Goal: Task Accomplishment & Management: Use online tool/utility

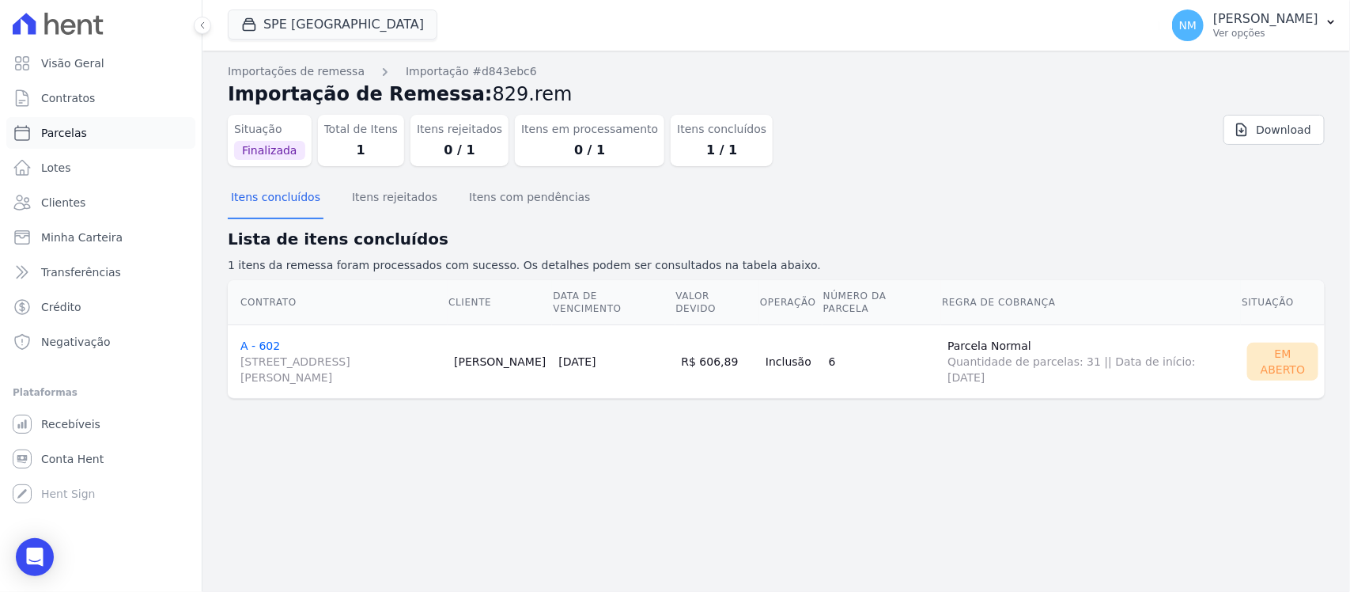
click at [87, 130] on link "Parcelas" at bounding box center [100, 133] width 189 height 32
select select
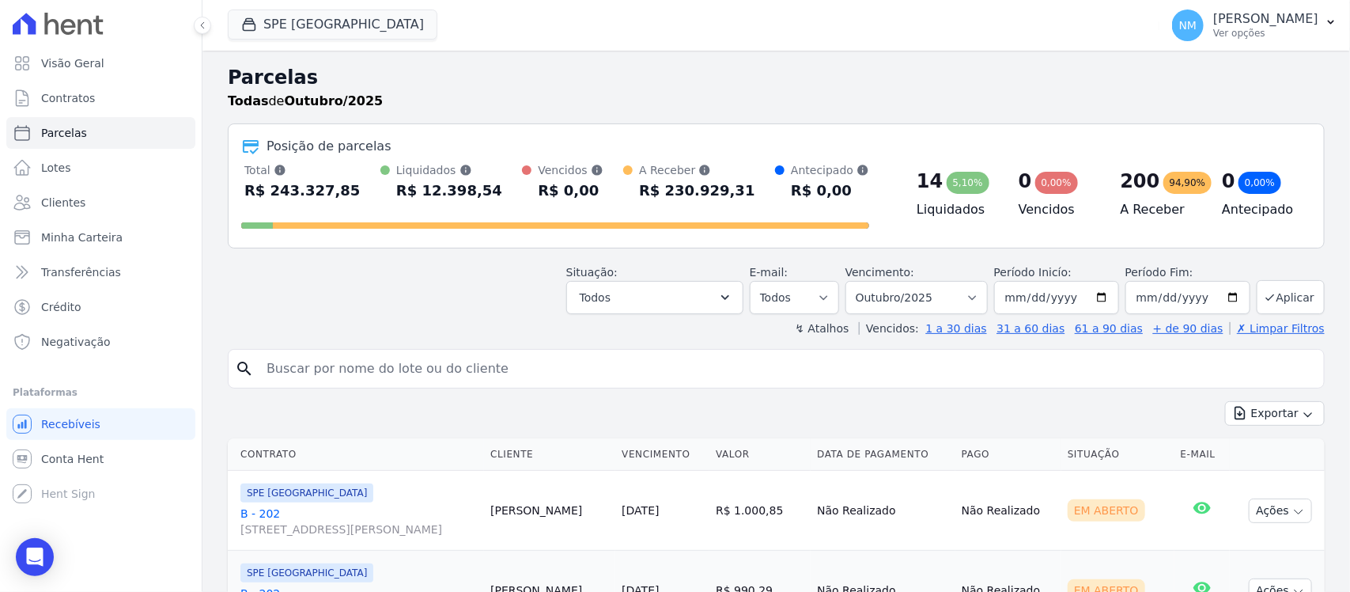
click at [345, 378] on input "search" at bounding box center [787, 369] width 1060 height 32
type input "c"
type input "cassia"
select select
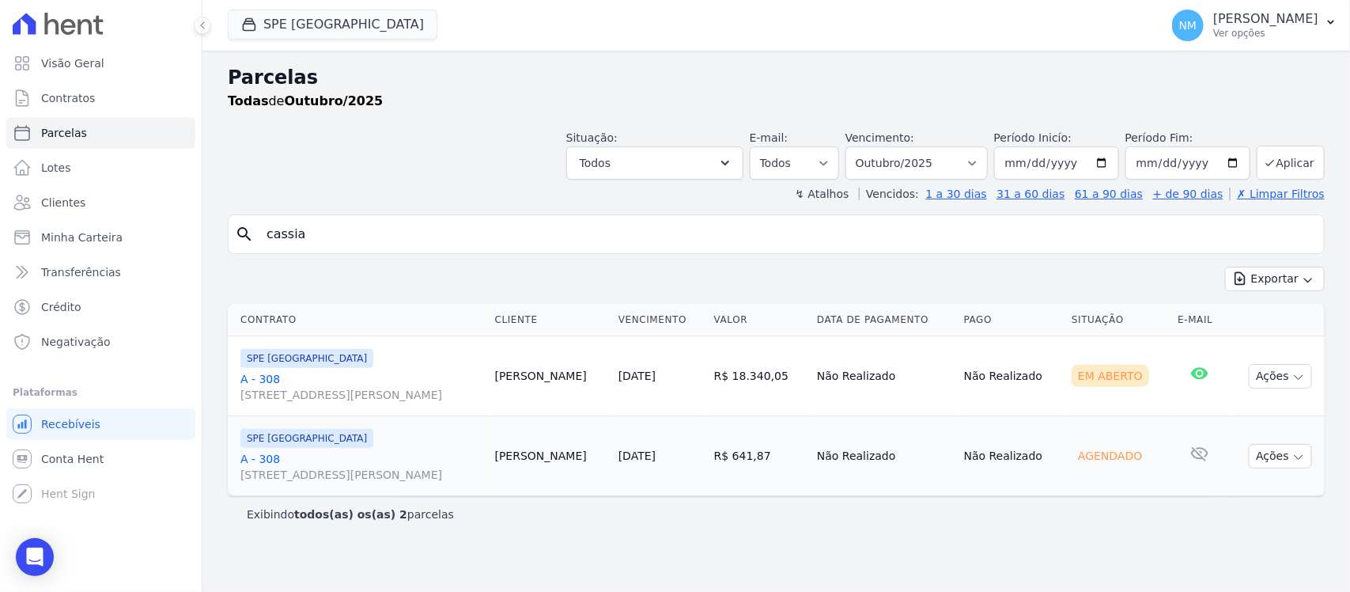
click at [263, 372] on link "A - 308 Travessa Francisco Caldeira Castelo Branco, 2256, sala A, São Brás" at bounding box center [361, 387] width 242 height 32
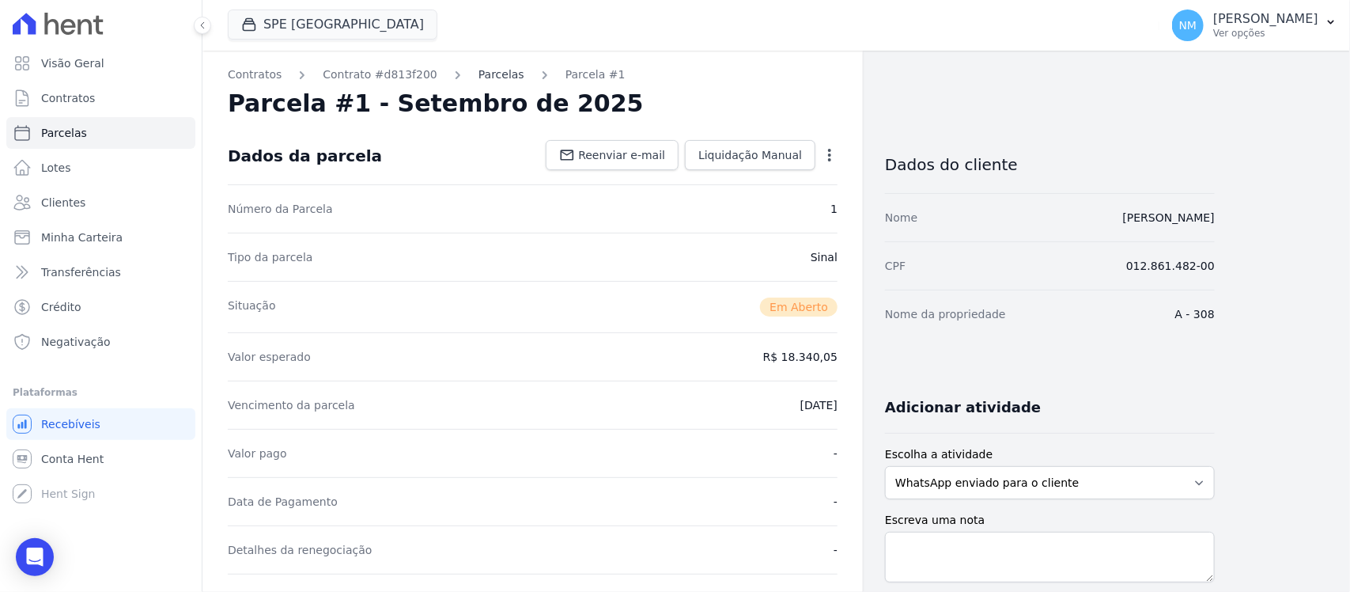
click at [484, 81] on link "Parcelas" at bounding box center [501, 74] width 46 height 17
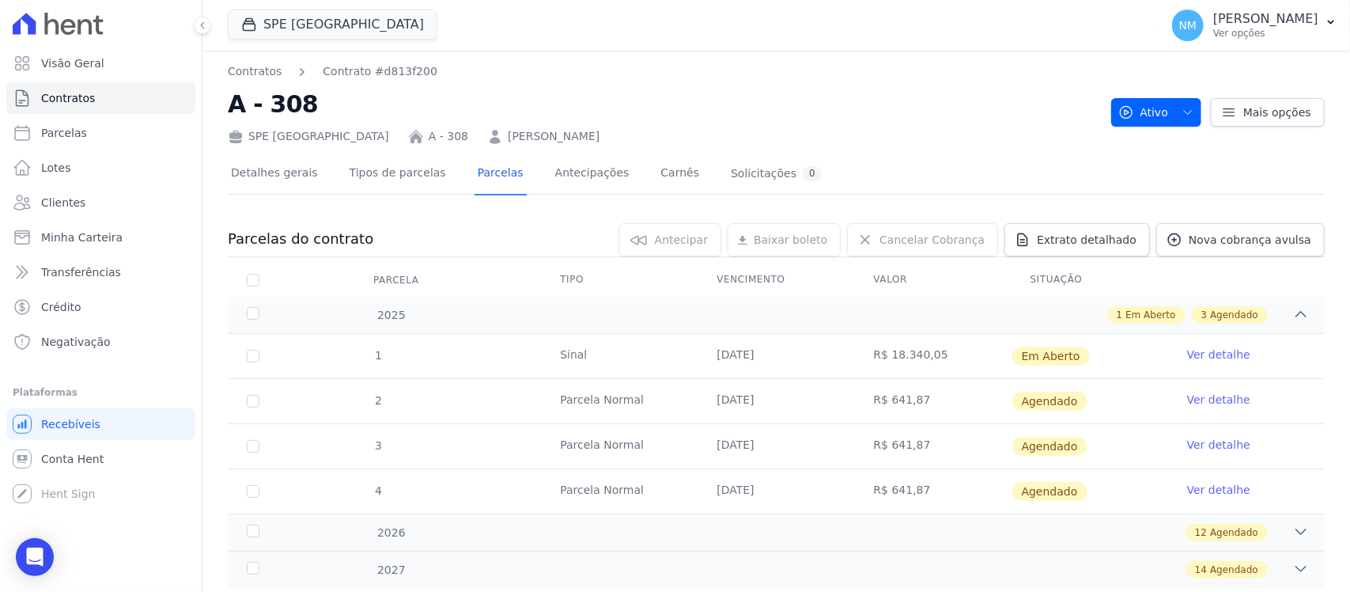
click at [1189, 353] on link "Ver detalhe" at bounding box center [1218, 354] width 63 height 16
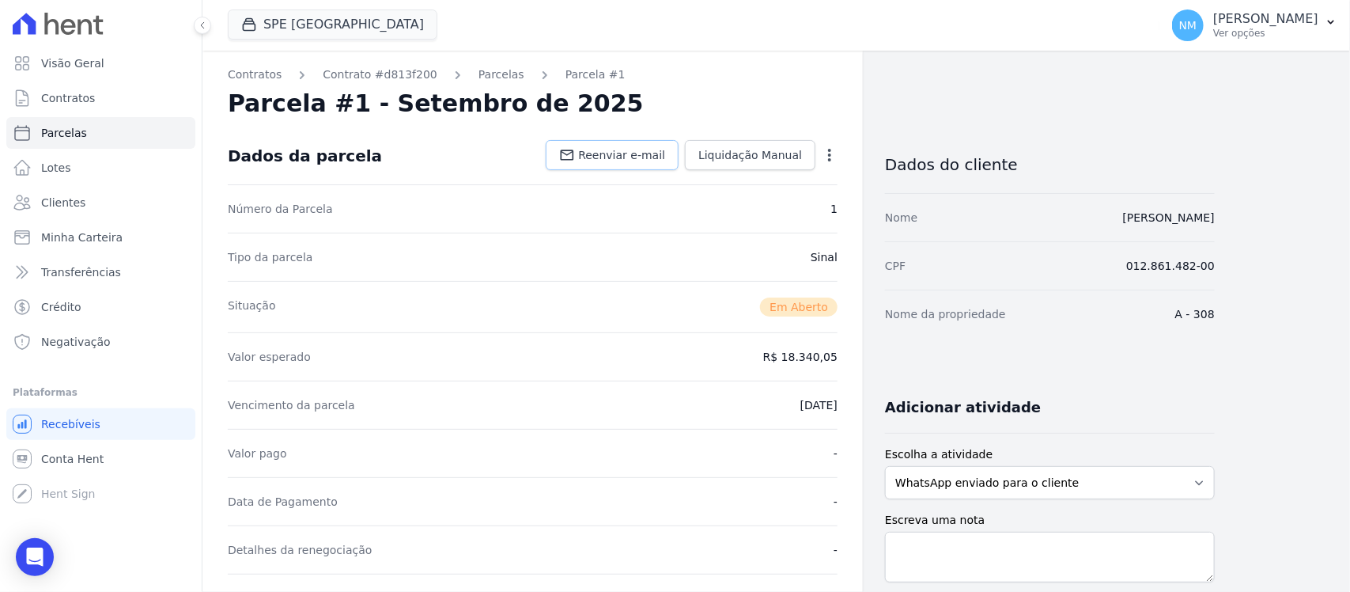
click at [637, 151] on span "Reenviar e-mail" at bounding box center [621, 155] width 87 height 16
click at [28, 546] on div "Open Intercom Messenger" at bounding box center [35, 557] width 42 height 42
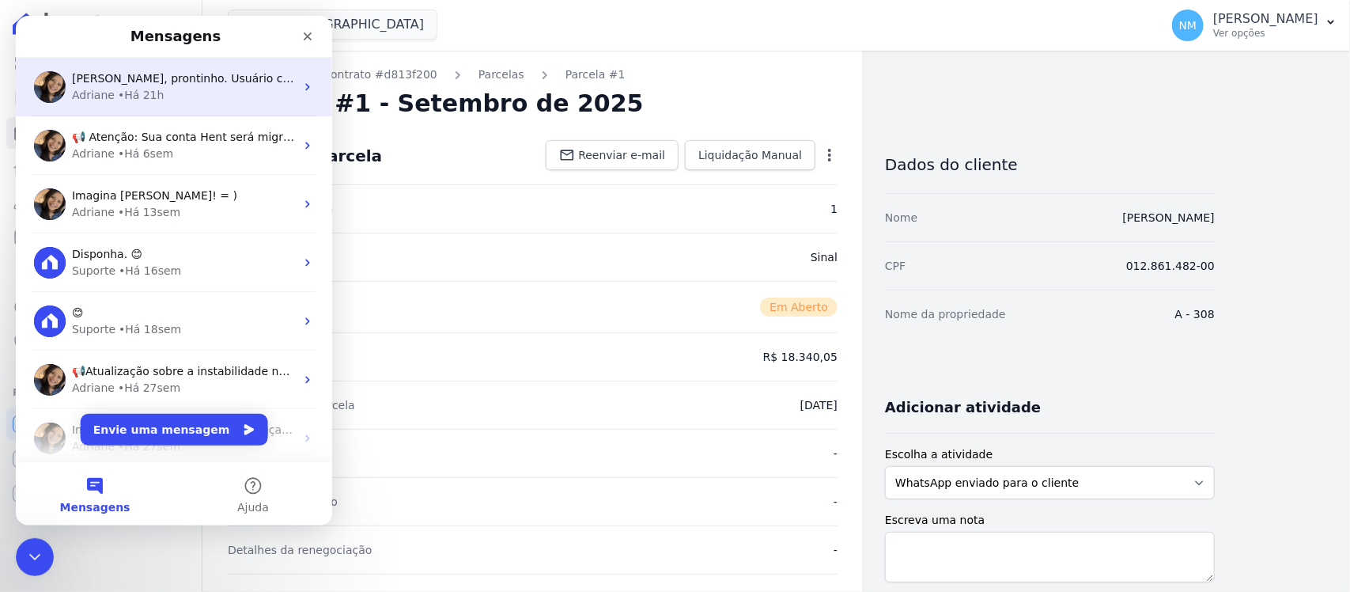
click at [116, 80] on span "Nilda, prontinho. Usuário criado. Em instantes a Yulli irá receber um e-mail pa…" at bounding box center [436, 78] width 729 height 13
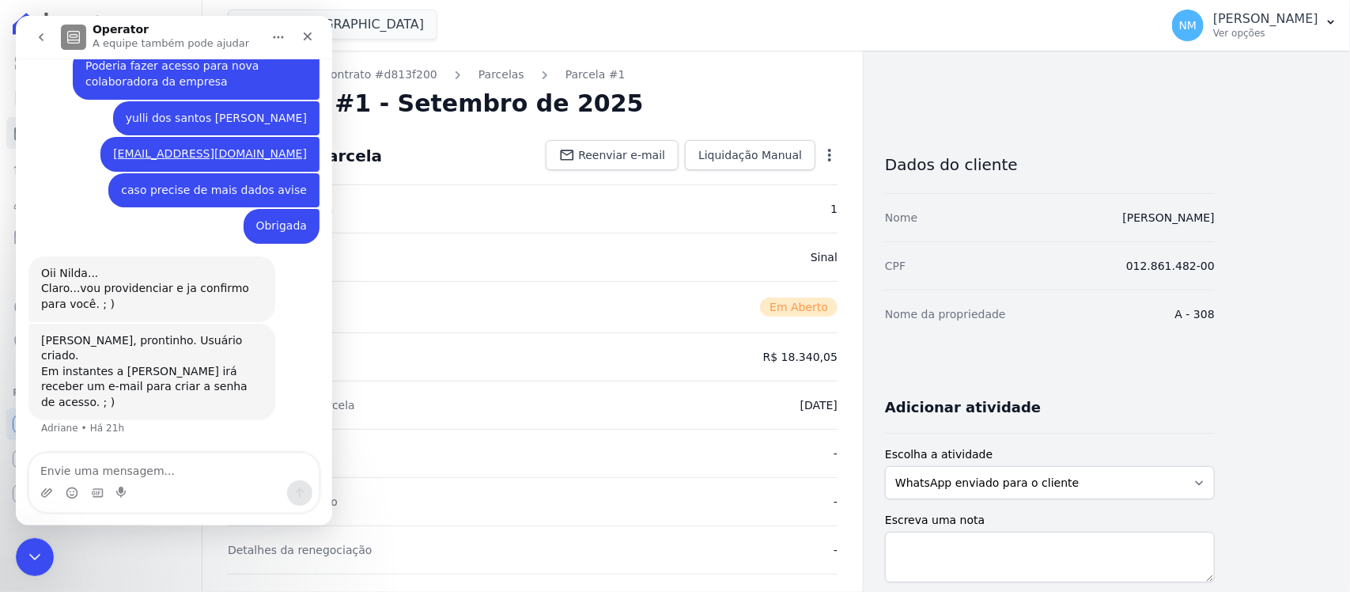
scroll to position [10735, 0]
click at [107, 467] on textarea "Envie uma mensagem..." at bounding box center [173, 466] width 289 height 27
type textarea "Boa tarde"
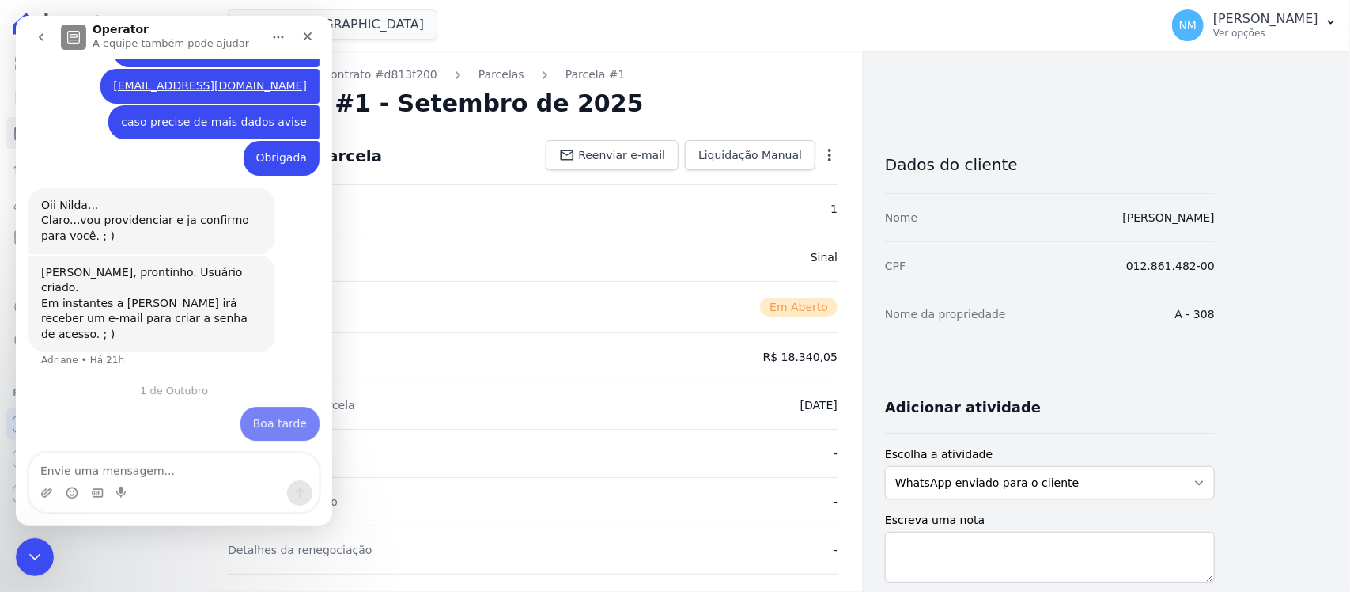
scroll to position [10803, 0]
type textarea "Adriane"
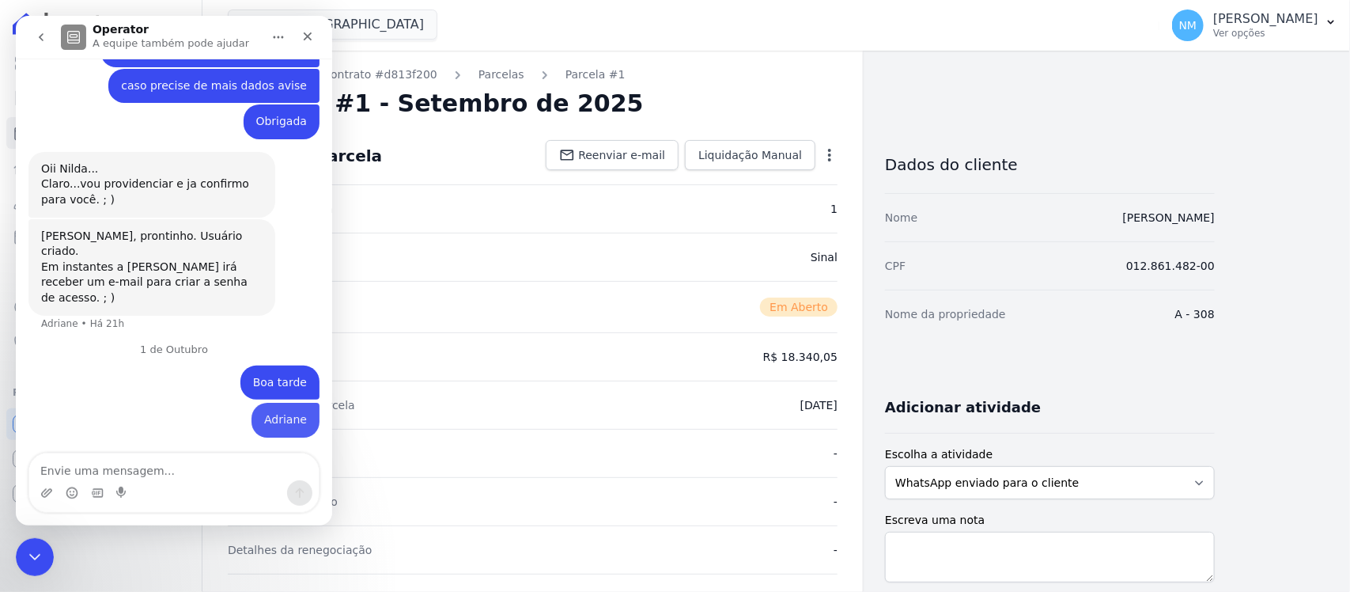
scroll to position [10839, 0]
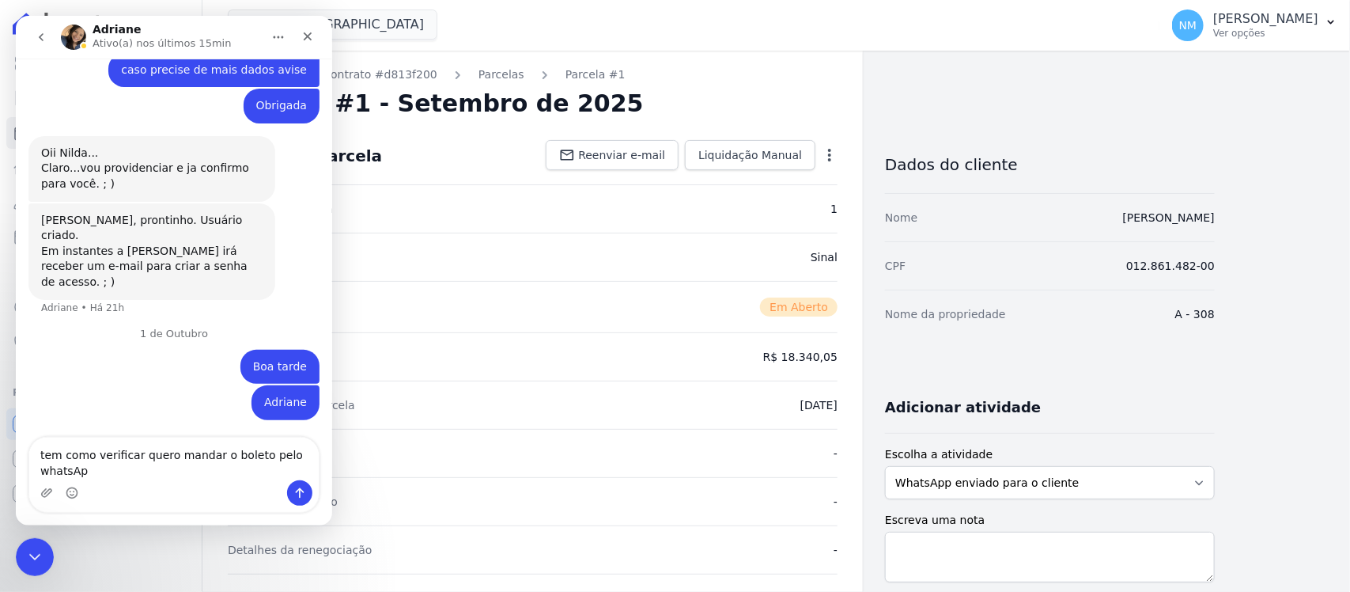
type textarea "tem como verificar quero mandar o boleto pelo whatsApp"
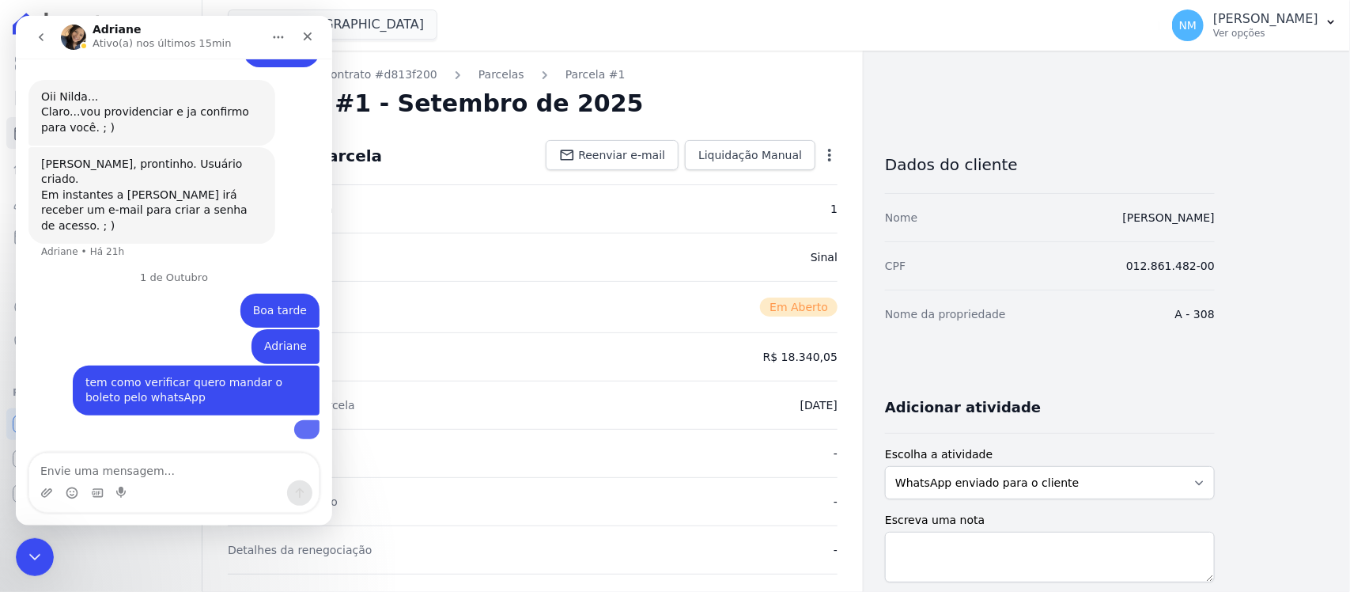
scroll to position [11002, 0]
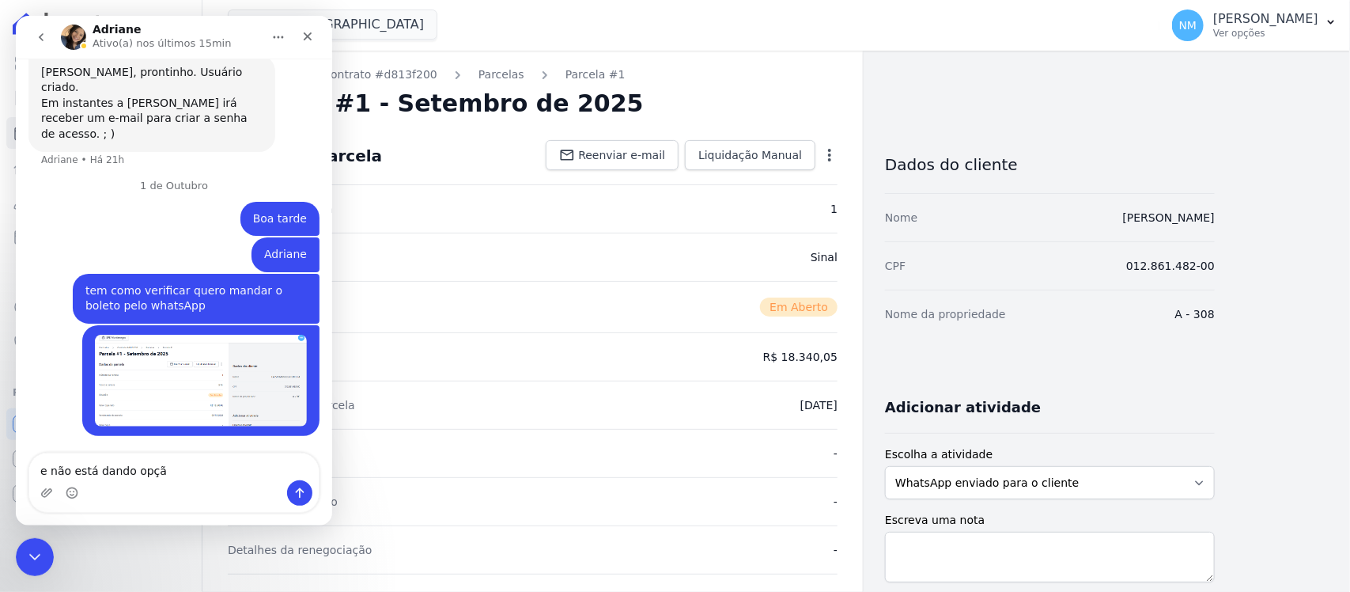
type textarea "e não está dando opção"
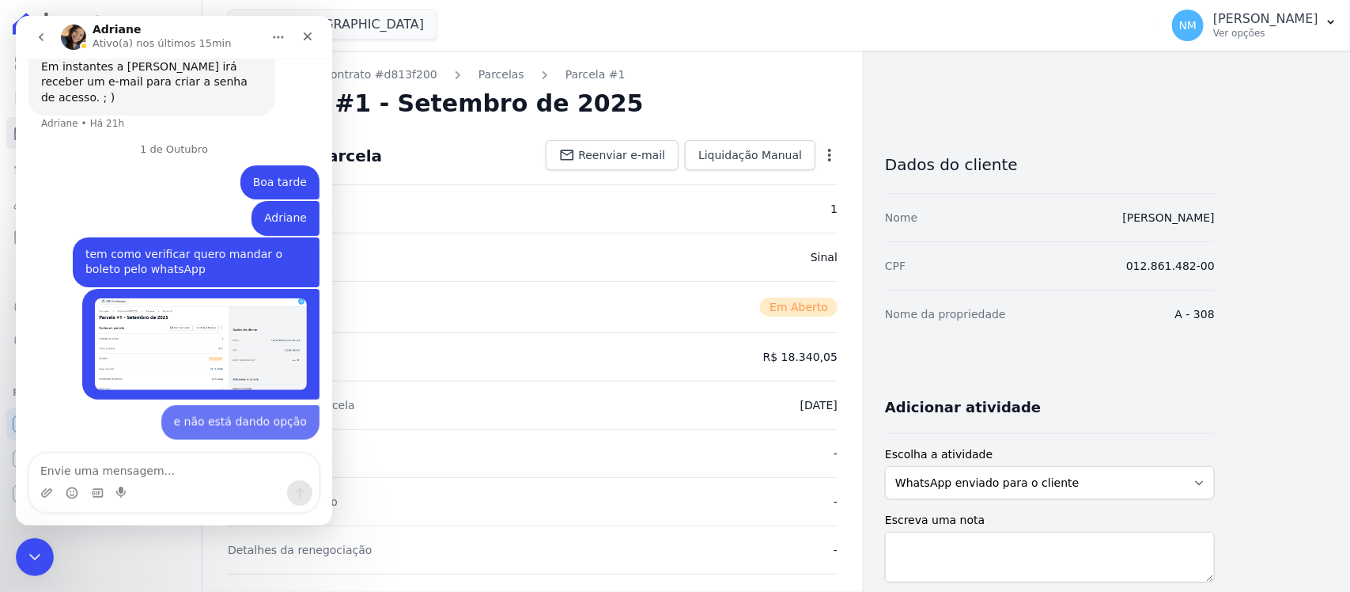
scroll to position [11039, 0]
drag, startPoint x: 717, startPoint y: 463, endPoint x: 452, endPoint y: 501, distance: 268.4
click at [717, 463] on div "Valor pago -" at bounding box center [533, 453] width 610 height 48
click at [26, 546] on icon "Encerramento do Messenger da Intercom" at bounding box center [32, 554] width 19 height 19
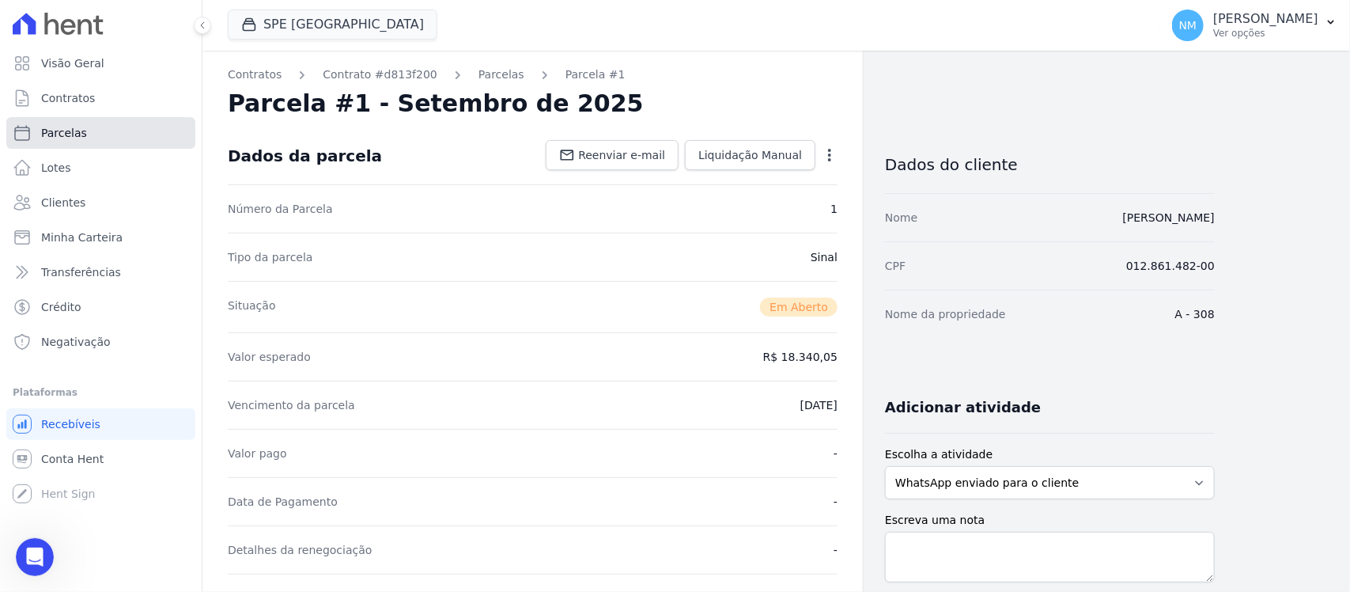
drag, startPoint x: 141, startPoint y: 133, endPoint x: 413, endPoint y: 178, distance: 275.7
click at [141, 133] on link "Parcelas" at bounding box center [100, 133] width 189 height 32
select select
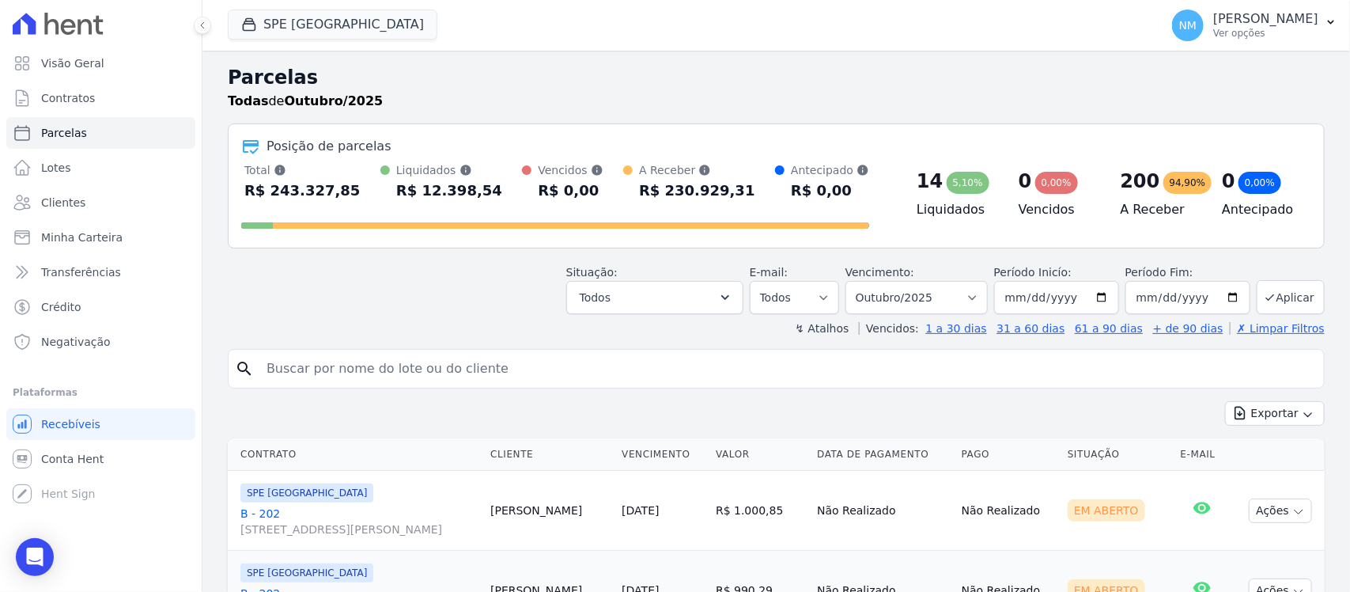
click at [368, 369] on input "search" at bounding box center [787, 369] width 1060 height 32
type input "cassia"
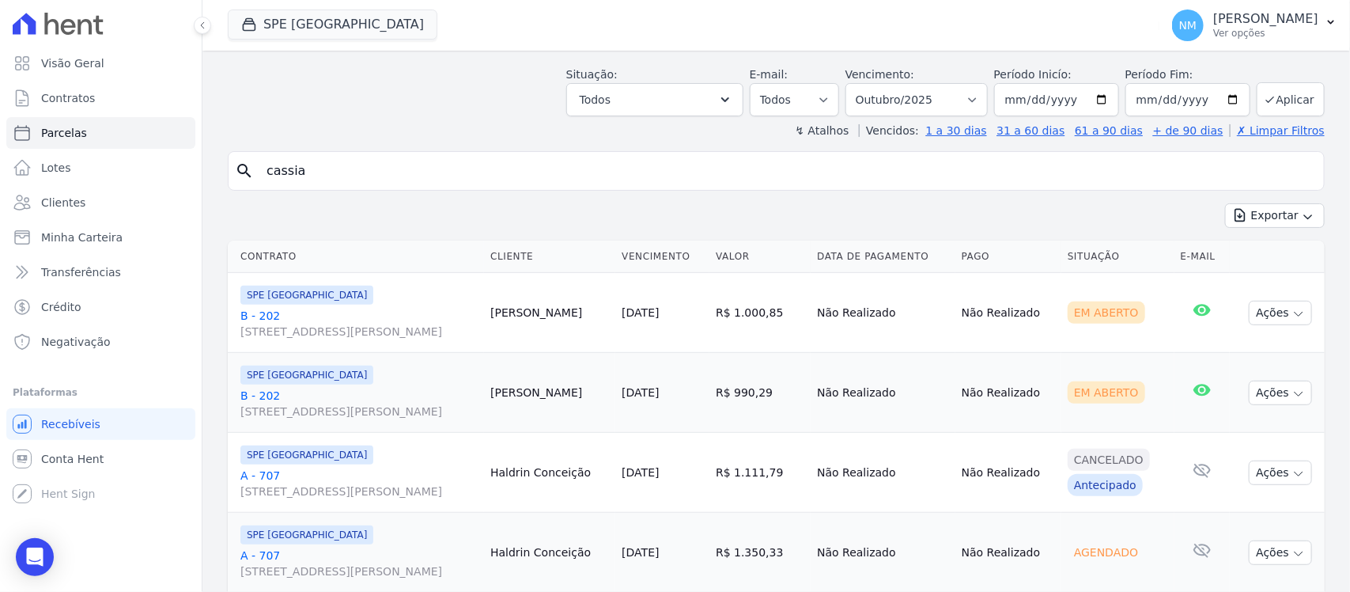
scroll to position [99, 0]
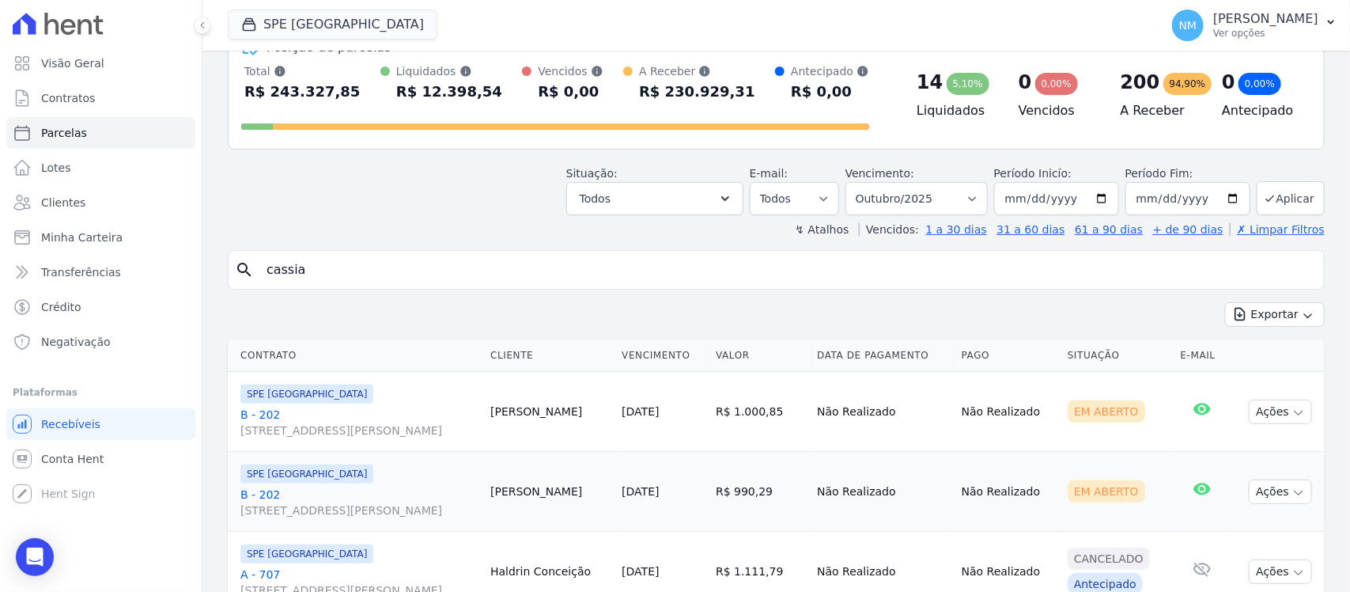
select select
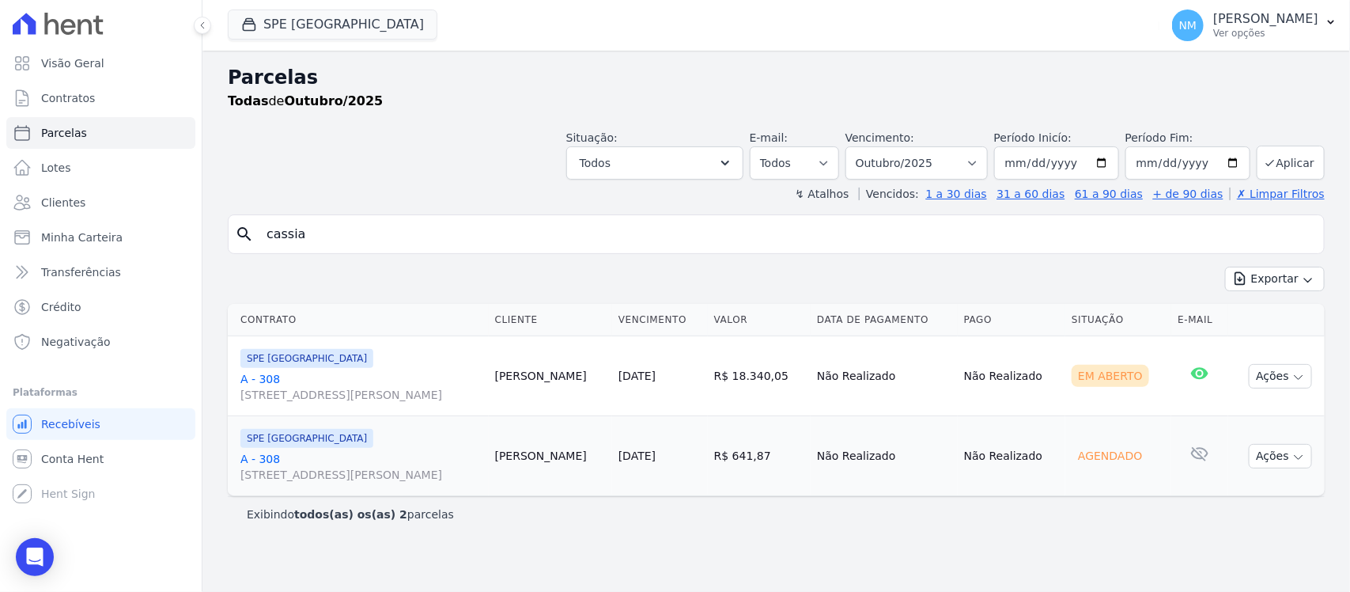
click at [274, 376] on link "A - 308 Travessa Francisco Caldeira Castelo Branco, 2256, sala A, São Brás" at bounding box center [361, 387] width 242 height 32
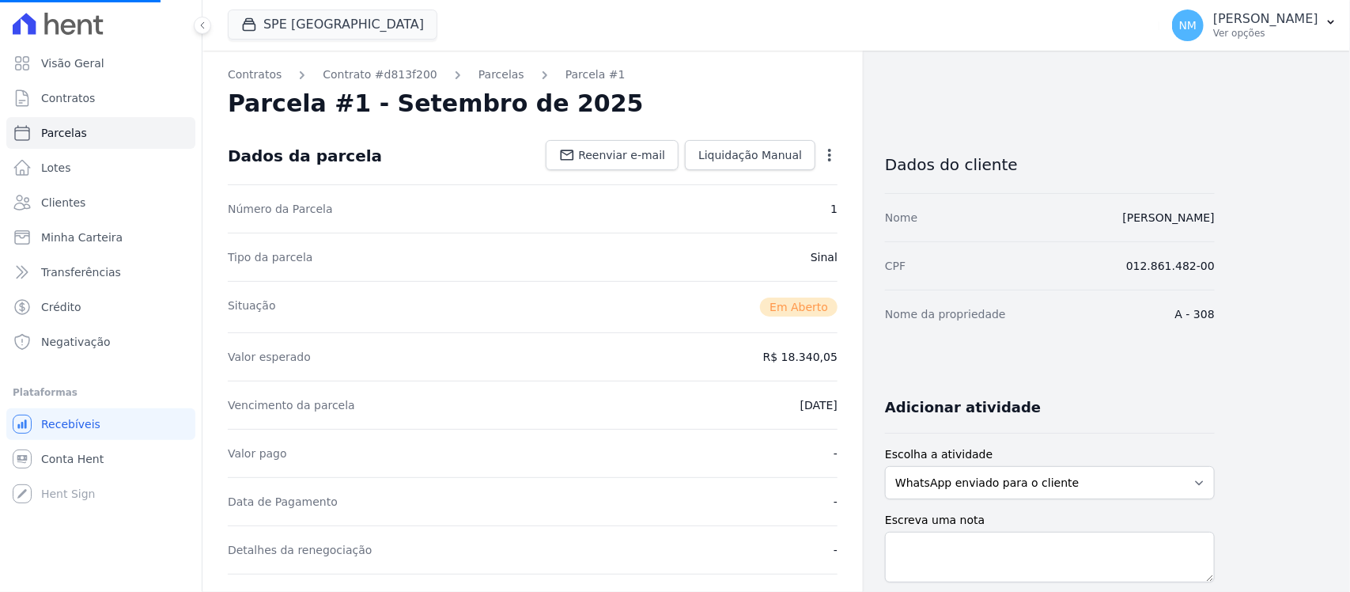
click at [609, 323] on div "Situação Em Aberto" at bounding box center [533, 306] width 610 height 51
drag, startPoint x: 32, startPoint y: 546, endPoint x: 59, endPoint y: 494, distance: 58.7
click at [32, 546] on div "Open Intercom Messenger" at bounding box center [35, 557] width 38 height 38
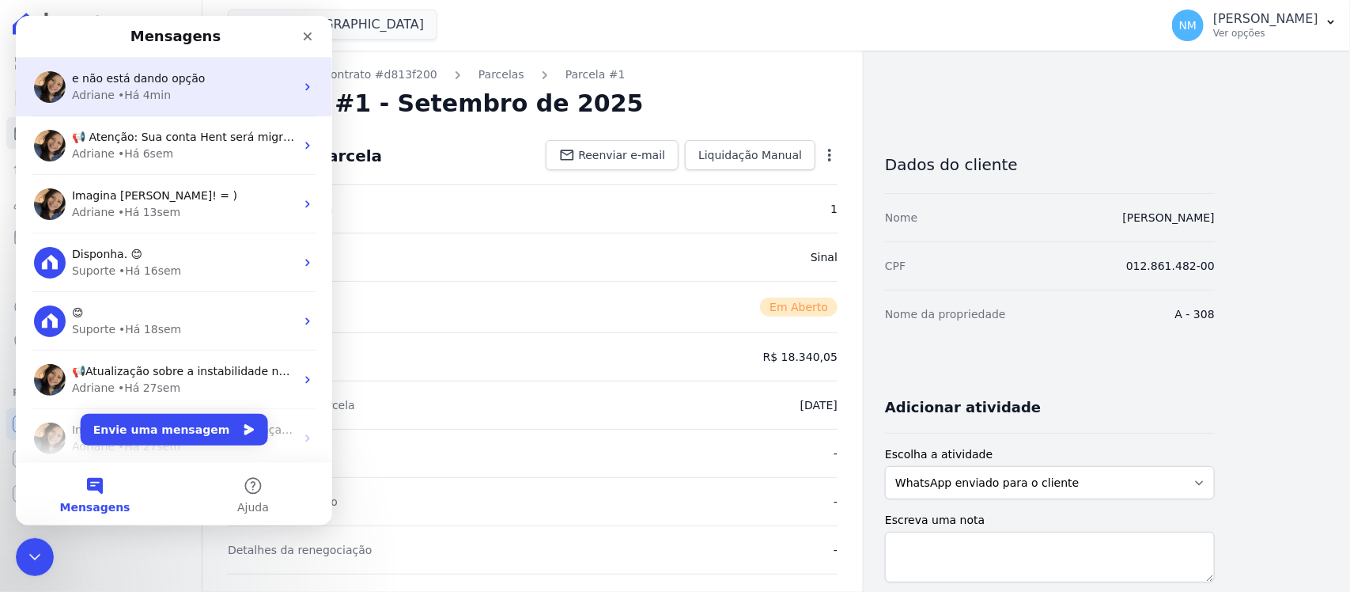
drag, startPoint x: 188, startPoint y: 86, endPoint x: 221, endPoint y: 106, distance: 38.7
click at [192, 89] on div "Adriane • Há 4min" at bounding box center [183, 95] width 223 height 17
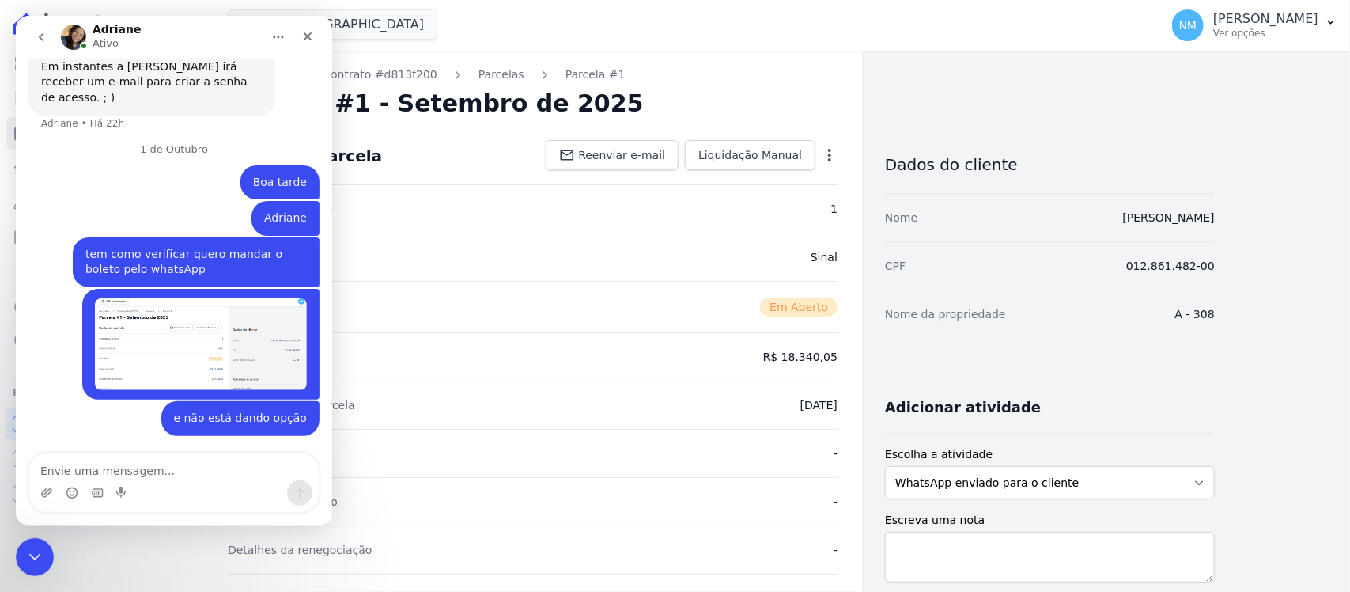
scroll to position [11039, 0]
click at [602, 317] on div "Situação Em Aberto" at bounding box center [533, 306] width 610 height 51
click at [31, 548] on icon "Encerramento do Messenger da Intercom" at bounding box center [32, 554] width 19 height 19
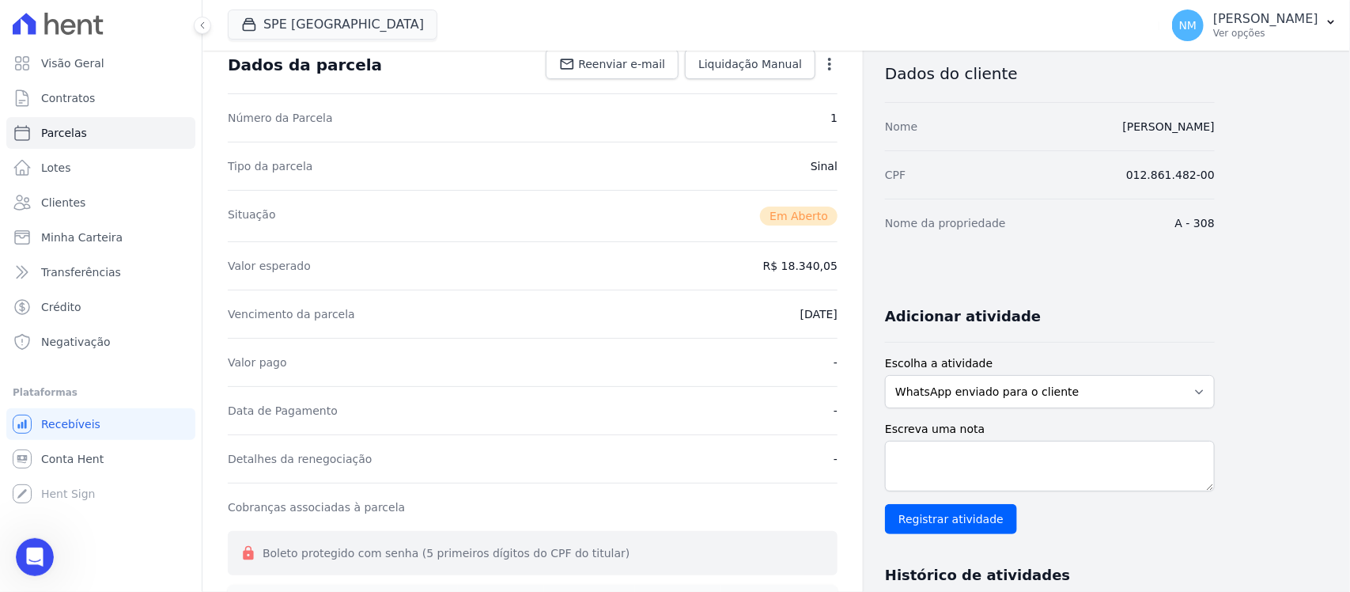
scroll to position [0, 0]
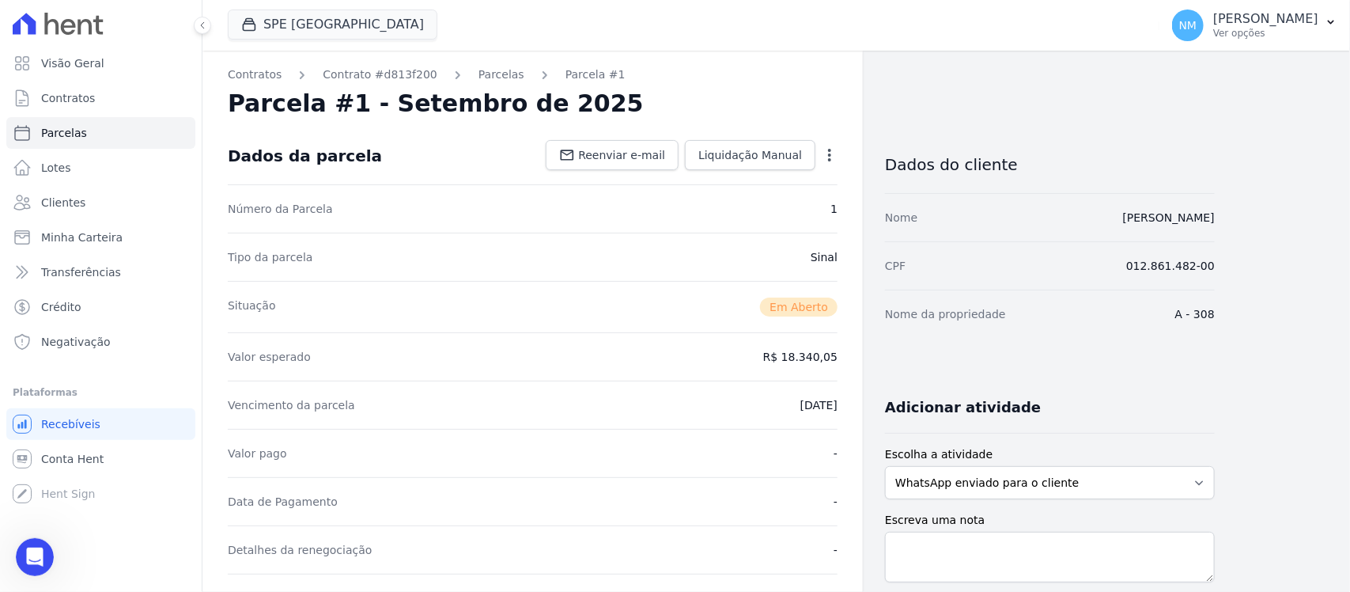
drag, startPoint x: 476, startPoint y: 77, endPoint x: 504, endPoint y: 107, distance: 40.3
click at [478, 77] on link "Parcelas" at bounding box center [501, 74] width 46 height 17
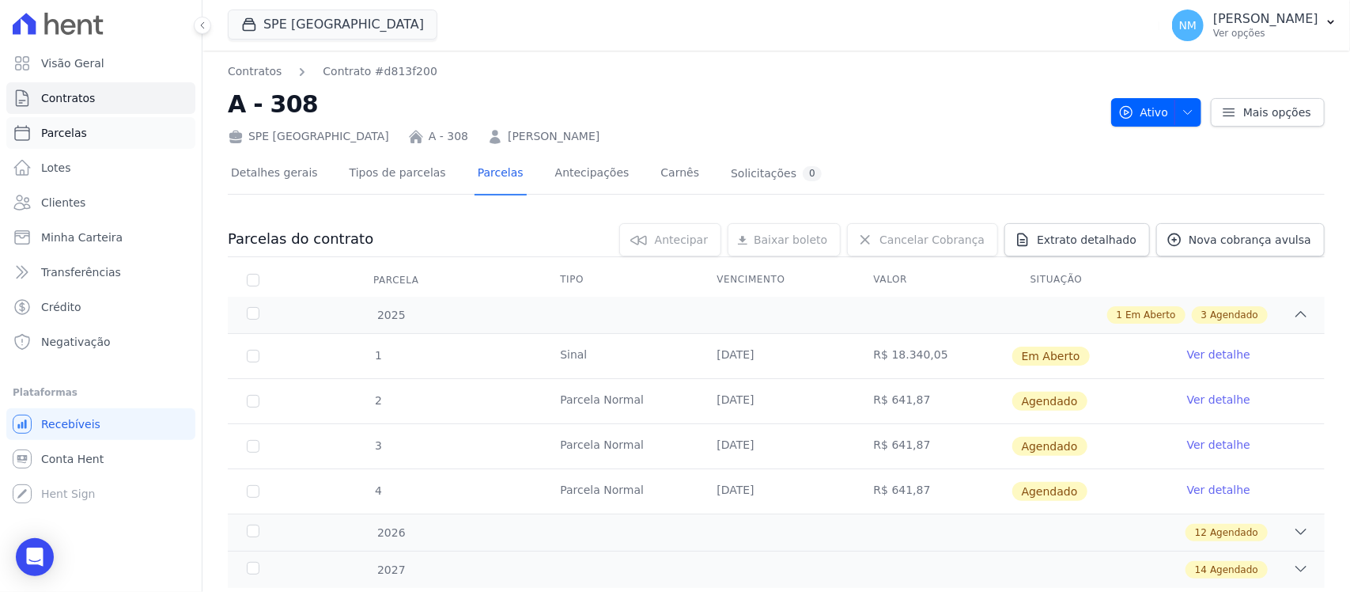
click at [112, 131] on link "Parcelas" at bounding box center [100, 133] width 189 height 32
select select
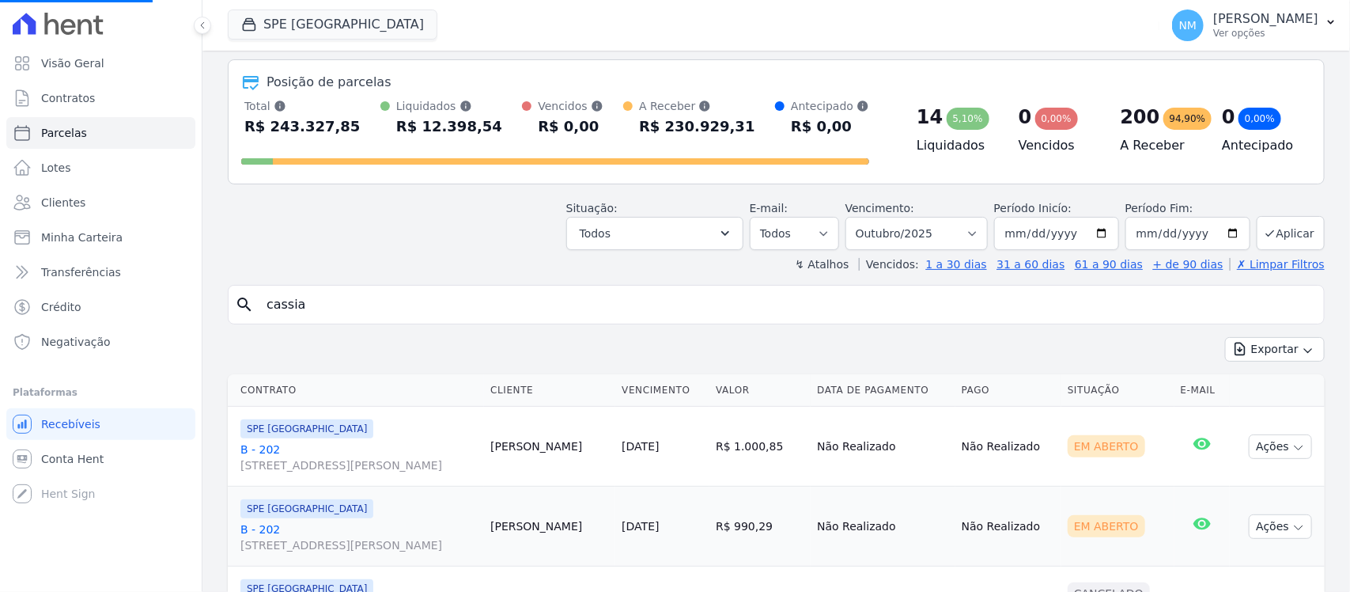
scroll to position [99, 0]
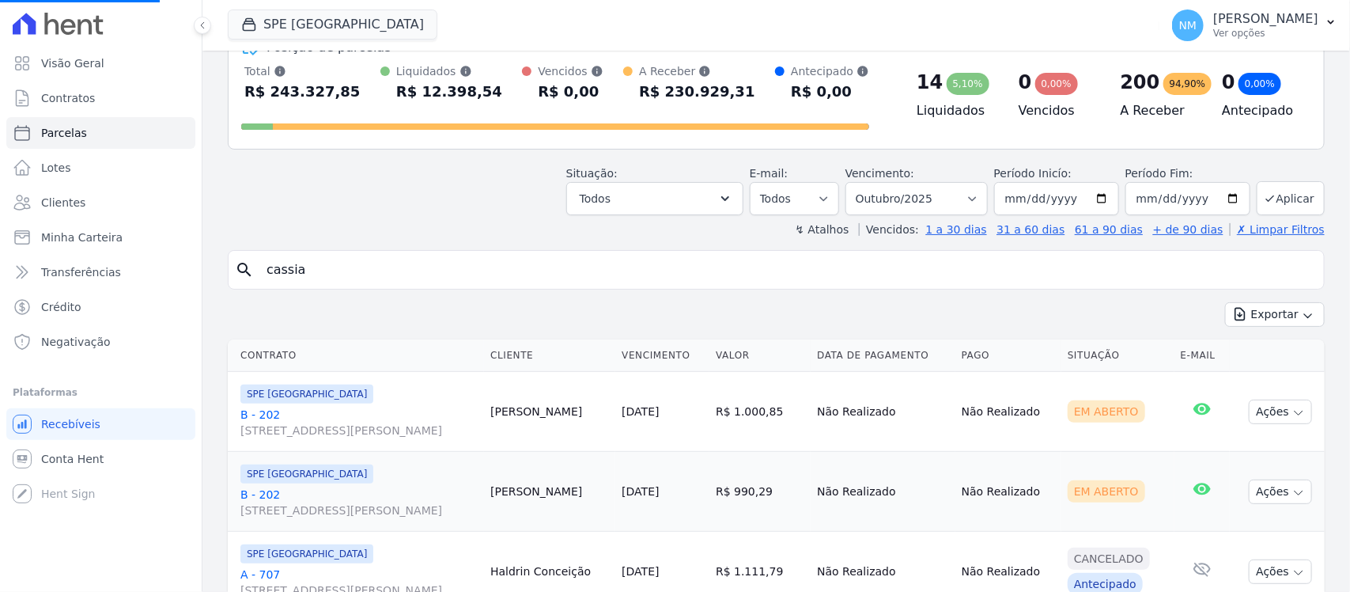
select select
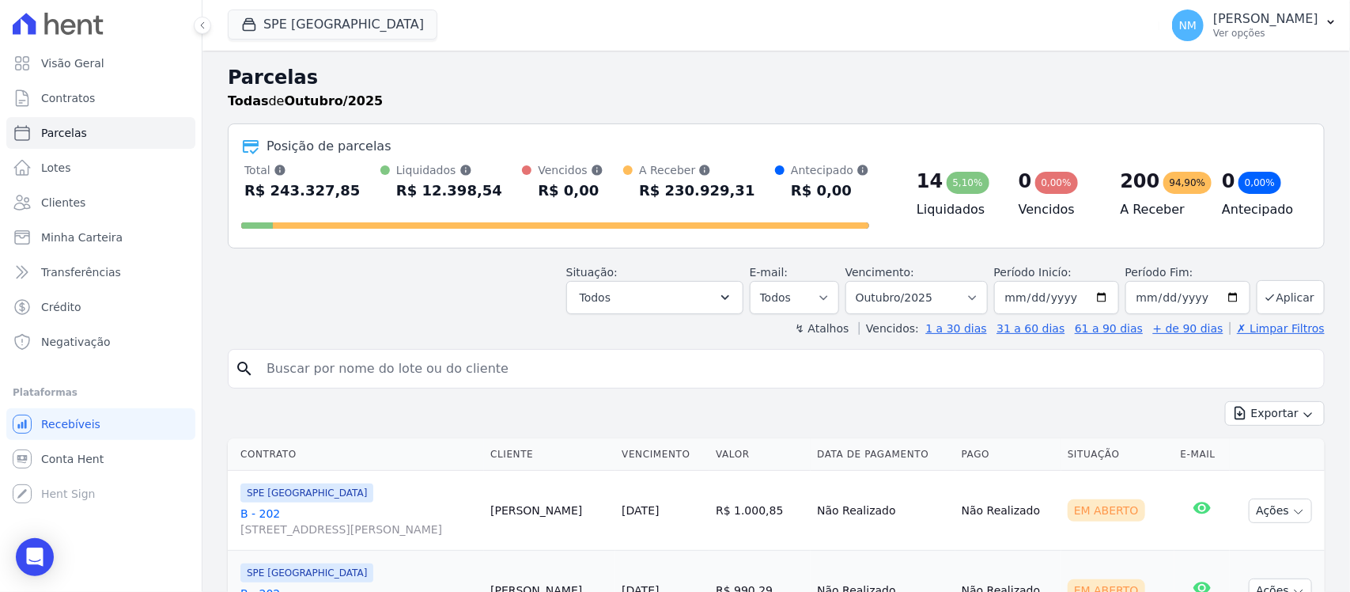
click at [270, 516] on link "B - 202 Travessa Francisco Caldeira Castelo Branco, 2256, sala A, São Brás" at bounding box center [358, 521] width 237 height 32
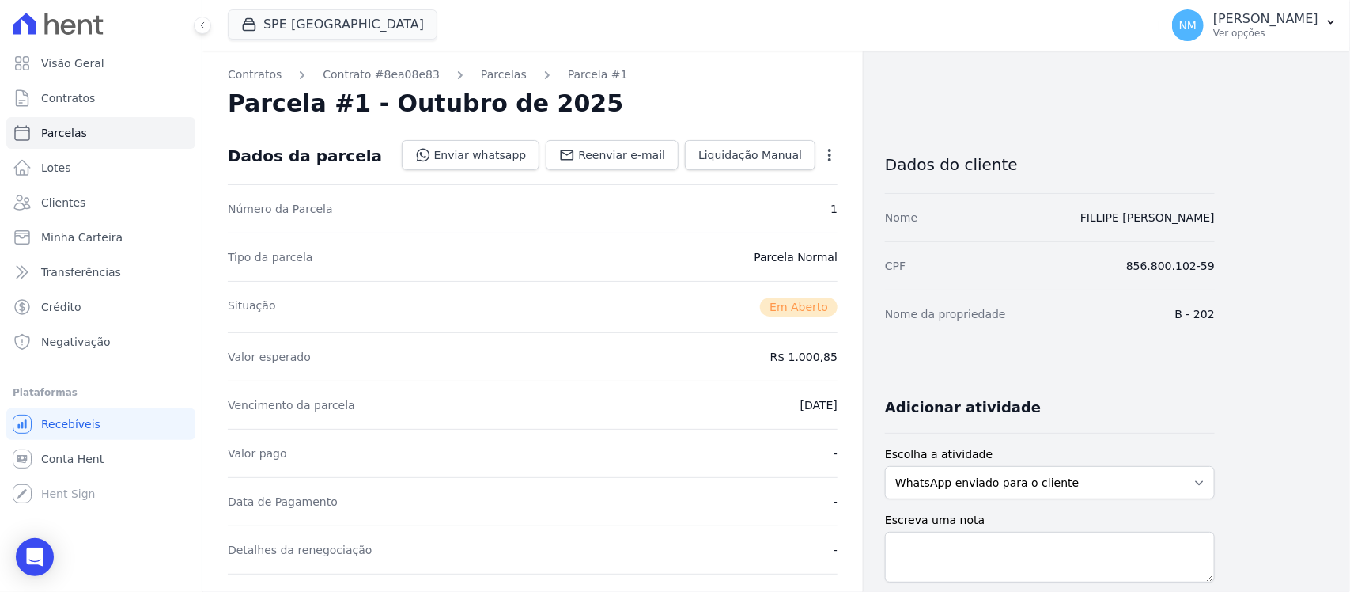
drag, startPoint x: 42, startPoint y: 548, endPoint x: 42, endPoint y: 535, distance: 12.7
click at [42, 547] on div "Open Intercom Messenger" at bounding box center [35, 557] width 38 height 38
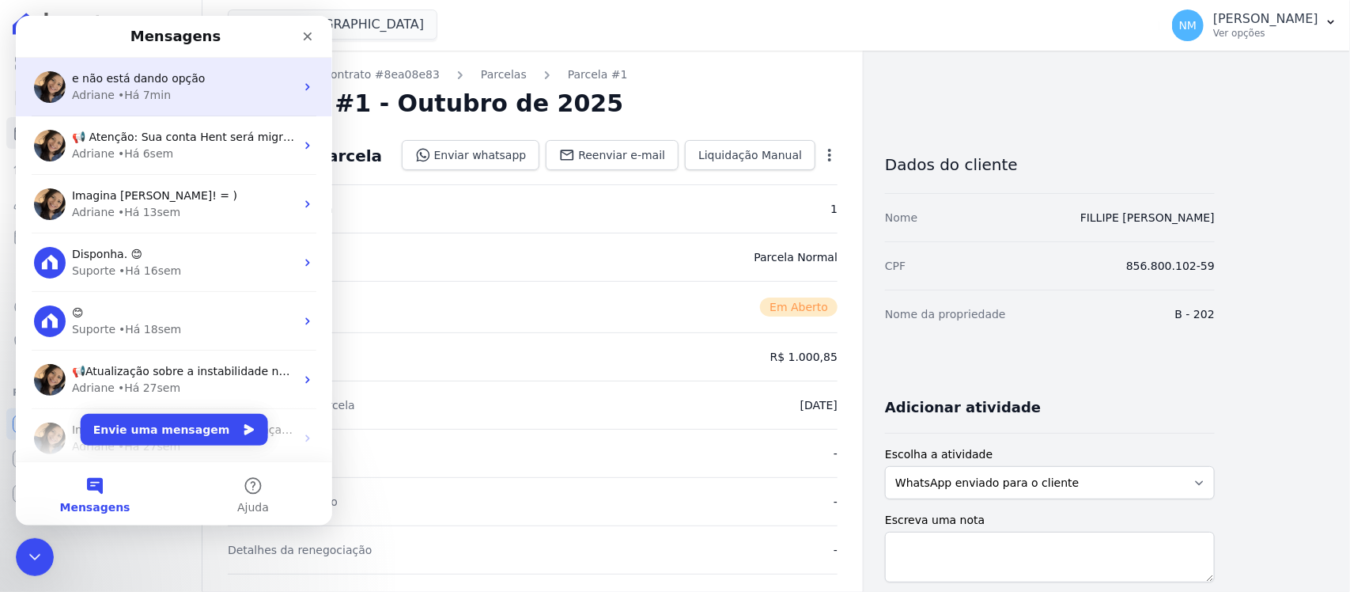
click at [168, 88] on div "Adriane • Há 7min" at bounding box center [183, 95] width 223 height 17
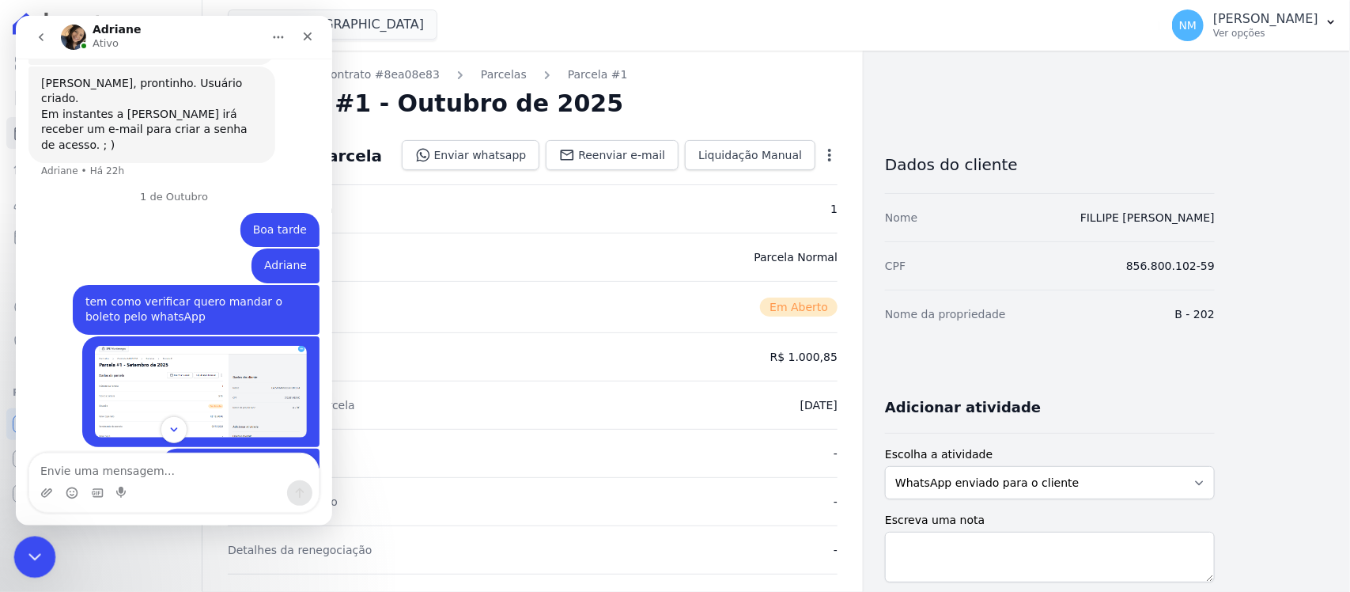
drag, startPoint x: 660, startPoint y: 783, endPoint x: 41, endPoint y: 537, distance: 665.5
click at [36, 538] on div "Encerramento do Messenger da Intercom" at bounding box center [32, 554] width 38 height 38
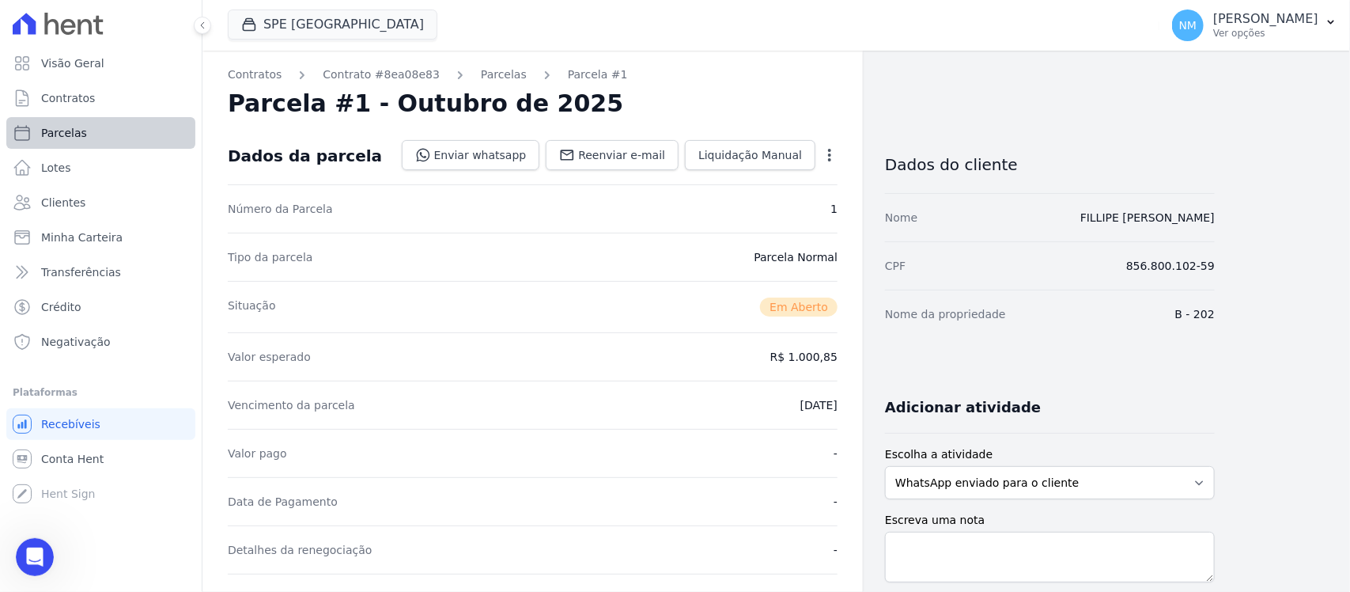
scroll to position [10808, 0]
click at [134, 134] on link "Parcelas" at bounding box center [100, 133] width 189 height 32
select select
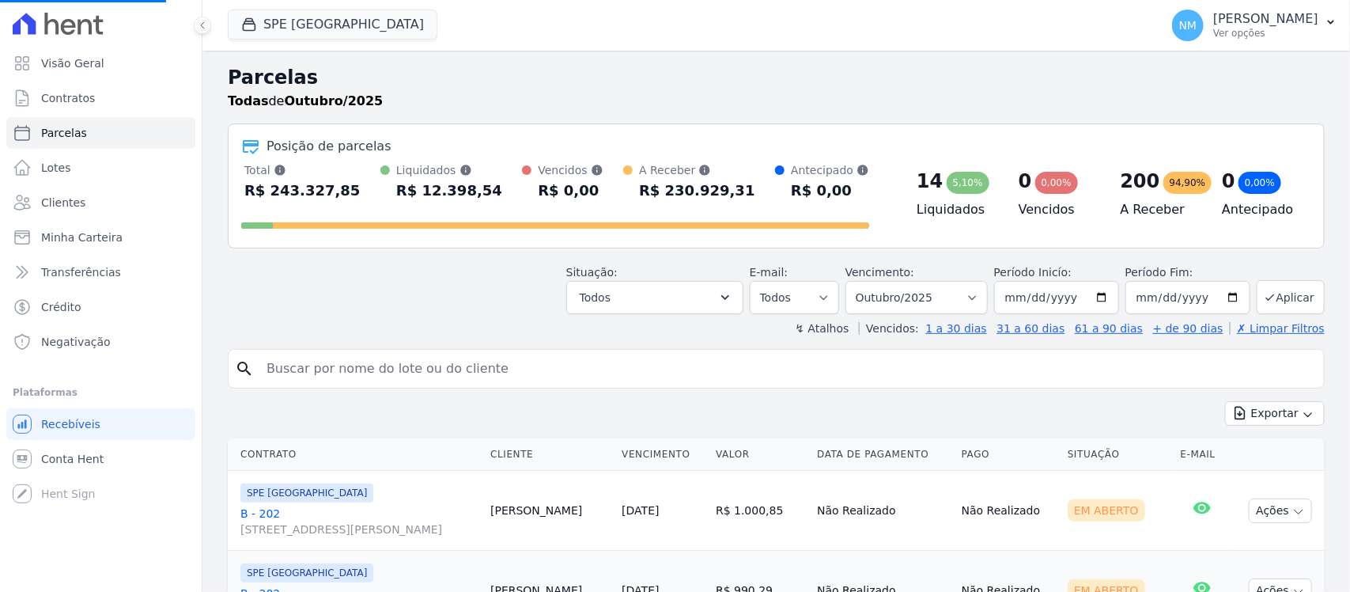
click at [322, 372] on input "search" at bounding box center [787, 369] width 1060 height 32
type input "cass"
select select
click at [322, 372] on input "search" at bounding box center [787, 369] width 1060 height 32
type input "cassia"
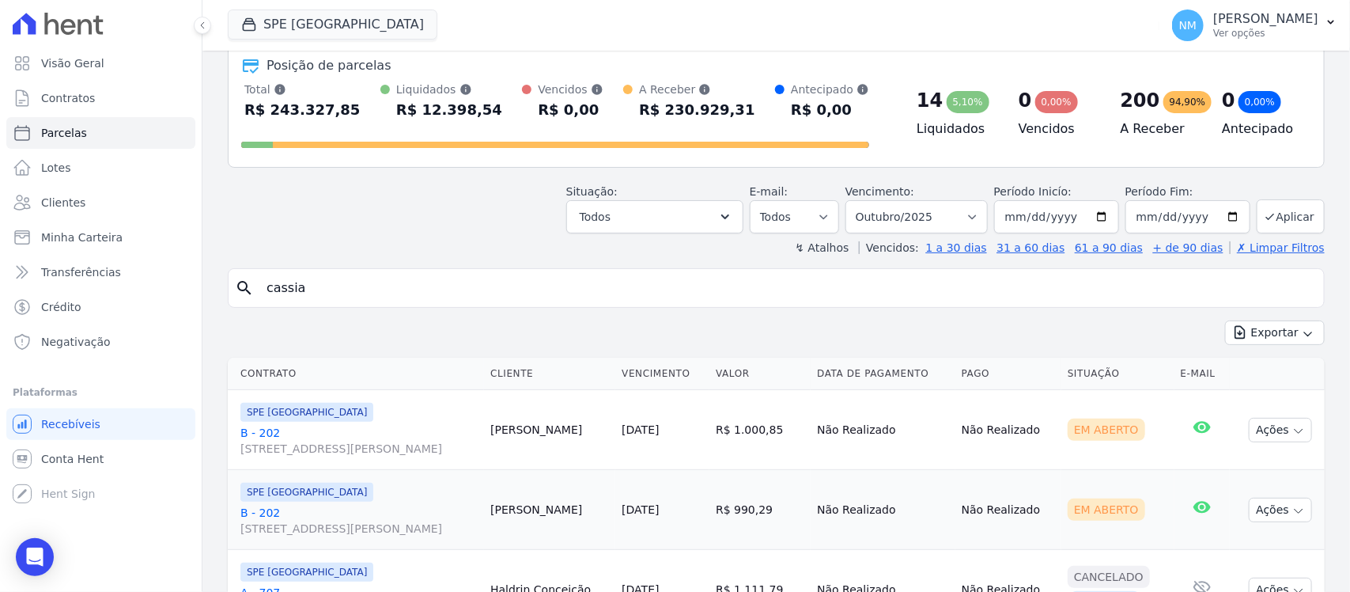
scroll to position [76, 0]
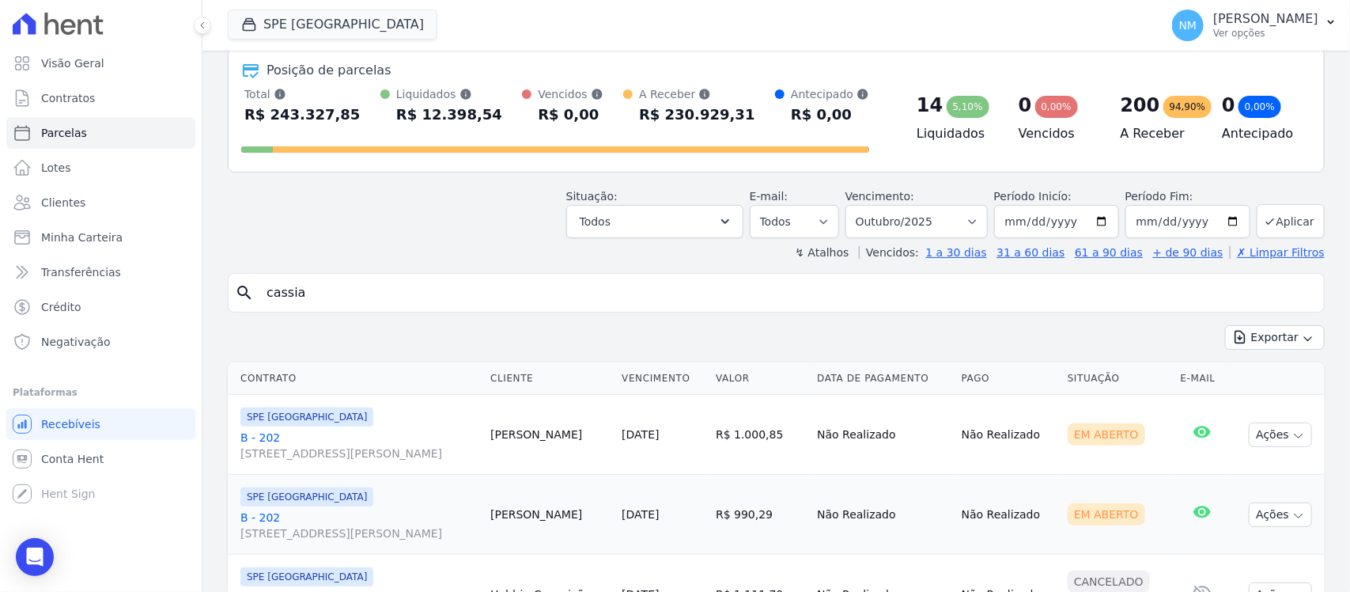
click at [386, 297] on input "cassia" at bounding box center [787, 293] width 1060 height 32
drag, startPoint x: 342, startPoint y: 297, endPoint x: 214, endPoint y: 287, distance: 129.3
type input "cassia"
select select
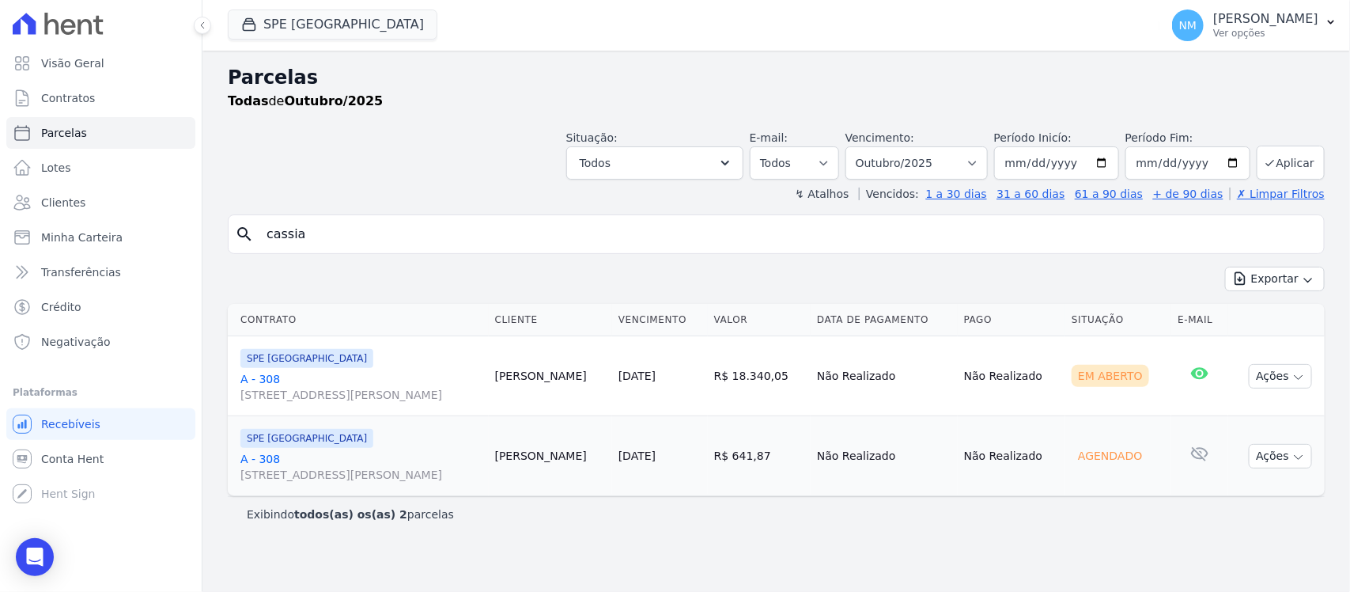
click at [274, 376] on link "A - 308 Travessa Francisco Caldeira Castelo Branco, 2256, sala A, São Brás" at bounding box center [361, 387] width 242 height 32
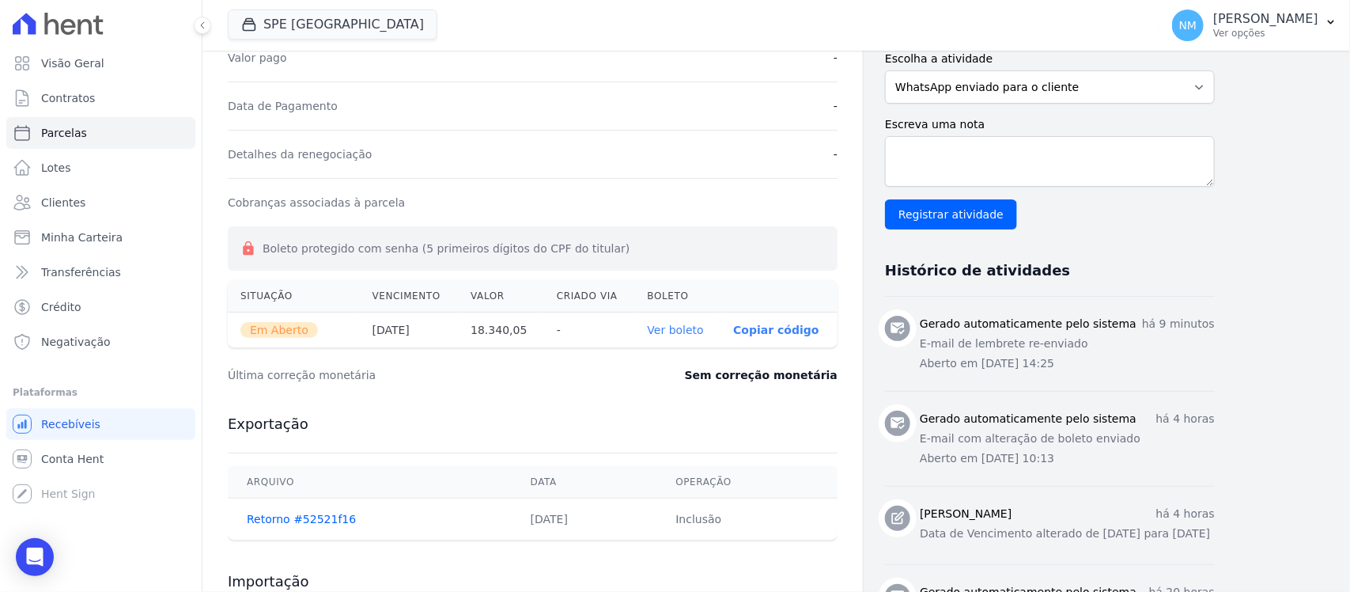
scroll to position [494, 0]
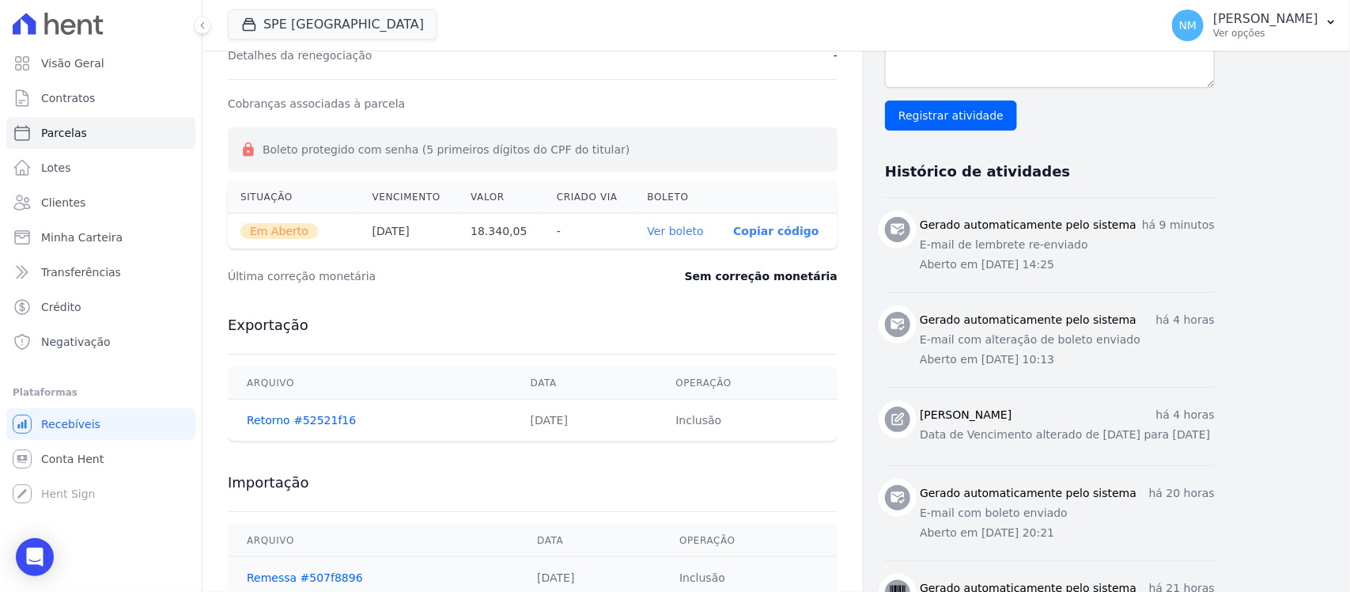
click at [680, 229] on link "Ver boleto" at bounding box center [676, 231] width 56 height 13
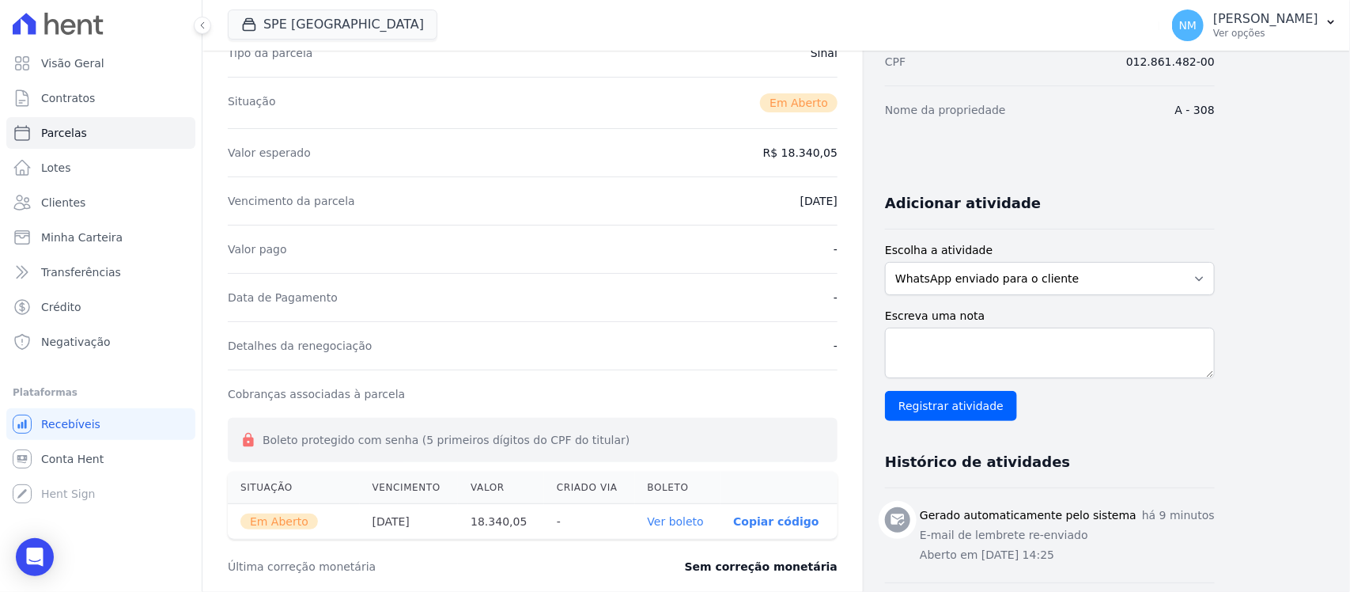
scroll to position [297, 0]
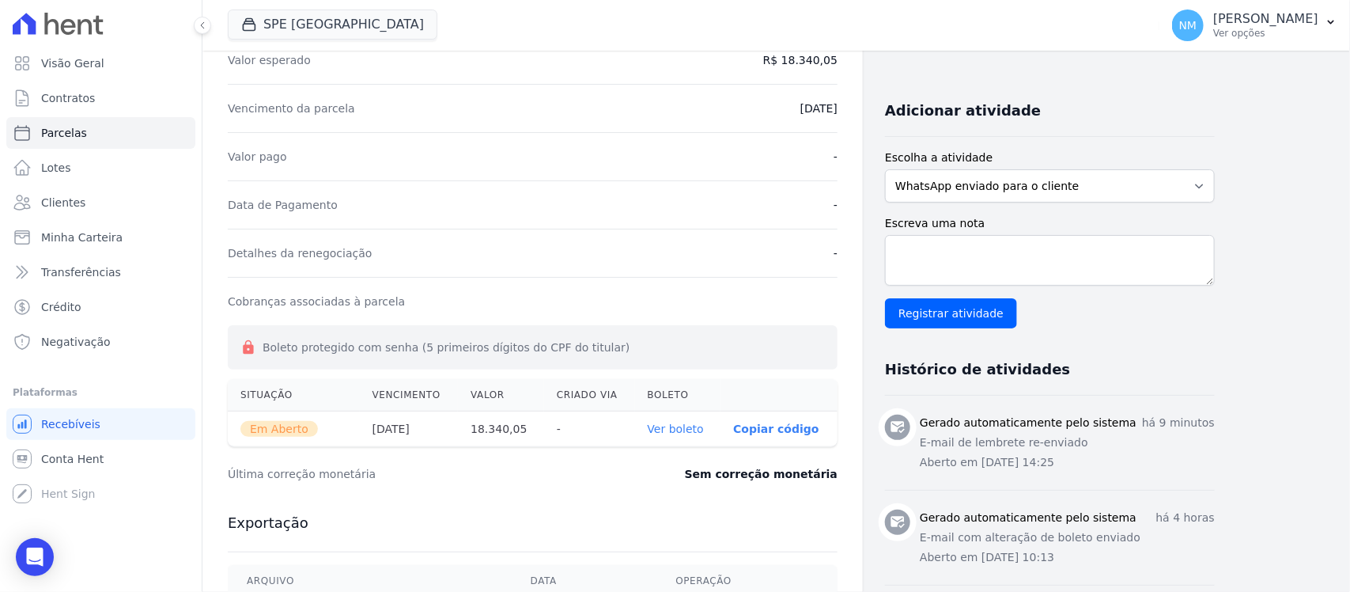
click at [696, 432] on link "Ver boleto" at bounding box center [676, 428] width 56 height 13
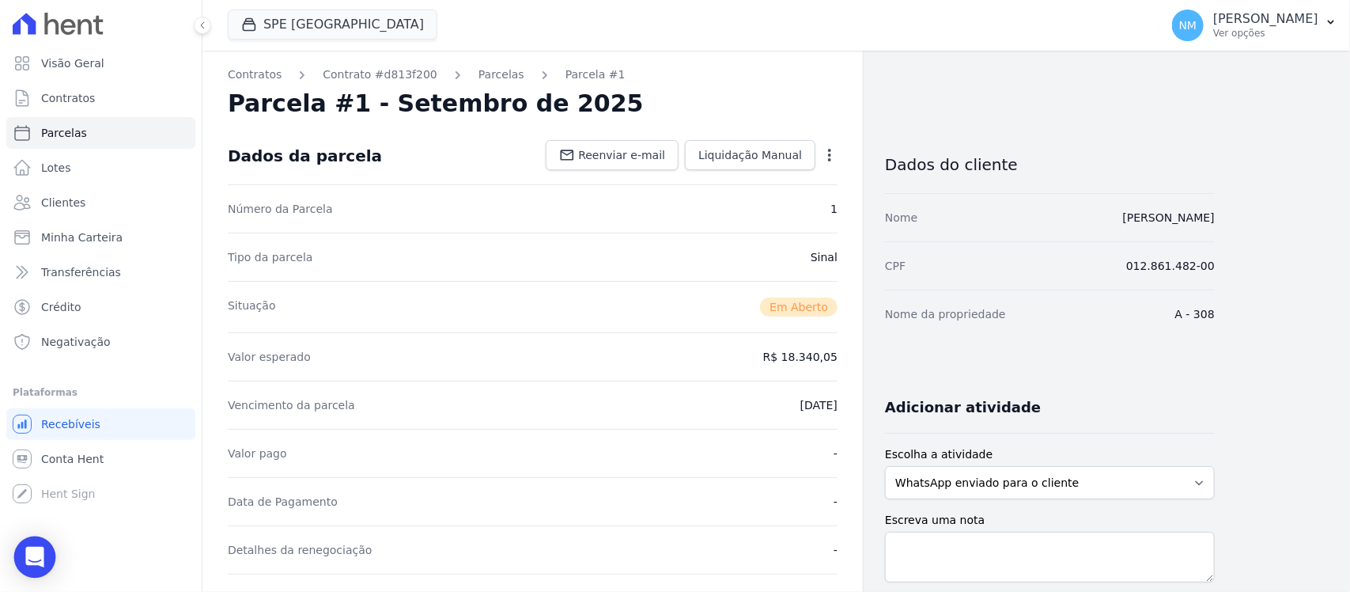
click at [34, 550] on icon "Open Intercom Messenger" at bounding box center [34, 556] width 18 height 21
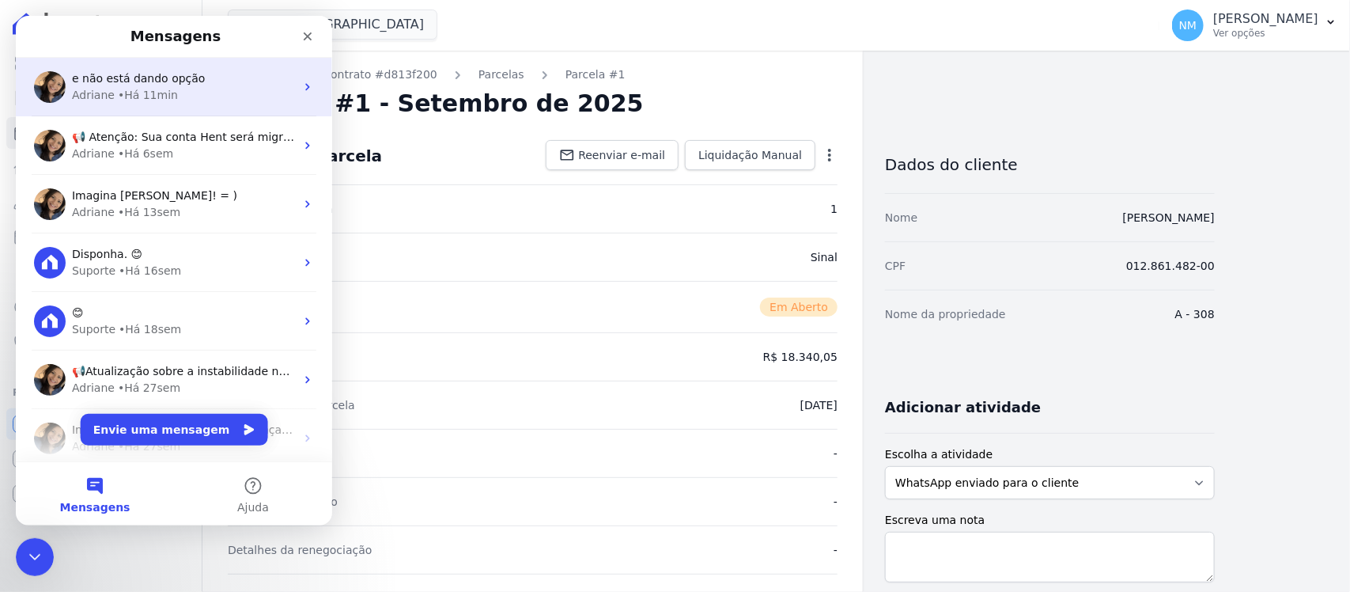
click at [196, 97] on div "Adriane • Há 11min" at bounding box center [183, 95] width 223 height 17
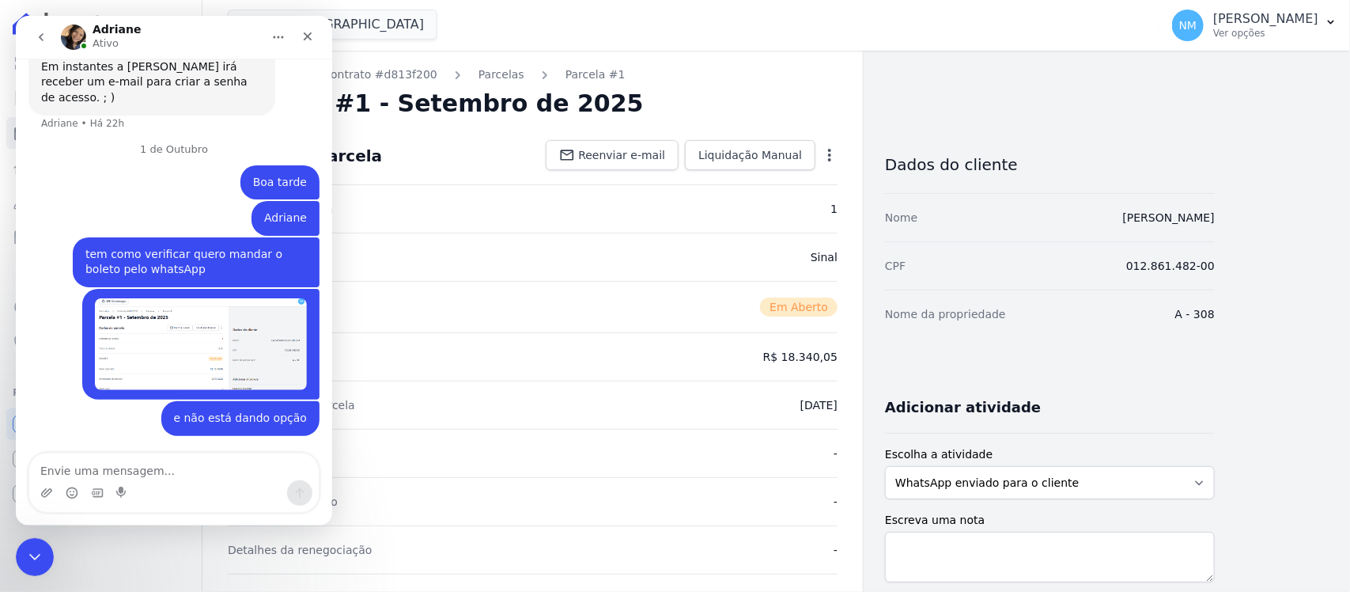
scroll to position [11039, 0]
click at [575, 417] on div "Vencimento da parcela 03/10/2025" at bounding box center [533, 404] width 610 height 48
click at [51, 545] on html at bounding box center [32, 554] width 38 height 38
click at [34, 557] on icon "Encerramento do Messenger da Intercom" at bounding box center [32, 554] width 19 height 19
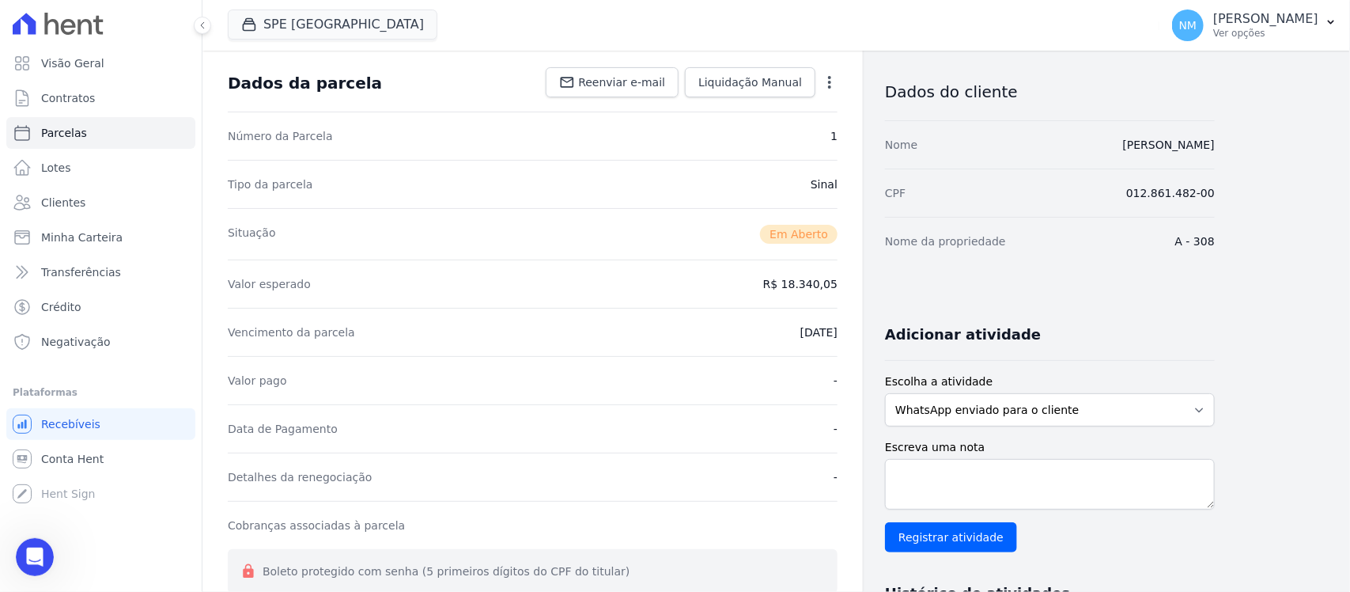
scroll to position [0, 0]
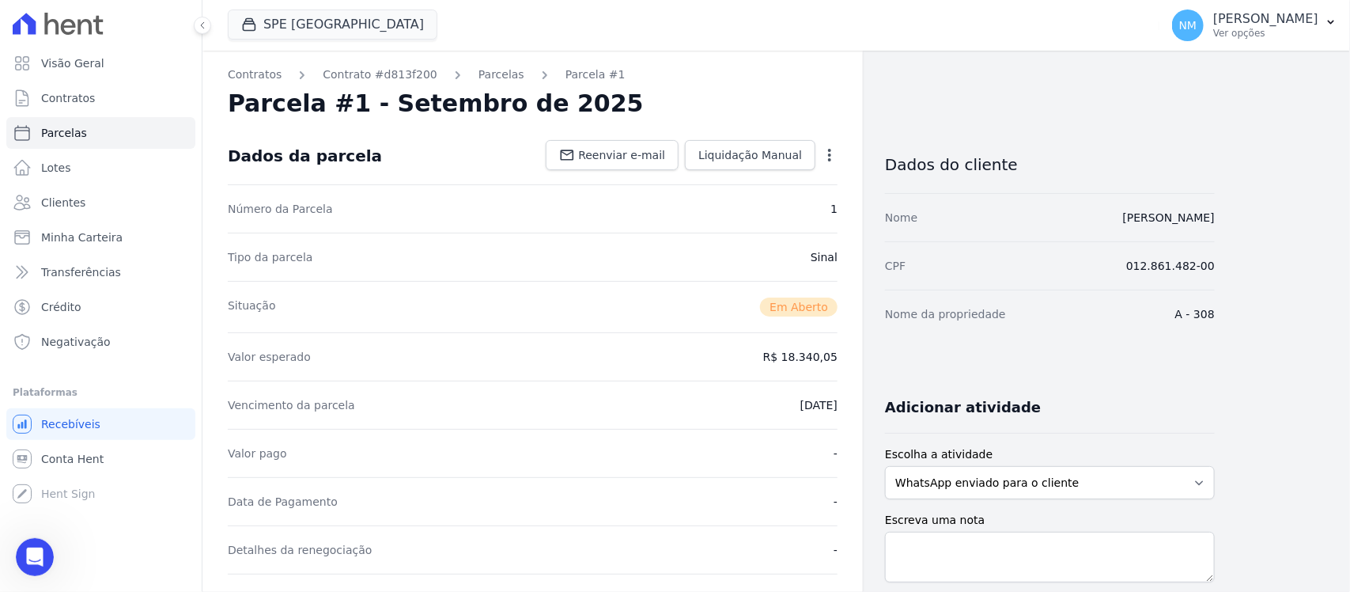
drag, startPoint x: 380, startPoint y: 72, endPoint x: 531, endPoint y: 159, distance: 174.3
click at [380, 72] on link "Contrato #d813f200" at bounding box center [380, 74] width 115 height 17
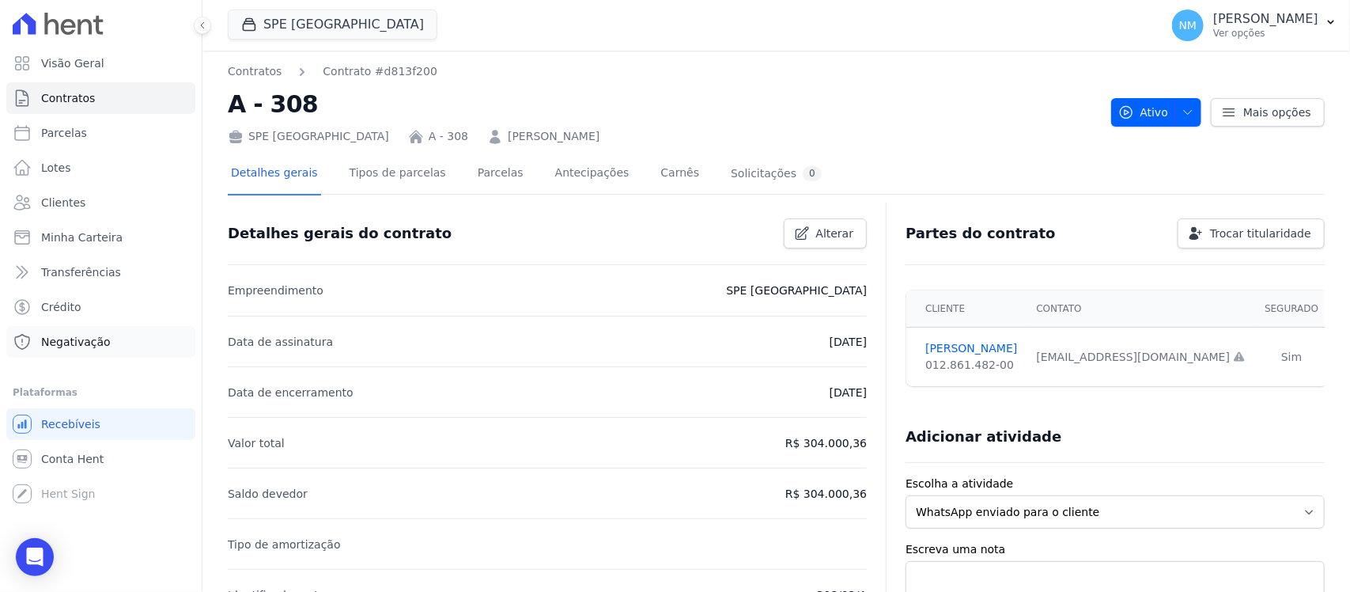
click at [34, 561] on icon "Open Intercom Messenger" at bounding box center [34, 556] width 19 height 19
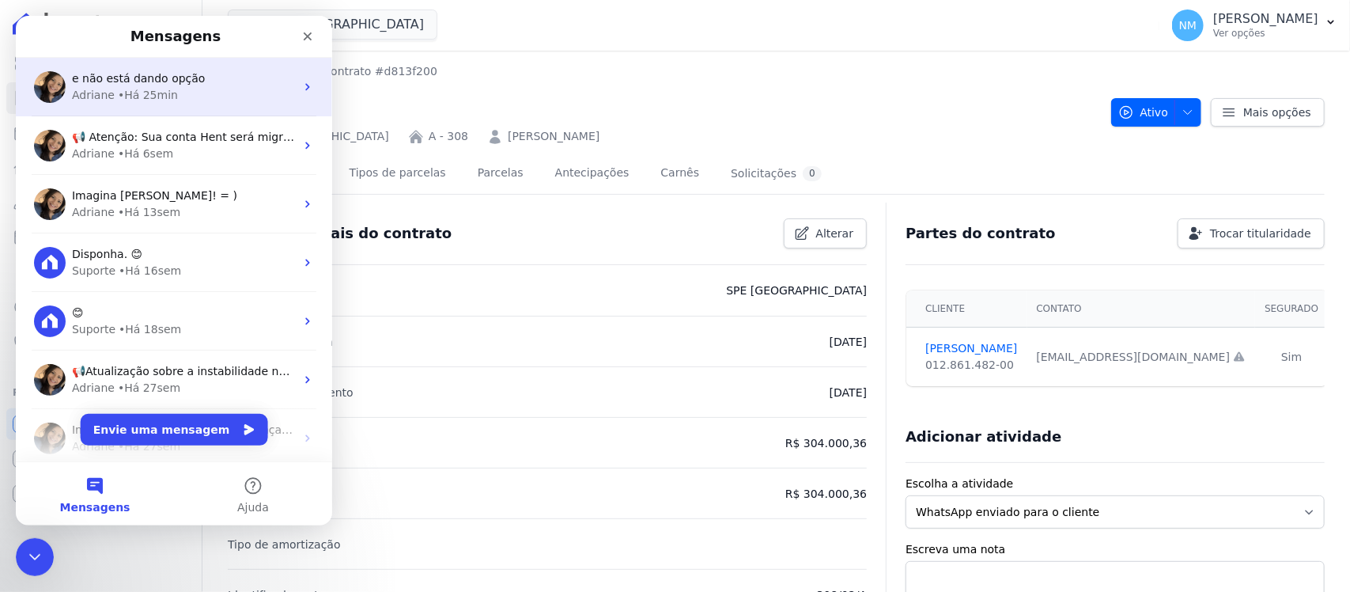
click at [157, 100] on div "• Há 25min" at bounding box center [148, 95] width 60 height 17
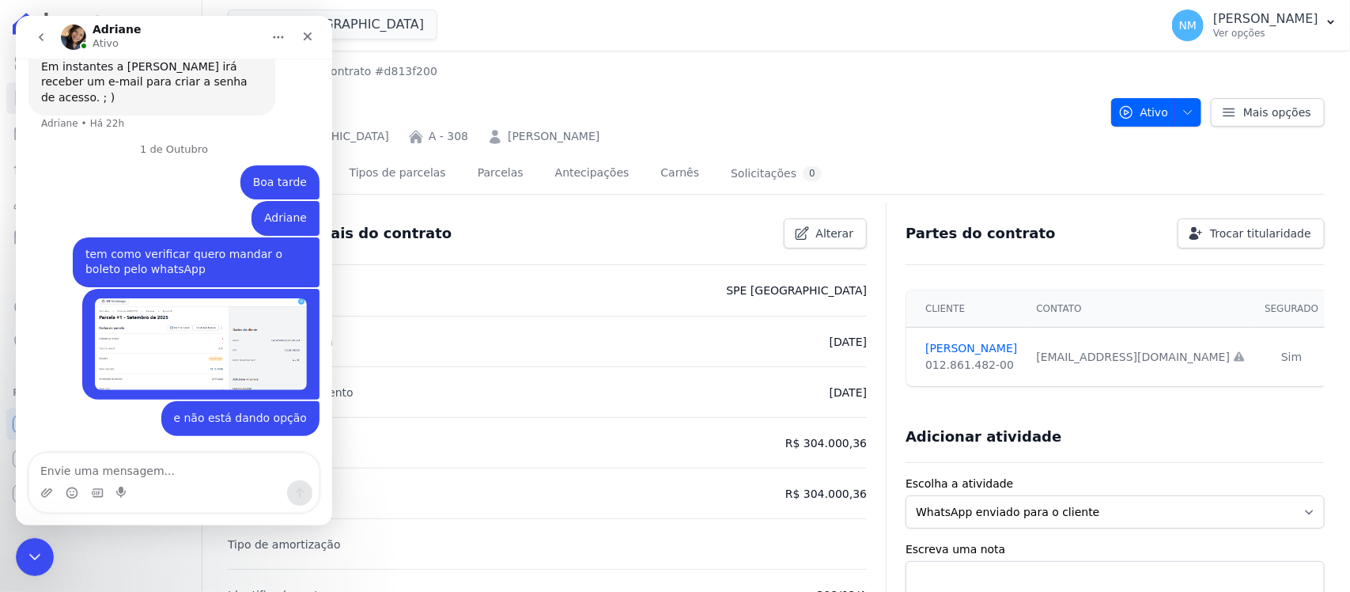
scroll to position [11039, 0]
click at [226, 353] on img "NILDA diz…" at bounding box center [201, 344] width 212 height 92
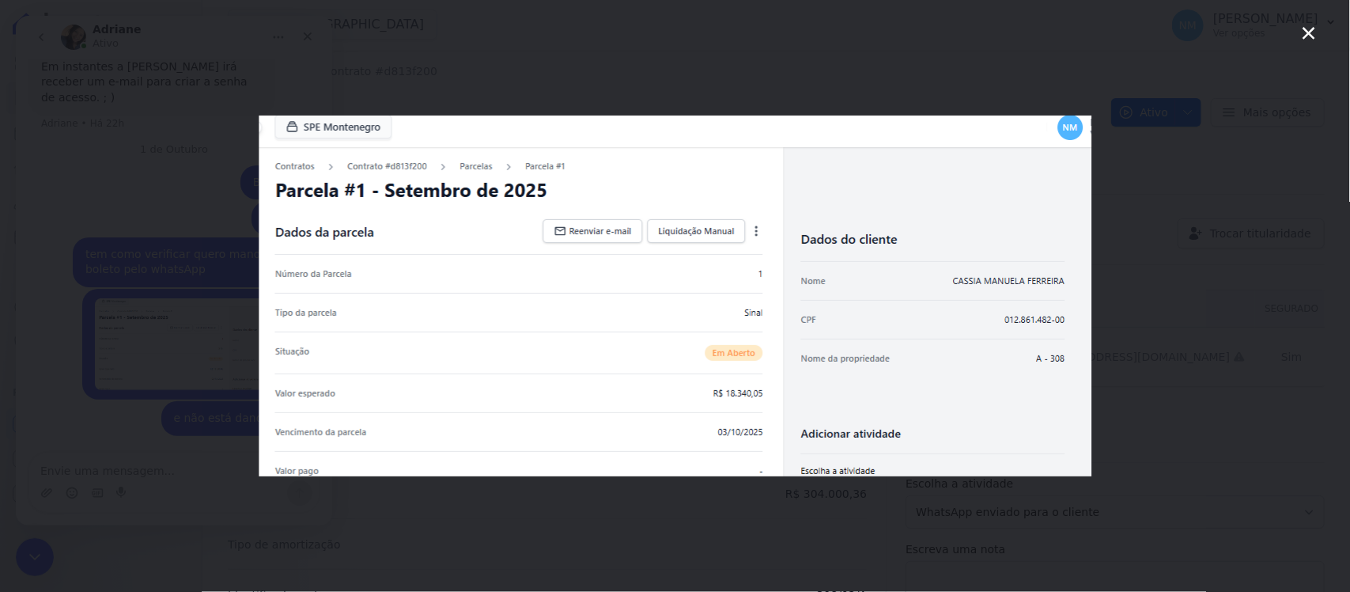
click at [1306, 32] on icon "Fechar" at bounding box center [1308, 33] width 19 height 19
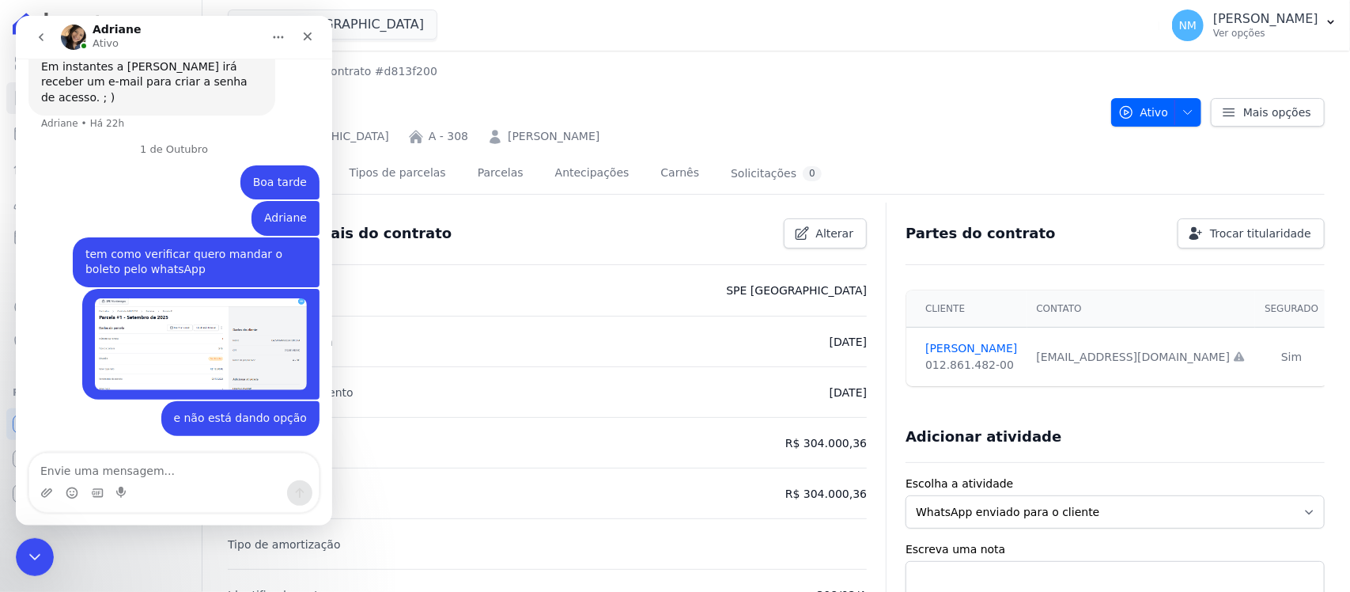
scroll to position [11039, 0]
drag, startPoint x: 477, startPoint y: 856, endPoint x: 28, endPoint y: 558, distance: 538.4
click at [28, 558] on icon "Encerramento do Messenger da Intercom" at bounding box center [32, 554] width 19 height 19
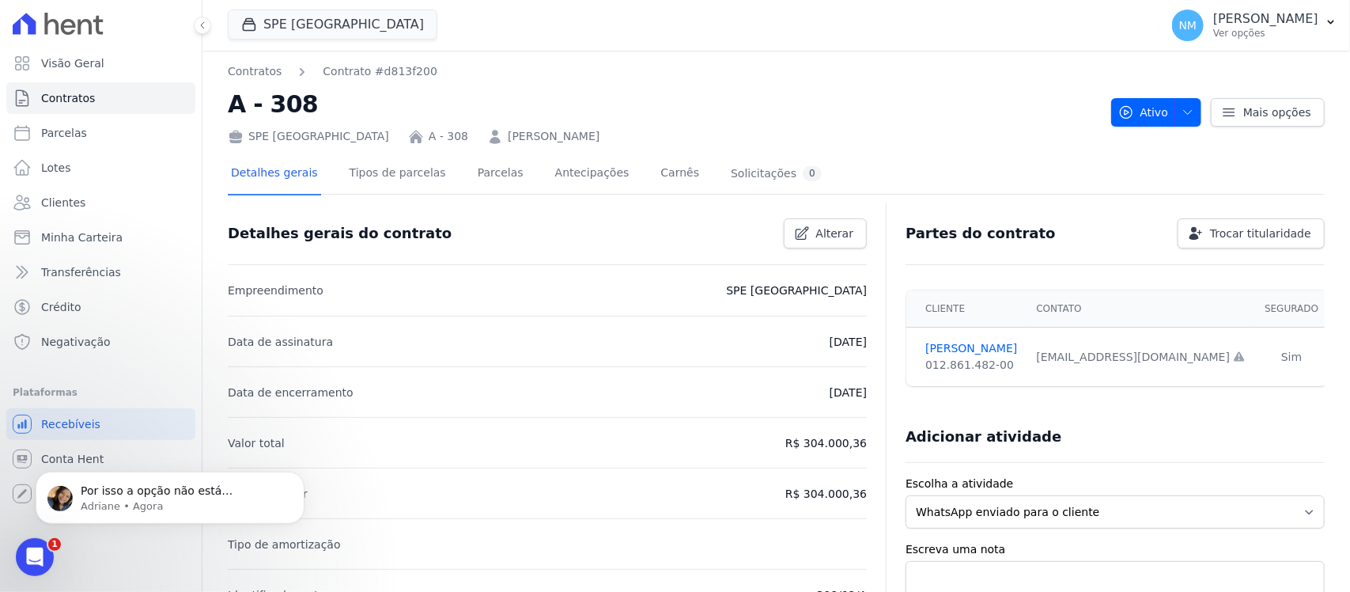
scroll to position [11298, 0]
click at [95, 505] on p "Adriane • Há 1min" at bounding box center [183, 505] width 204 height 14
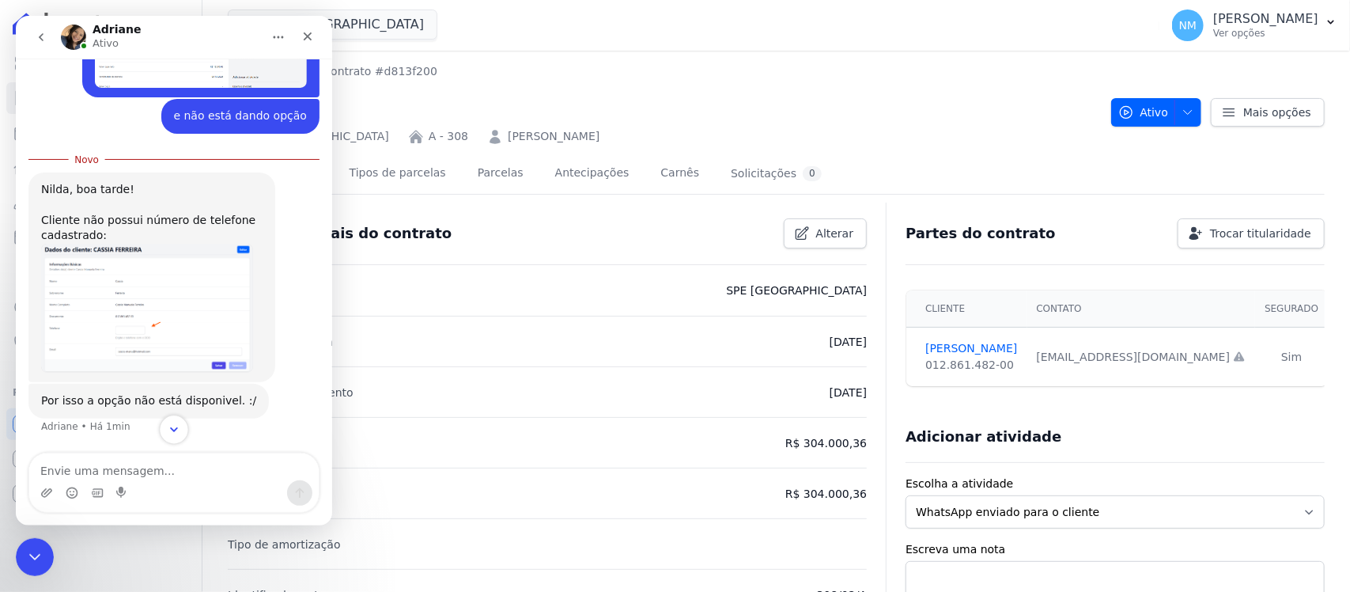
scroll to position [11324, 0]
click at [143, 334] on img "Adriane diz…" at bounding box center [147, 308] width 212 height 129
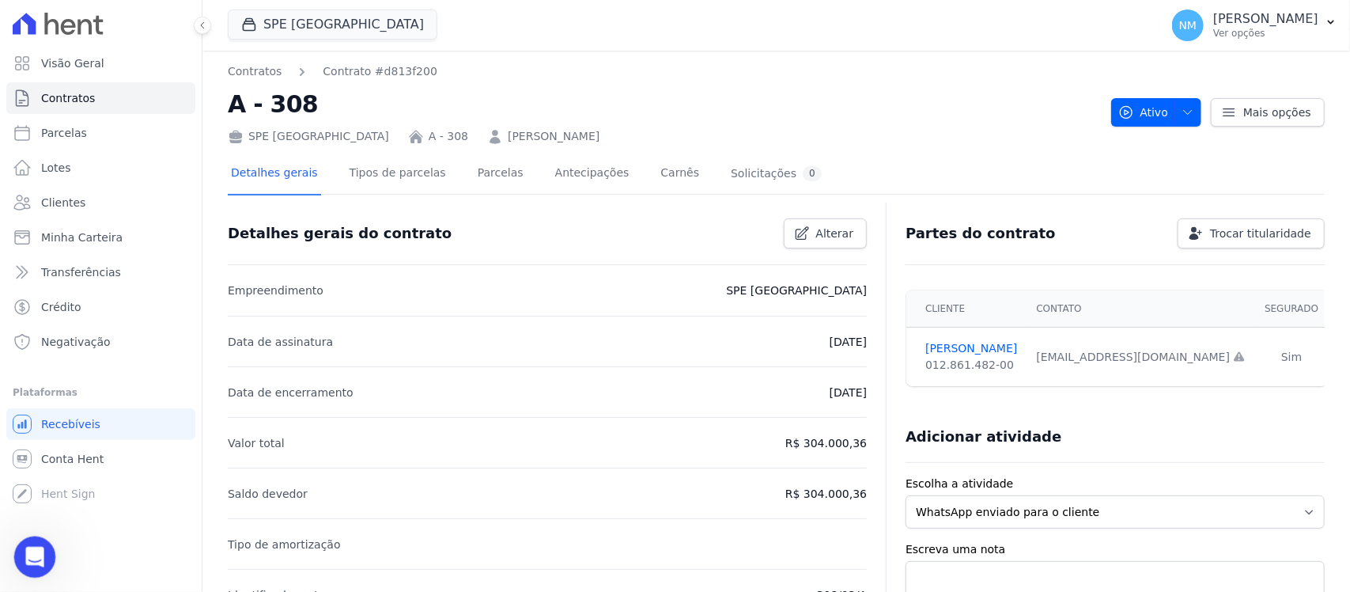
drag, startPoint x: 29, startPoint y: 556, endPoint x: 79, endPoint y: 1070, distance: 516.4
click at [28, 557] on icon "Abertura do Messenger da Intercom" at bounding box center [32, 554] width 11 height 13
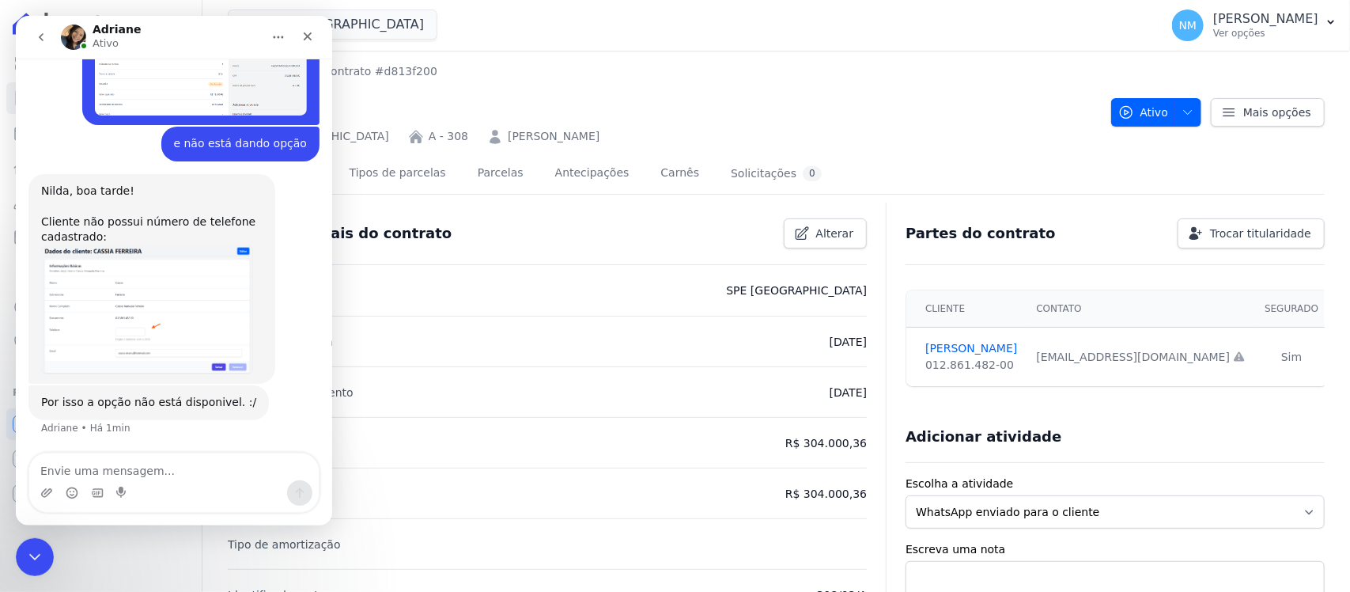
scroll to position [11298, 0]
click at [163, 464] on textarea "Envie uma mensagem..." at bounding box center [173, 466] width 289 height 27
type textarea "v"
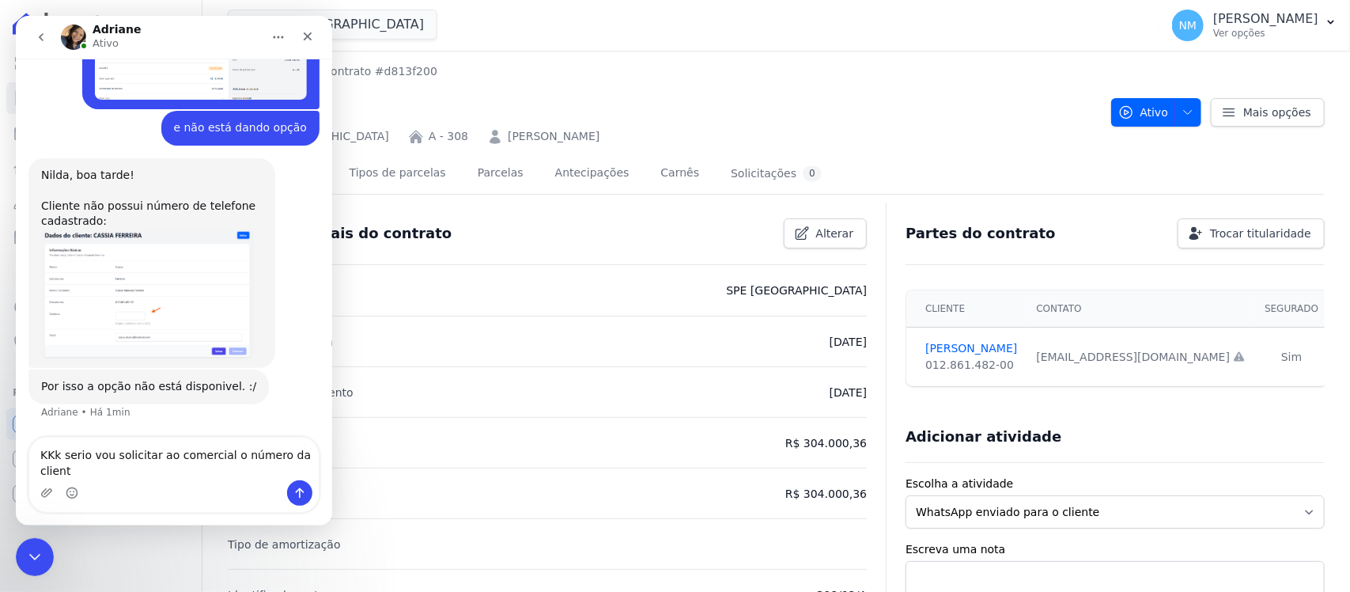
type textarea "KKk serio vou solicitar ao comercial o número da cliente"
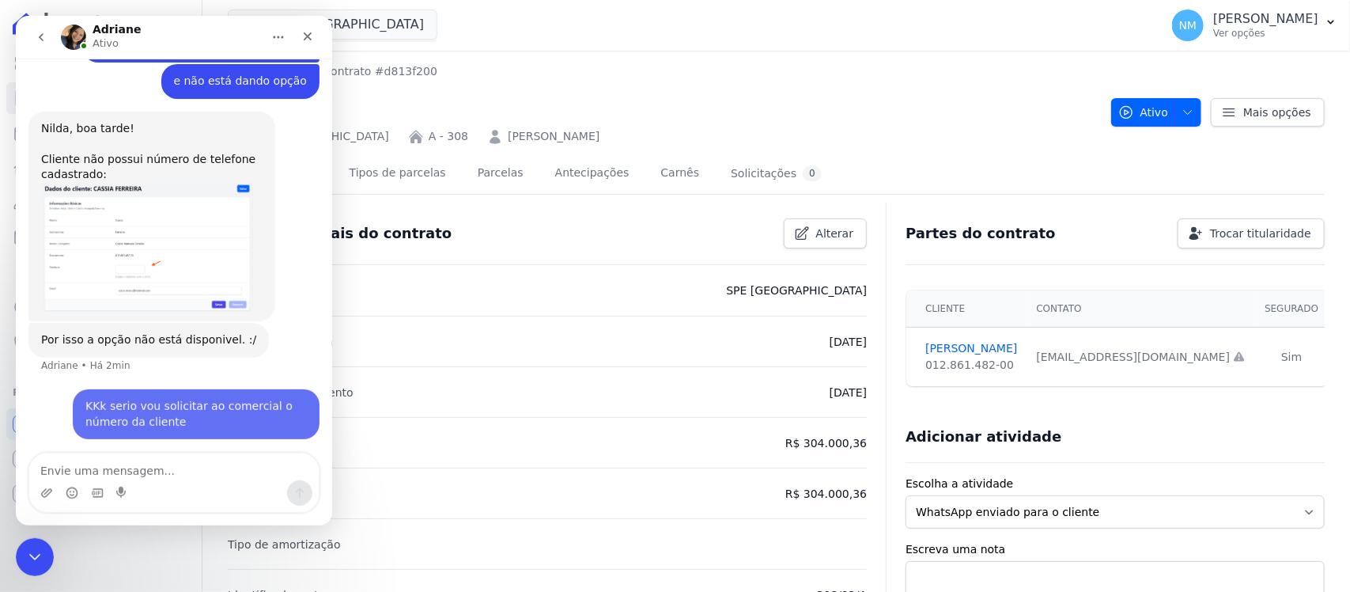
scroll to position [11360, 0]
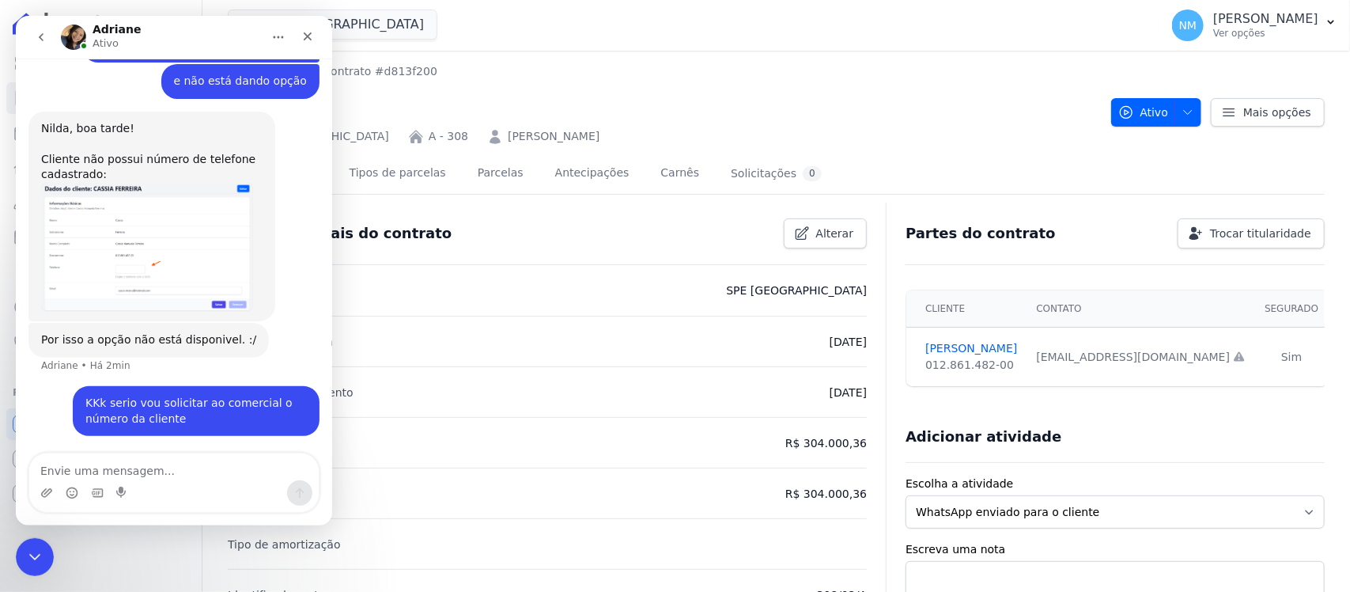
click at [142, 270] on img "Adriane diz…" at bounding box center [147, 247] width 212 height 129
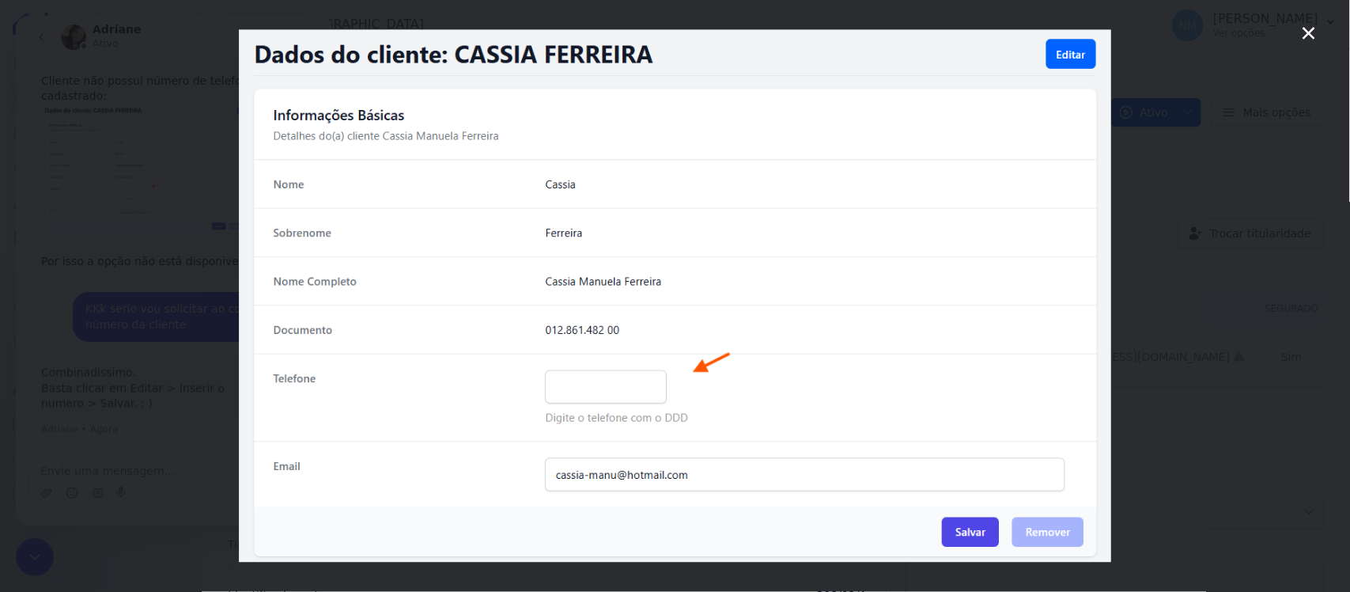
scroll to position [11439, 0]
click at [1298, 28] on div "Messenger da Intercom" at bounding box center [675, 296] width 1350 height 592
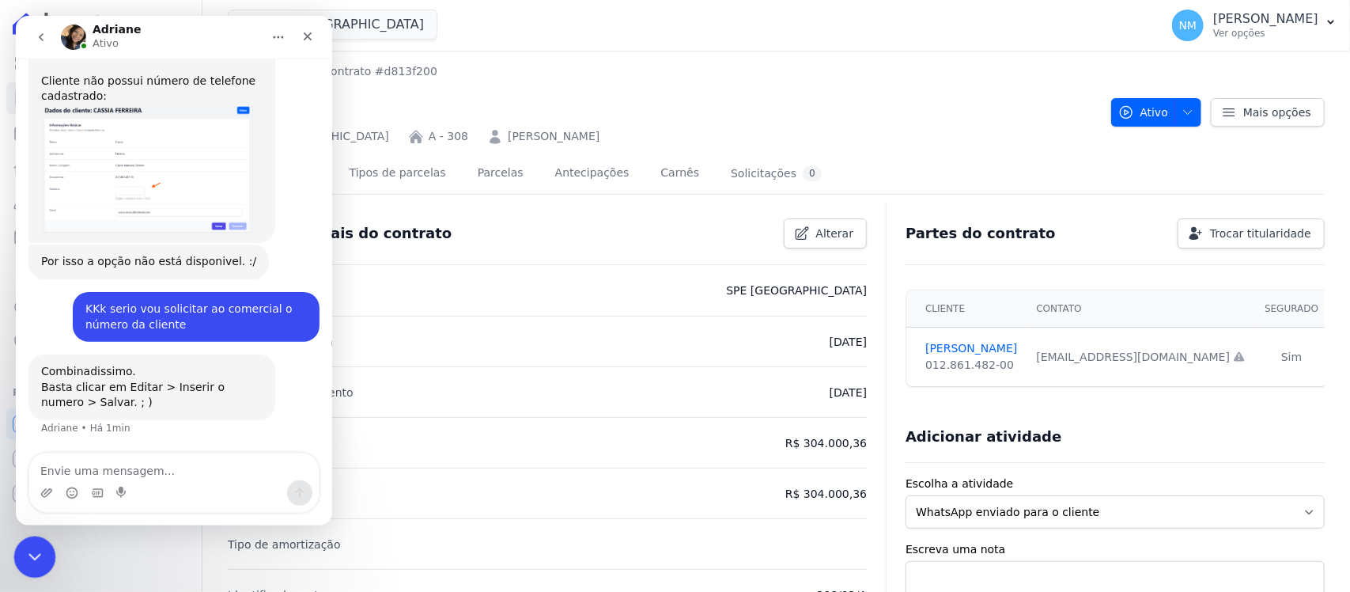
click at [38, 550] on icon "Encerramento do Messenger da Intercom" at bounding box center [32, 554] width 19 height 19
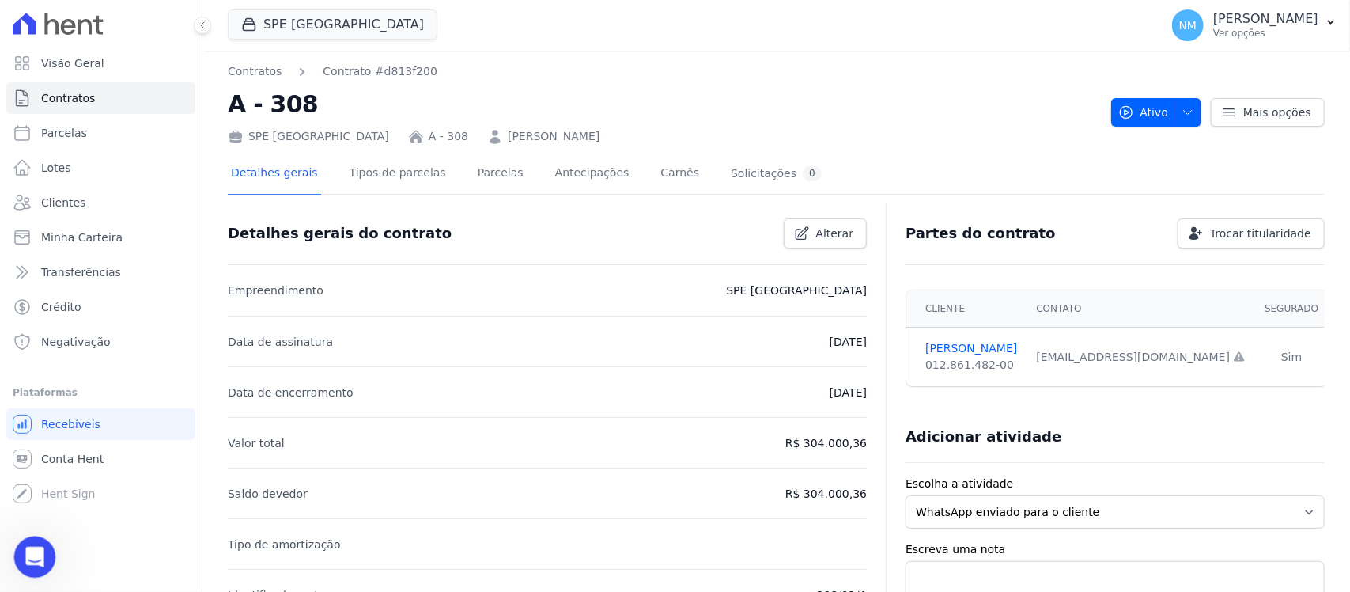
click at [38, 550] on icon "Abertura do Messenger da Intercom" at bounding box center [33, 555] width 26 height 26
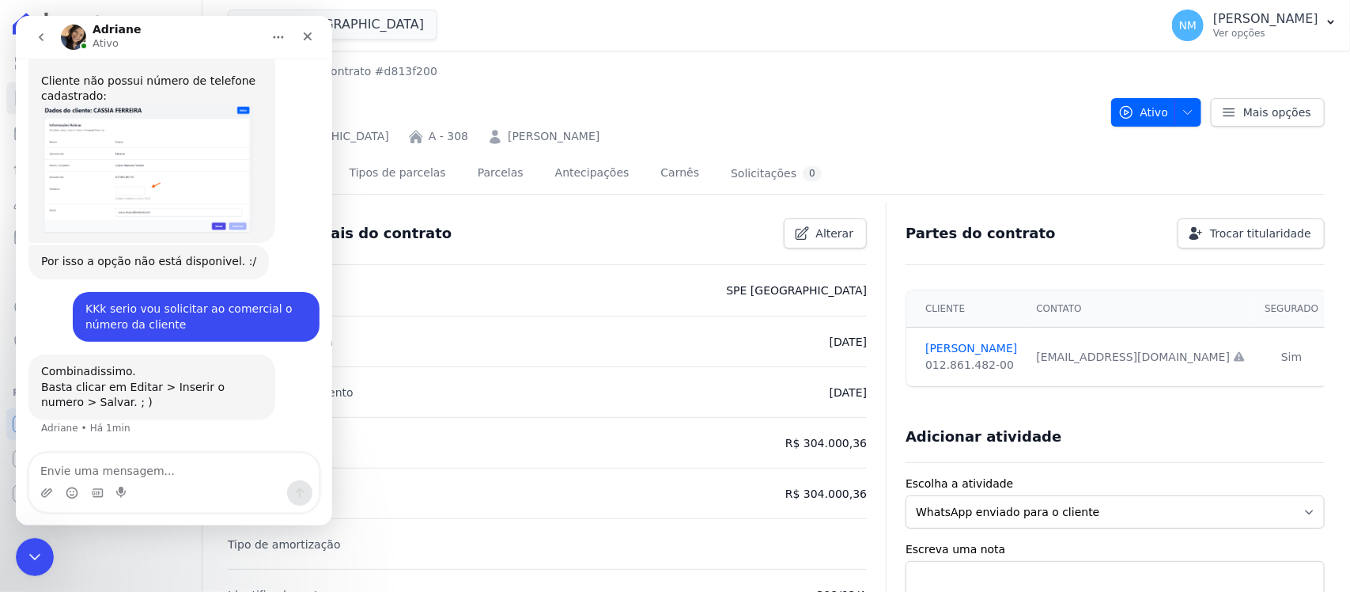
click at [202, 206] on img "Adriane diz…" at bounding box center [147, 168] width 212 height 129
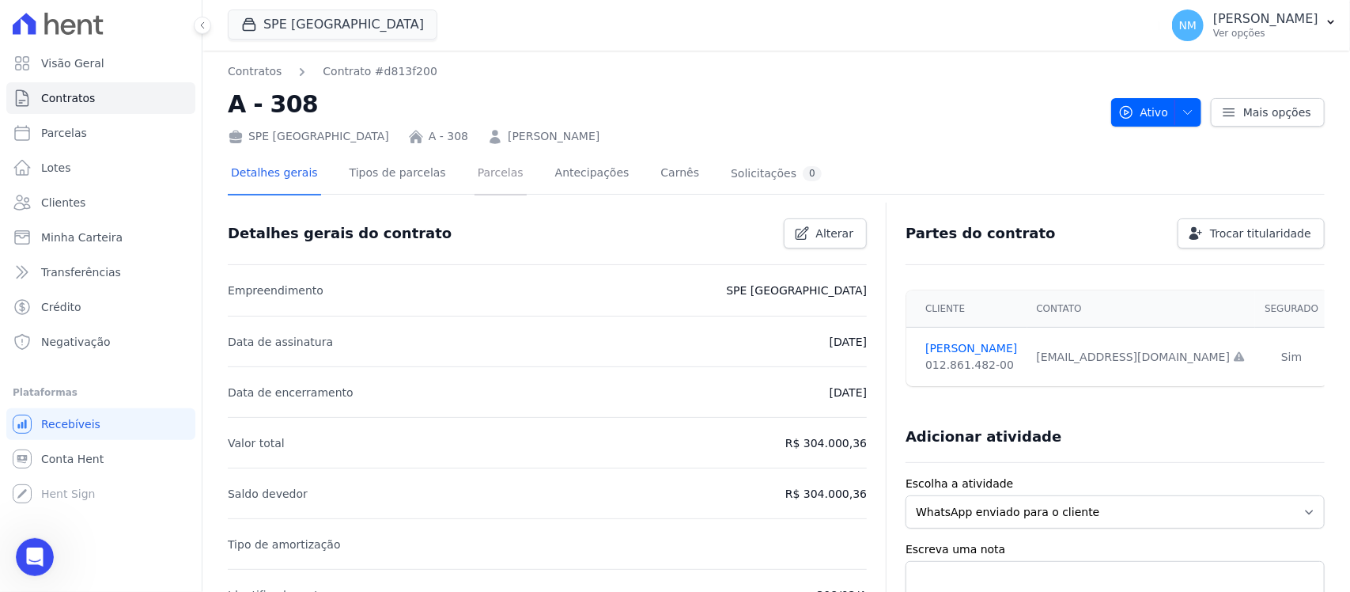
drag, startPoint x: 463, startPoint y: 174, endPoint x: 550, endPoint y: 207, distance: 93.1
click at [474, 174] on link "Parcelas" at bounding box center [500, 174] width 52 height 42
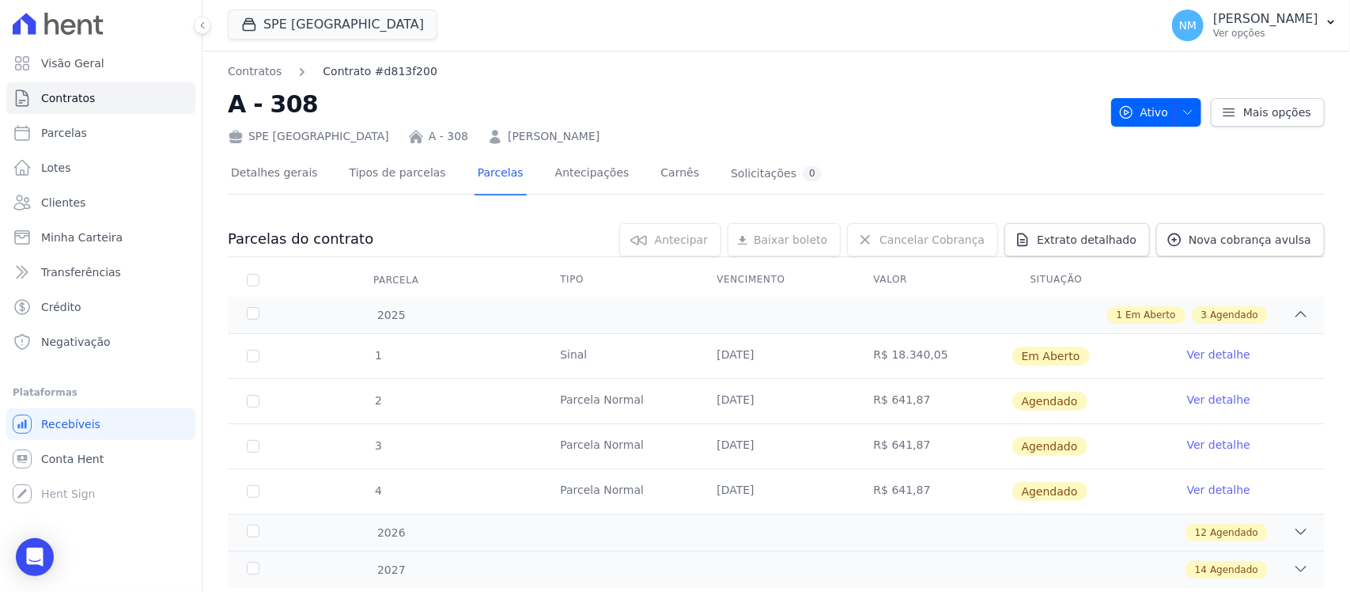
click at [333, 72] on link "Contrato #d813f200" at bounding box center [380, 71] width 115 height 17
click at [369, 74] on link "Contrato #d813f200" at bounding box center [380, 71] width 115 height 17
click at [253, 72] on link "Contratos" at bounding box center [255, 71] width 54 height 17
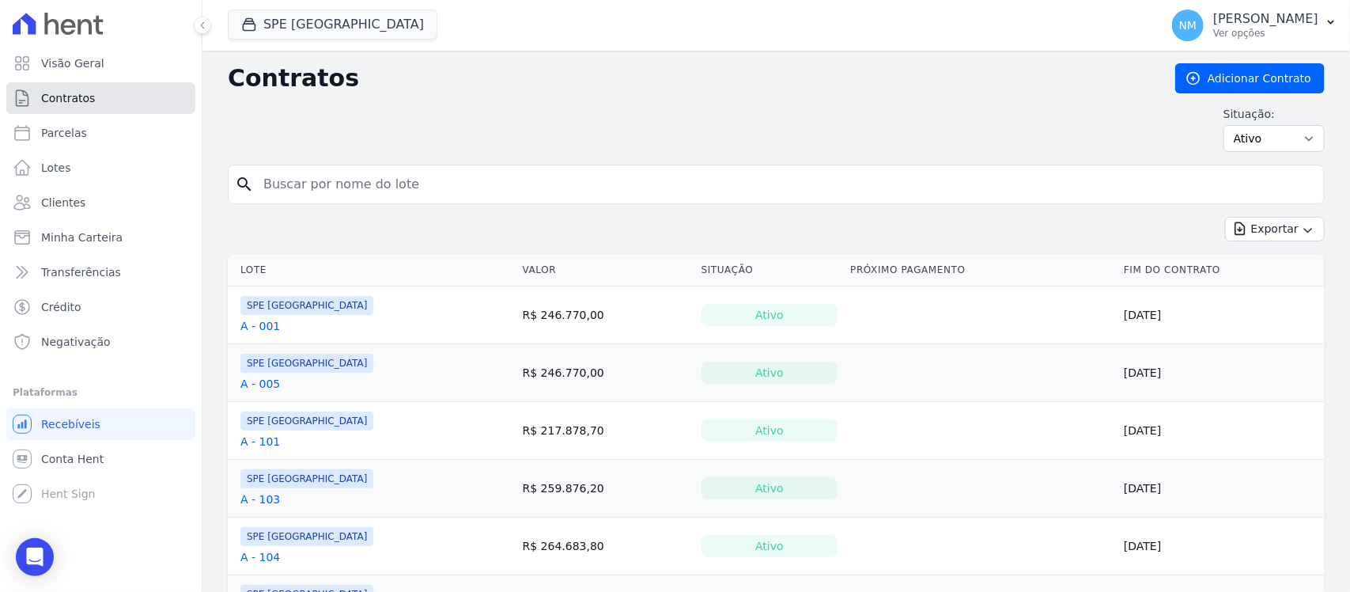
drag, startPoint x: 127, startPoint y: 96, endPoint x: 427, endPoint y: 132, distance: 302.7
click at [127, 96] on link "Contratos" at bounding box center [100, 98] width 189 height 32
click at [108, 138] on link "Parcelas" at bounding box center [100, 133] width 189 height 32
select select
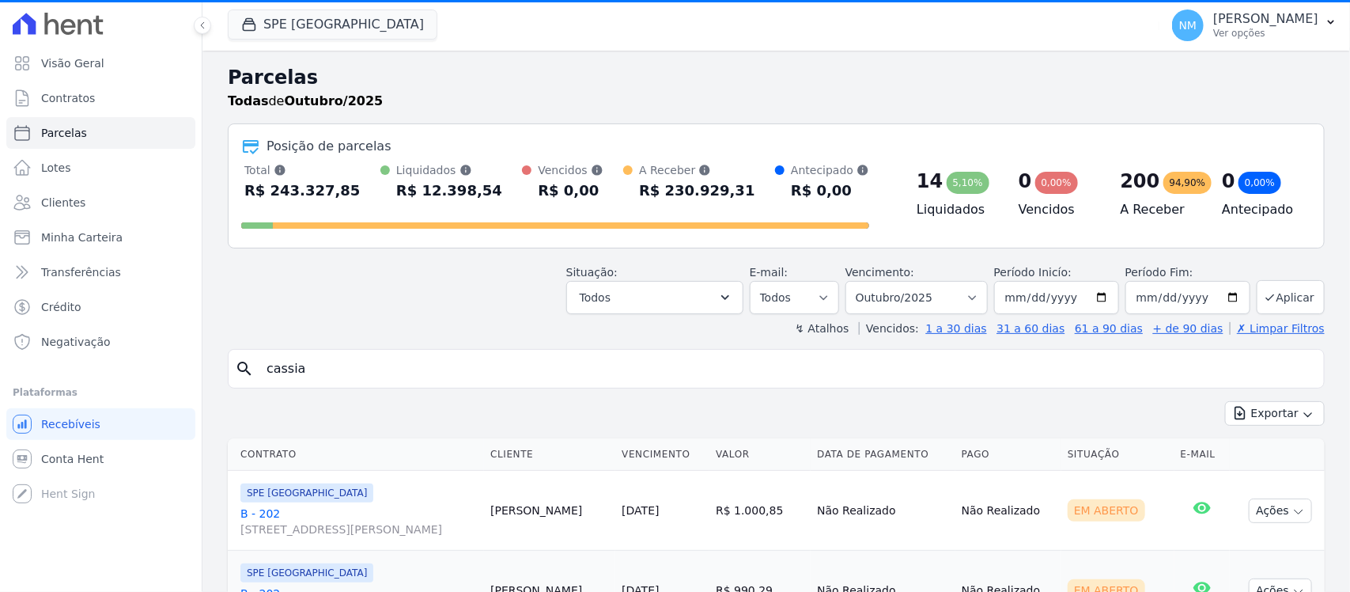
click at [365, 377] on input "cassia" at bounding box center [787, 369] width 1060 height 32
click at [315, 380] on input "cassia" at bounding box center [787, 369] width 1060 height 32
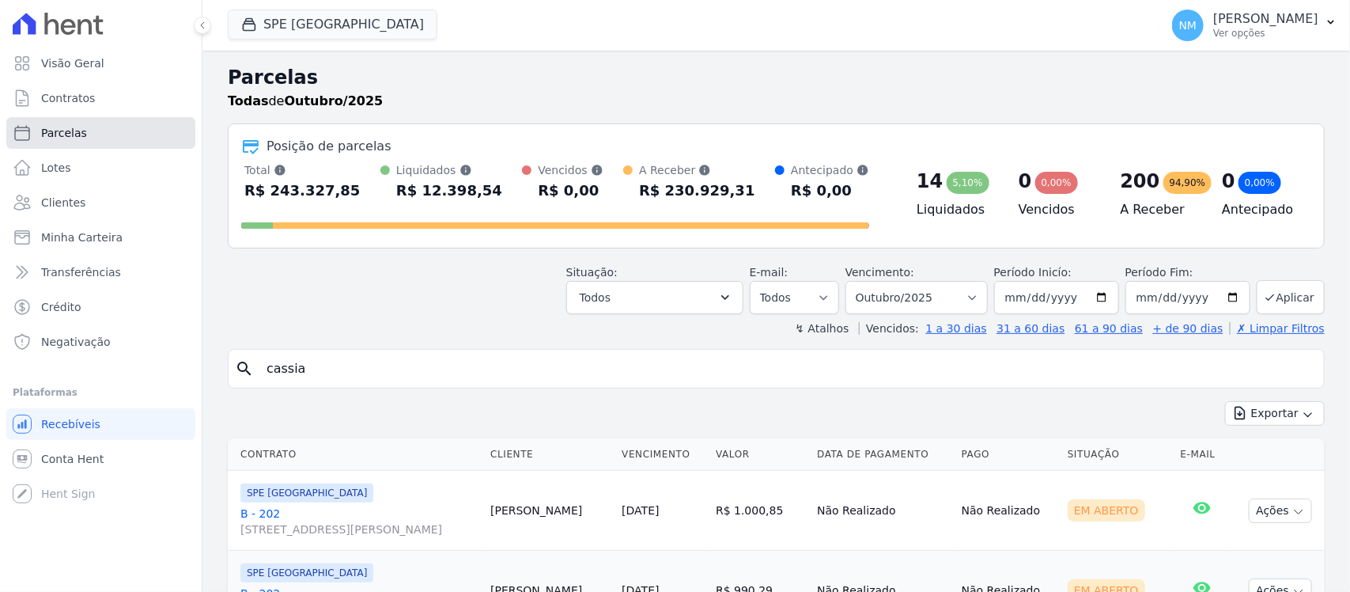
click at [124, 124] on link "Parcelas" at bounding box center [100, 133] width 189 height 32
select select
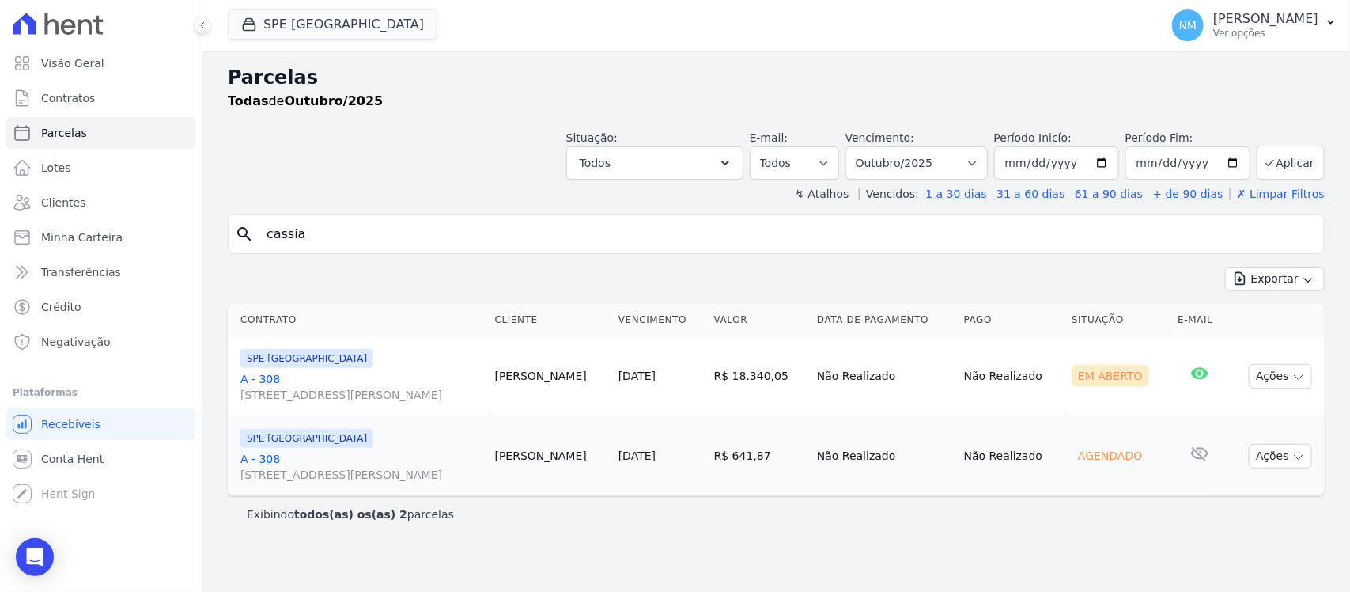
click at [319, 235] on input "cassia" at bounding box center [787, 234] width 1060 height 32
click at [274, 380] on link "A - 308 Travessa Francisco Caldeira Castelo Branco, 2256, sala A, São Brás" at bounding box center [361, 387] width 242 height 32
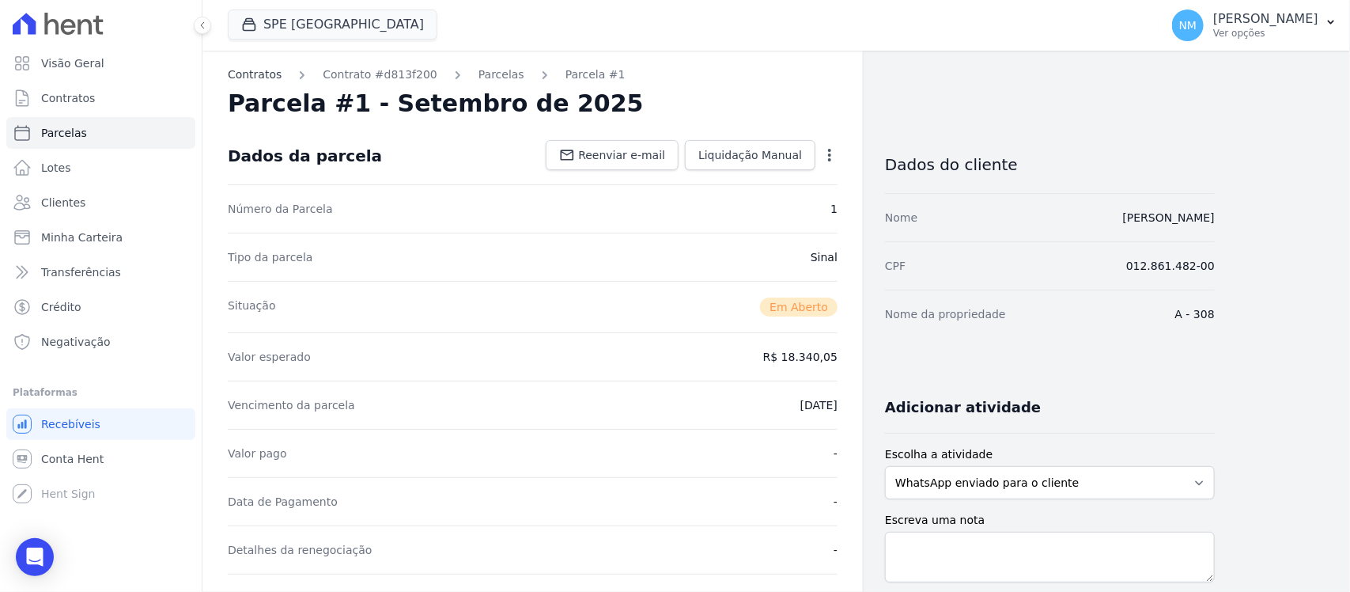
click at [259, 75] on link "Contratos" at bounding box center [255, 74] width 54 height 17
click at [479, 71] on link "Parcelas" at bounding box center [501, 74] width 46 height 17
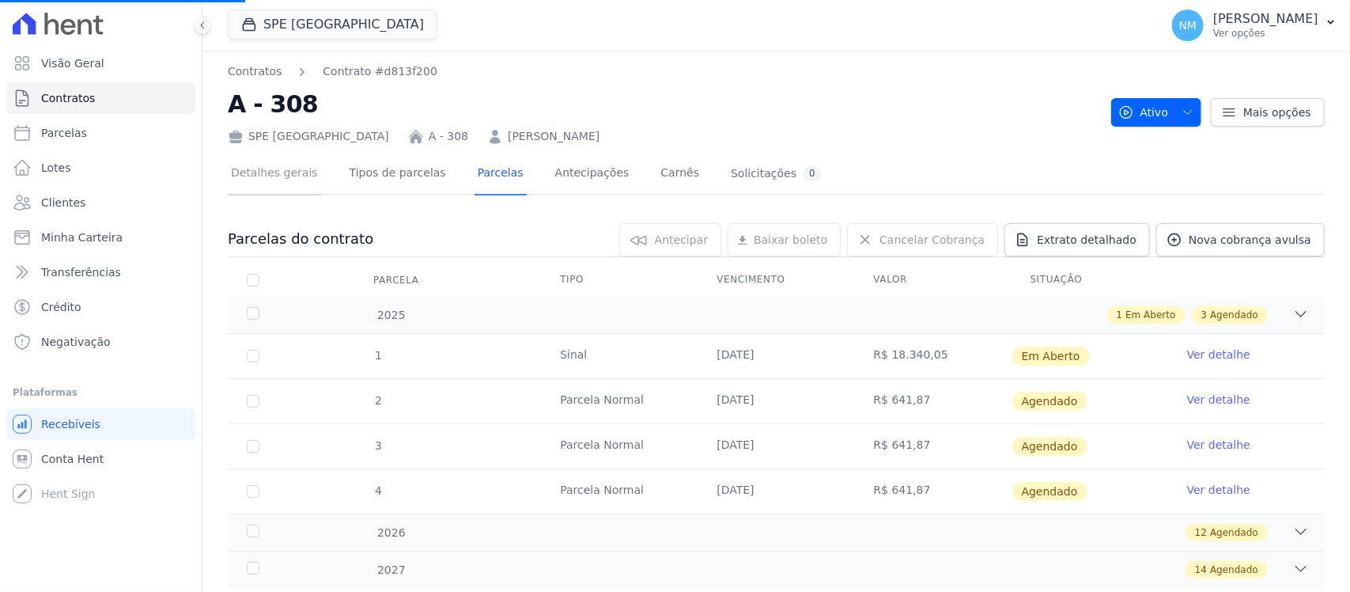
click at [286, 179] on link "Detalhes gerais" at bounding box center [274, 174] width 93 height 42
click at [263, 76] on link "Contratos" at bounding box center [255, 71] width 54 height 17
click at [1191, 353] on link "Ver detalhe" at bounding box center [1218, 354] width 63 height 16
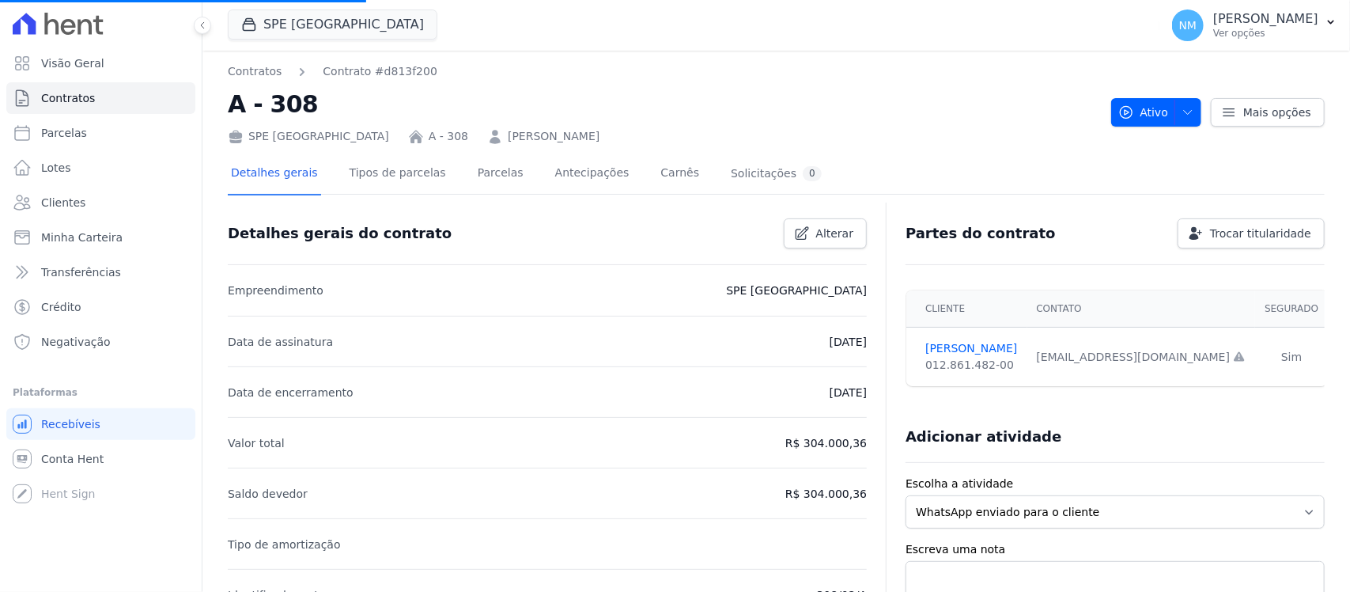
scroll to position [99, 0]
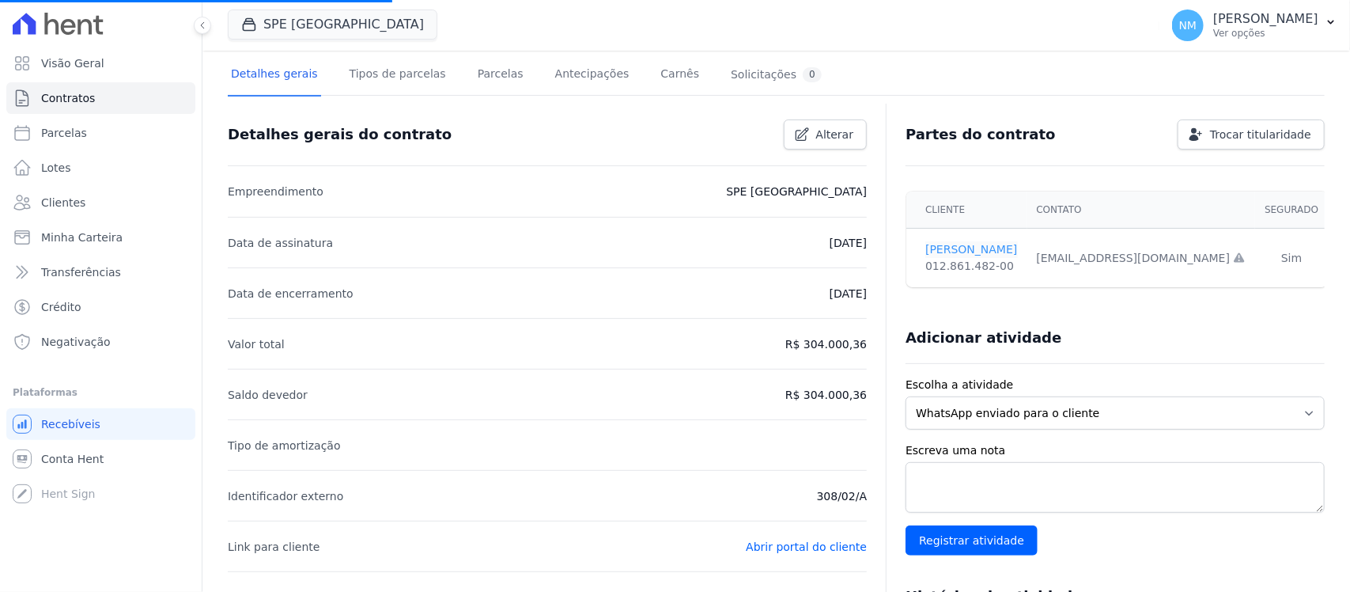
click at [977, 248] on link "CASSIA FERREIRA" at bounding box center [971, 249] width 92 height 17
click at [951, 247] on link "CASSIA FERREIRA" at bounding box center [971, 249] width 92 height 17
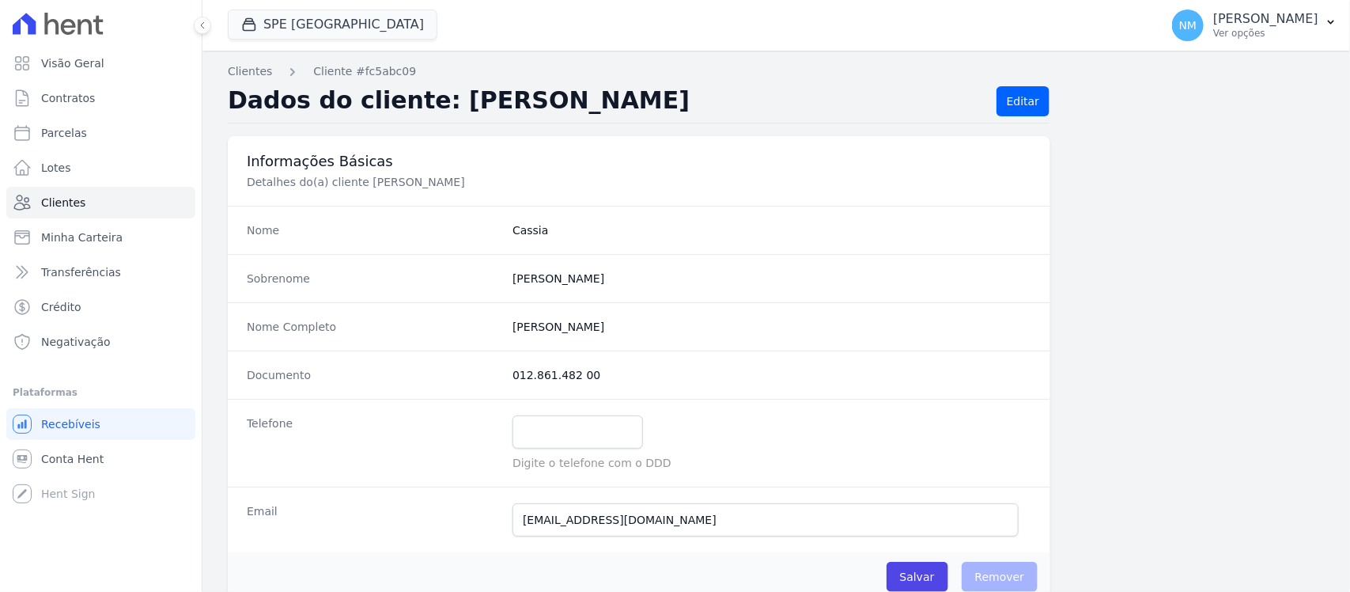
scroll to position [198, 0]
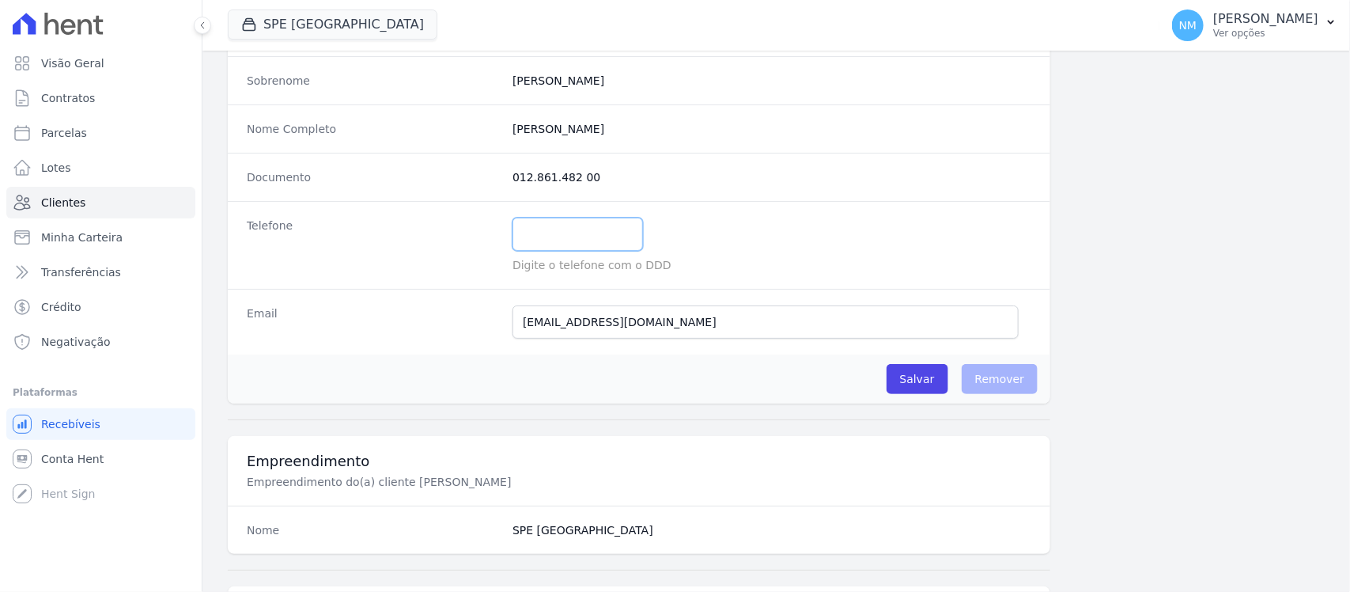
click at [528, 249] on input "text" at bounding box center [577, 233] width 130 height 33
type input "9191522719"
click at [904, 376] on input "Salvar" at bounding box center [917, 379] width 62 height 30
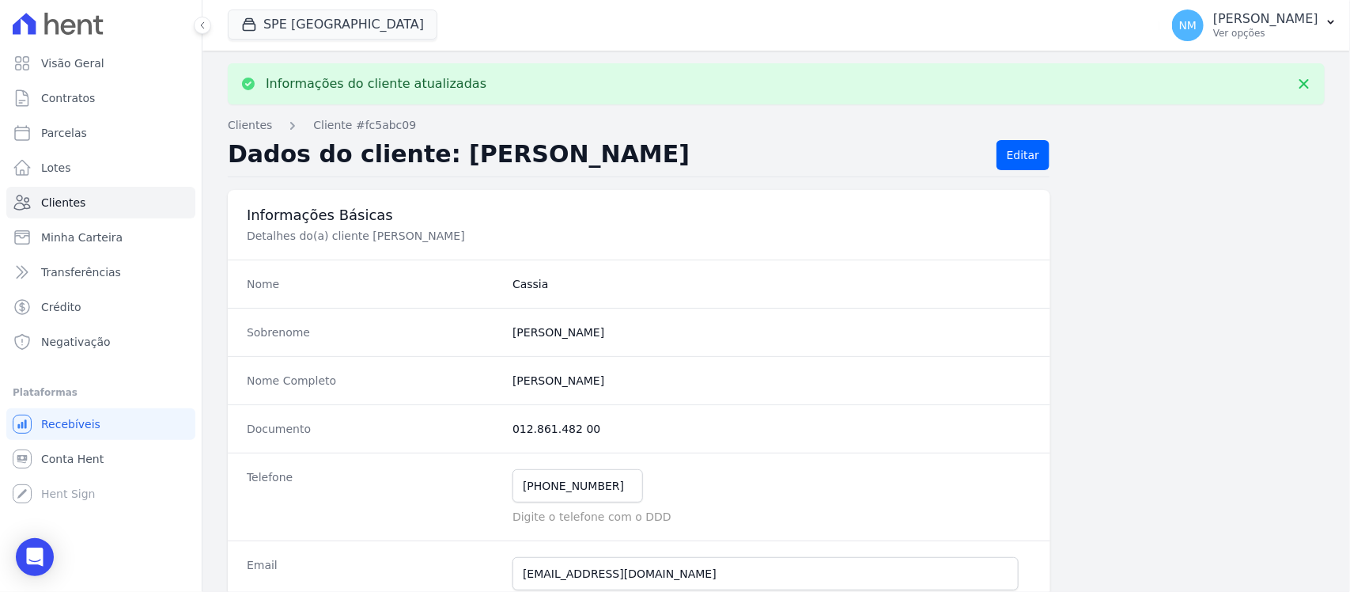
scroll to position [99, 0]
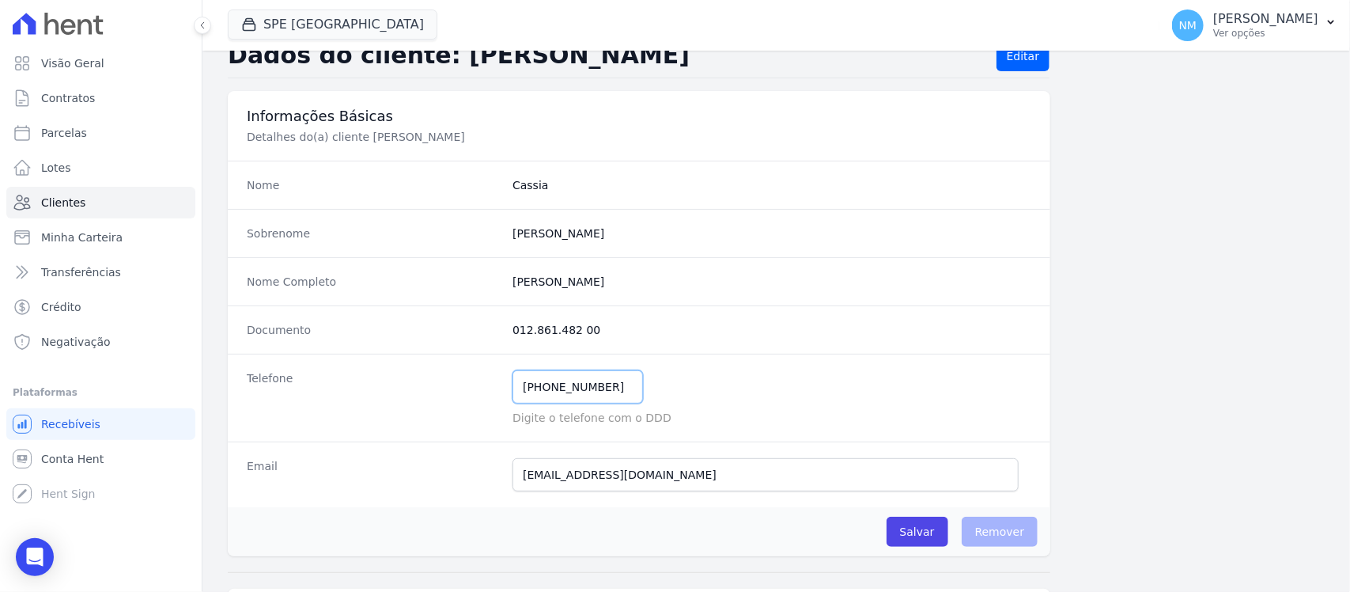
click at [551, 392] on input "(9) 19152-2719" at bounding box center [577, 386] width 130 height 33
click at [539, 387] on input "(9) 19152-2719" at bounding box center [577, 386] width 130 height 33
click at [518, 384] on input "91)9152-2719" at bounding box center [577, 386] width 130 height 33
type input "(91)9152-2719"
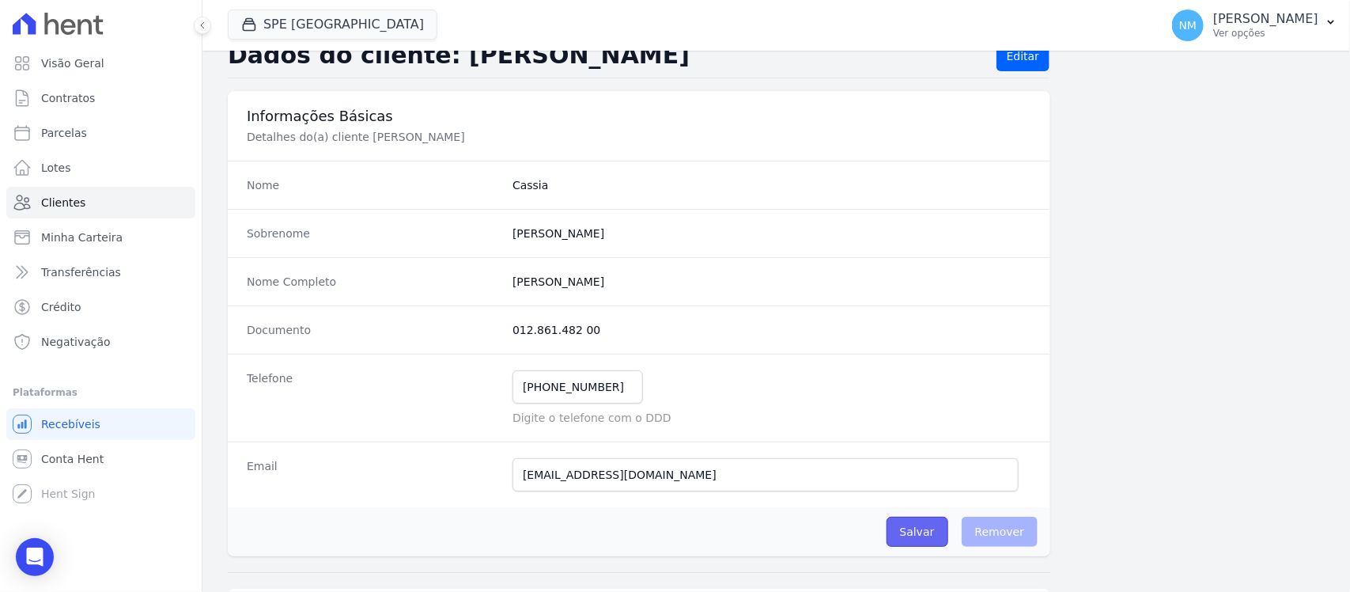
click at [901, 534] on input "Salvar" at bounding box center [917, 531] width 62 height 30
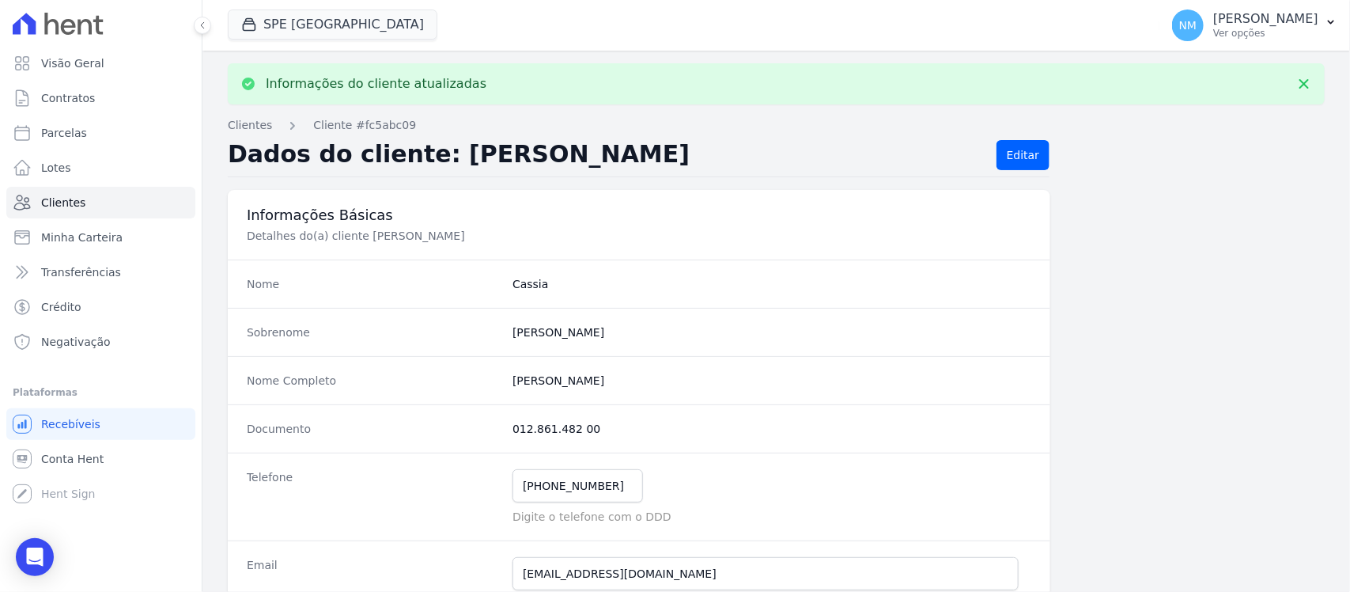
scroll to position [99, 0]
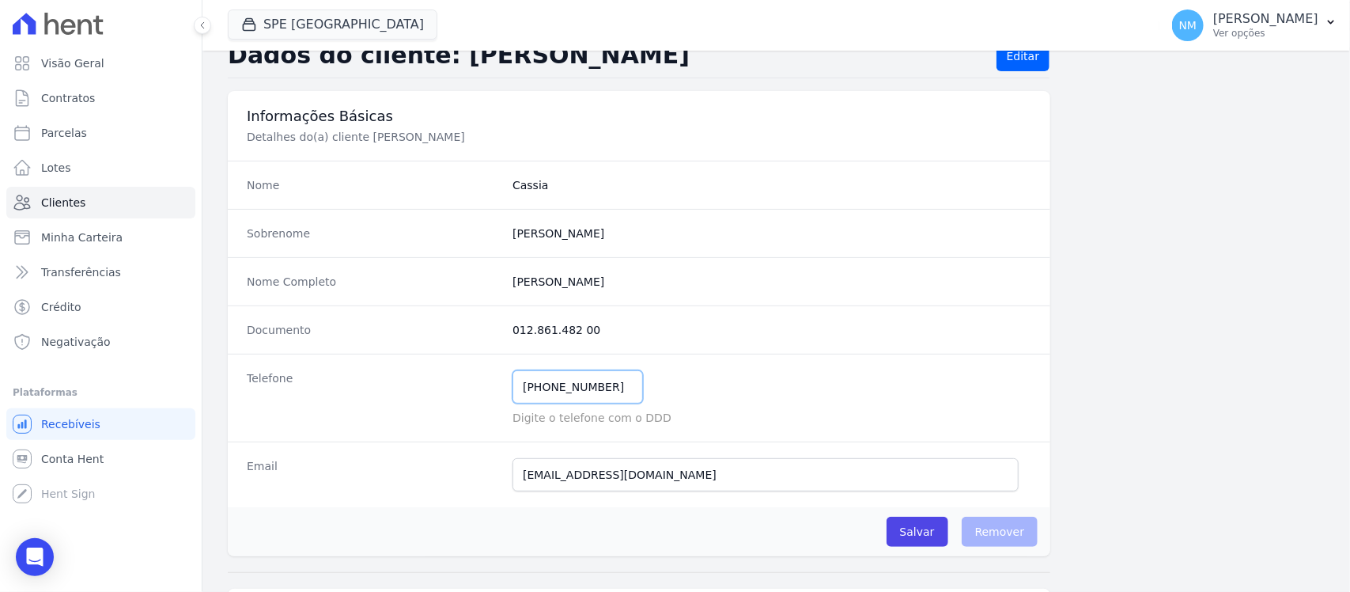
click at [538, 390] on input "(9) 19152-2719" at bounding box center [577, 386] width 130 height 33
click at [542, 386] on input "(9) 19152-2719" at bounding box center [577, 386] width 130 height 33
type input "919152-2719"
click at [907, 535] on input "Salvar" at bounding box center [917, 531] width 62 height 30
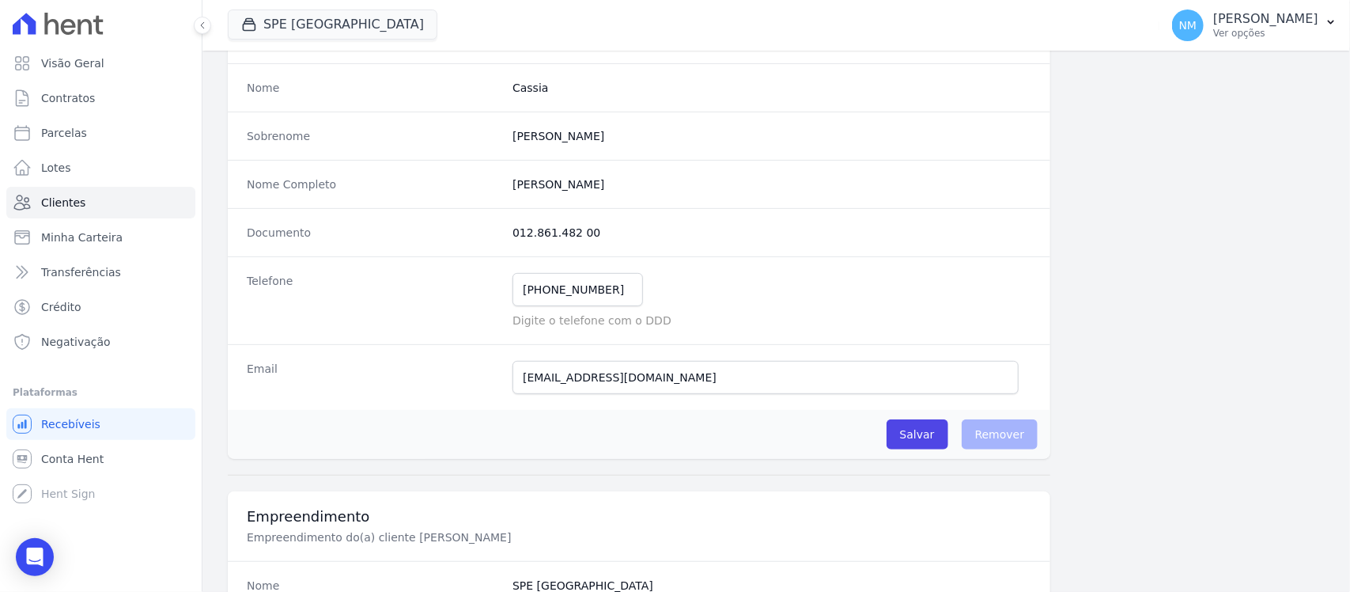
scroll to position [0, 0]
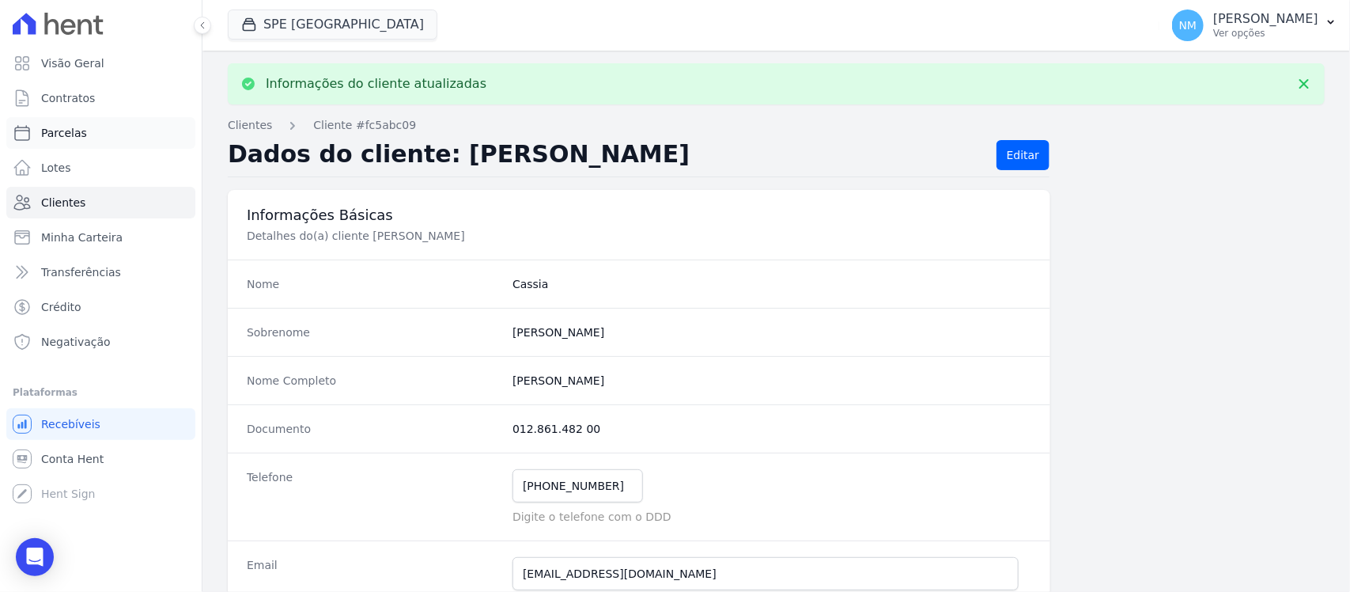
click at [103, 133] on link "Parcelas" at bounding box center [100, 133] width 189 height 32
select select
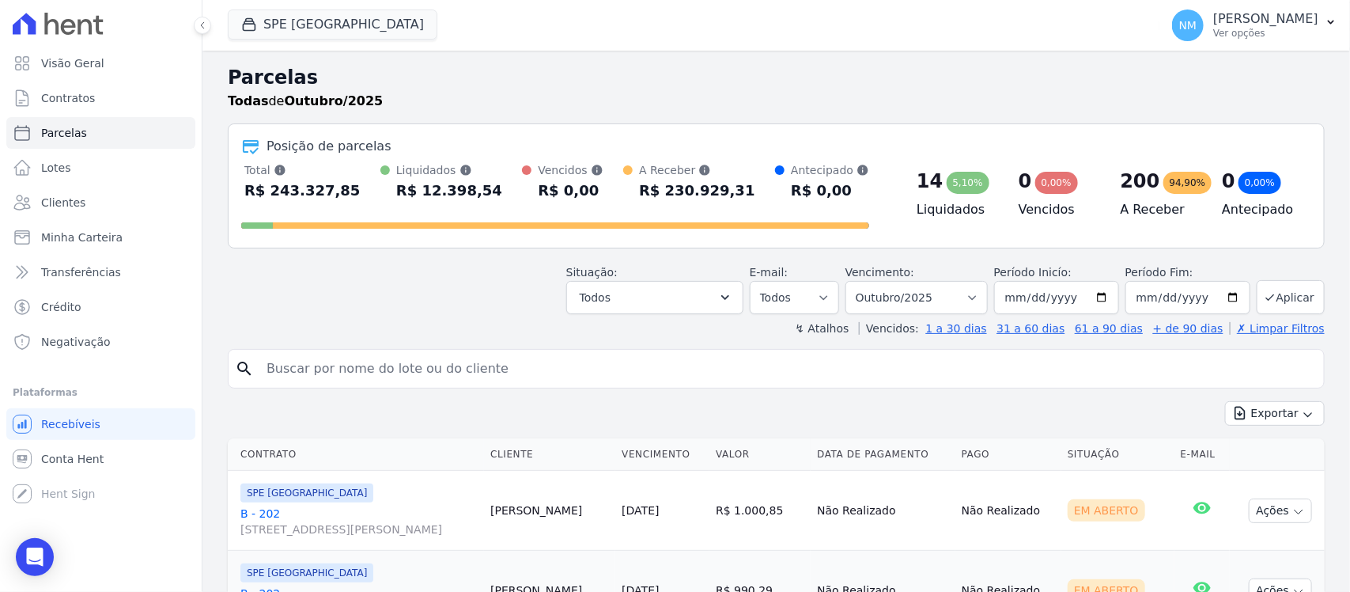
click at [338, 378] on input "search" at bounding box center [787, 369] width 1060 height 32
type input "cassia"
select select
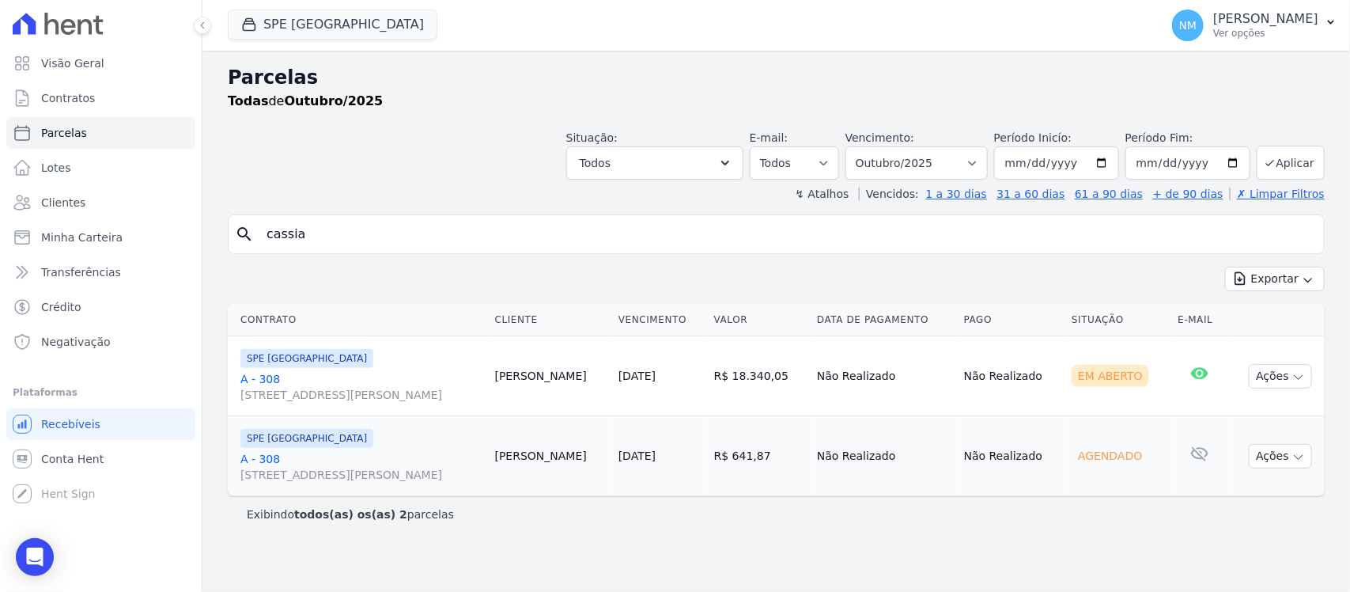
drag, startPoint x: 263, startPoint y: 376, endPoint x: 282, endPoint y: 373, distance: 19.1
click at [263, 376] on link "A - 308 Travessa Francisco Caldeira Castelo Branco, 2256, sala A, São Brás" at bounding box center [361, 387] width 242 height 32
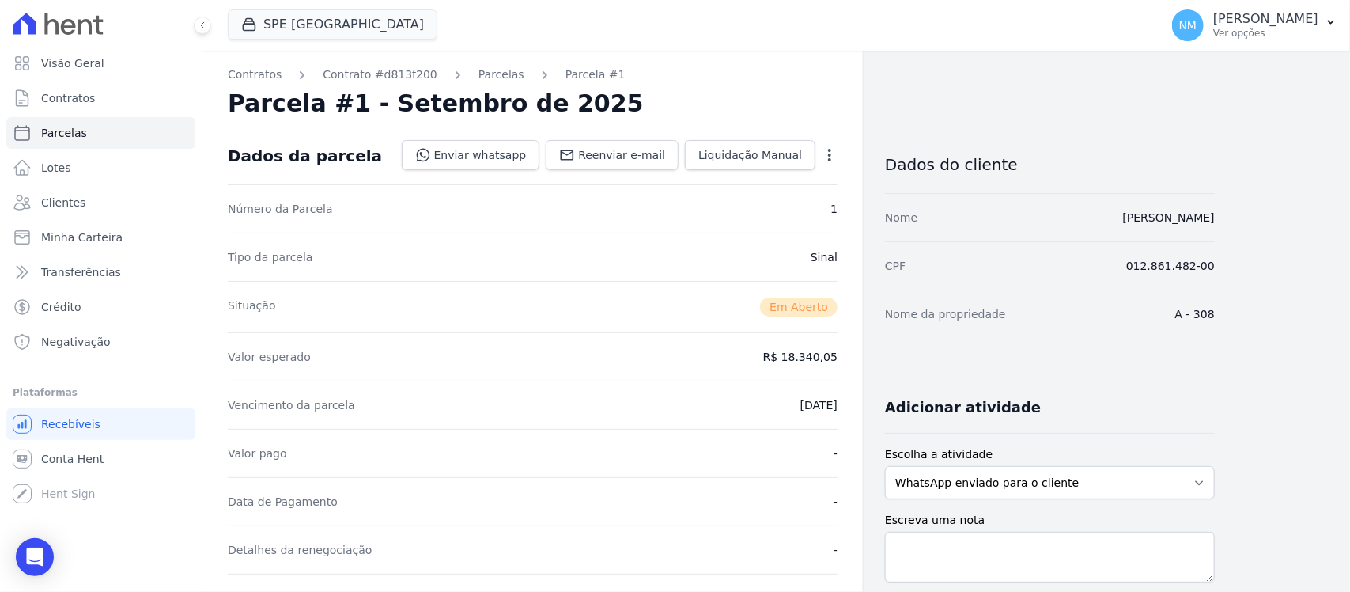
click at [807, 97] on div "Parcela #1 - Setembro de 2025" at bounding box center [533, 103] width 610 height 28
click at [318, 22] on button "SPE [GEOGRAPHIC_DATA]" at bounding box center [333, 24] width 210 height 30
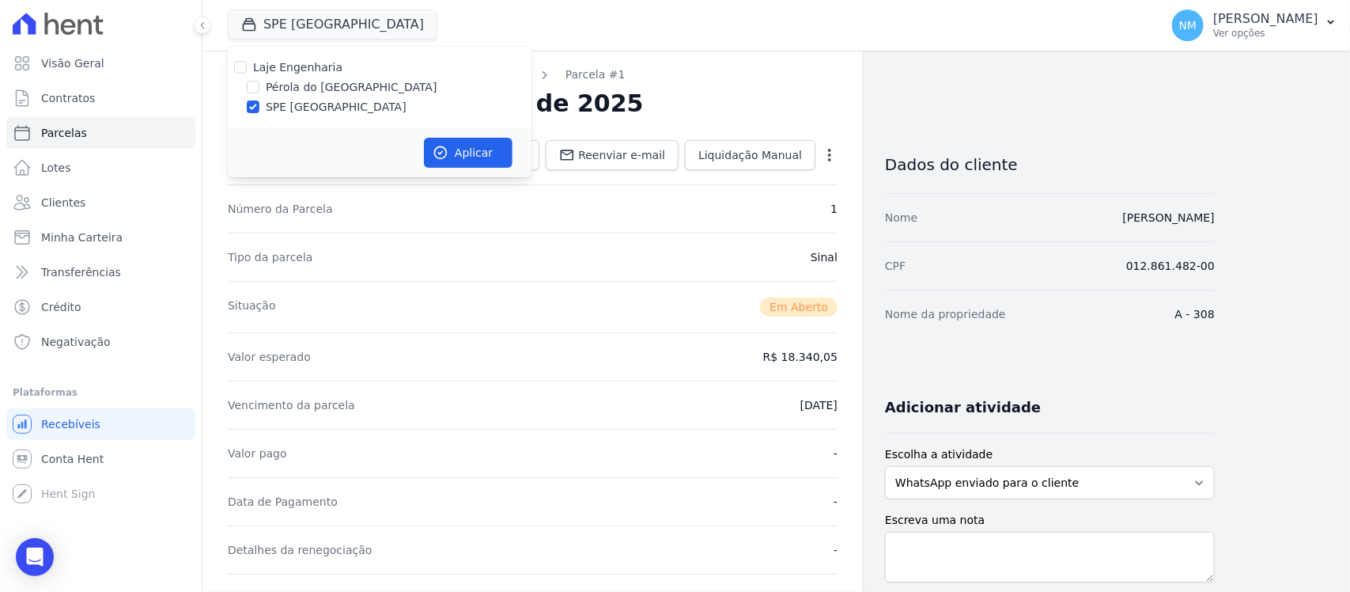
drag, startPoint x: 308, startPoint y: 113, endPoint x: 307, endPoint y: 100, distance: 12.8
click at [308, 112] on label "SPE [GEOGRAPHIC_DATA]" at bounding box center [336, 107] width 141 height 17
click at [259, 112] on input "SPE [GEOGRAPHIC_DATA]" at bounding box center [253, 106] width 13 height 13
checkbox input "false"
click at [305, 89] on label "Pérola do [GEOGRAPHIC_DATA]" at bounding box center [352, 87] width 172 height 17
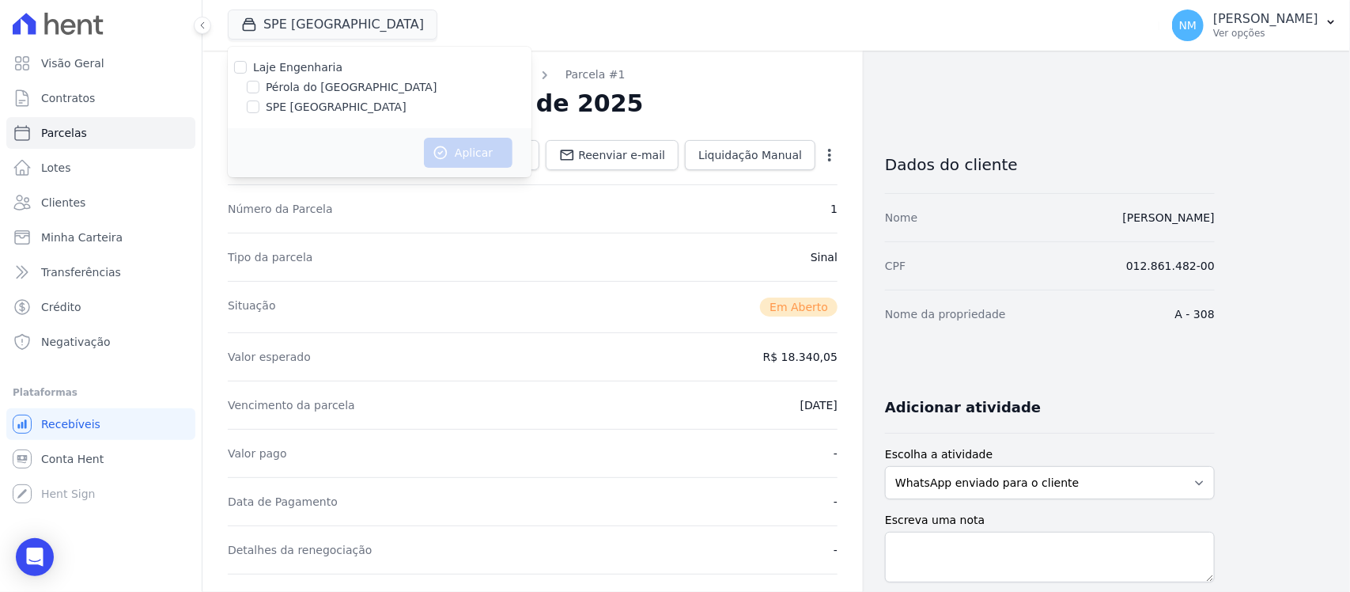
click at [259, 89] on input "Pérola do [GEOGRAPHIC_DATA]" at bounding box center [253, 87] width 13 height 13
checkbox input "true"
drag, startPoint x: 471, startPoint y: 157, endPoint x: 781, endPoint y: 171, distance: 310.3
click at [475, 157] on button "Aplicar" at bounding box center [468, 153] width 89 height 30
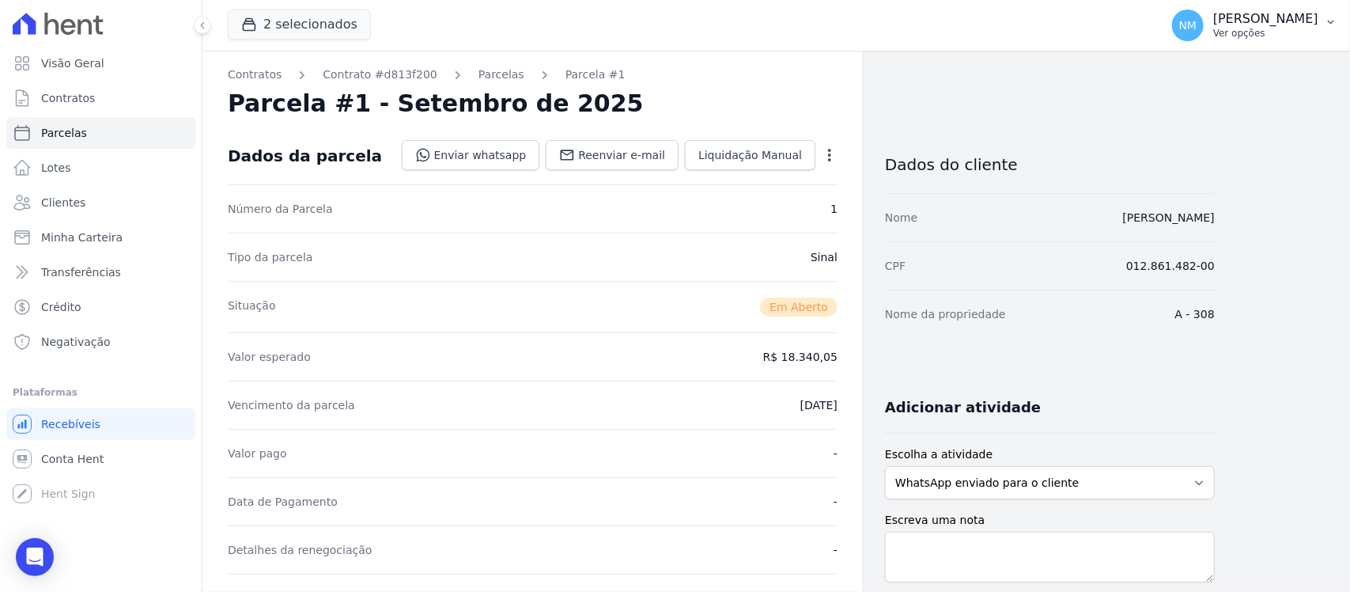
click at [1314, 28] on p "Ver opções" at bounding box center [1265, 33] width 105 height 13
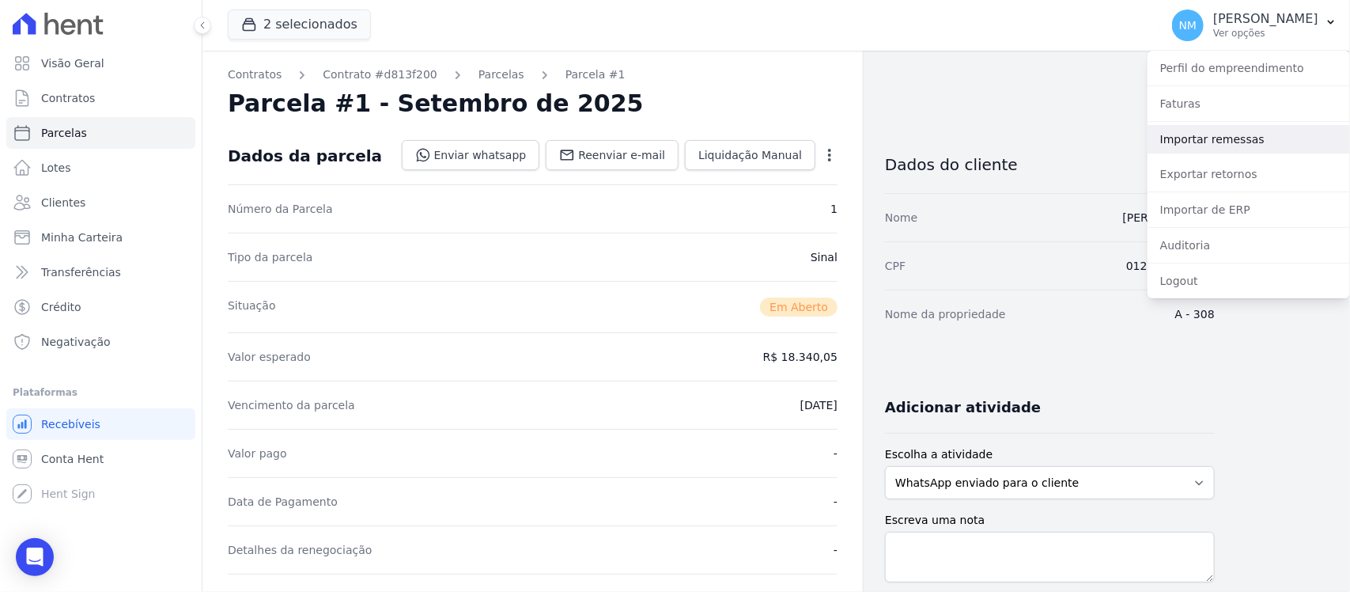
click at [1228, 135] on link "Importar remessas" at bounding box center [1248, 139] width 202 height 28
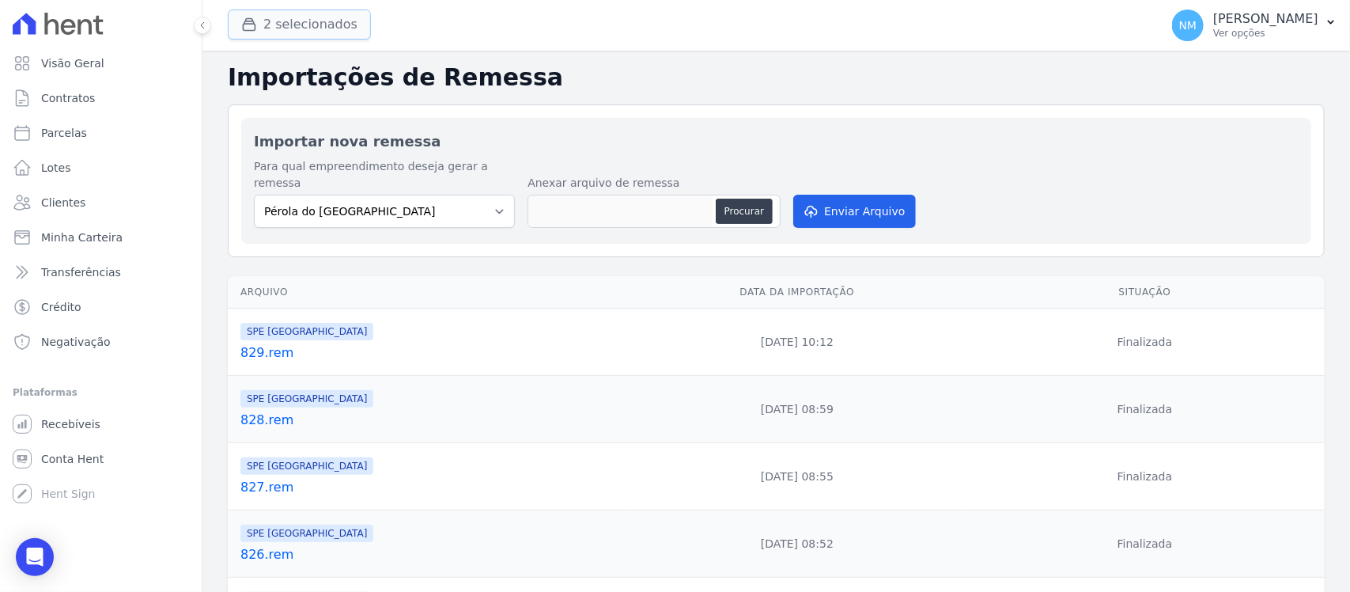
click at [309, 24] on button "2 selecionados" at bounding box center [299, 24] width 143 height 30
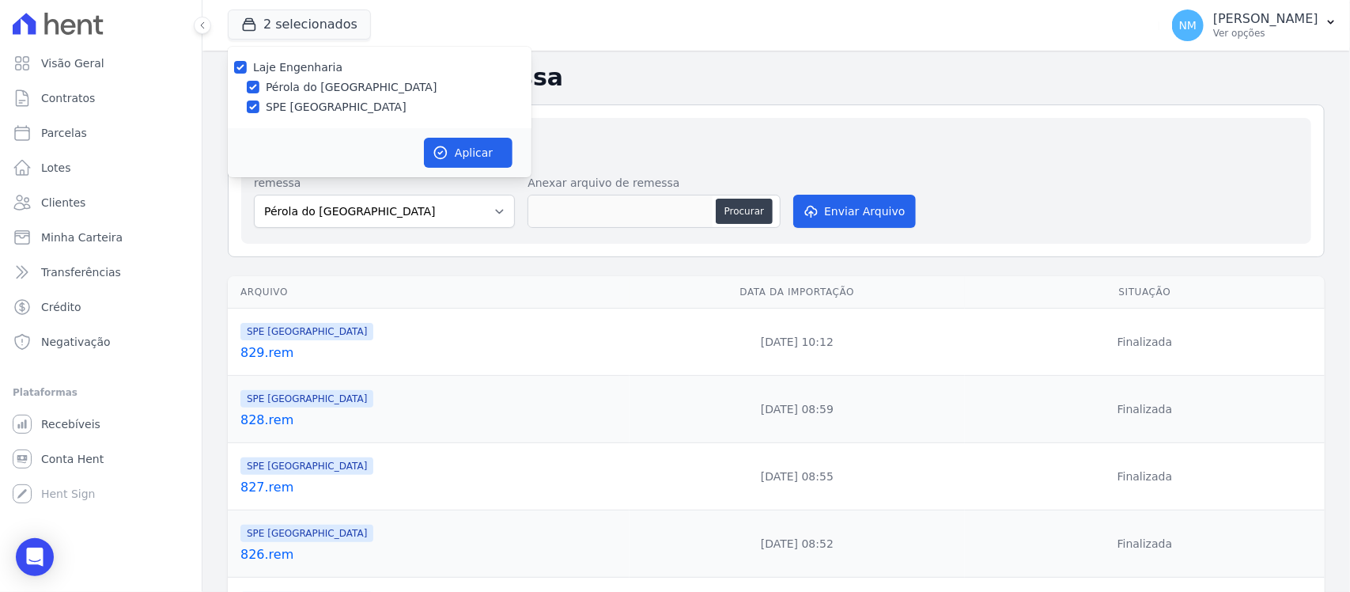
click at [300, 83] on label "Pérola do [GEOGRAPHIC_DATA]" at bounding box center [352, 87] width 172 height 17
click at [259, 83] on input "Pérola do [GEOGRAPHIC_DATA]" at bounding box center [253, 87] width 13 height 13
checkbox input "false"
click at [286, 104] on label "SPE [GEOGRAPHIC_DATA]" at bounding box center [336, 107] width 141 height 17
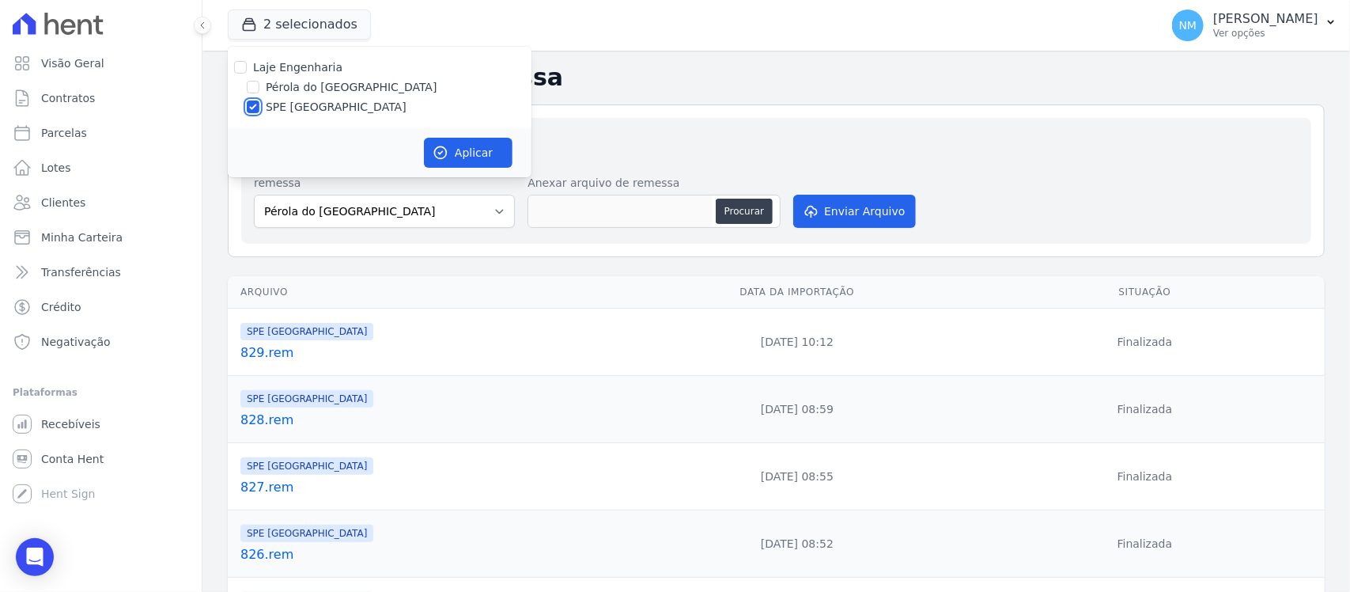
click at [259, 104] on input "SPE [GEOGRAPHIC_DATA]" at bounding box center [253, 106] width 13 height 13
checkbox input "false"
click at [282, 79] on label "Pérola do [GEOGRAPHIC_DATA]" at bounding box center [352, 87] width 172 height 17
click at [259, 81] on input "Pérola do [GEOGRAPHIC_DATA]" at bounding box center [253, 87] width 13 height 13
checkbox input "true"
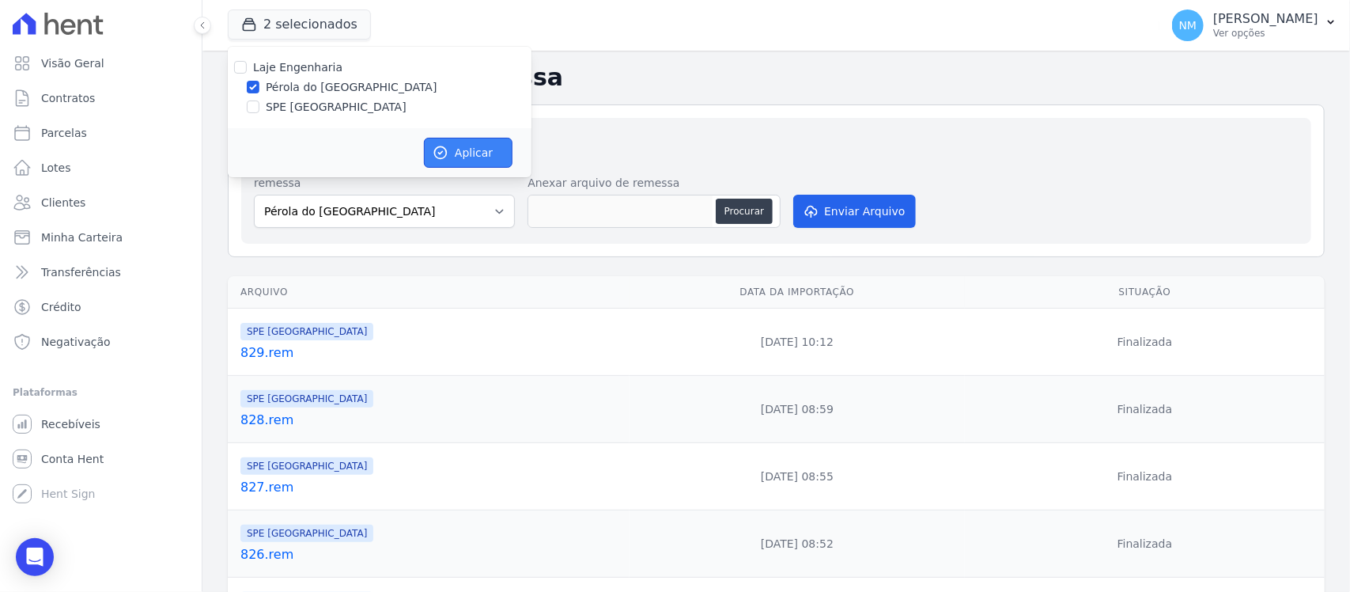
click at [476, 152] on button "Aplicar" at bounding box center [468, 153] width 89 height 30
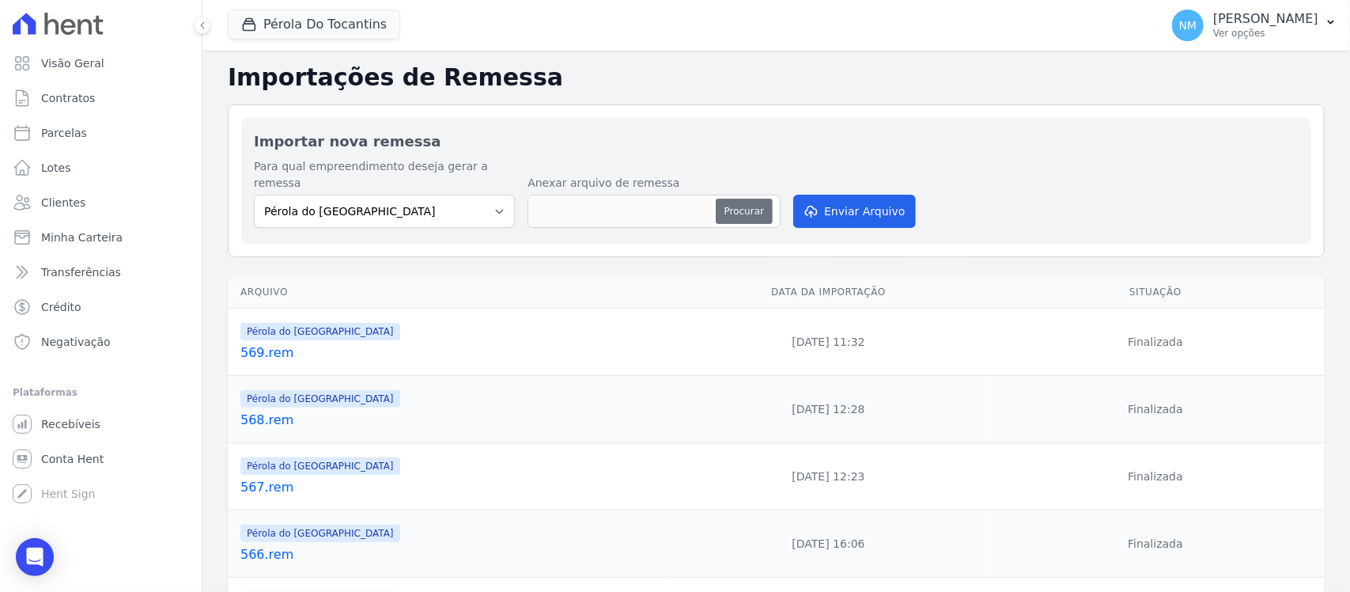
click at [738, 198] on button "Procurar" at bounding box center [744, 210] width 57 height 25
type input "570.rem"
click at [854, 202] on button "Enviar Arquivo" at bounding box center [854, 211] width 122 height 33
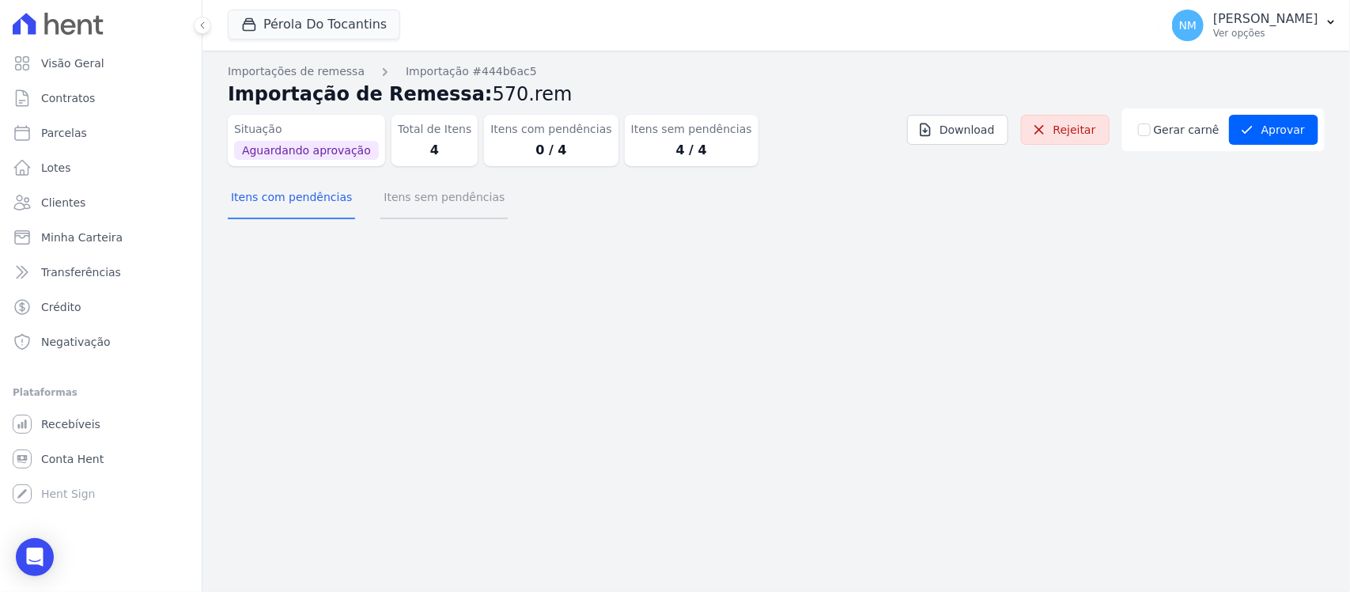
click at [452, 195] on button "Itens sem pendências" at bounding box center [443, 198] width 127 height 41
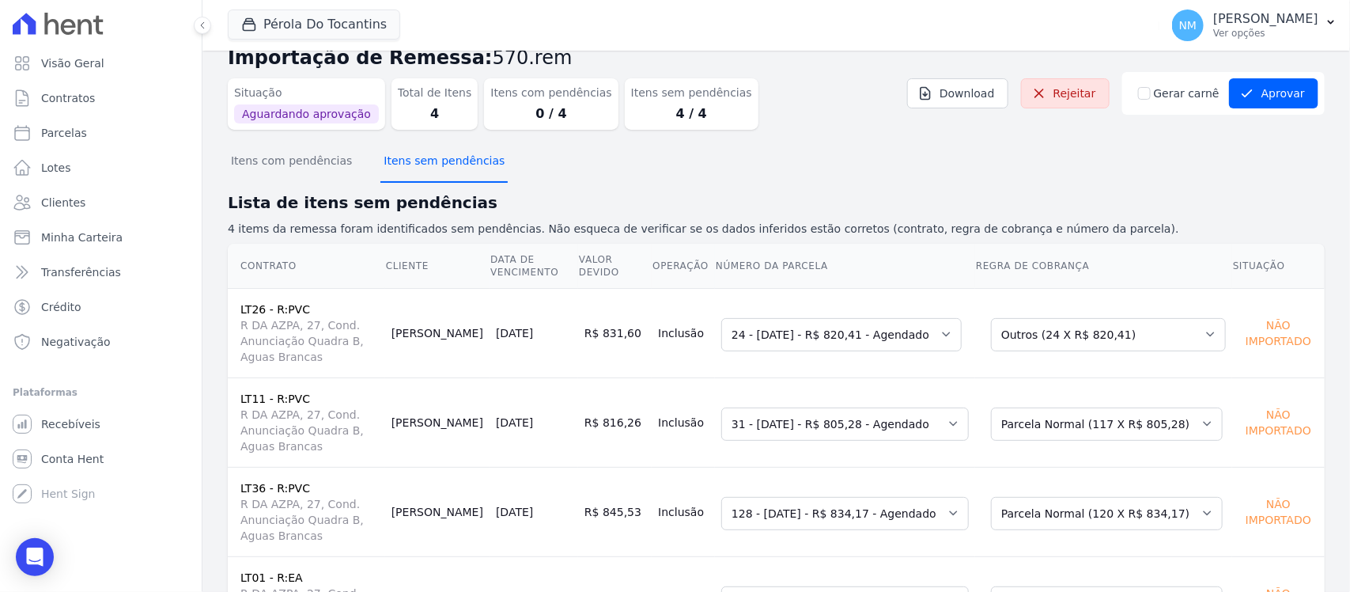
scroll to position [66, 0]
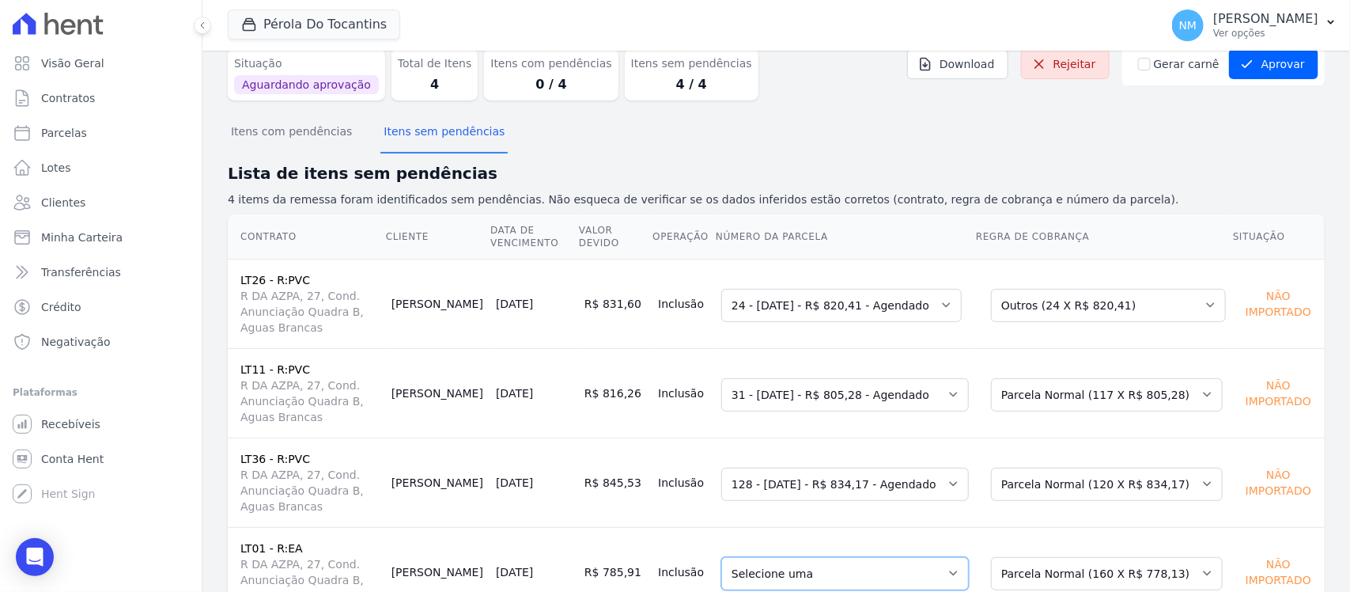
click at [949, 557] on select "Selecione uma 162 - 05/07/2025 - R$ 759,00 - Agendado 162 - 05/07/2025 - R$ 759…" at bounding box center [845, 573] width 248 height 33
click at [1249, 68] on button "Aprovar" at bounding box center [1273, 64] width 89 height 30
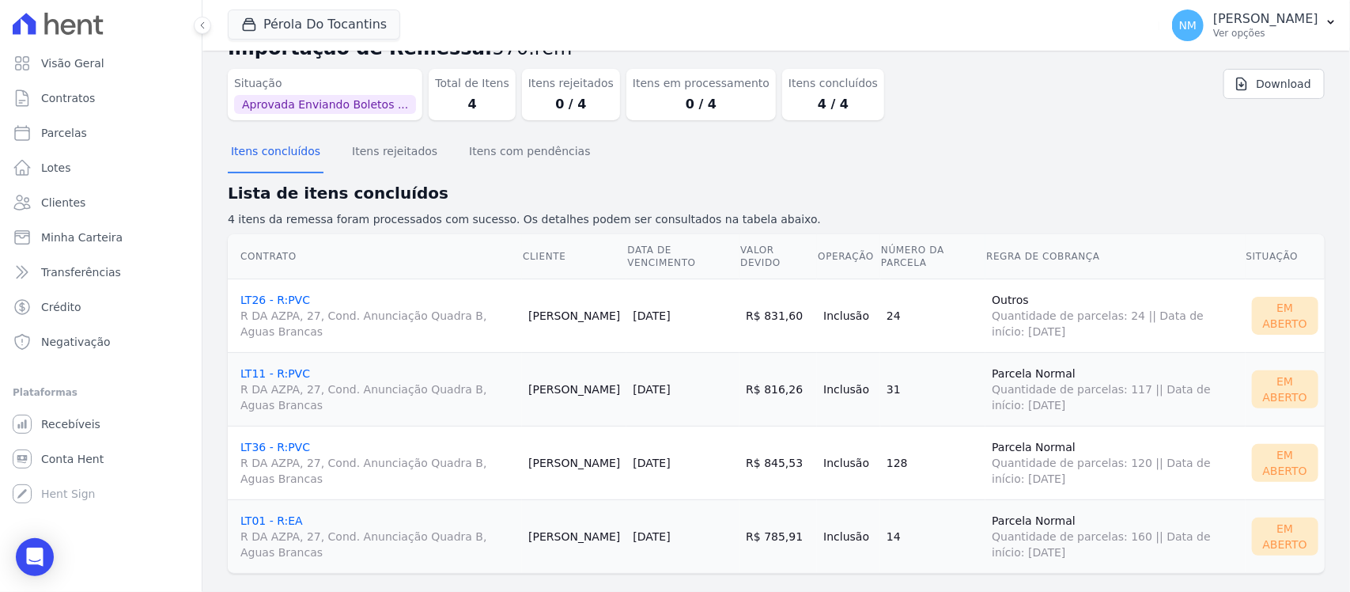
scroll to position [66, 0]
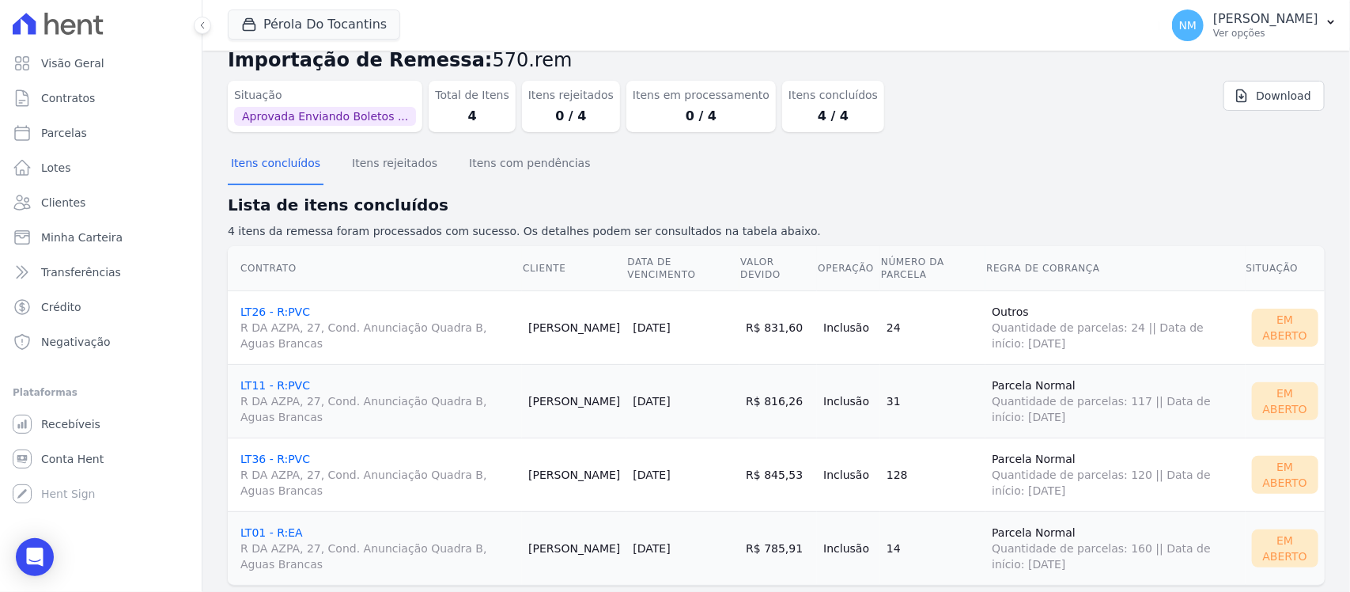
scroll to position [66, 0]
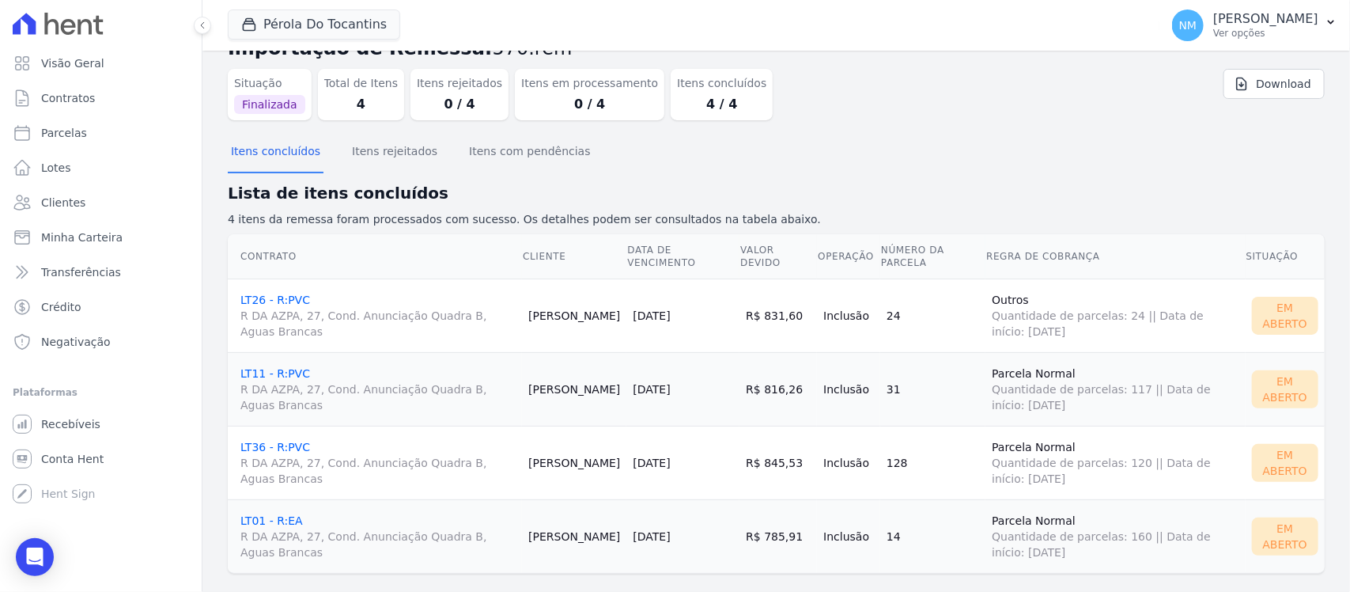
scroll to position [66, 0]
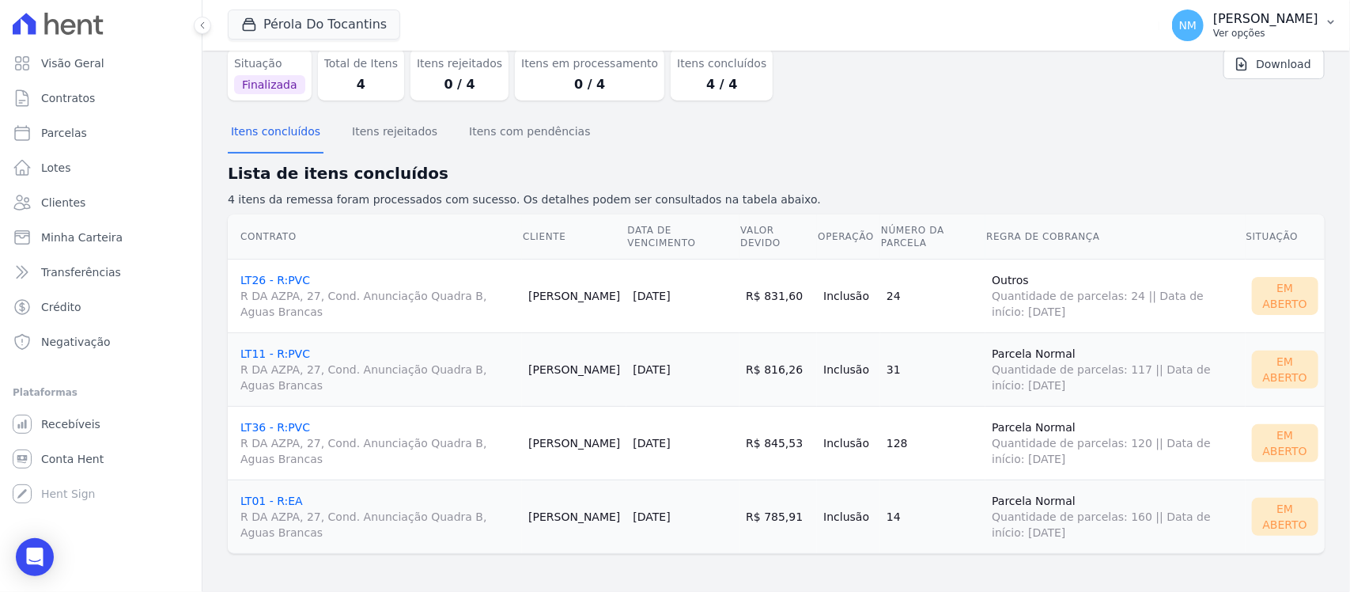
click at [1319, 25] on button "NM Nilda Moura Ver opções" at bounding box center [1254, 25] width 191 height 44
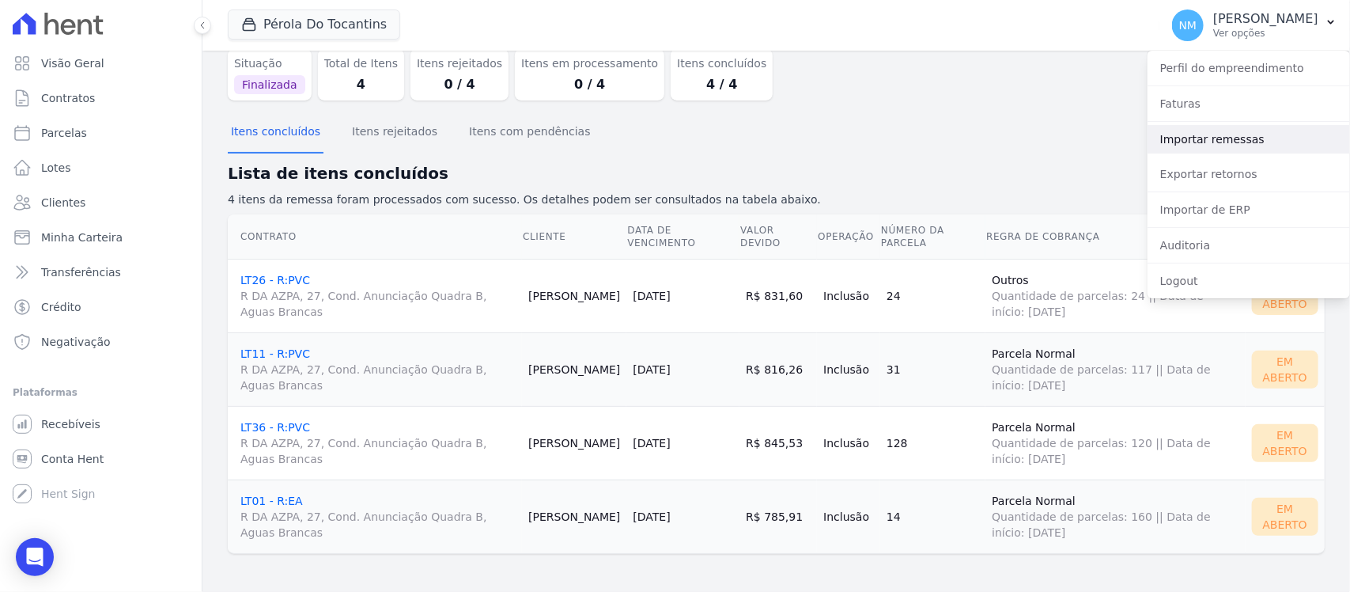
click at [1228, 138] on link "Importar remessas" at bounding box center [1248, 139] width 202 height 28
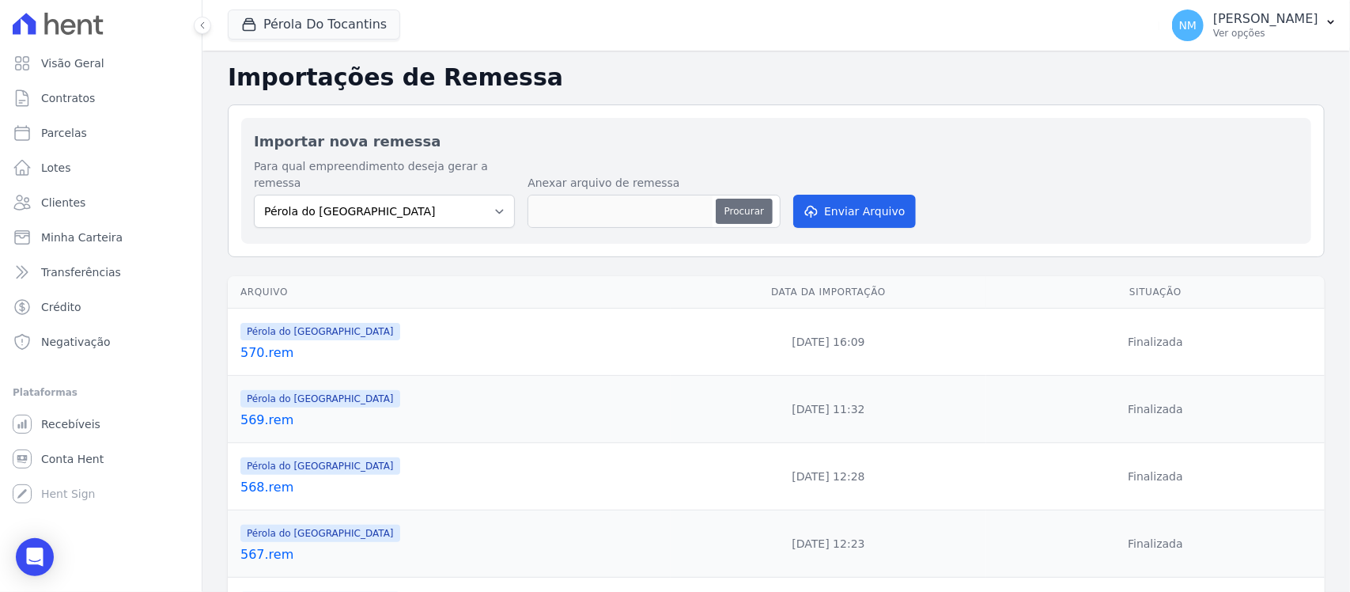
click at [721, 198] on button "Procurar" at bounding box center [744, 210] width 57 height 25
type input "571.rem"
click at [860, 195] on button "Enviar Arquivo" at bounding box center [854, 211] width 122 height 33
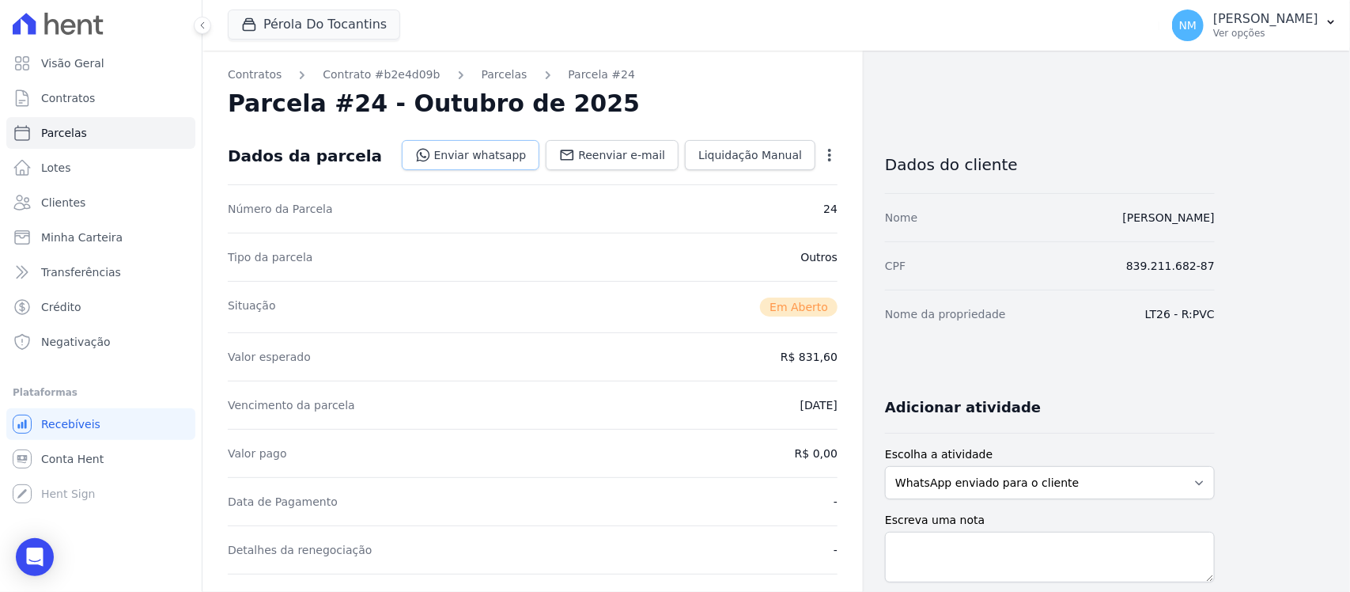
click at [502, 159] on link "Enviar whatsapp" at bounding box center [471, 155] width 138 height 30
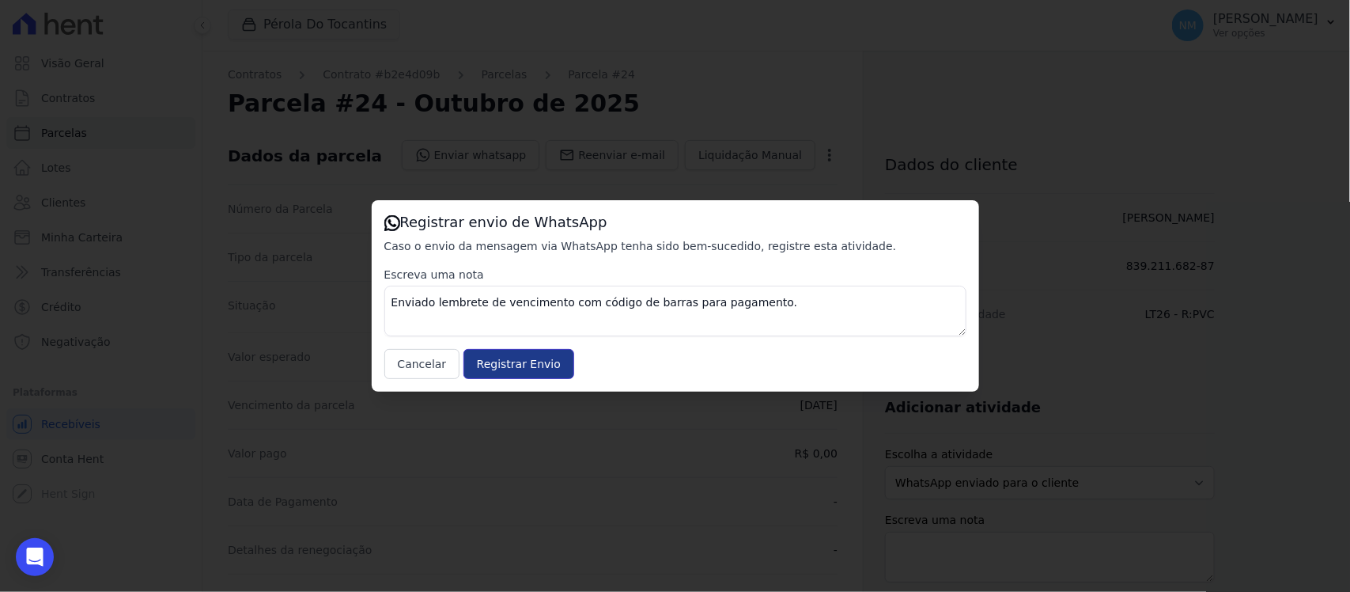
click at [522, 369] on input "Registrar Envio" at bounding box center [518, 364] width 111 height 30
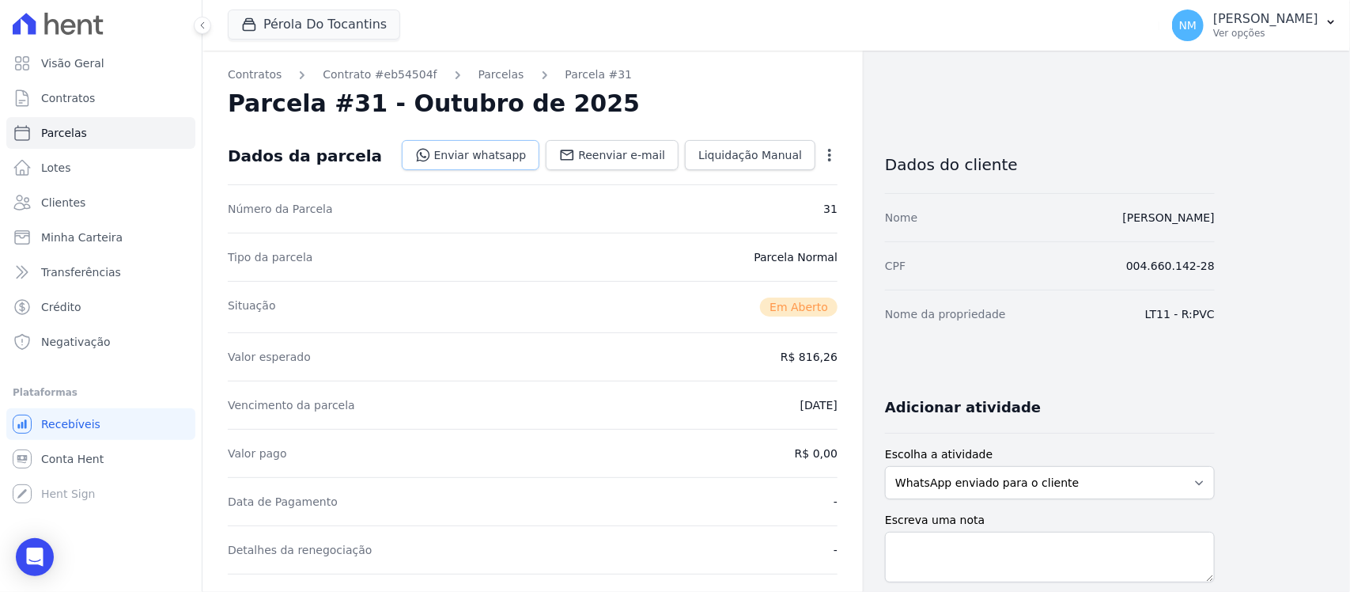
click at [494, 156] on link "Enviar whatsapp" at bounding box center [471, 155] width 138 height 30
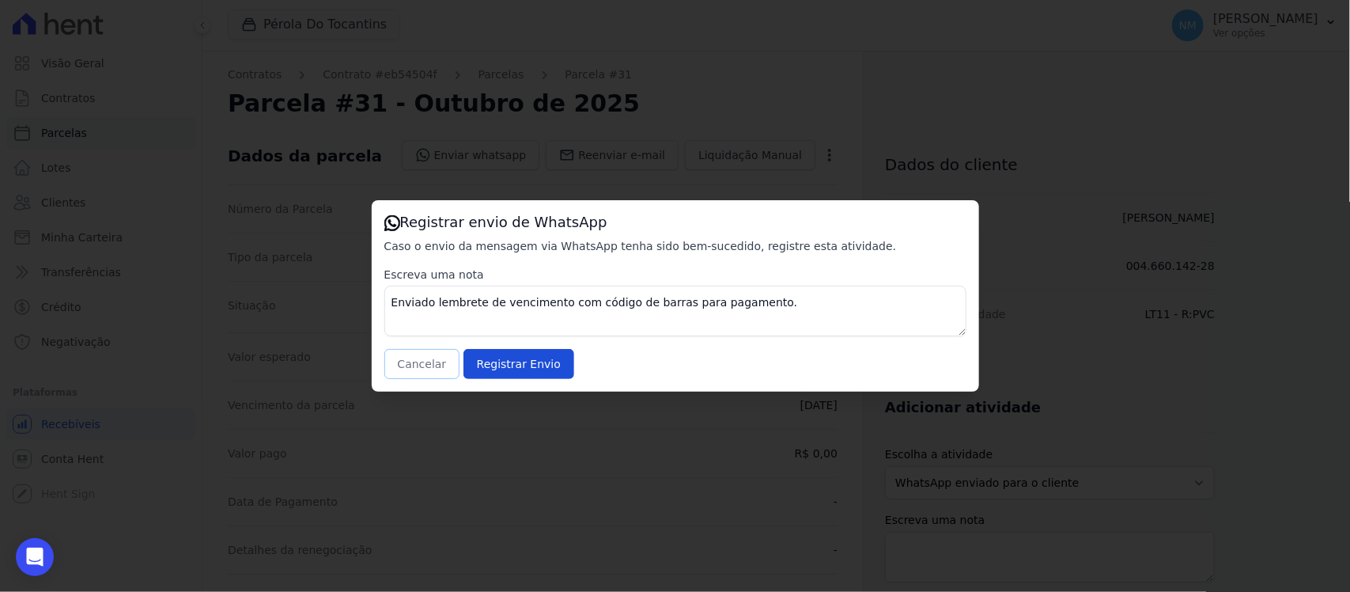
click at [437, 357] on button "Cancelar" at bounding box center [422, 364] width 76 height 30
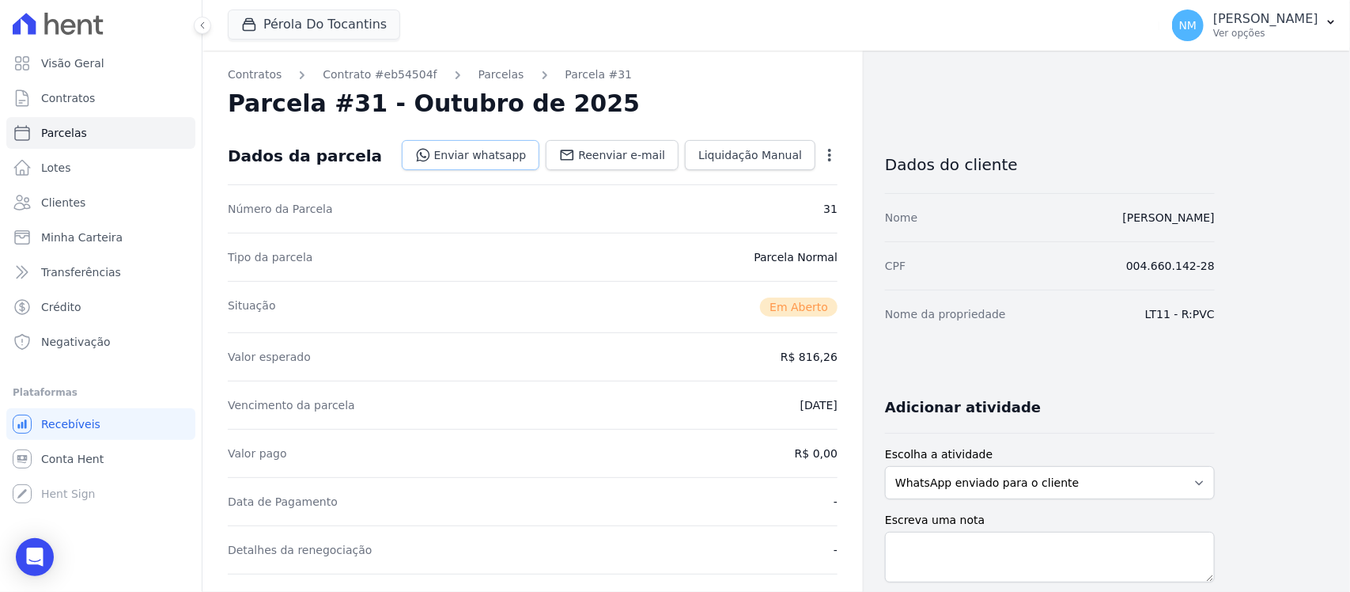
click at [512, 160] on link "Enviar whatsapp" at bounding box center [471, 155] width 138 height 30
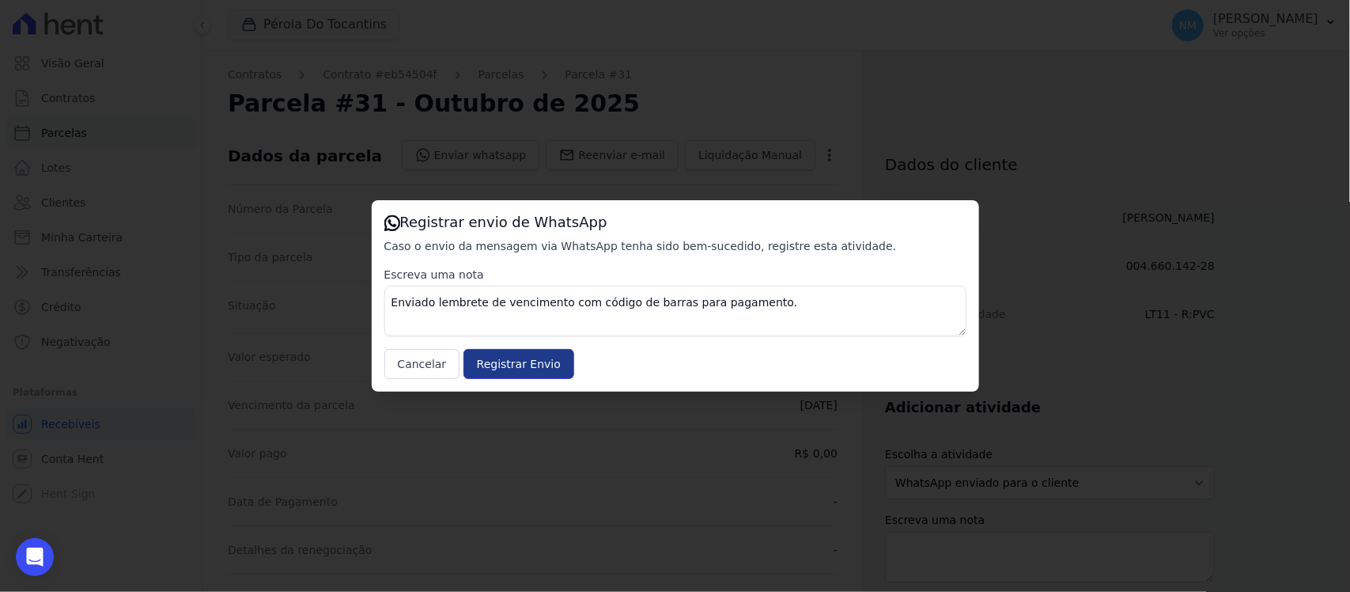
click at [503, 365] on input "Registrar Envio" at bounding box center [518, 364] width 111 height 30
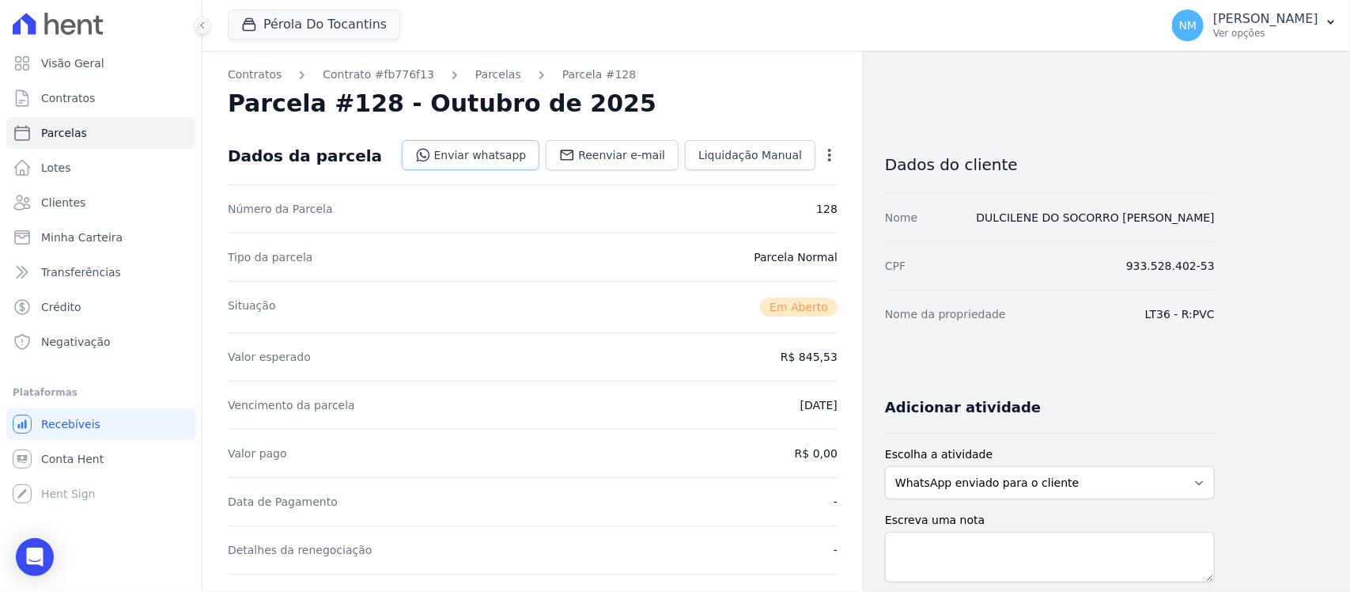
click at [505, 152] on link "Enviar whatsapp" at bounding box center [471, 155] width 138 height 30
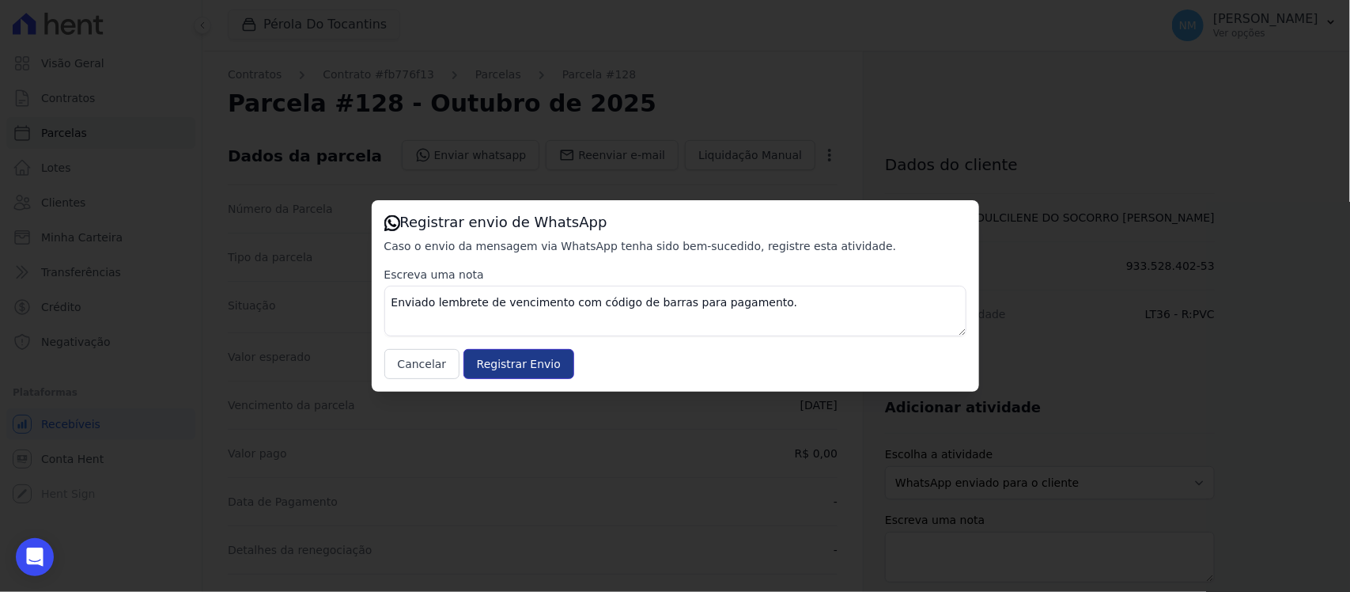
click at [535, 366] on input "Registrar Envio" at bounding box center [518, 364] width 111 height 30
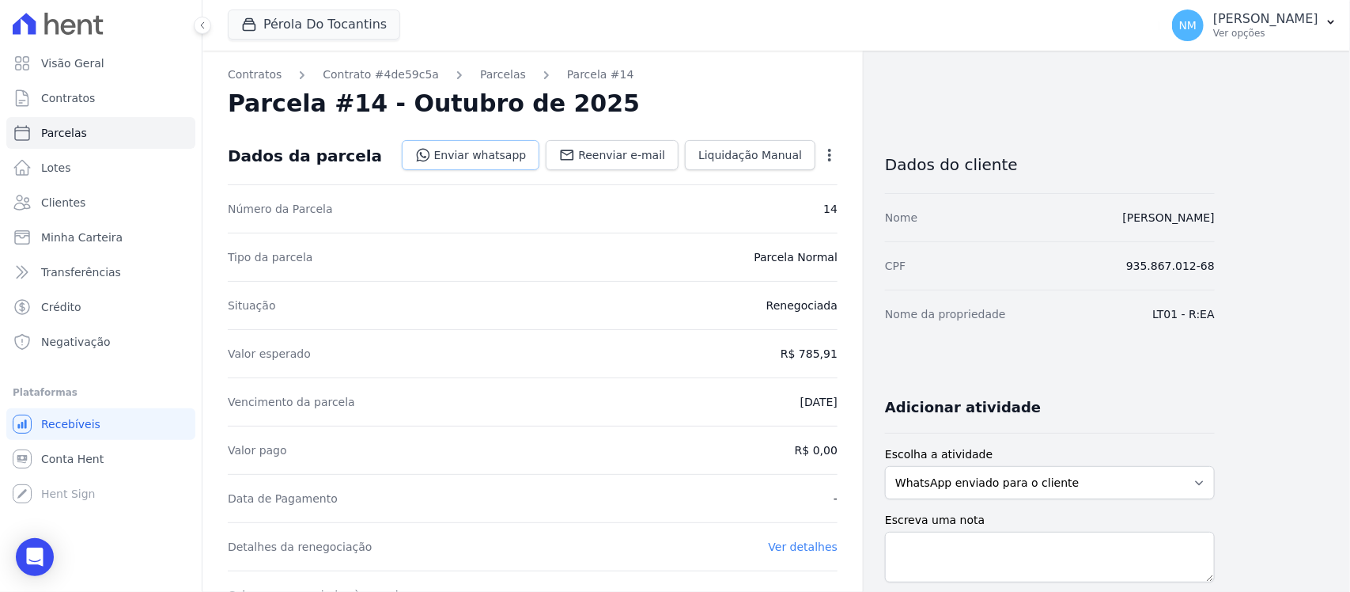
click at [494, 156] on link "Enviar whatsapp" at bounding box center [471, 155] width 138 height 30
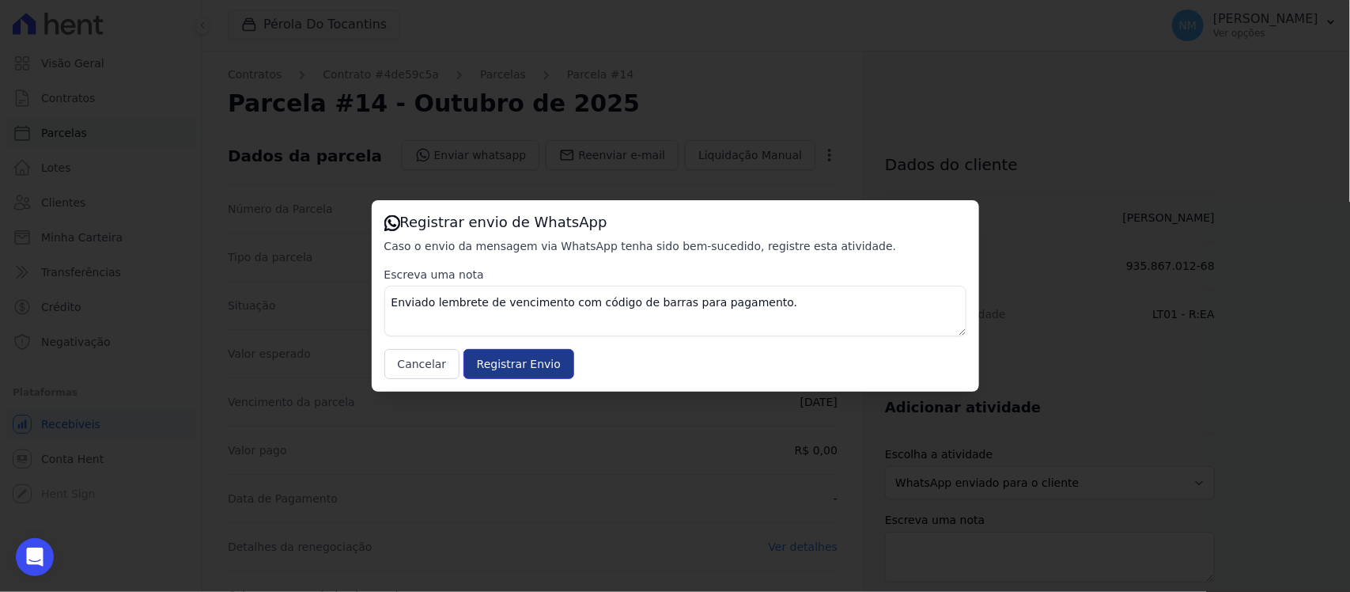
click at [548, 364] on input "Registrar Envio" at bounding box center [518, 364] width 111 height 30
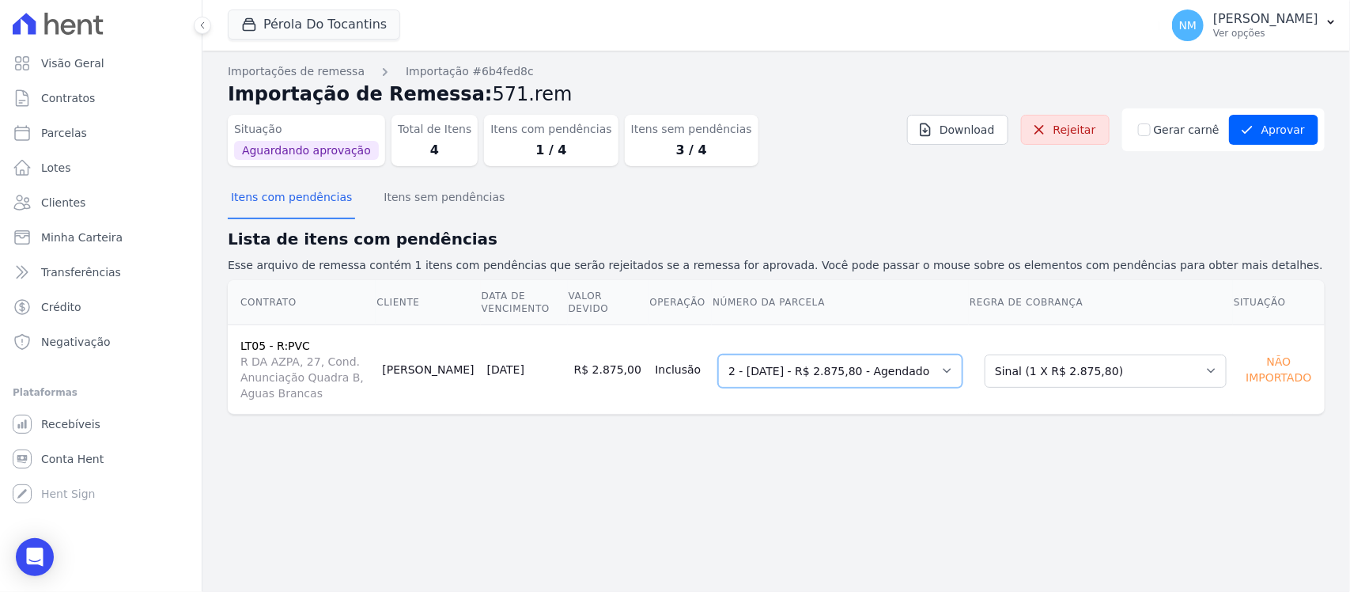
click at [962, 362] on select "Selecione uma 2 - 05/10/2025 - R$ 2.875,80 - Agendado 3 - 05/11/2025 - R$ 2.875…" at bounding box center [840, 370] width 244 height 33
drag, startPoint x: 974, startPoint y: 362, endPoint x: 1036, endPoint y: 369, distance: 62.0
click at [962, 362] on select "Selecione uma 2 - 05/10/2025 - R$ 2.875,80 - Agendado 3 - 05/11/2025 - R$ 2.875…" at bounding box center [840, 370] width 244 height 33
click at [1200, 360] on select "Selecione uma Nova Parcela Avulsa Parcela Avulsa Existente Sinal (3 X R$ 2.875,…" at bounding box center [1106, 370] width 242 height 33
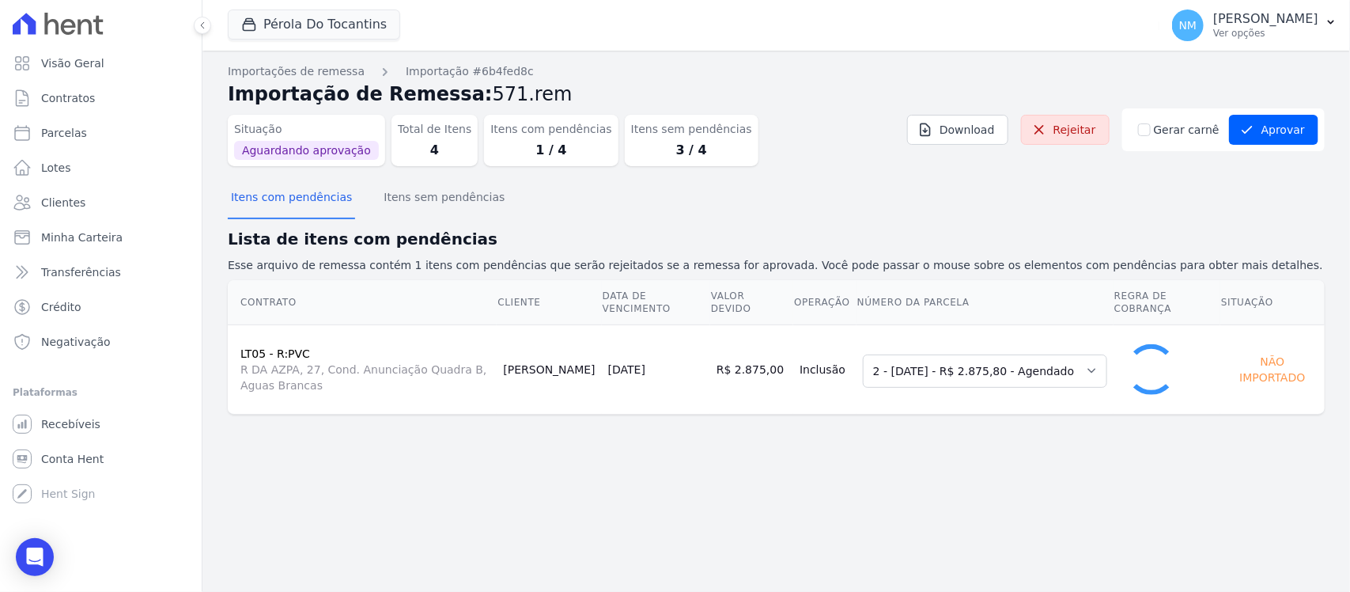
select select "0"
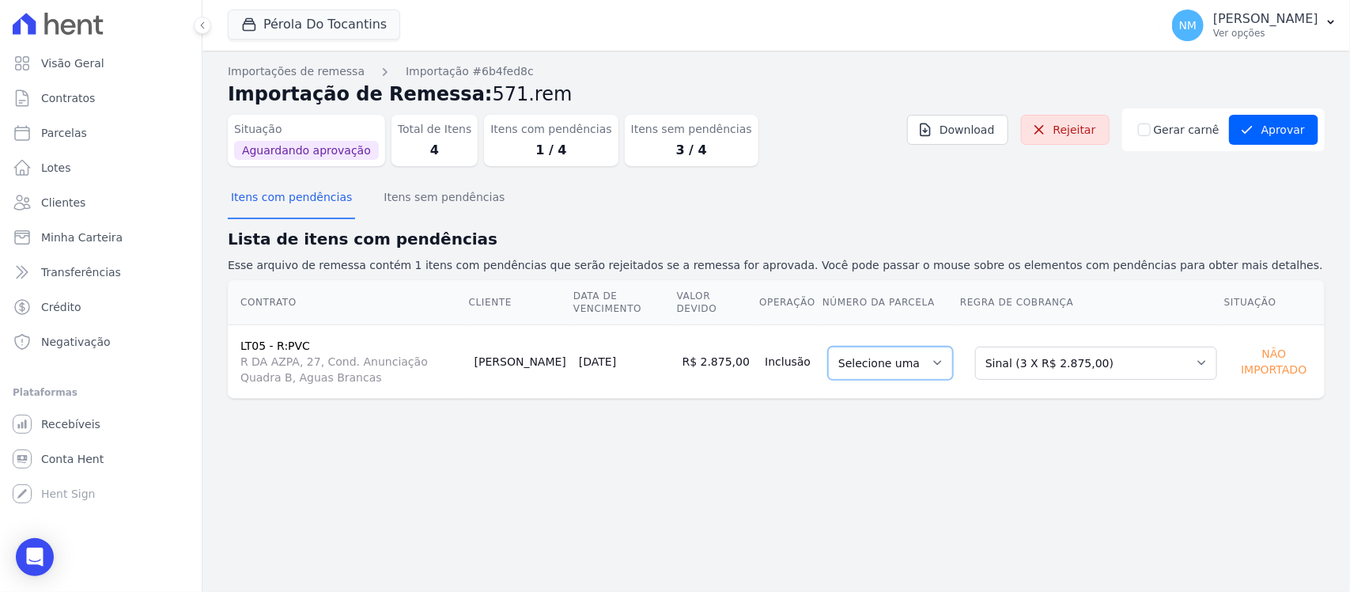
click at [953, 360] on select "Selecione uma" at bounding box center [890, 362] width 125 height 33
click at [1192, 362] on select "Selecione uma Nova Parcela Avulsa Parcela Avulsa Existente Sinal (3 X R$ 2.875,…" at bounding box center [1096, 362] width 242 height 33
click at [1259, 128] on button "Aprovar" at bounding box center [1273, 130] width 89 height 30
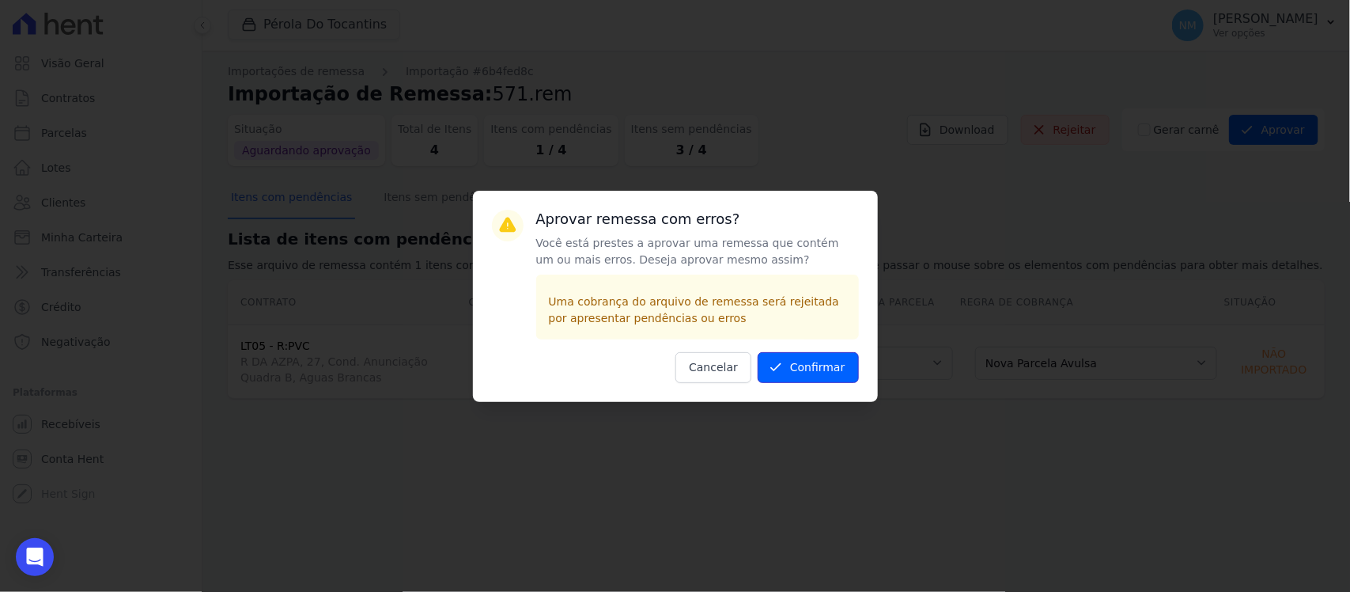
click at [803, 365] on button "Confirmar" at bounding box center [808, 367] width 101 height 31
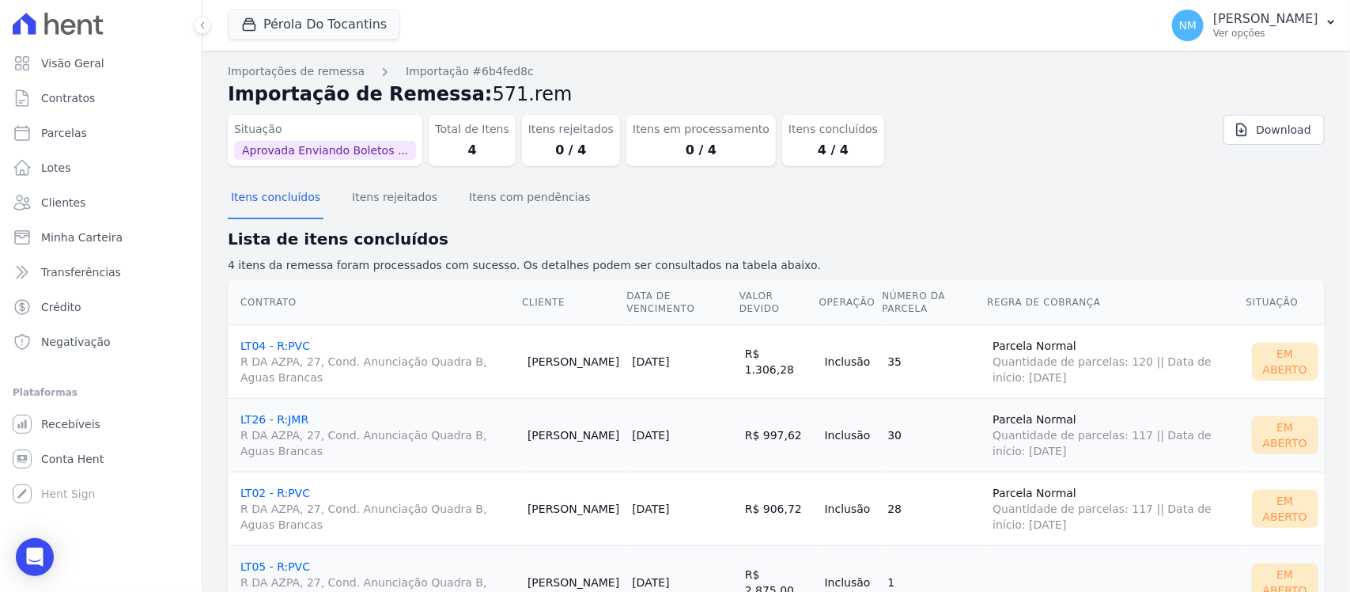
scroll to position [66, 0]
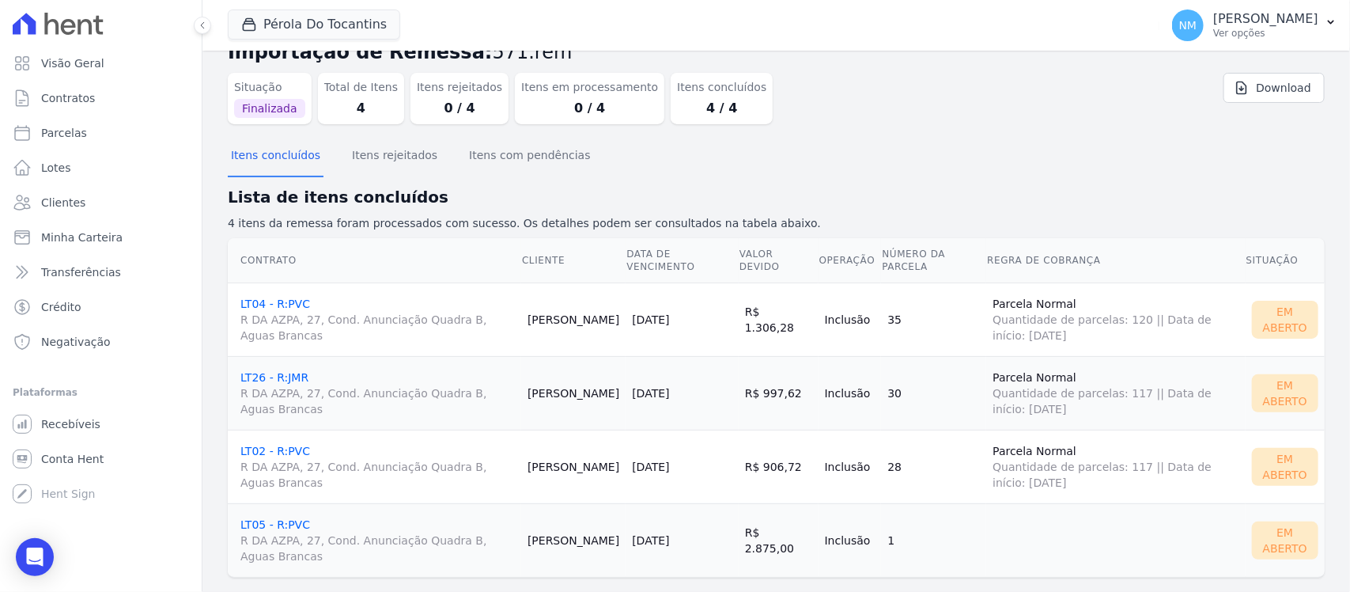
scroll to position [66, 0]
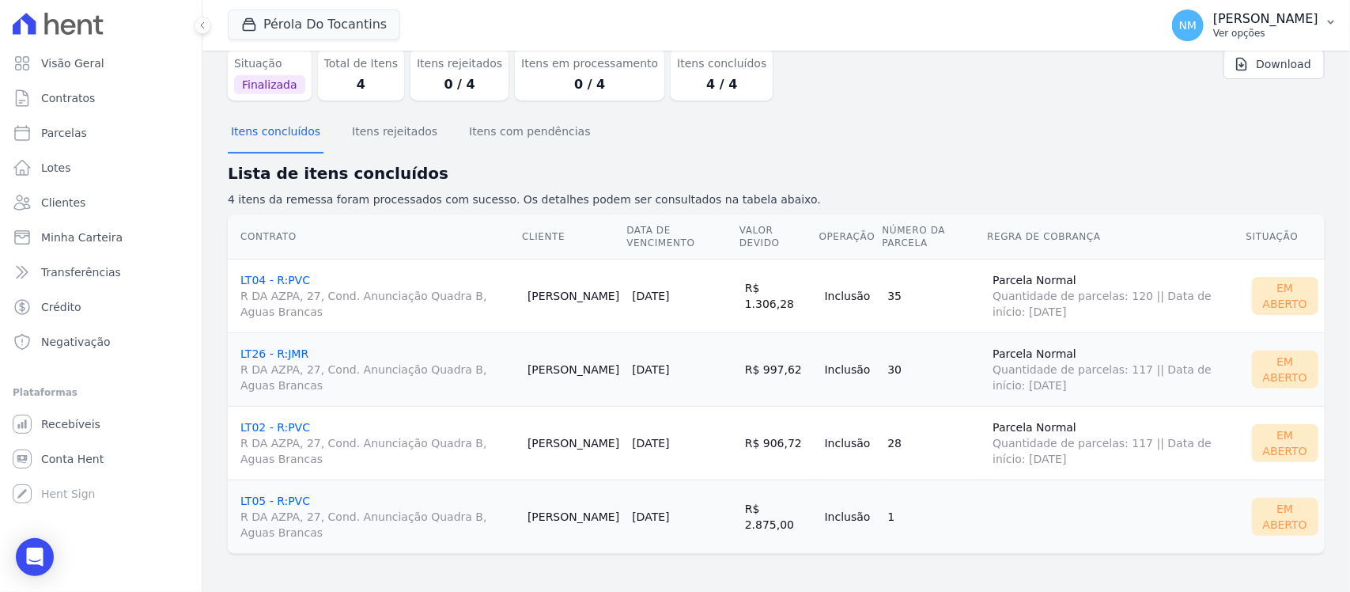
click at [1326, 17] on icon "button" at bounding box center [1331, 22] width 13 height 13
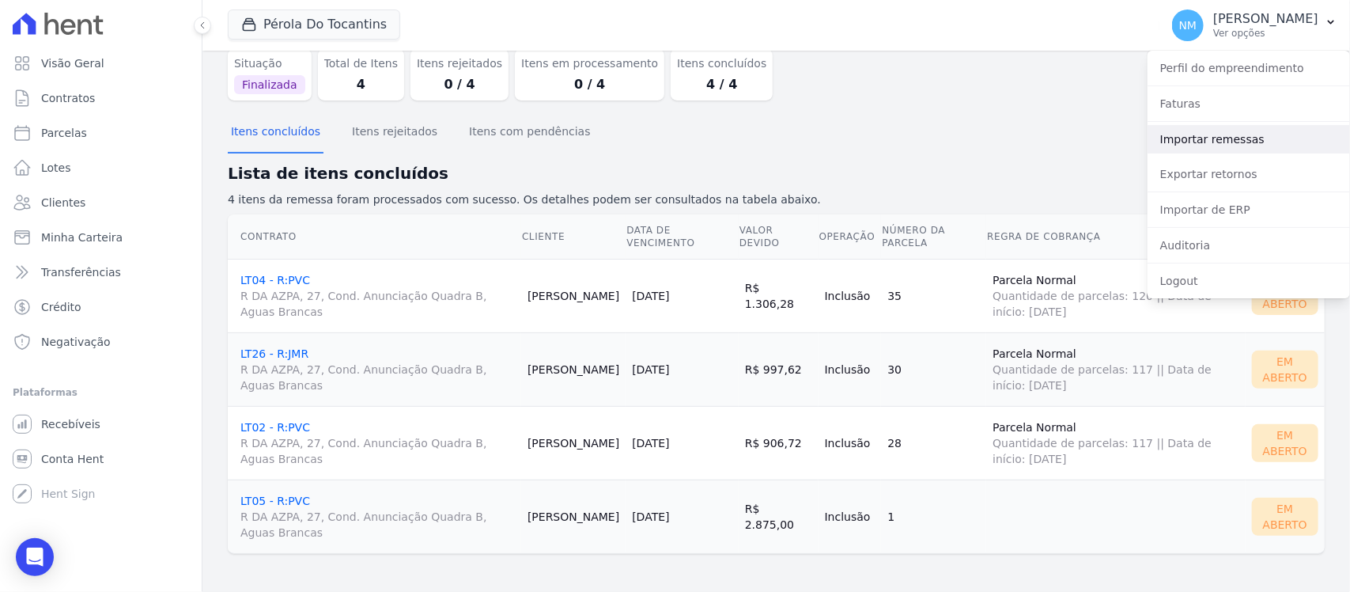
click at [1219, 133] on link "Importar remessas" at bounding box center [1248, 139] width 202 height 28
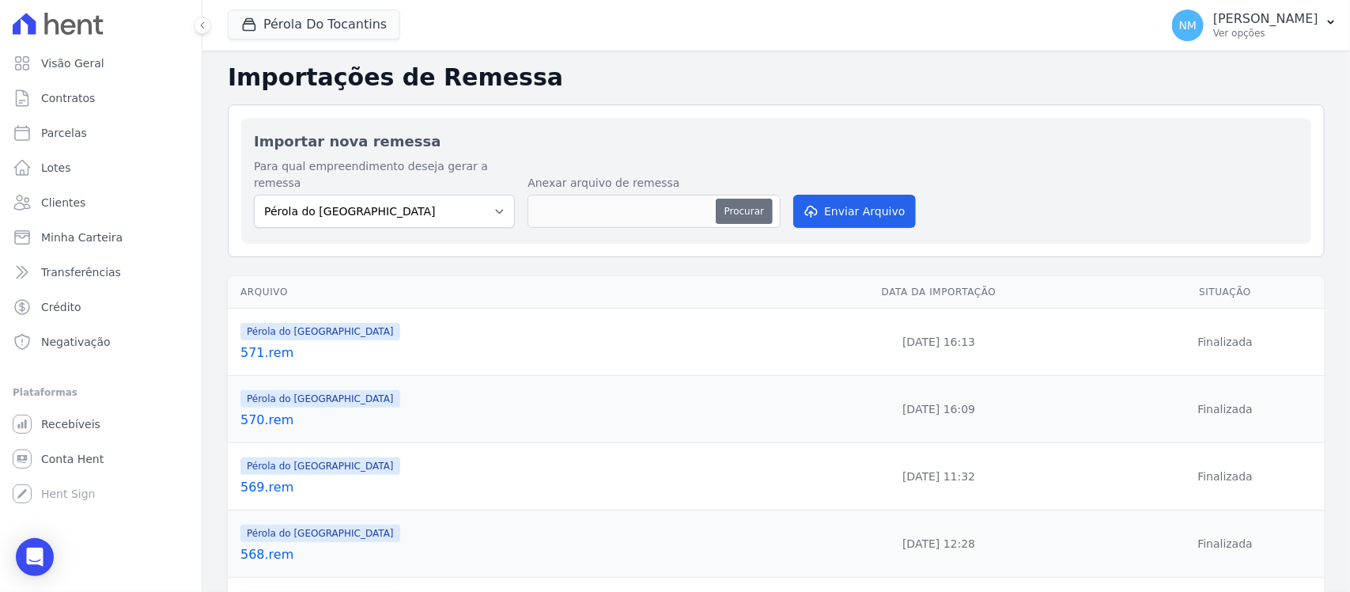
click at [729, 198] on button "Procurar" at bounding box center [744, 210] width 57 height 25
type input "572.rem"
click at [827, 196] on button "Enviar Arquivo" at bounding box center [854, 211] width 122 height 33
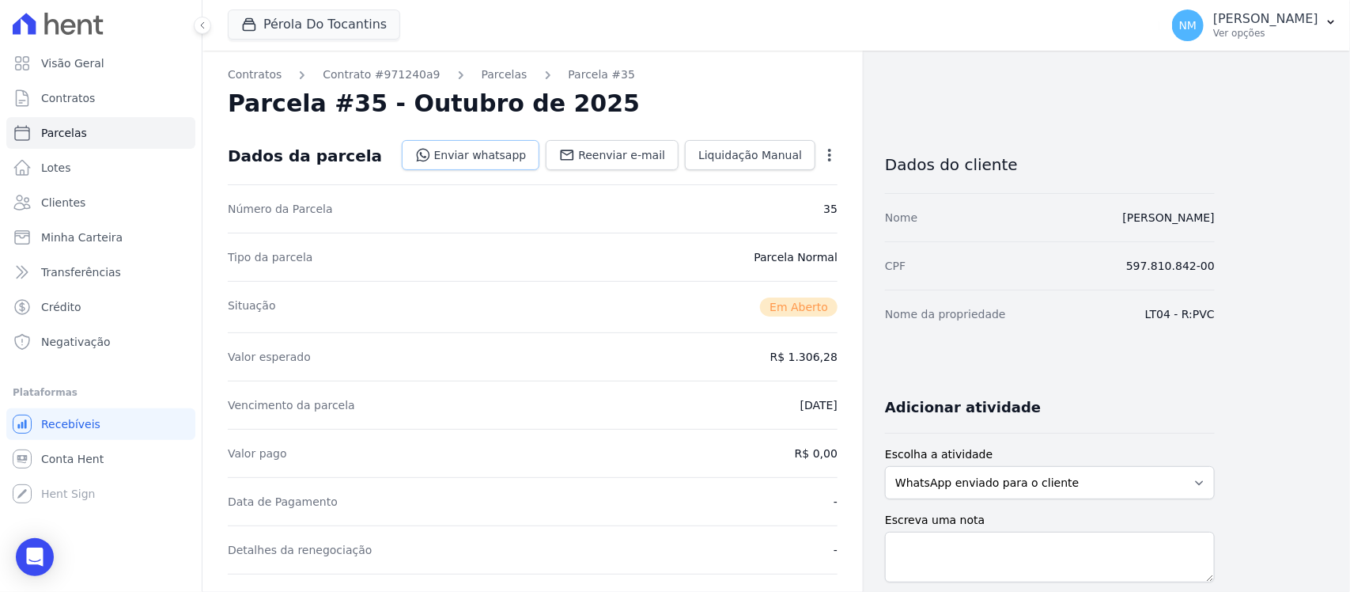
click at [512, 155] on link "Enviar whatsapp" at bounding box center [471, 155] width 138 height 30
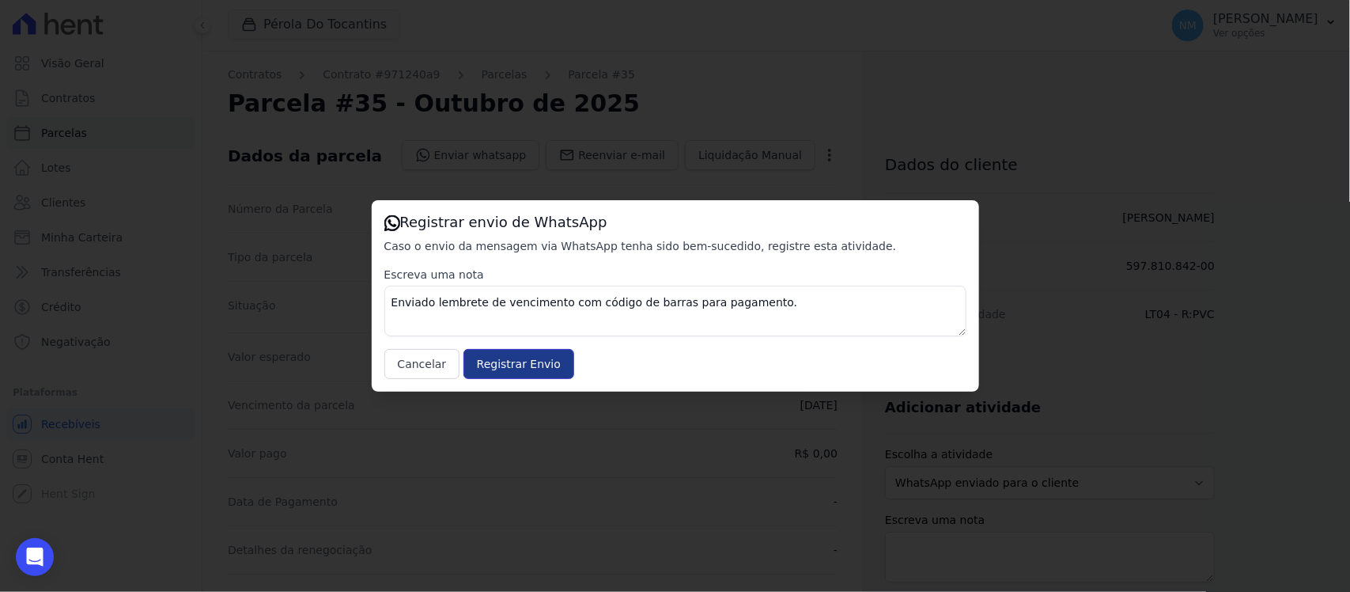
click at [527, 353] on input "Registrar Envio" at bounding box center [518, 364] width 111 height 30
click at [539, 361] on input "Registrar Envio" at bounding box center [518, 364] width 111 height 30
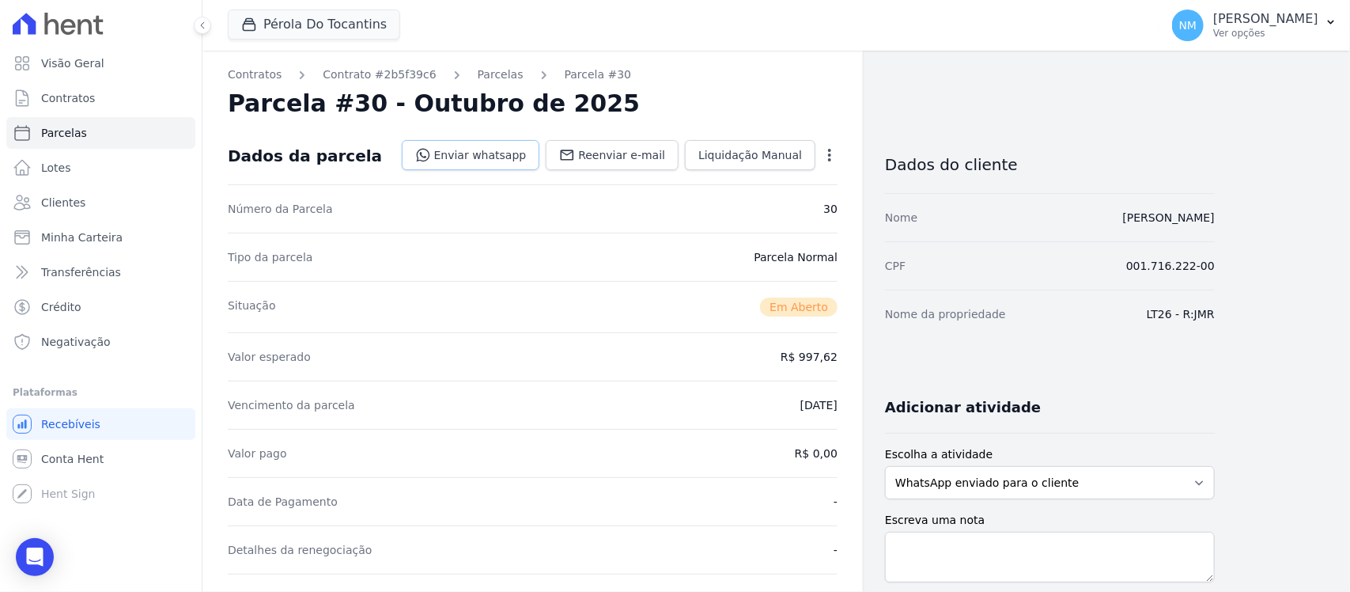
click at [520, 157] on link "Enviar whatsapp" at bounding box center [471, 155] width 138 height 30
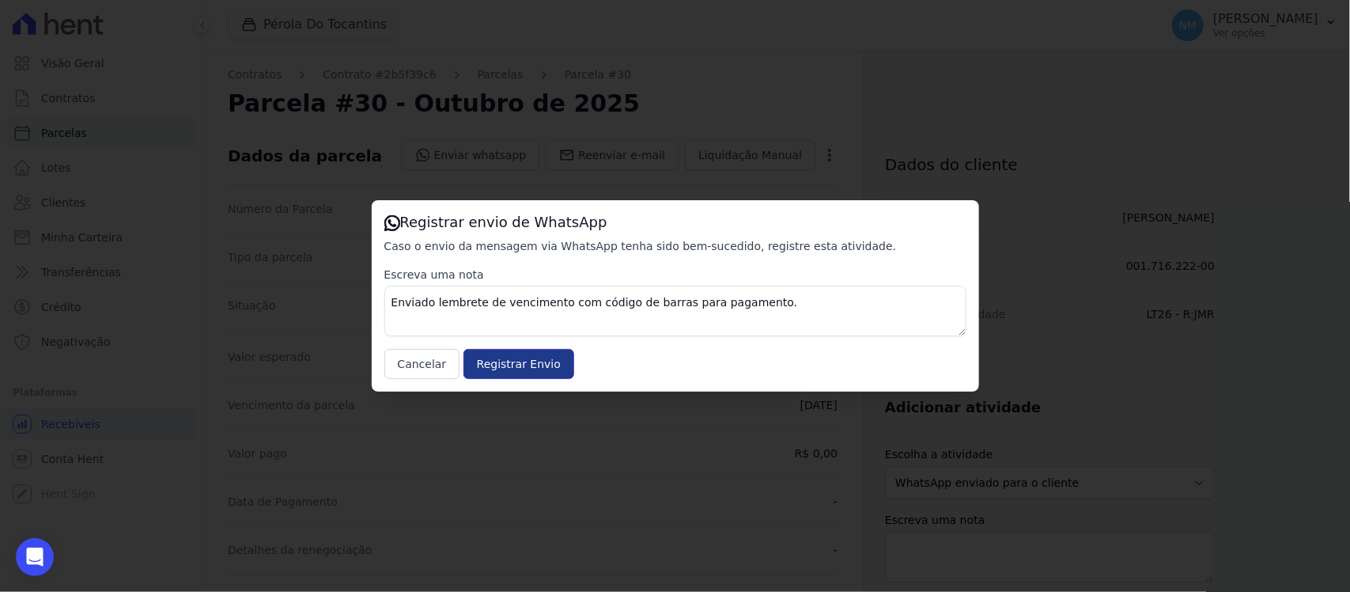
click at [520, 361] on input "Registrar Envio" at bounding box center [518, 364] width 111 height 30
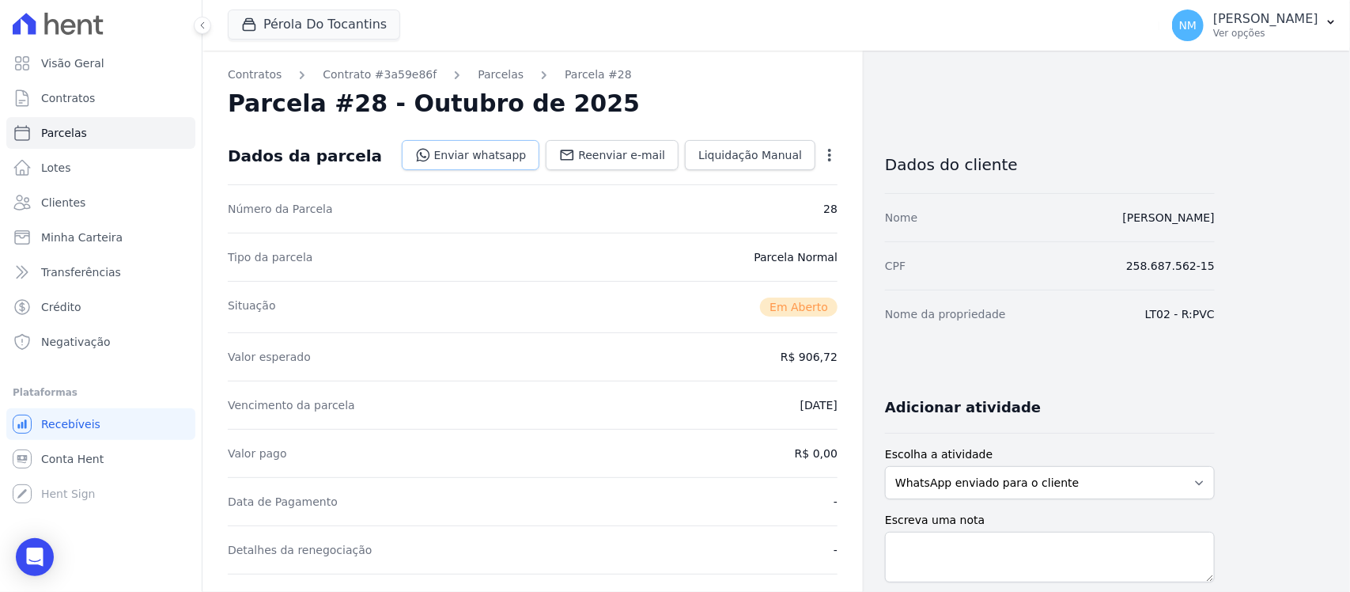
click at [492, 152] on link "Enviar whatsapp" at bounding box center [471, 155] width 138 height 30
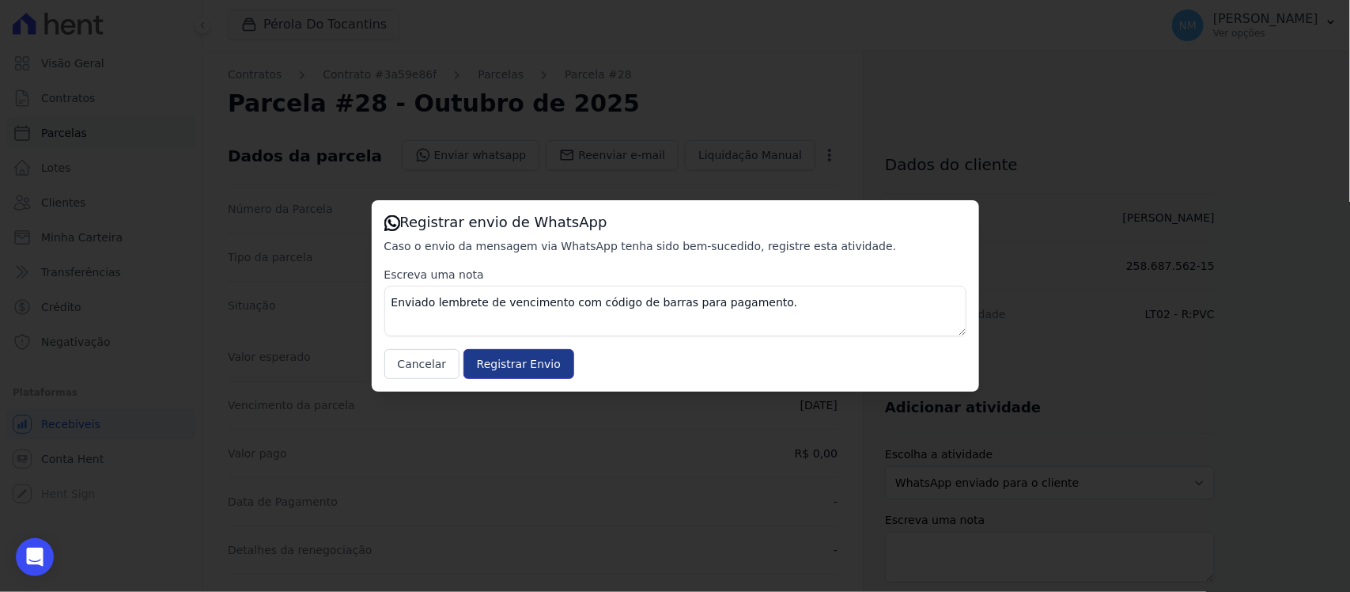
click at [539, 364] on input "Registrar Envio" at bounding box center [518, 364] width 111 height 30
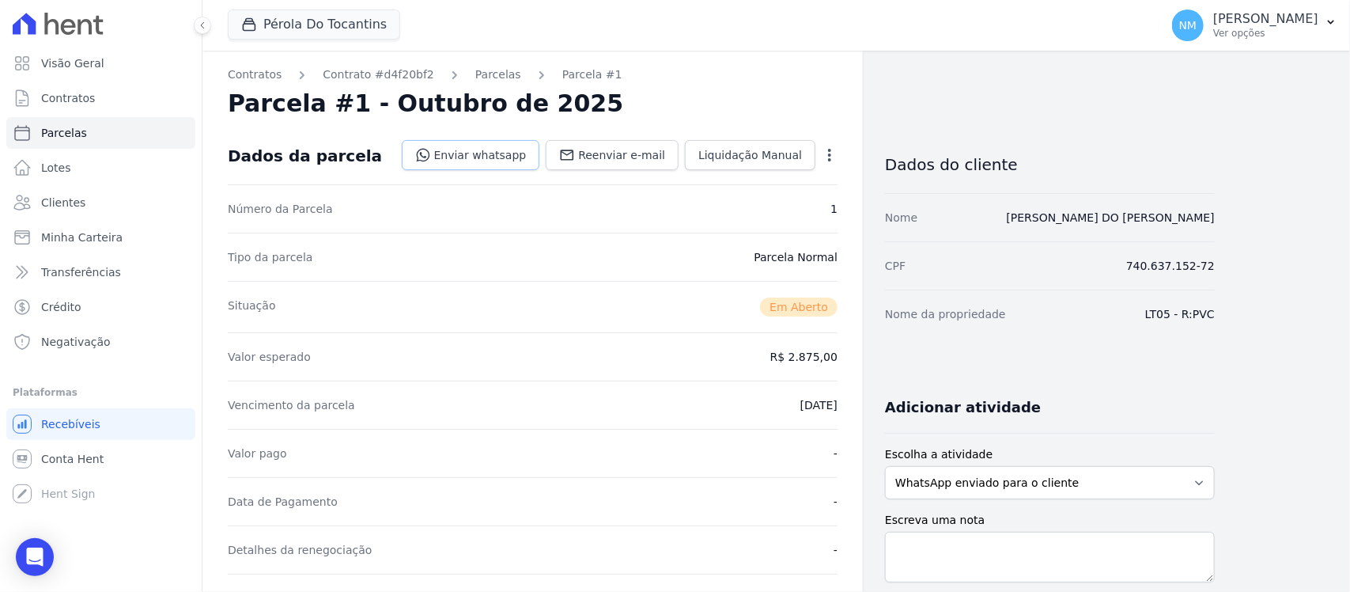
click at [498, 150] on link "Enviar whatsapp" at bounding box center [471, 155] width 138 height 30
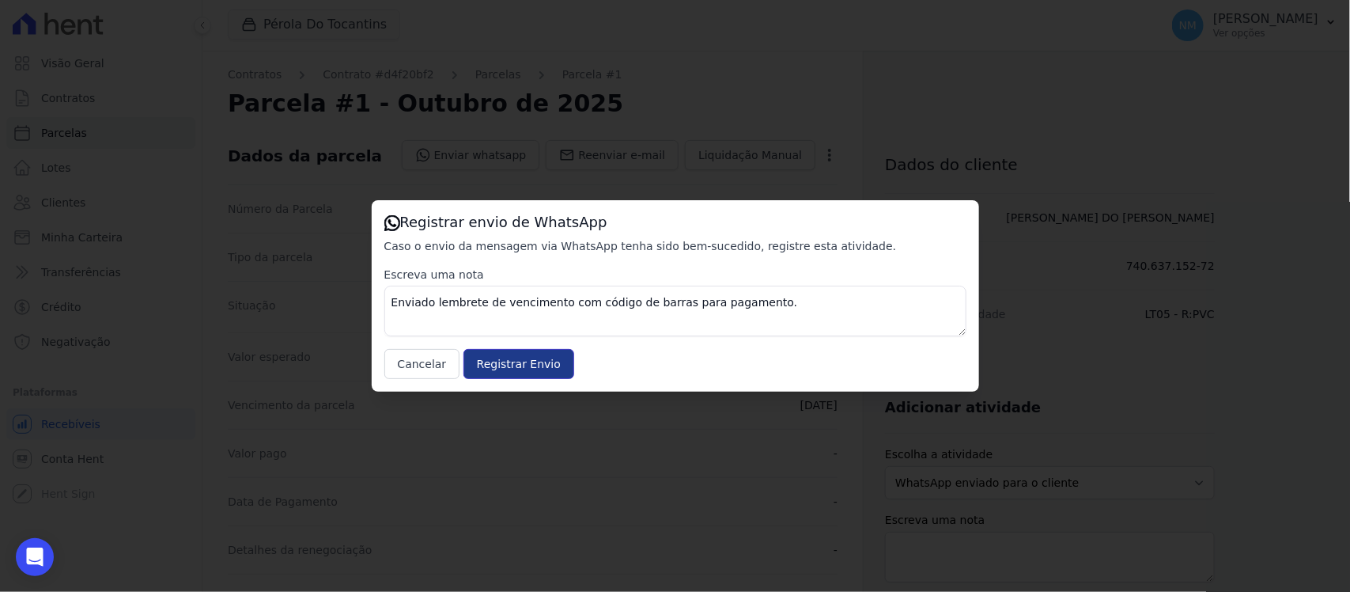
click at [532, 362] on input "Registrar Envio" at bounding box center [518, 364] width 111 height 30
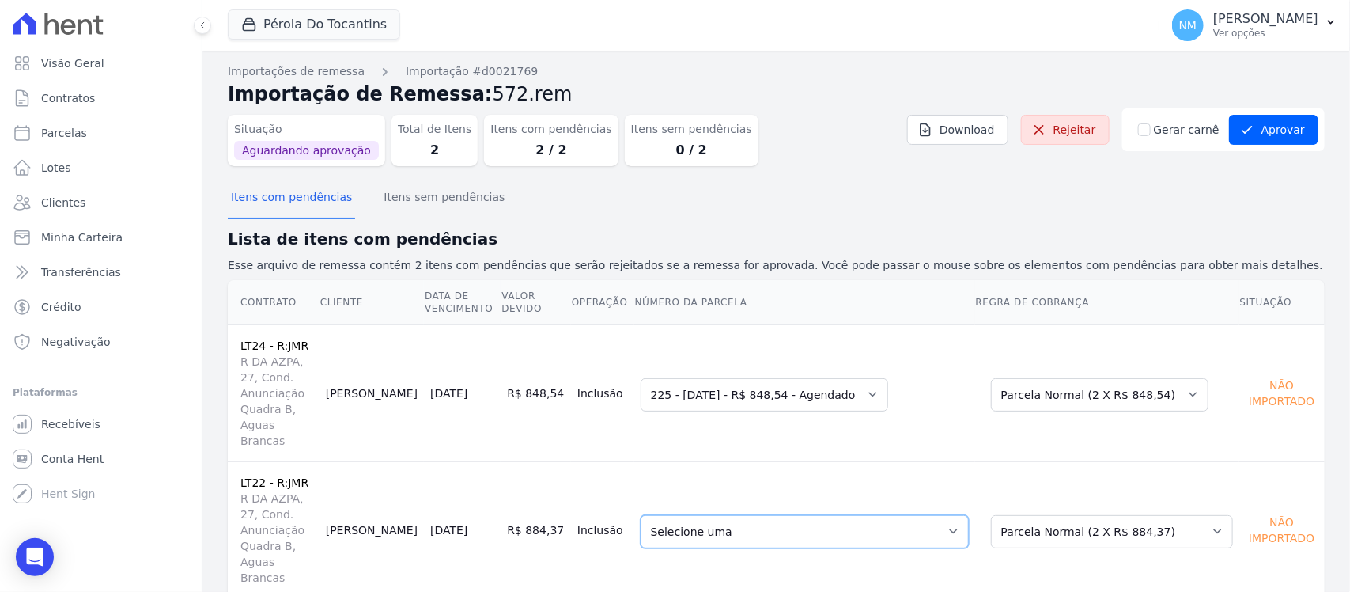
click at [969, 515] on select "Selecione uma - 06/07/2025 - R$ 880,35 - Vencido (Cobrança Expirada) 223 - 06/0…" at bounding box center [805, 531] width 328 height 33
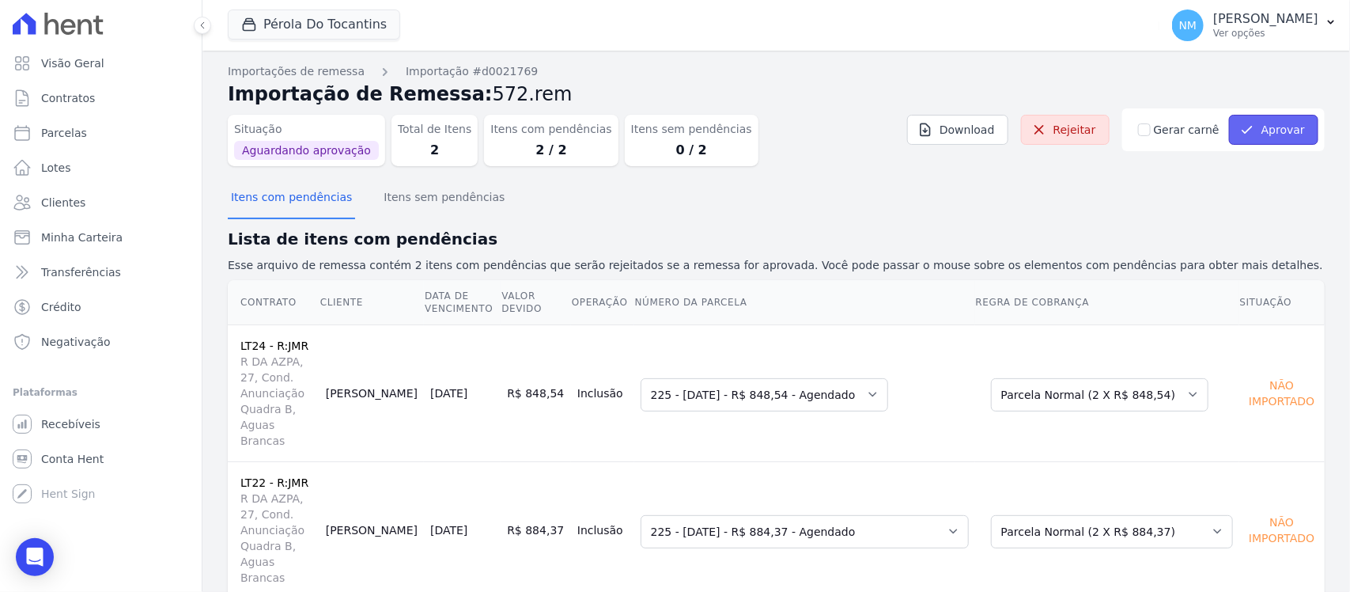
click at [1273, 127] on button "Aprovar" at bounding box center [1273, 130] width 89 height 30
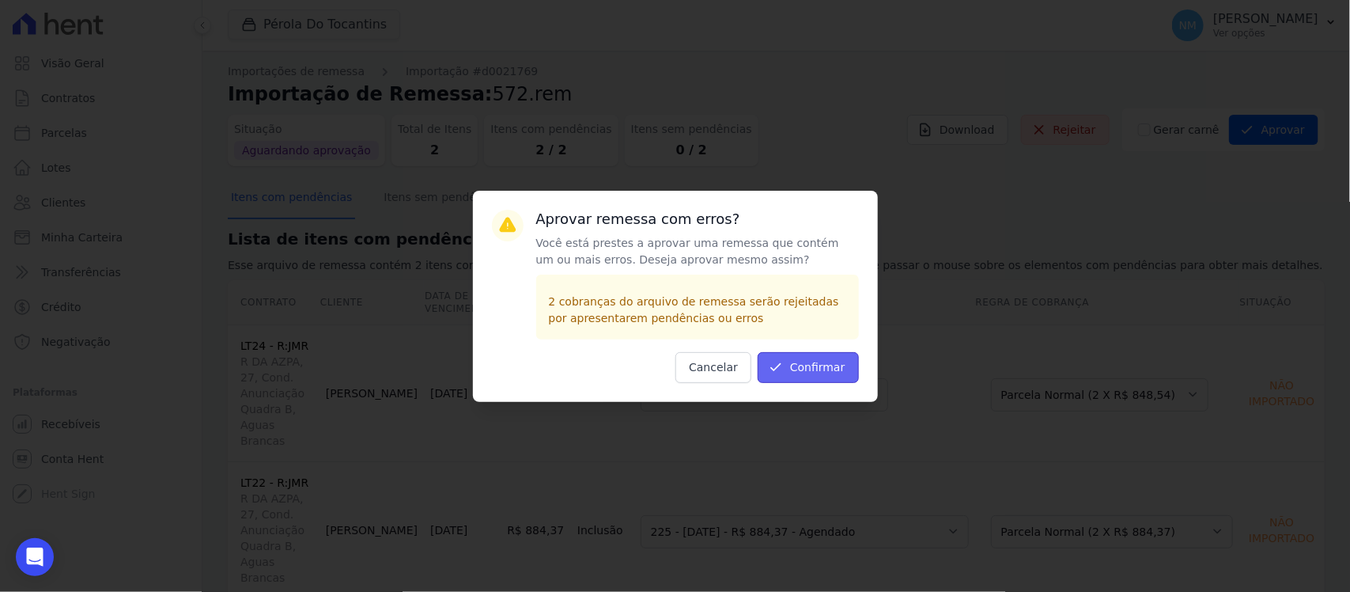
click at [801, 366] on button "Confirmar" at bounding box center [808, 367] width 101 height 31
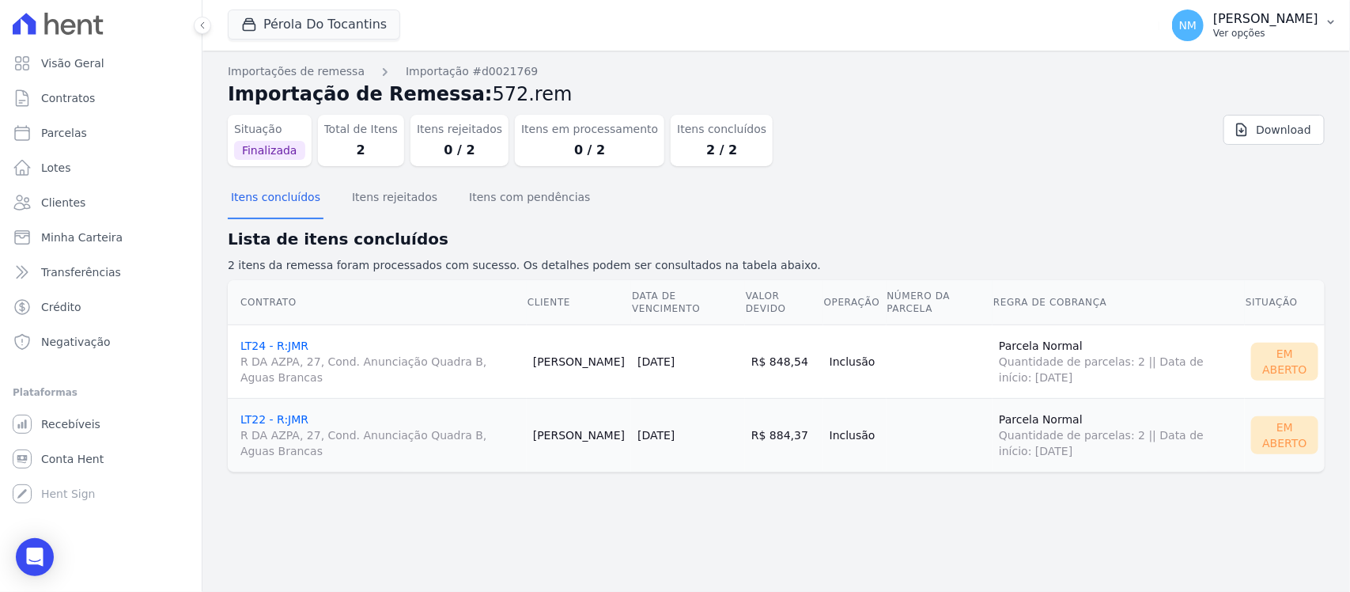
click at [1330, 28] on button "NM Nilda Moura Ver opções" at bounding box center [1254, 25] width 191 height 44
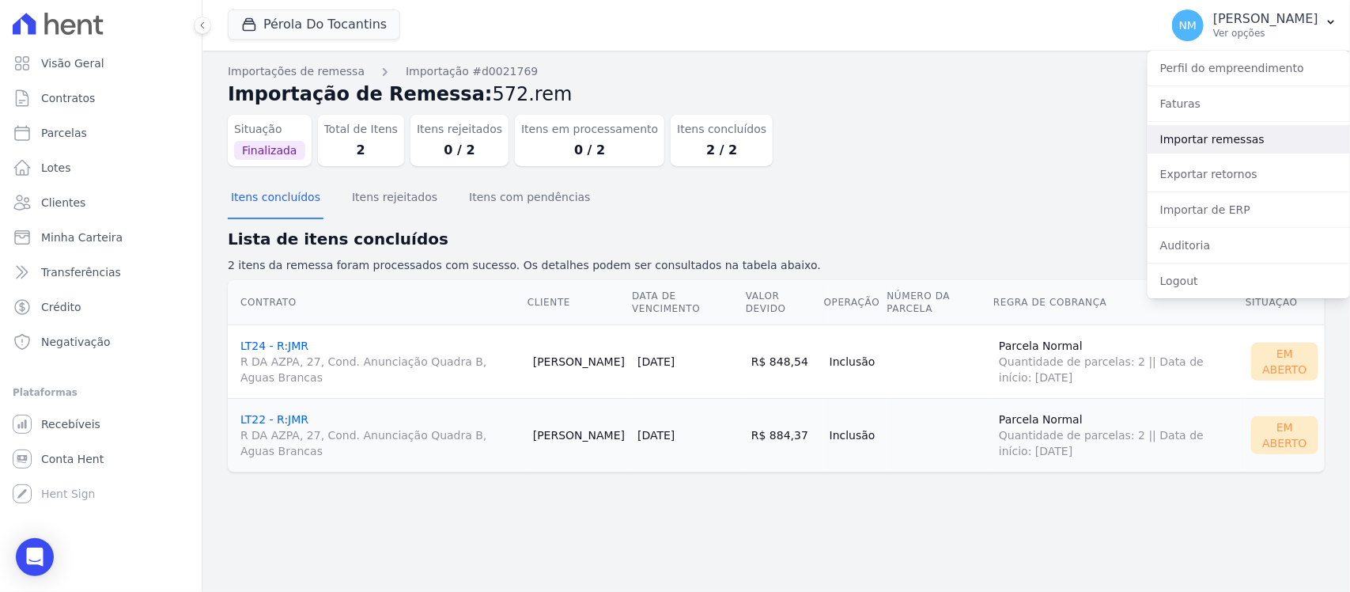
drag, startPoint x: 1227, startPoint y: 138, endPoint x: 950, endPoint y: 150, distance: 277.8
click at [1227, 138] on link "Importar remessas" at bounding box center [1248, 139] width 202 height 28
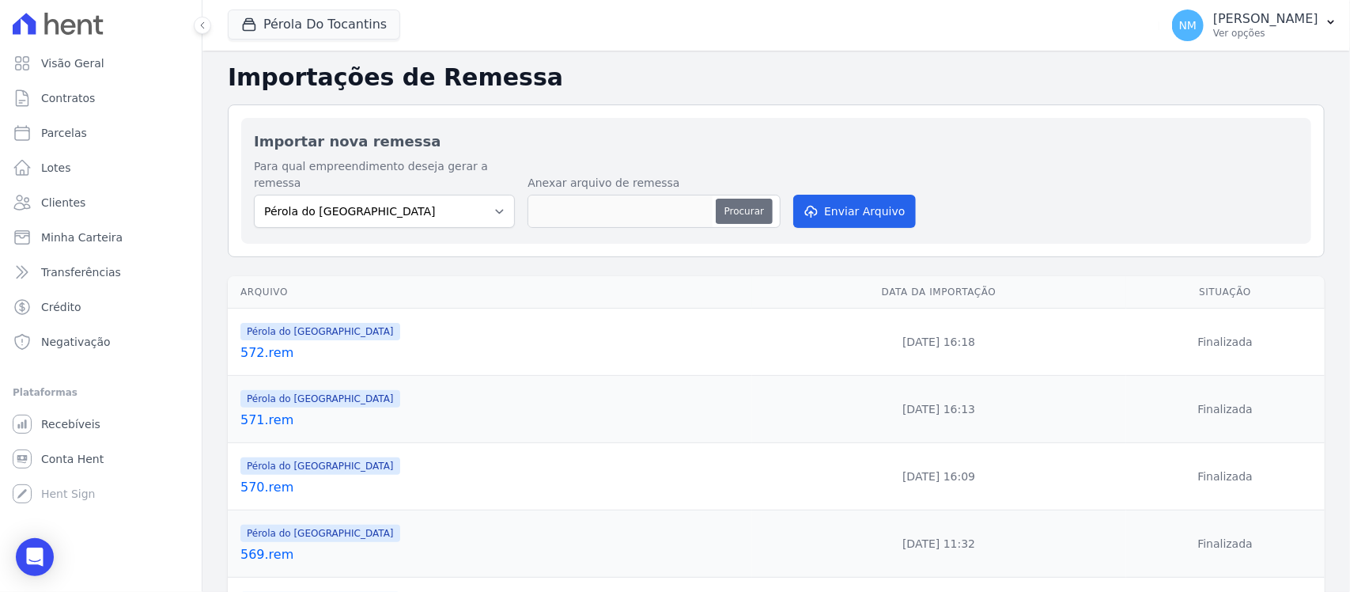
drag, startPoint x: 733, startPoint y: 192, endPoint x: 725, endPoint y: 195, distance: 8.3
click at [731, 198] on button "Procurar" at bounding box center [744, 210] width 57 height 25
type input "573.rem"
click at [856, 195] on button "Enviar Arquivo" at bounding box center [854, 211] width 122 height 33
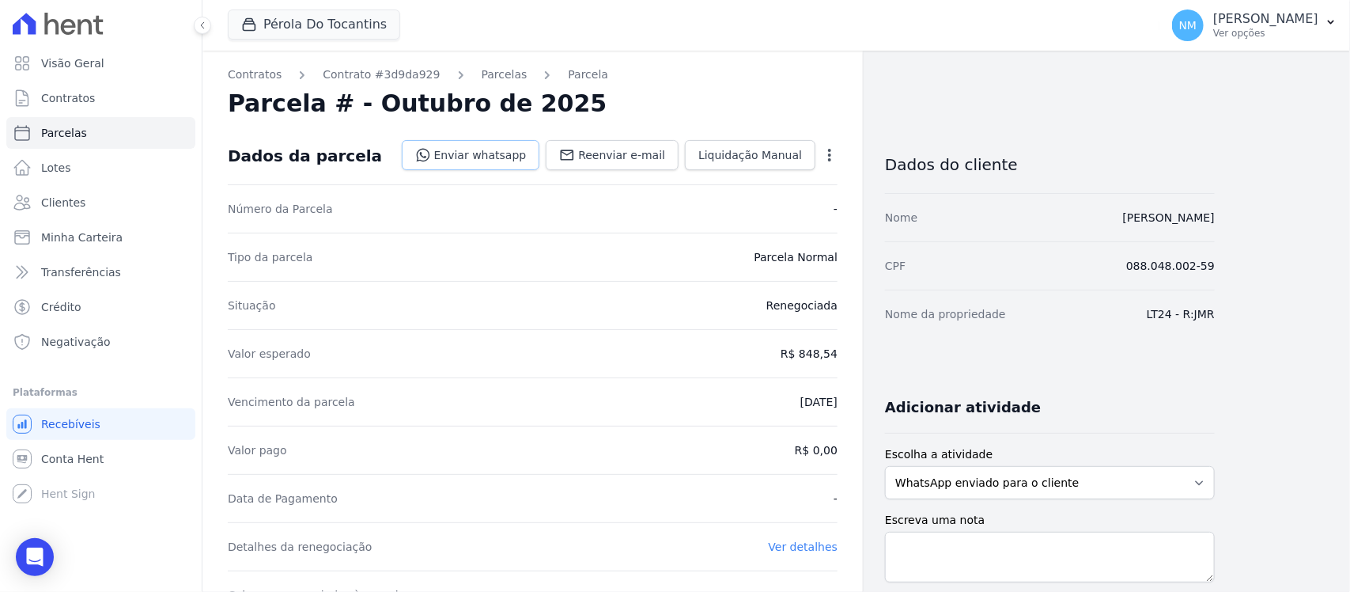
click at [500, 157] on link "Enviar whatsapp" at bounding box center [471, 155] width 138 height 30
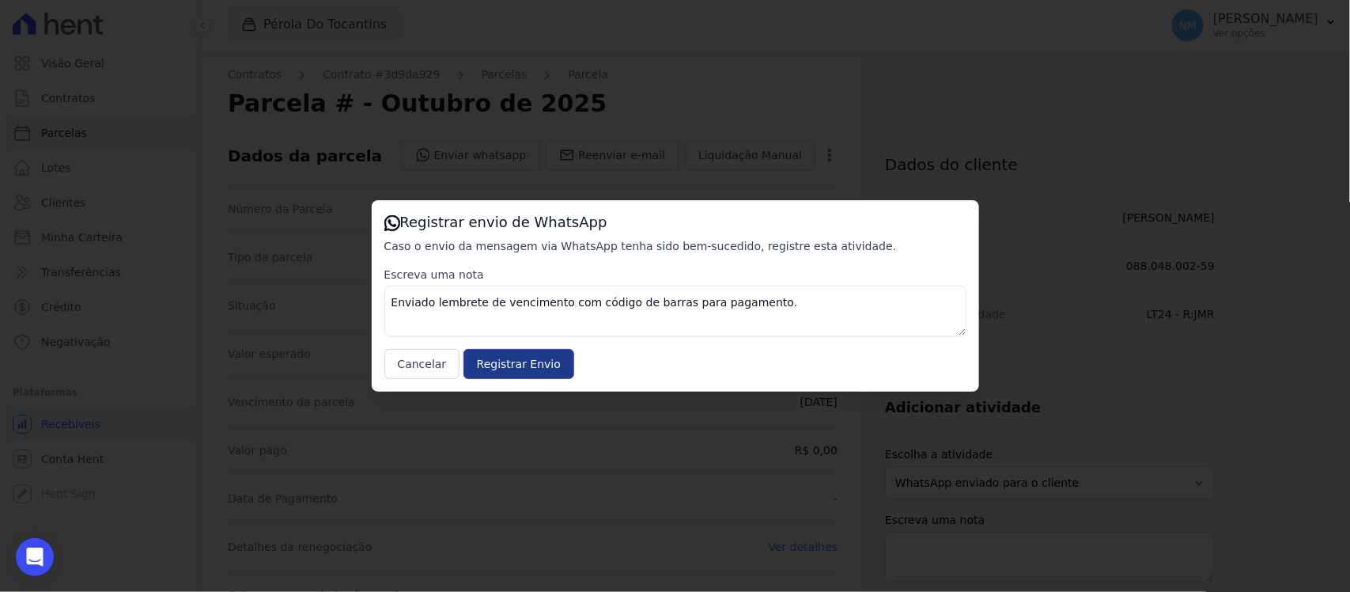
click at [534, 368] on input "Registrar Envio" at bounding box center [518, 364] width 111 height 30
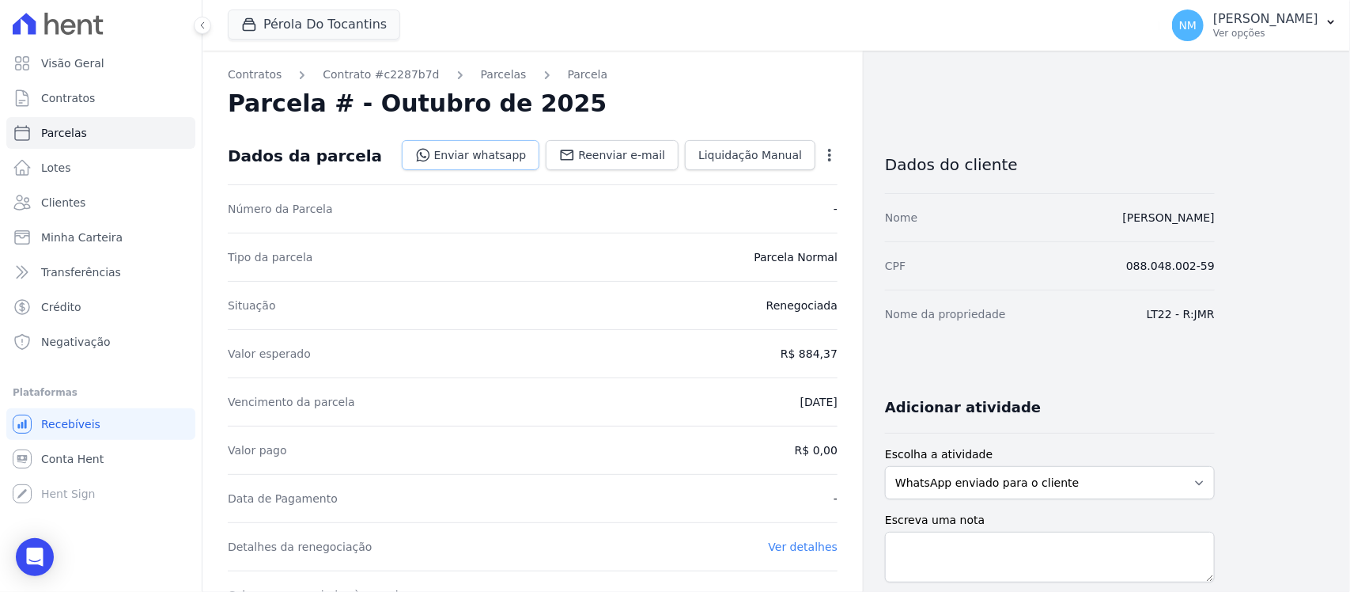
click at [510, 159] on link "Enviar whatsapp" at bounding box center [471, 155] width 138 height 30
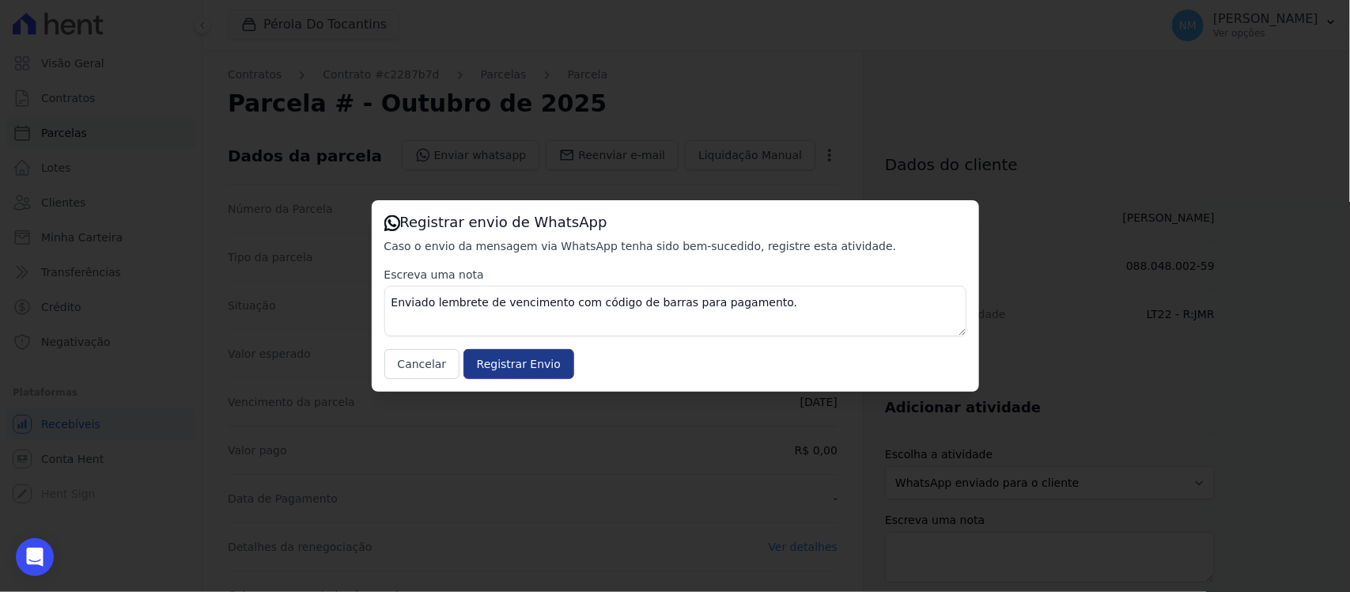
click at [506, 362] on input "Registrar Envio" at bounding box center [518, 364] width 111 height 30
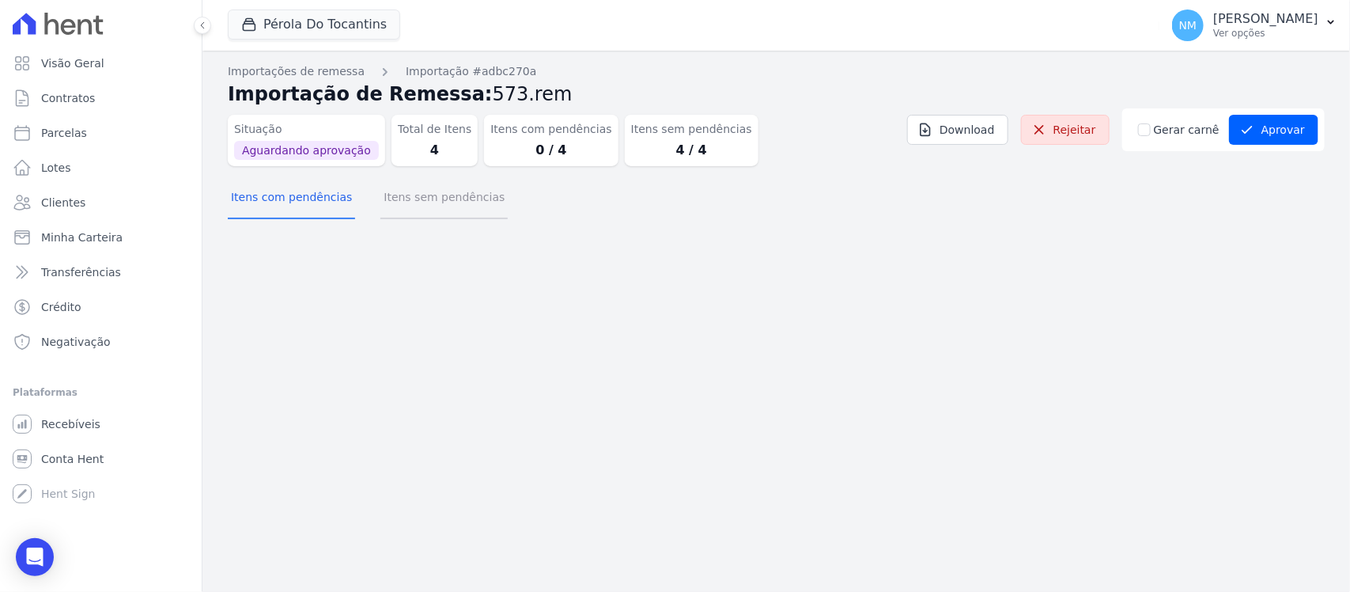
click at [461, 210] on button "Itens sem pendências" at bounding box center [443, 198] width 127 height 41
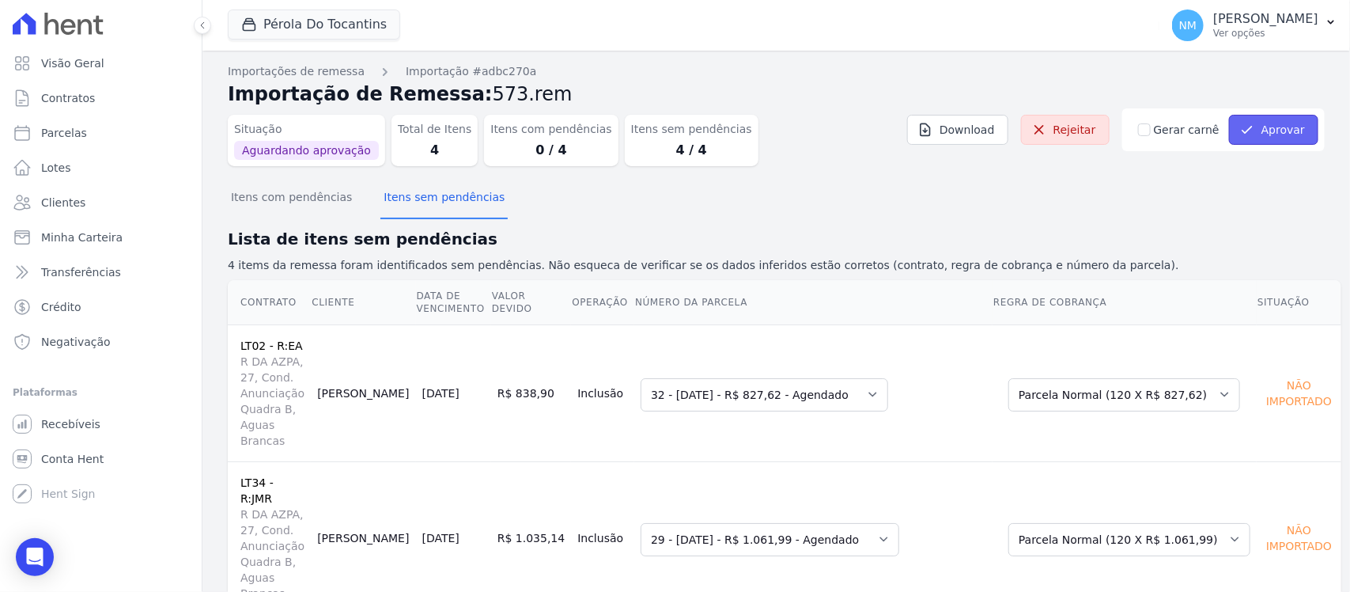
click at [1267, 132] on button "Aprovar" at bounding box center [1273, 130] width 89 height 30
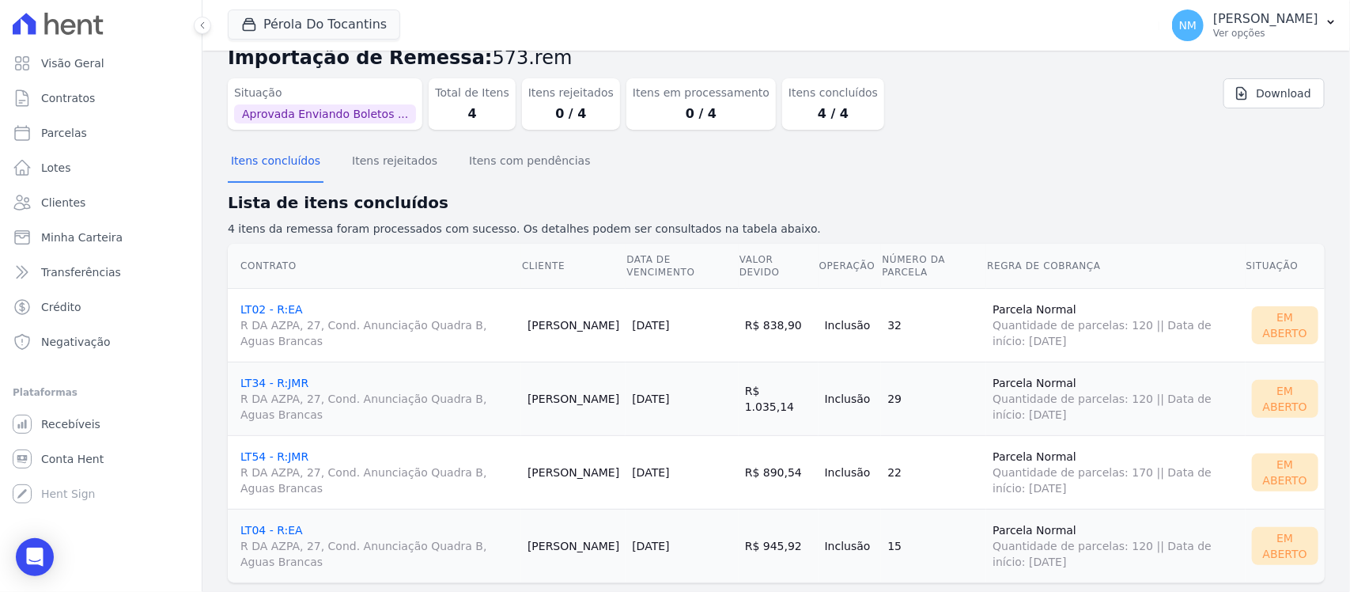
scroll to position [66, 0]
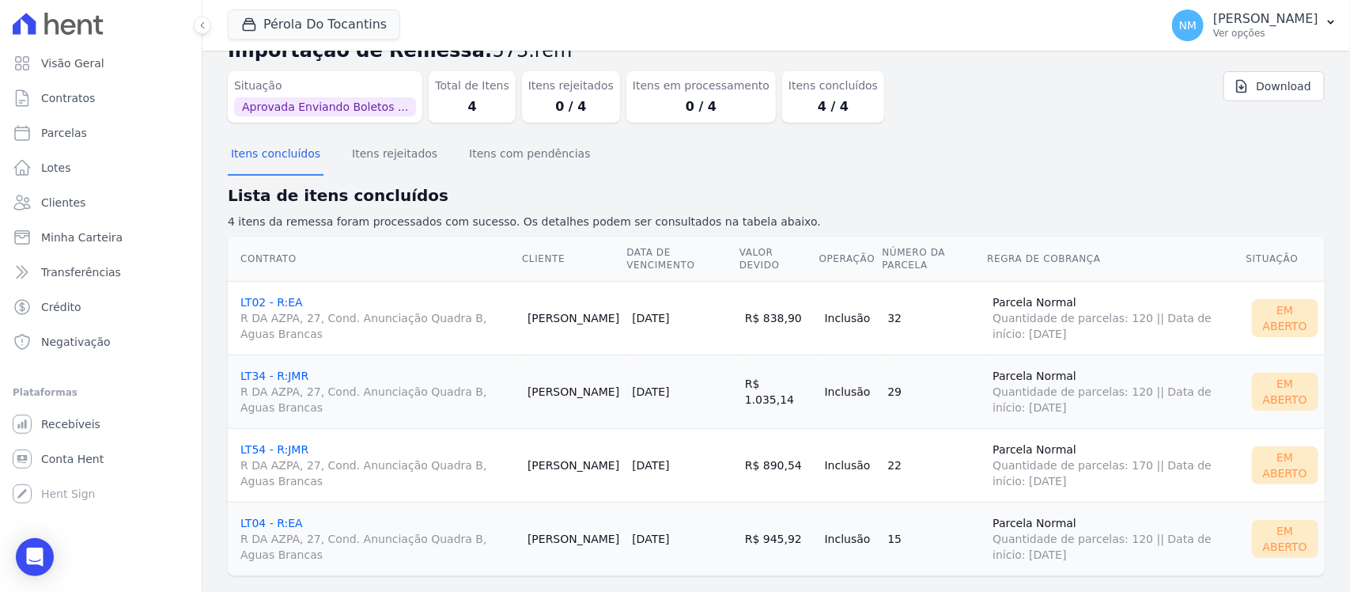
scroll to position [66, 0]
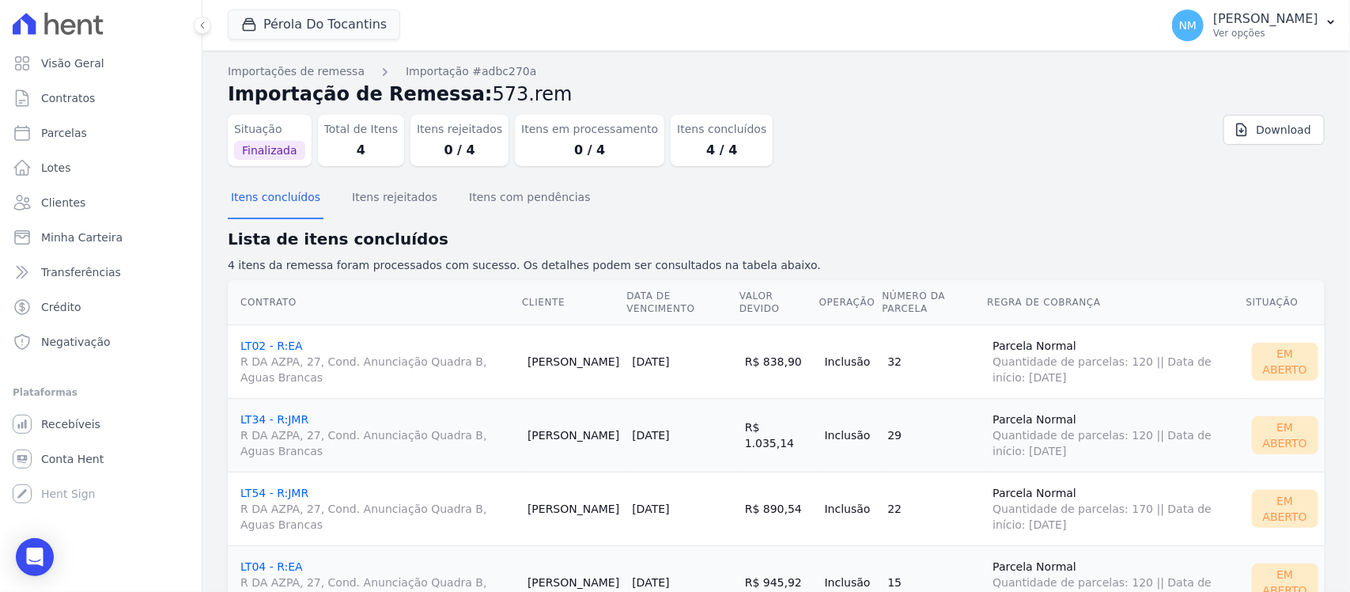
scroll to position [66, 0]
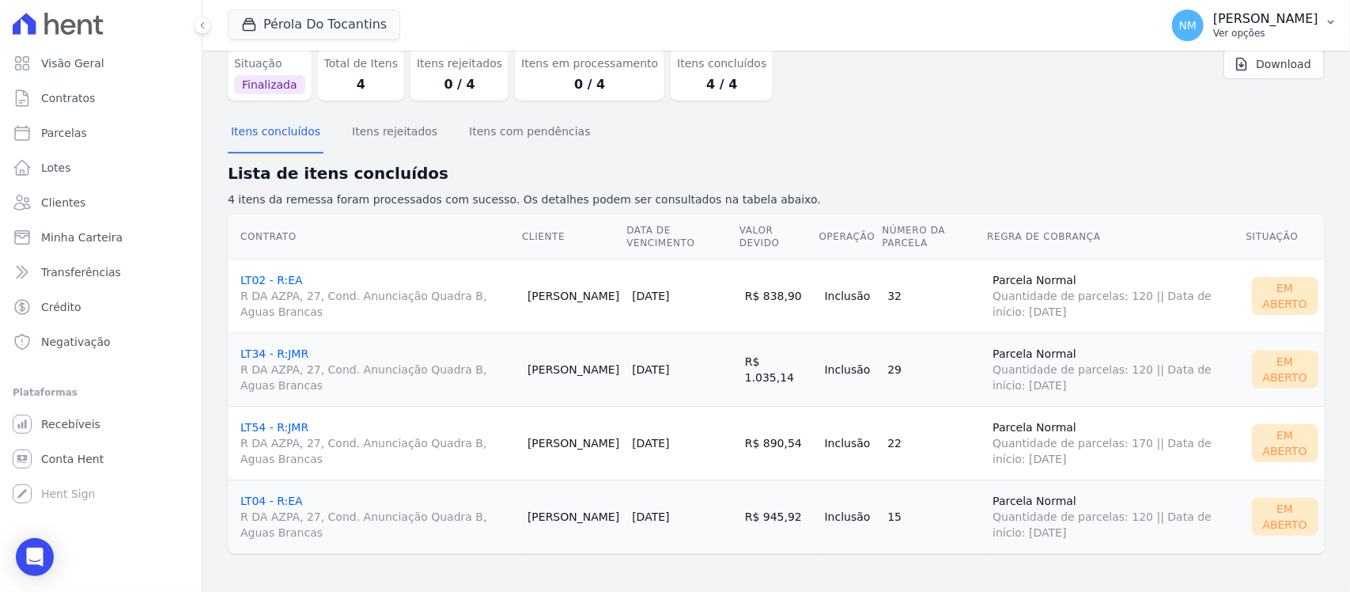
click at [1325, 20] on icon "button" at bounding box center [1331, 22] width 13 height 13
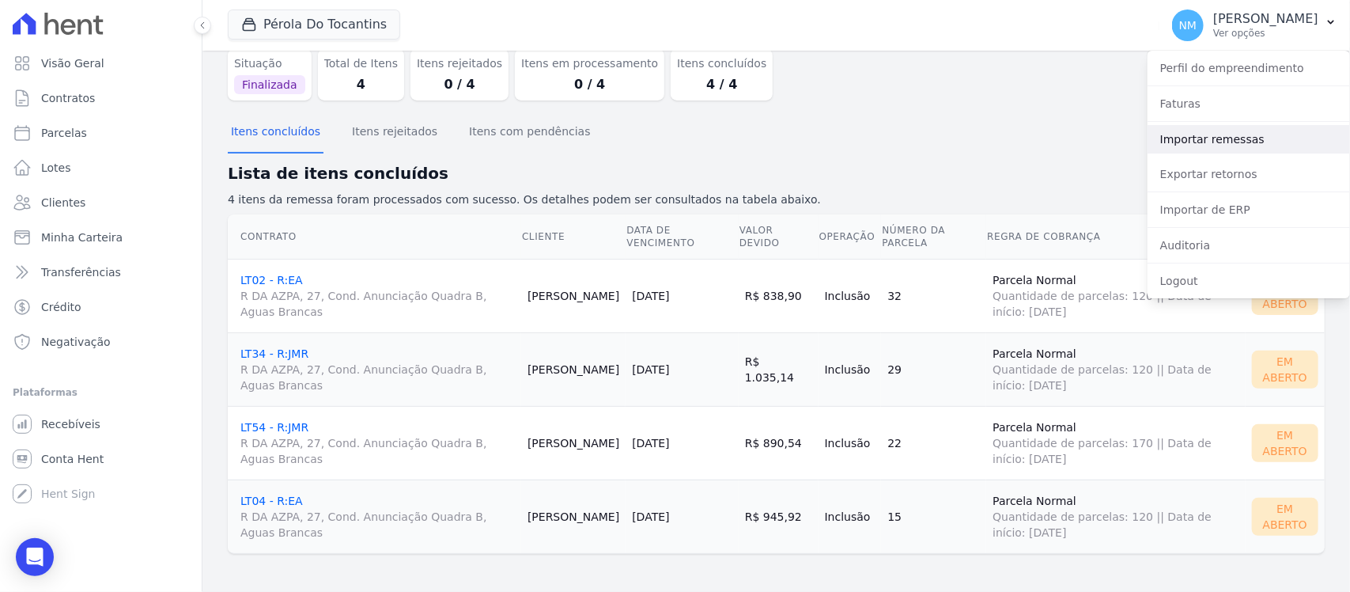
click at [1194, 141] on link "Importar remessas" at bounding box center [1248, 139] width 202 height 28
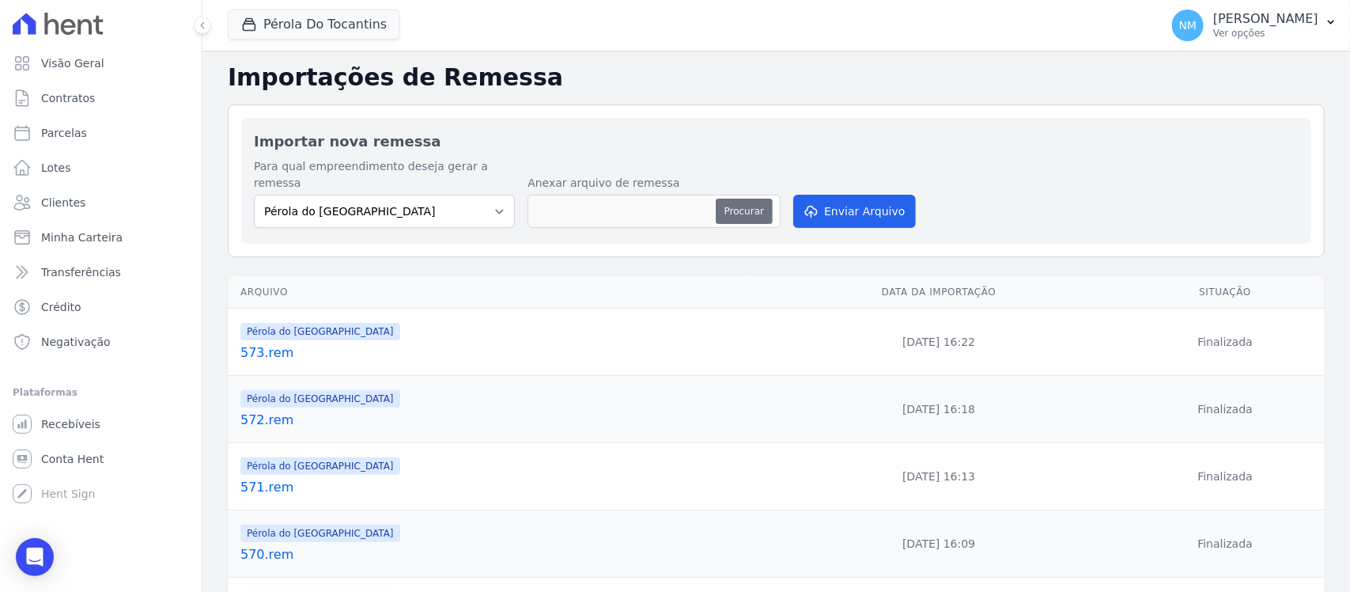
click at [721, 198] on button "Procurar" at bounding box center [744, 210] width 57 height 25
type input "574.rem"
click at [831, 198] on button "Enviar Arquivo" at bounding box center [854, 211] width 122 height 33
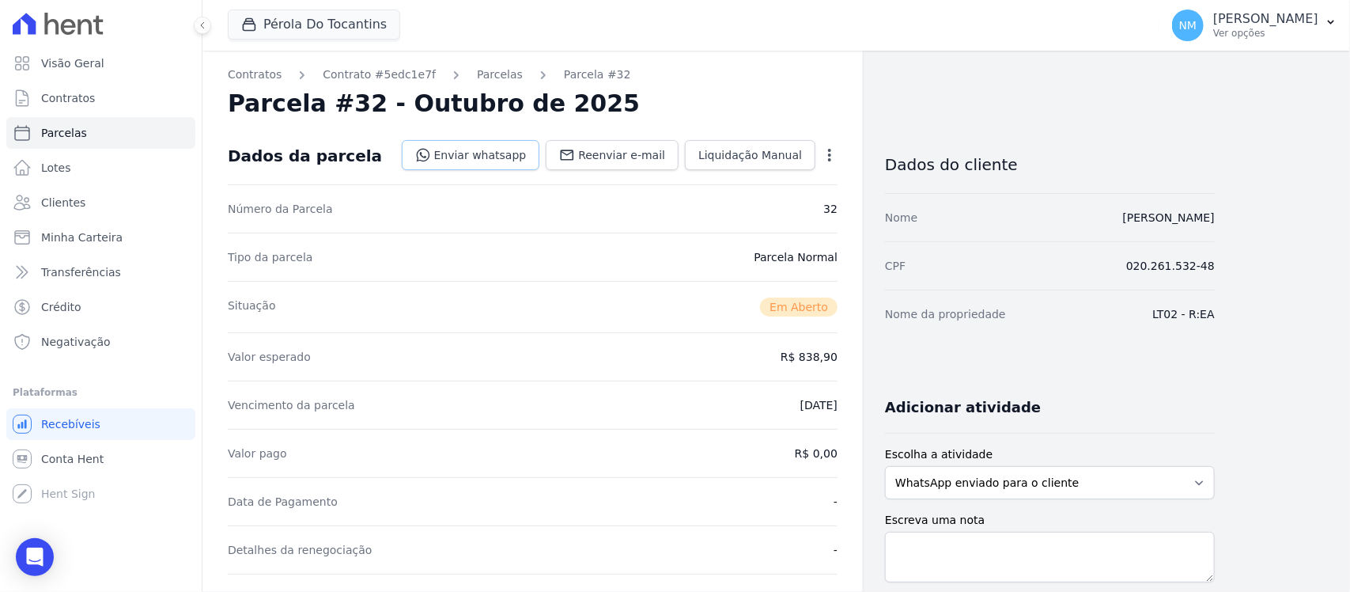
click at [511, 153] on link "Enviar whatsapp" at bounding box center [471, 155] width 138 height 30
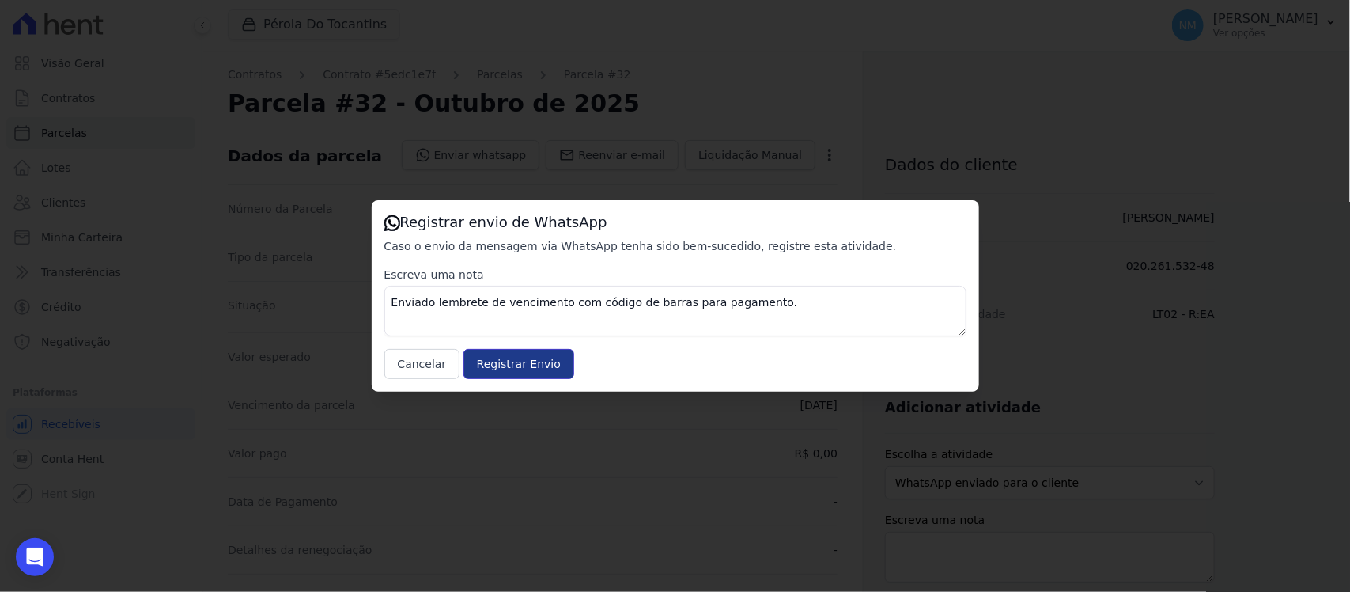
drag, startPoint x: 535, startPoint y: 365, endPoint x: 539, endPoint y: 357, distance: 8.1
click at [539, 357] on input "Registrar Envio" at bounding box center [518, 364] width 111 height 30
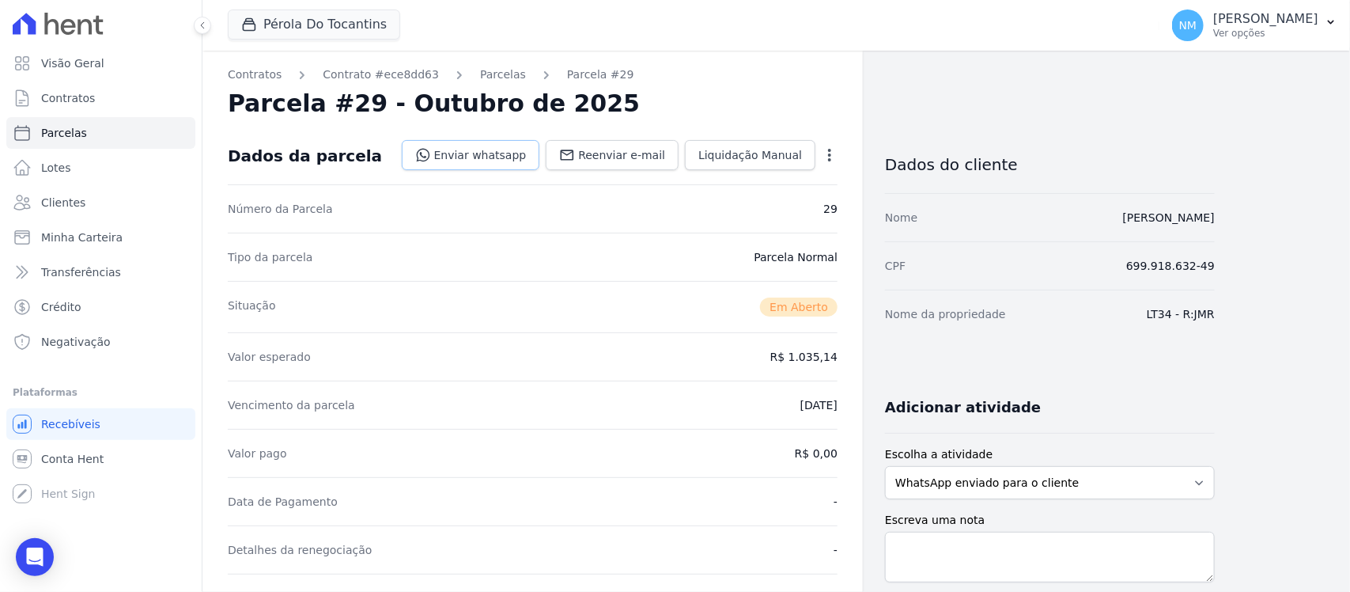
click at [511, 156] on link "Enviar whatsapp" at bounding box center [471, 155] width 138 height 30
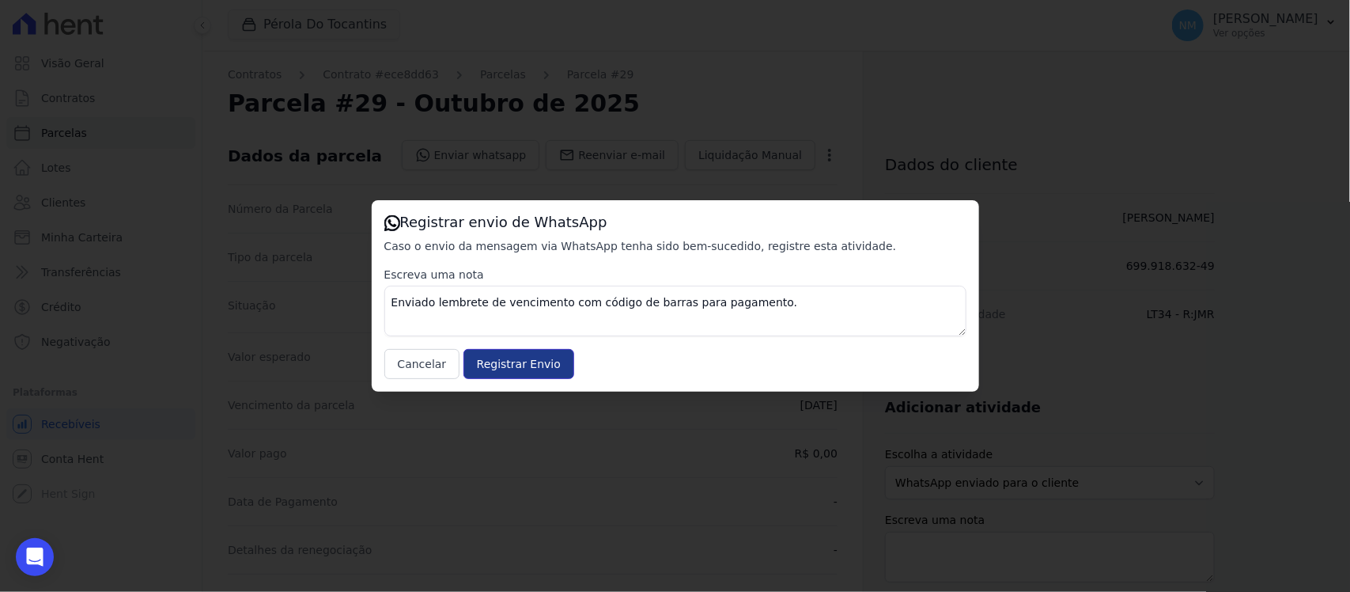
click at [530, 354] on input "Registrar Envio" at bounding box center [518, 364] width 111 height 30
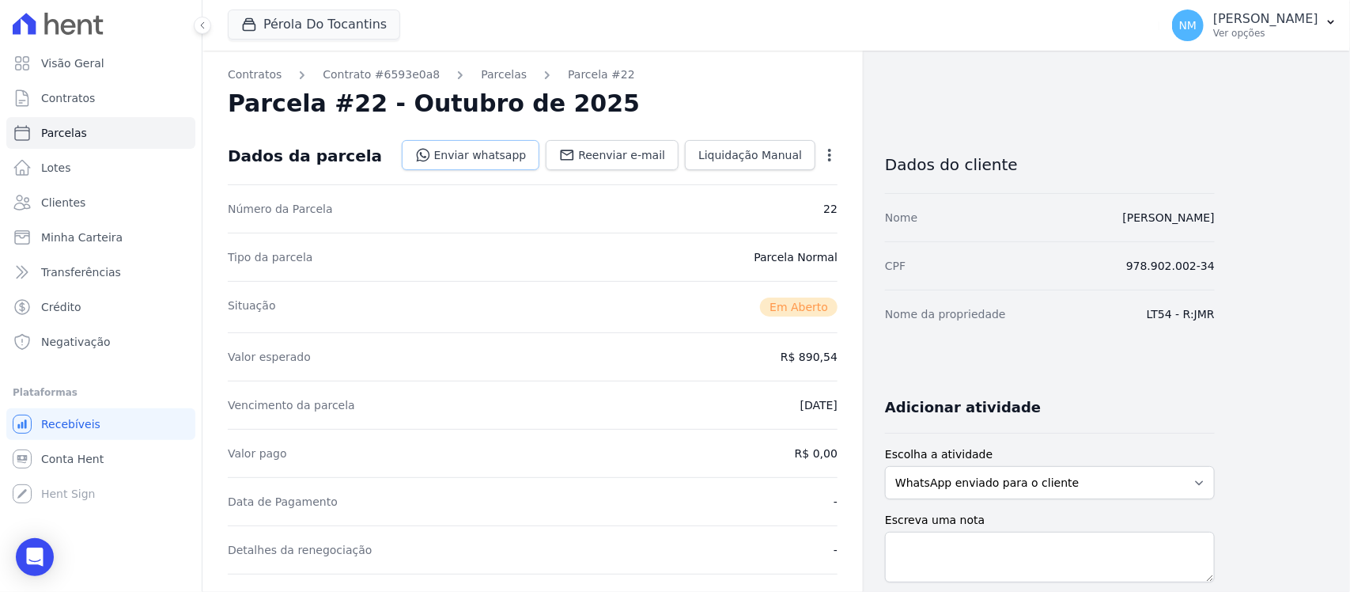
click at [520, 152] on link "Enviar whatsapp" at bounding box center [471, 155] width 138 height 30
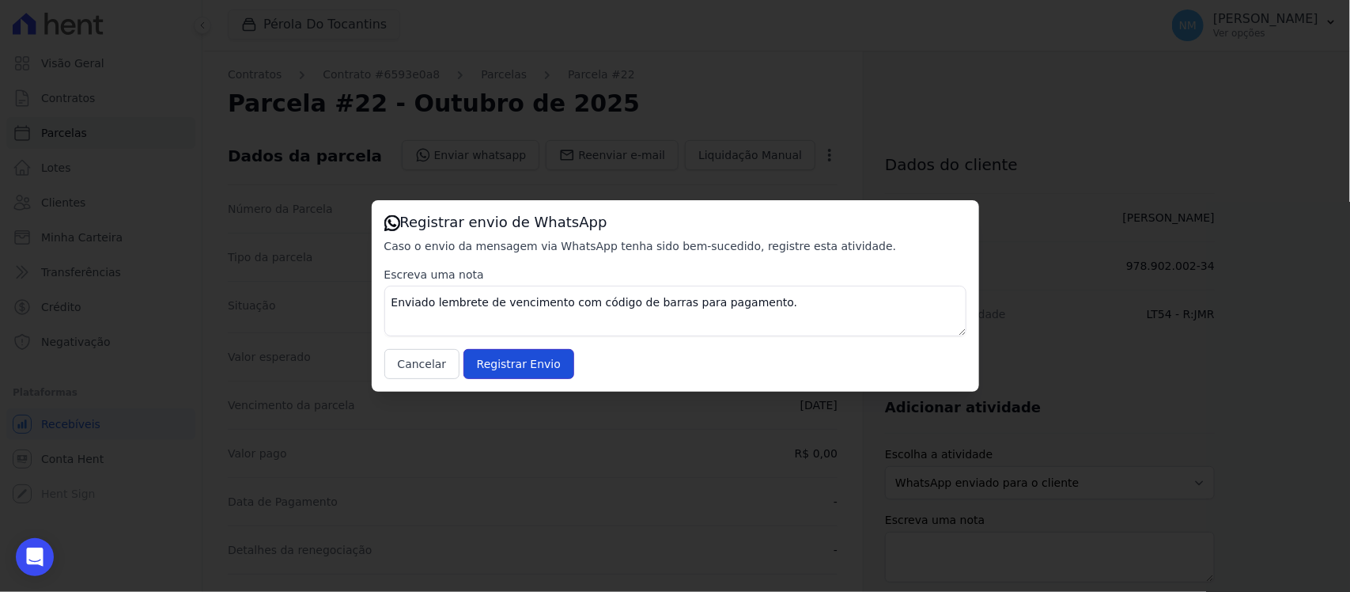
drag, startPoint x: 539, startPoint y: 362, endPoint x: 739, endPoint y: 215, distance: 248.3
click at [542, 362] on input "Registrar Envio" at bounding box center [518, 364] width 111 height 30
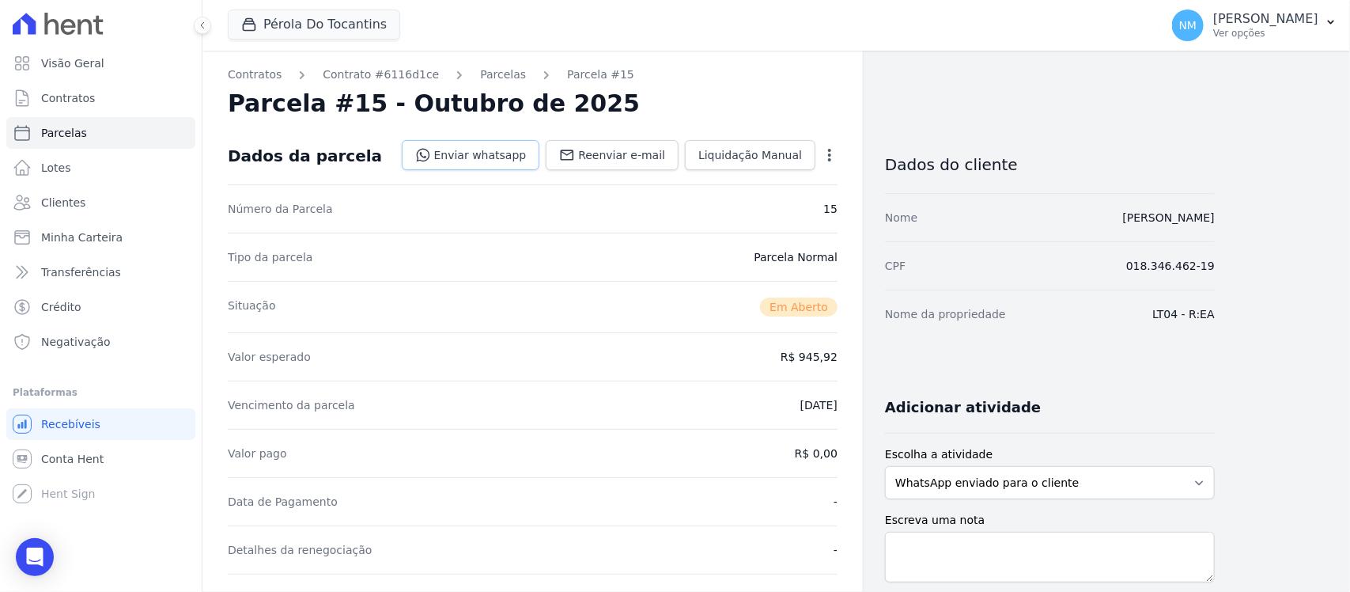
click at [518, 150] on link "Enviar whatsapp" at bounding box center [471, 155] width 138 height 30
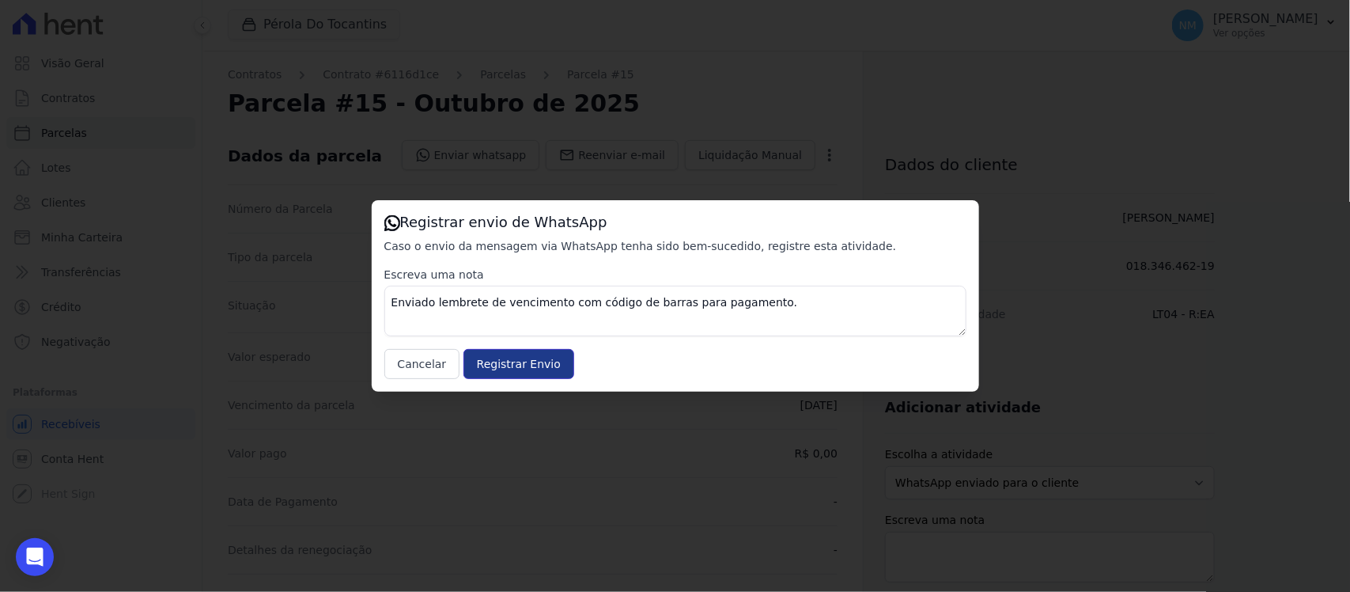
click at [539, 358] on input "Registrar Envio" at bounding box center [518, 364] width 111 height 30
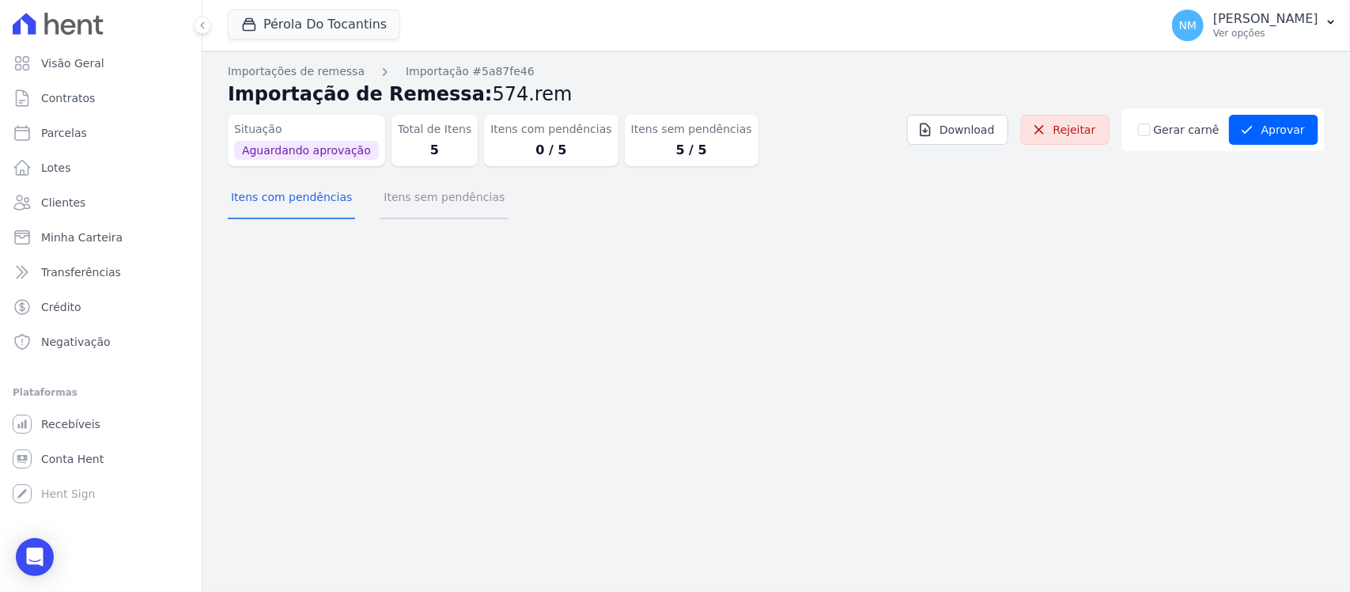
click at [445, 196] on button "Itens sem pendências" at bounding box center [443, 198] width 127 height 41
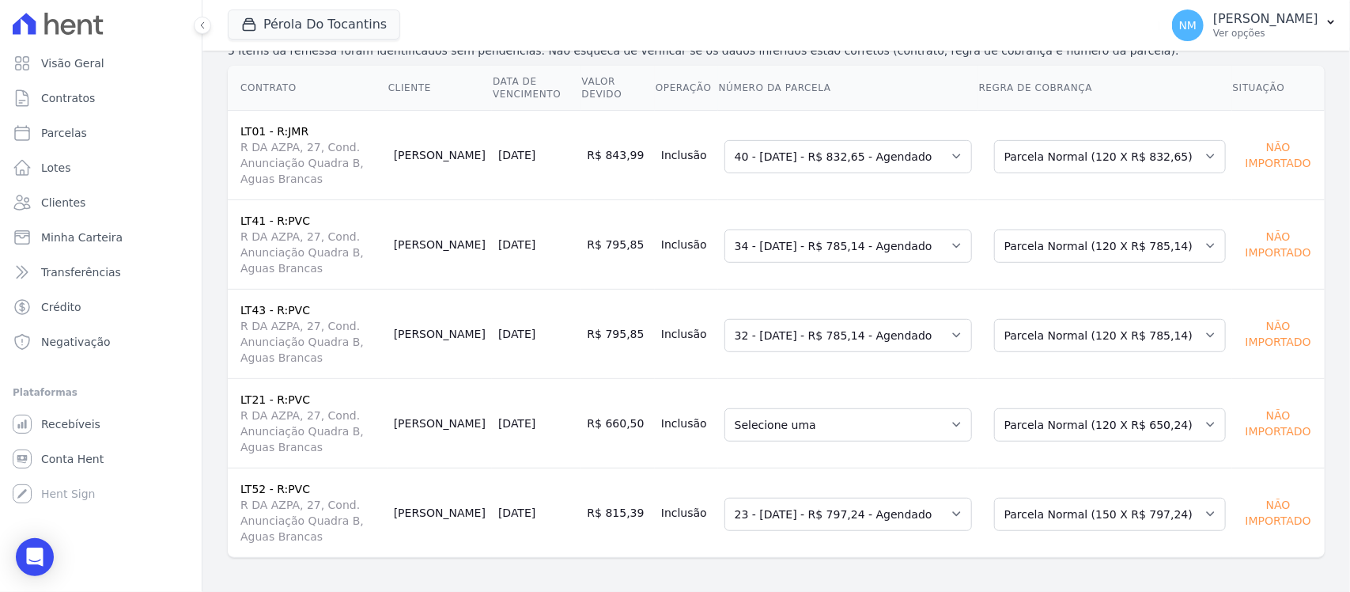
scroll to position [218, 0]
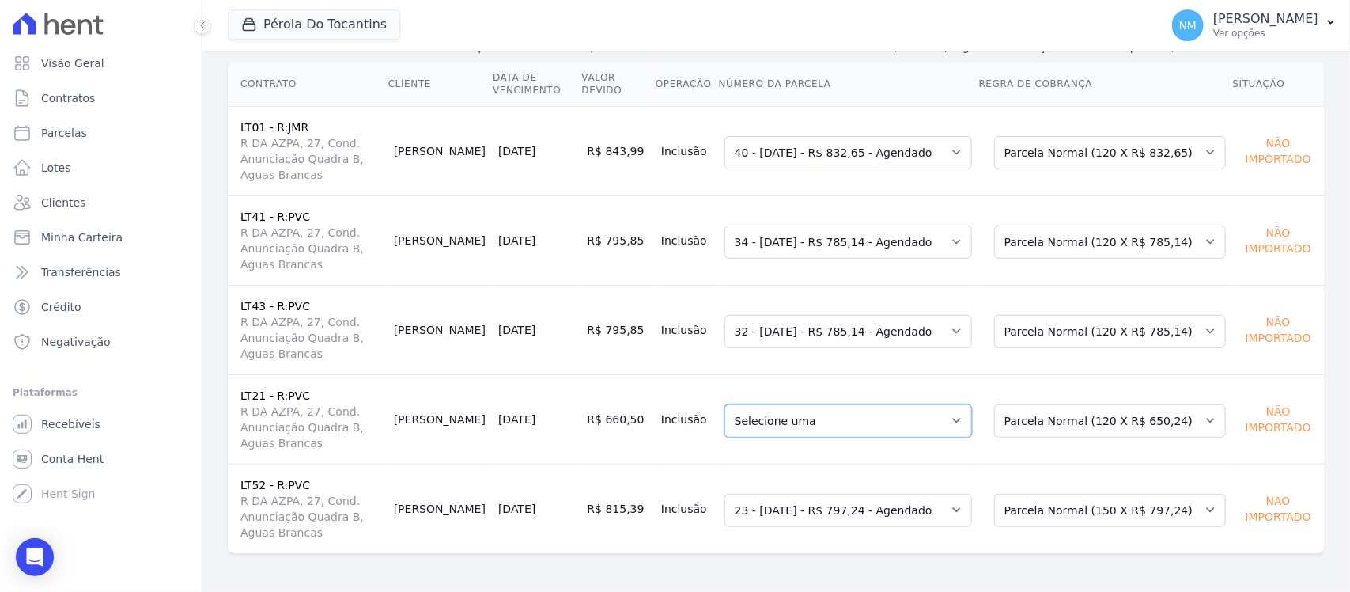
click at [958, 421] on select "Selecione uma 224 - 10/08/2025 - R$ 649,62 - Agendado 225 - 10/09/2025 - R$ 649…" at bounding box center [848, 420] width 248 height 33
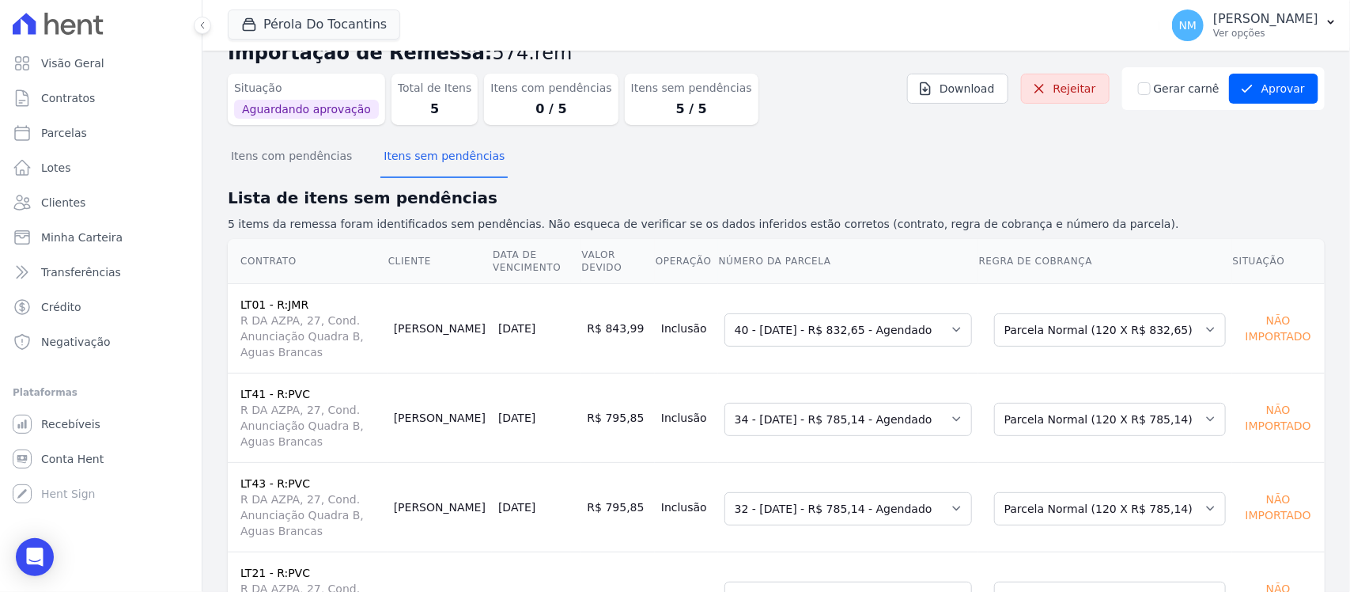
scroll to position [21, 0]
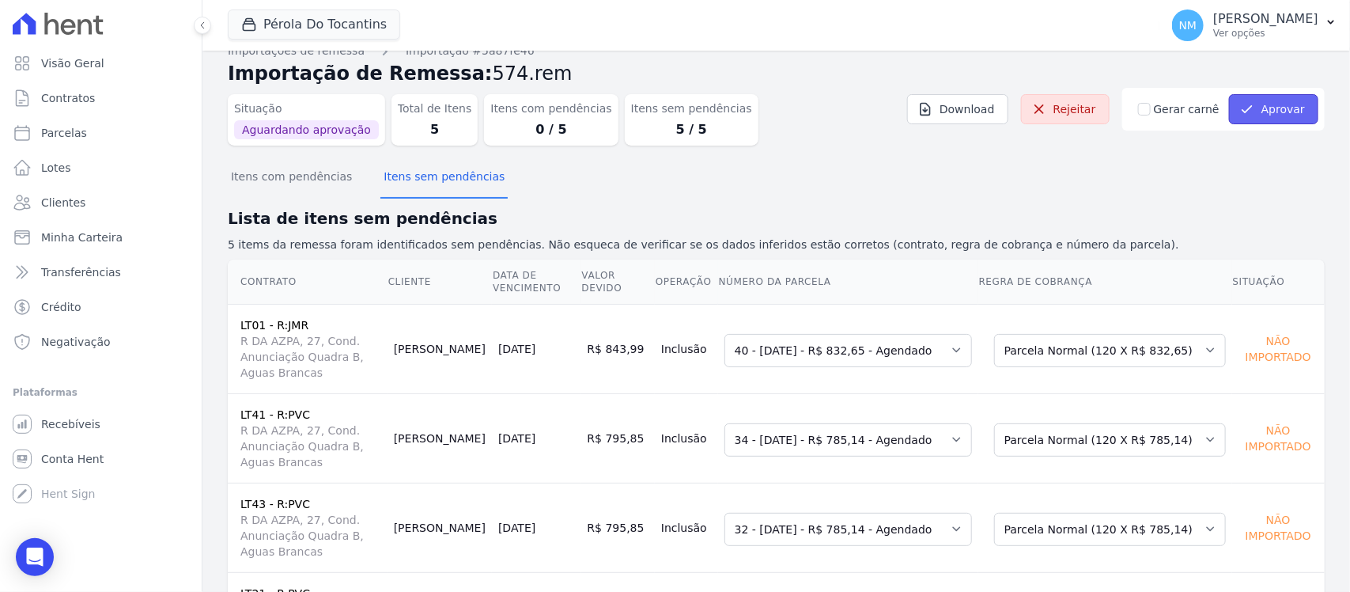
click at [1246, 108] on button "Aprovar" at bounding box center [1273, 109] width 89 height 30
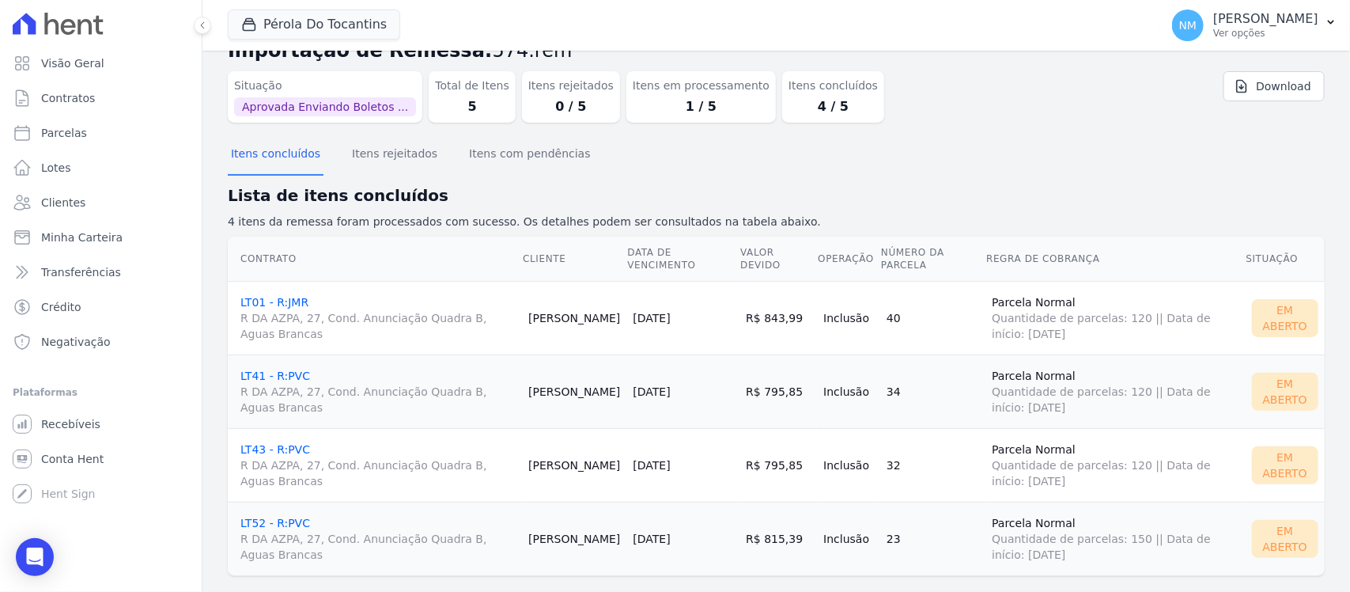
scroll to position [66, 0]
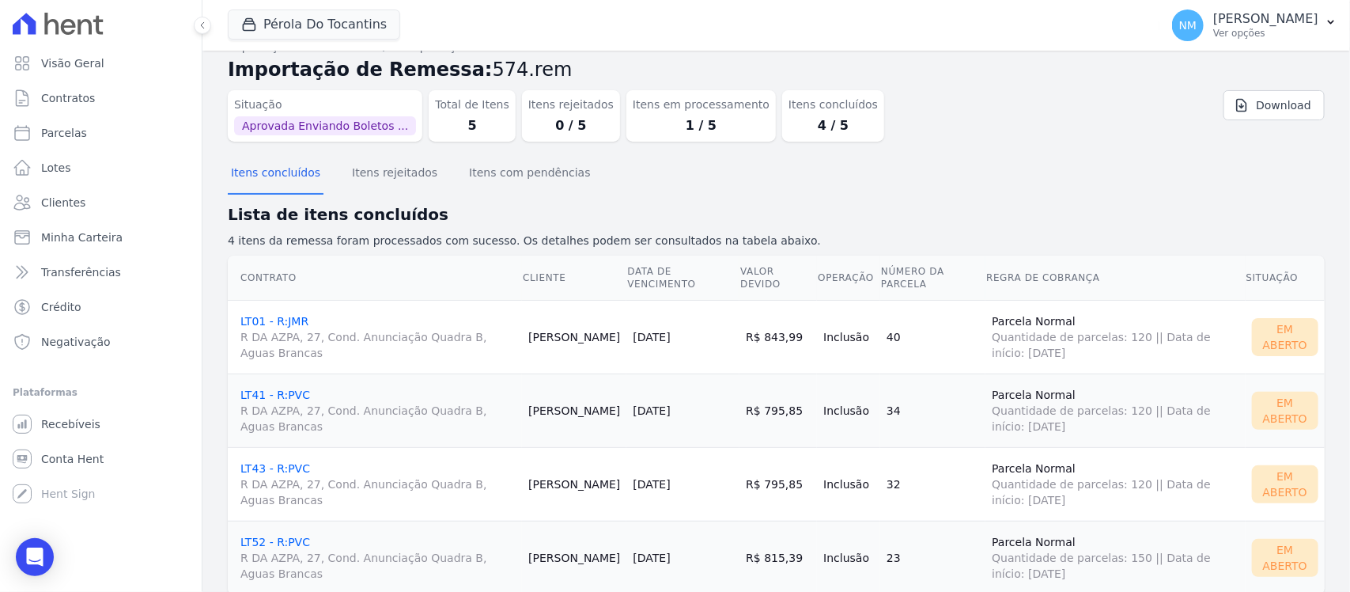
scroll to position [66, 0]
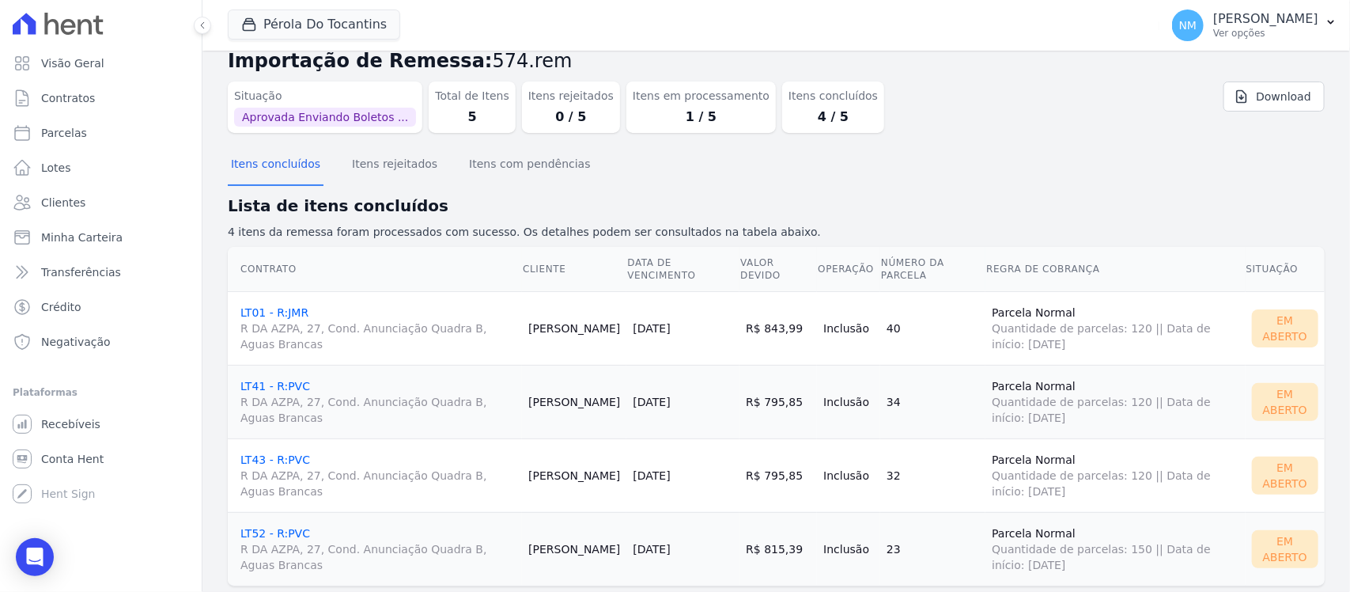
scroll to position [66, 0]
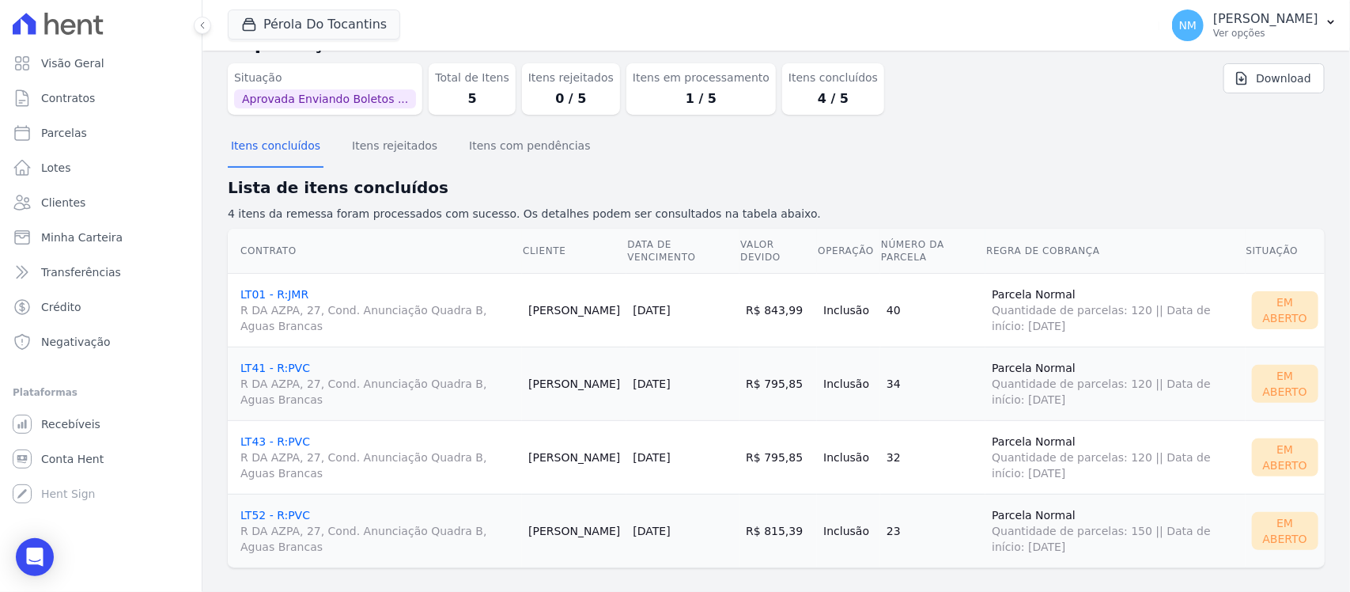
scroll to position [66, 0]
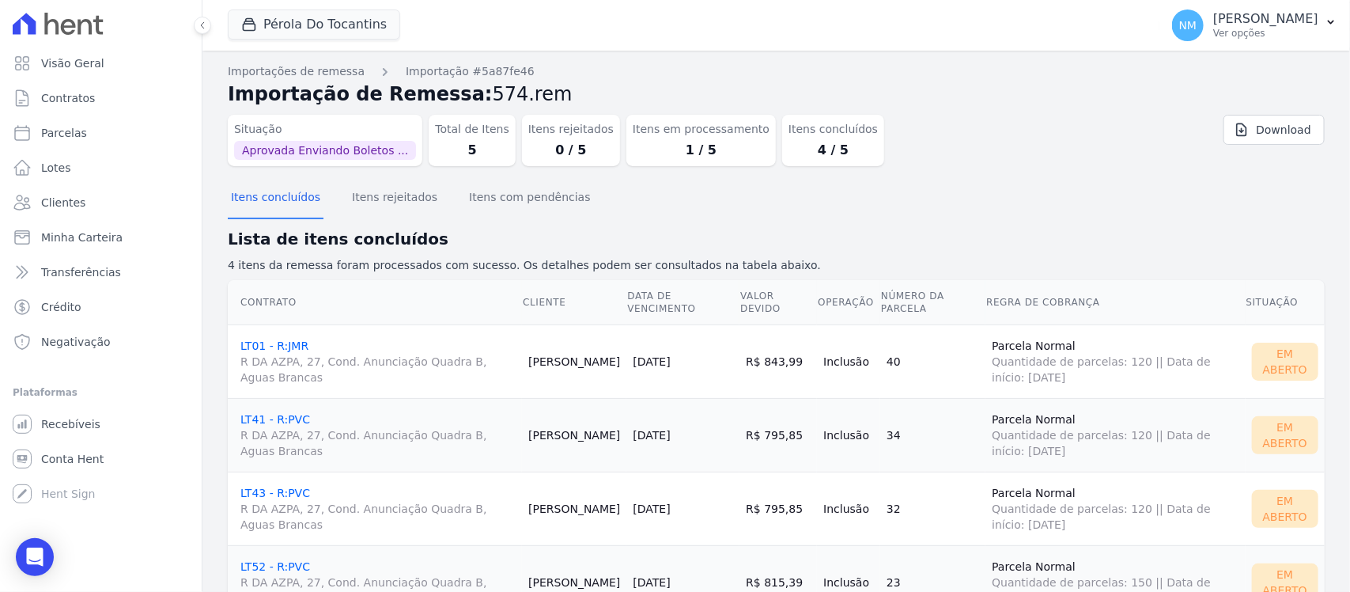
scroll to position [66, 0]
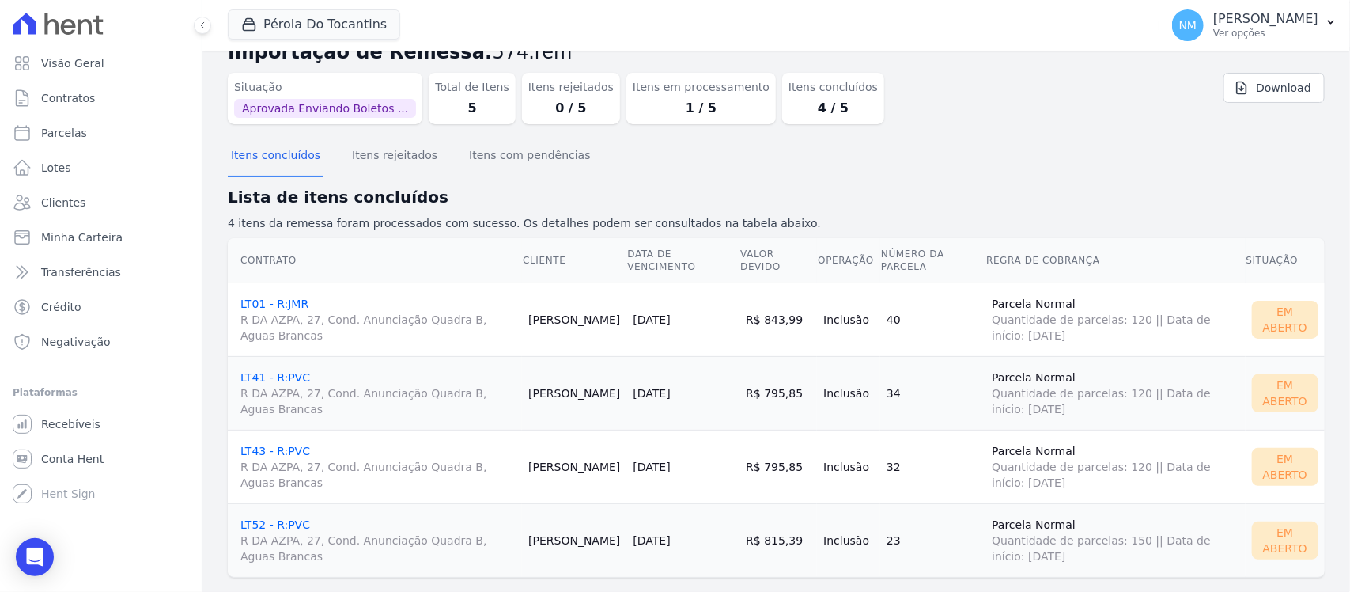
scroll to position [66, 0]
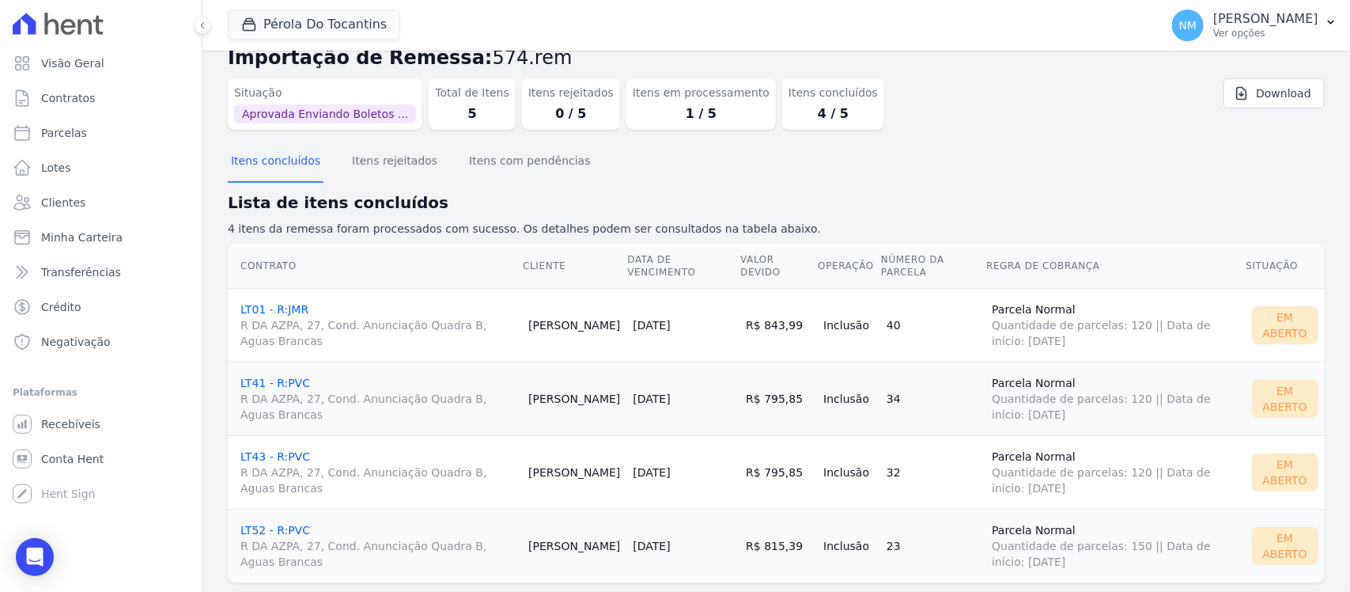
scroll to position [66, 0]
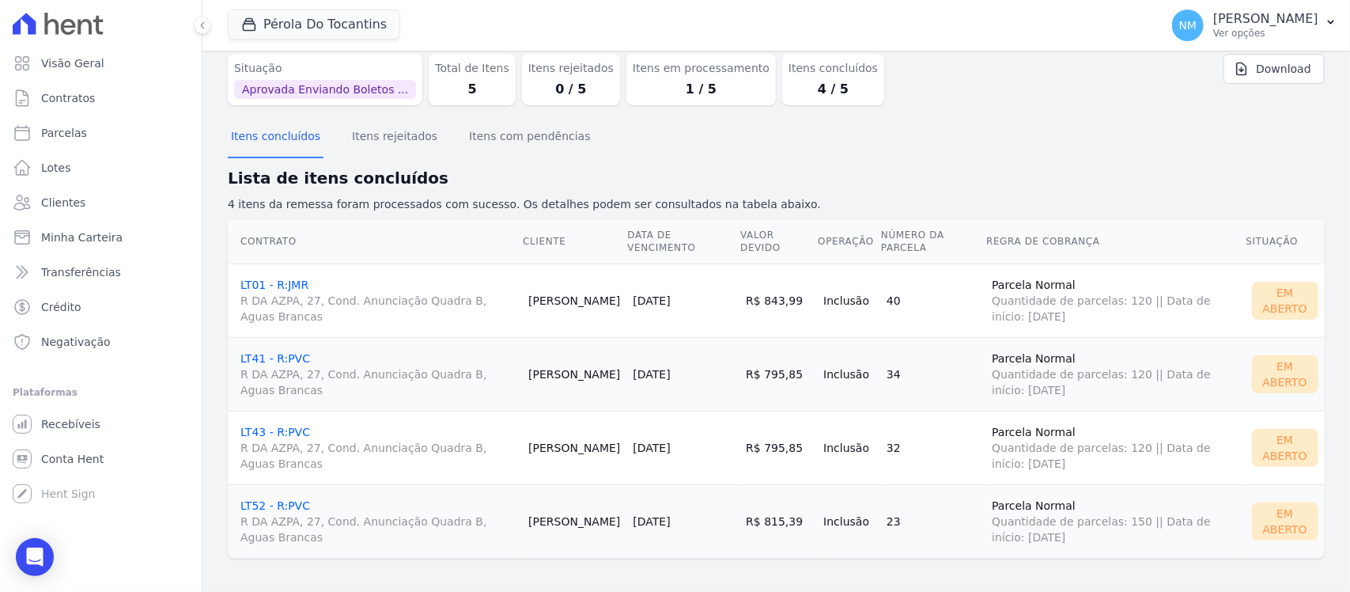
scroll to position [66, 0]
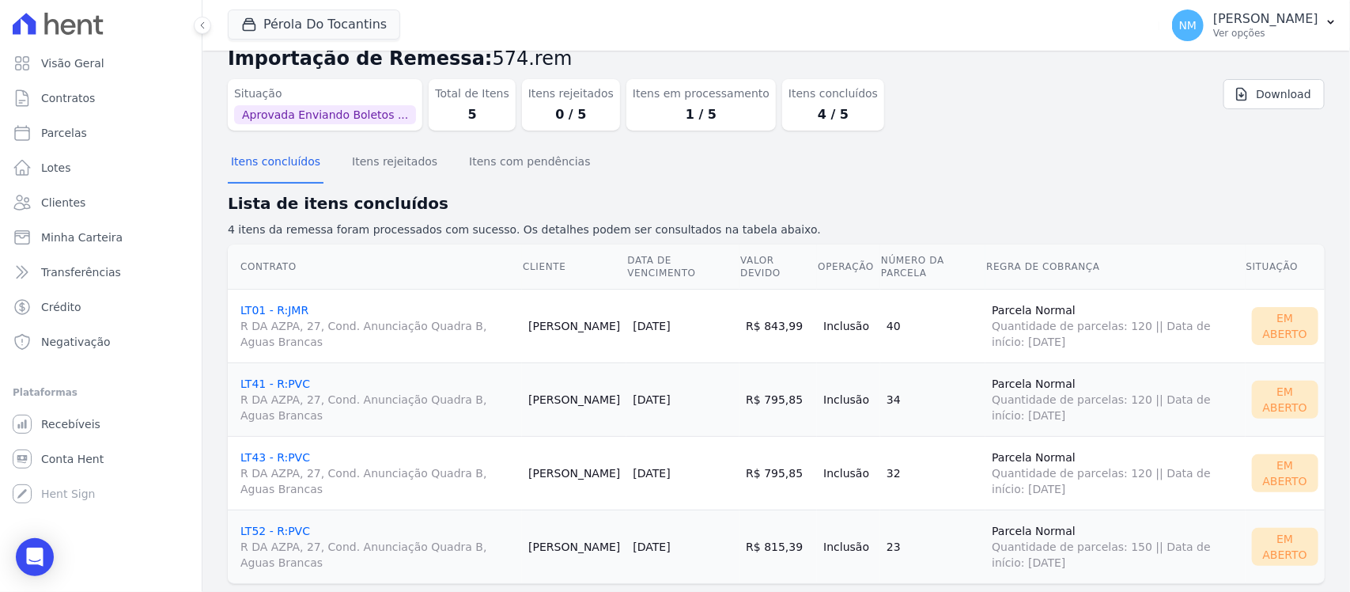
scroll to position [66, 0]
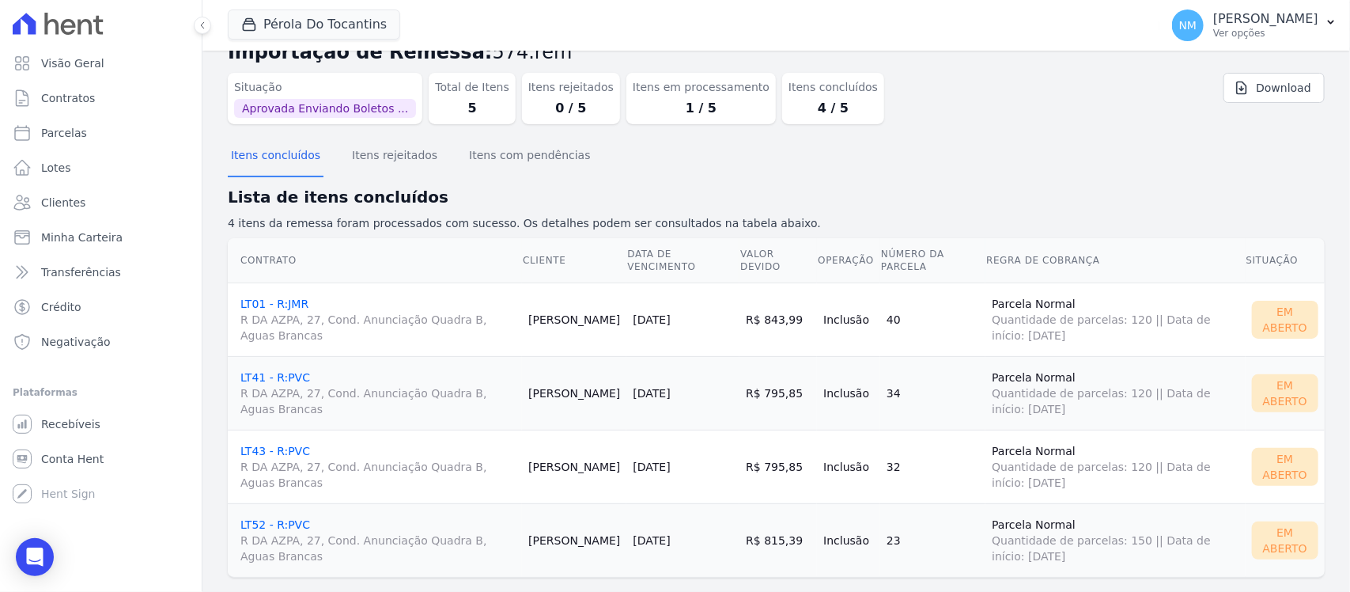
scroll to position [66, 0]
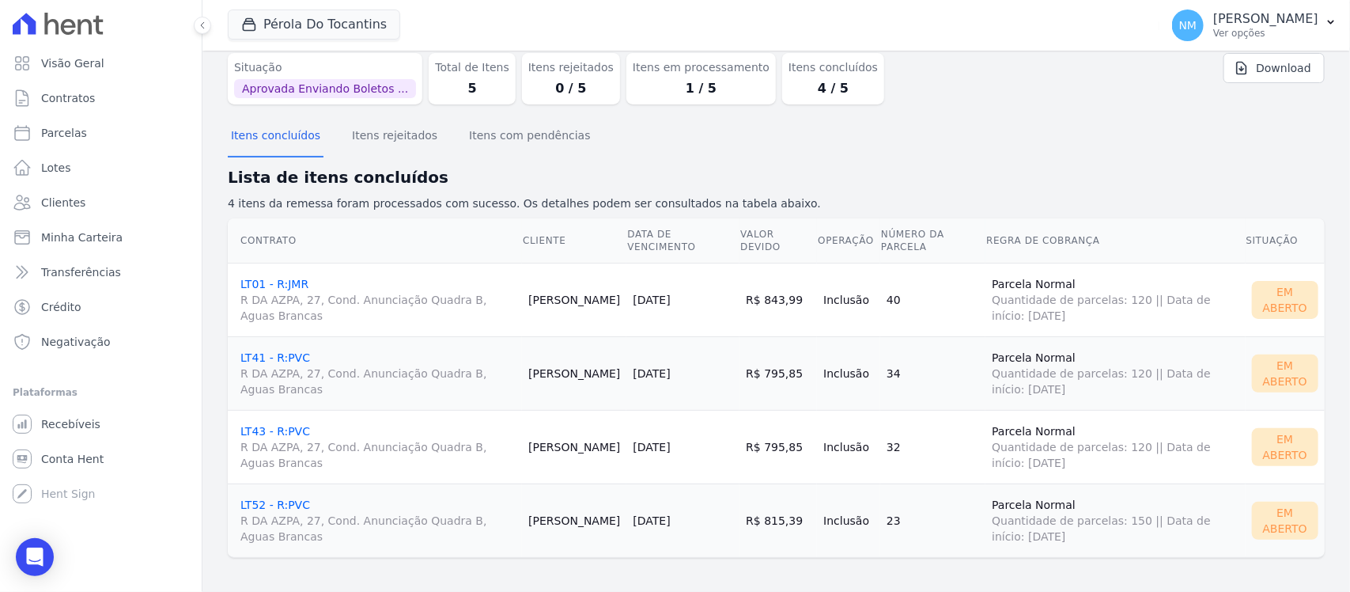
scroll to position [66, 0]
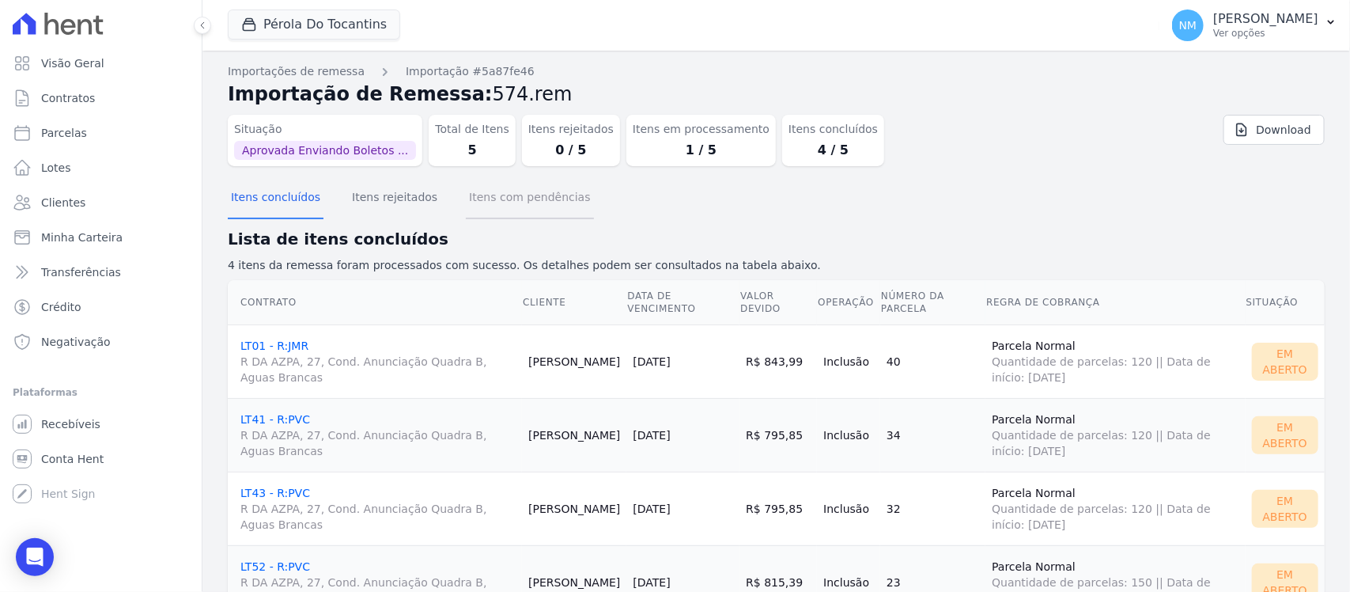
click at [523, 203] on button "Itens com pendências" at bounding box center [529, 198] width 127 height 41
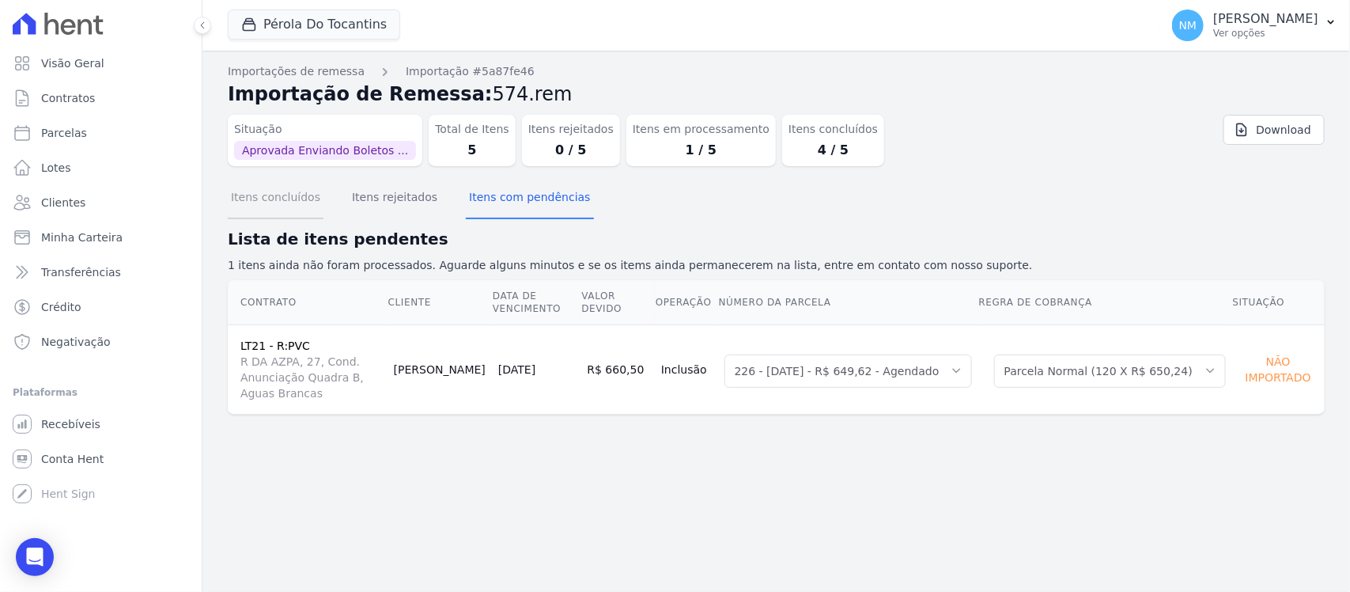
click at [301, 200] on button "Itens concluídos" at bounding box center [276, 198] width 96 height 41
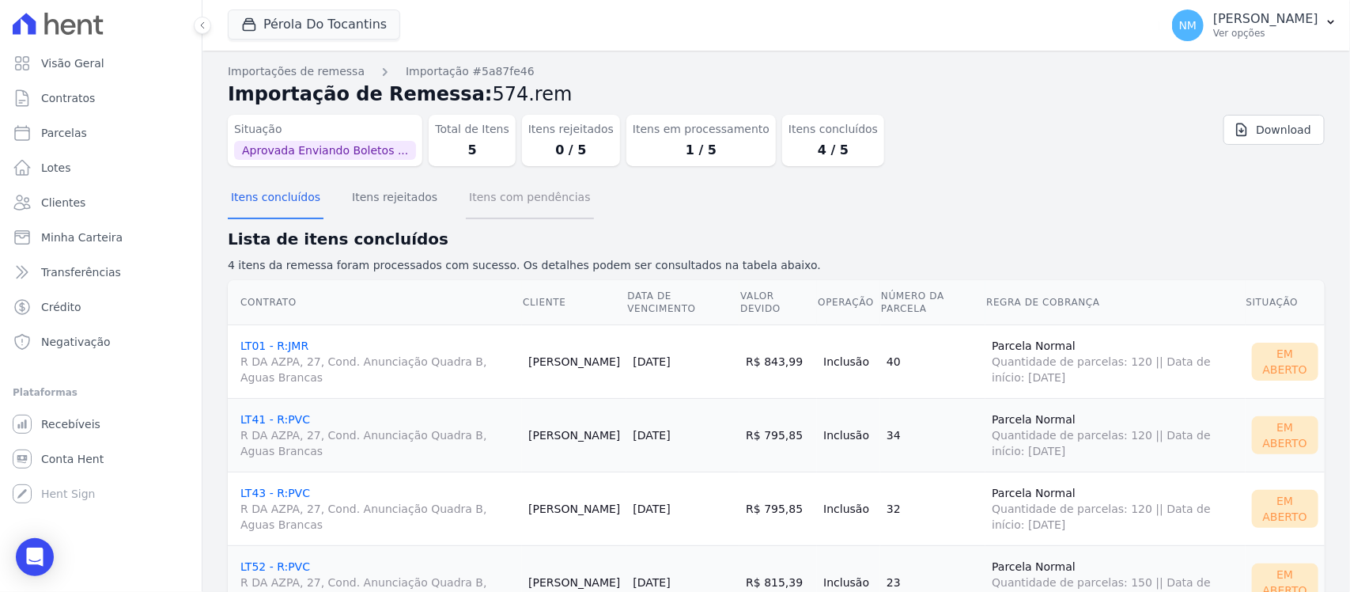
drag, startPoint x: 491, startPoint y: 198, endPoint x: 571, endPoint y: 230, distance: 85.9
click at [494, 196] on button "Itens com pendências" at bounding box center [529, 198] width 127 height 41
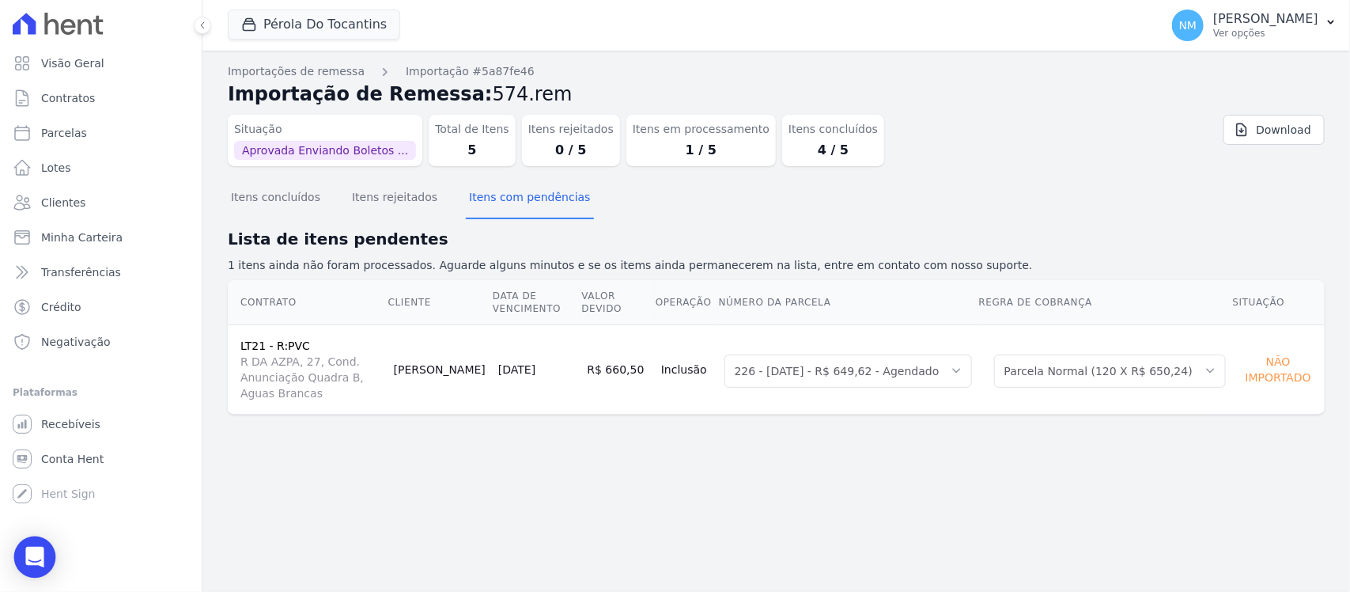
click at [36, 554] on icon "Open Intercom Messenger" at bounding box center [34, 556] width 18 height 21
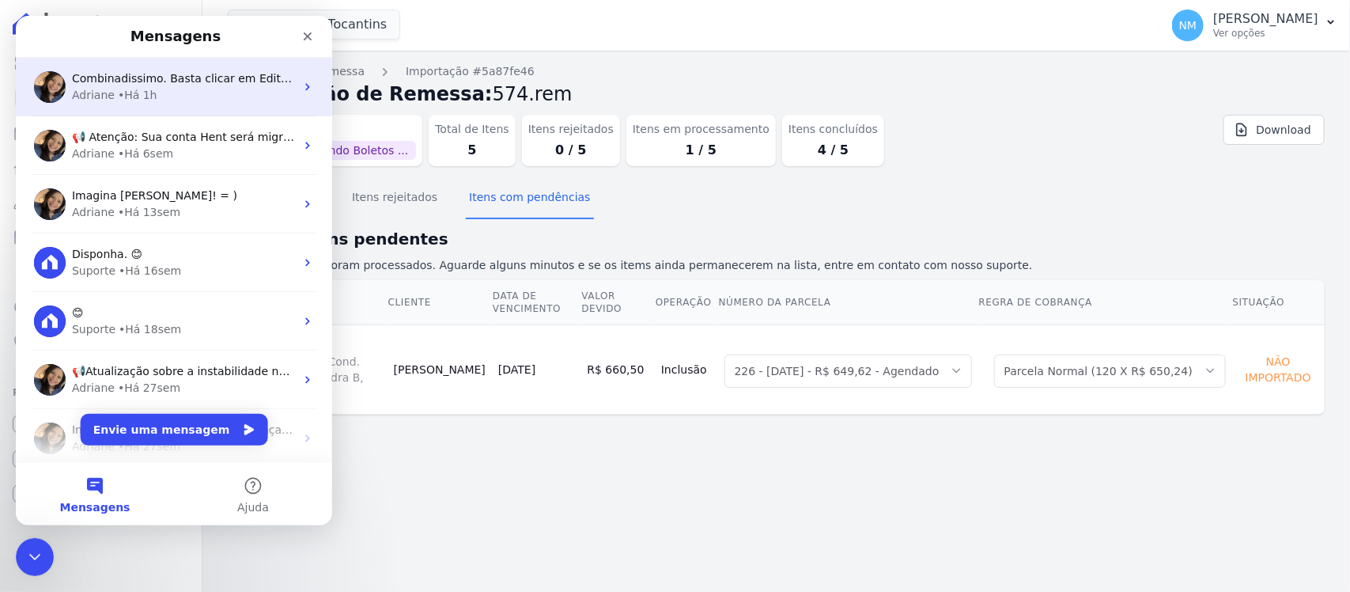
click at [191, 96] on div "Adriane • Há 1h" at bounding box center [183, 95] width 223 height 17
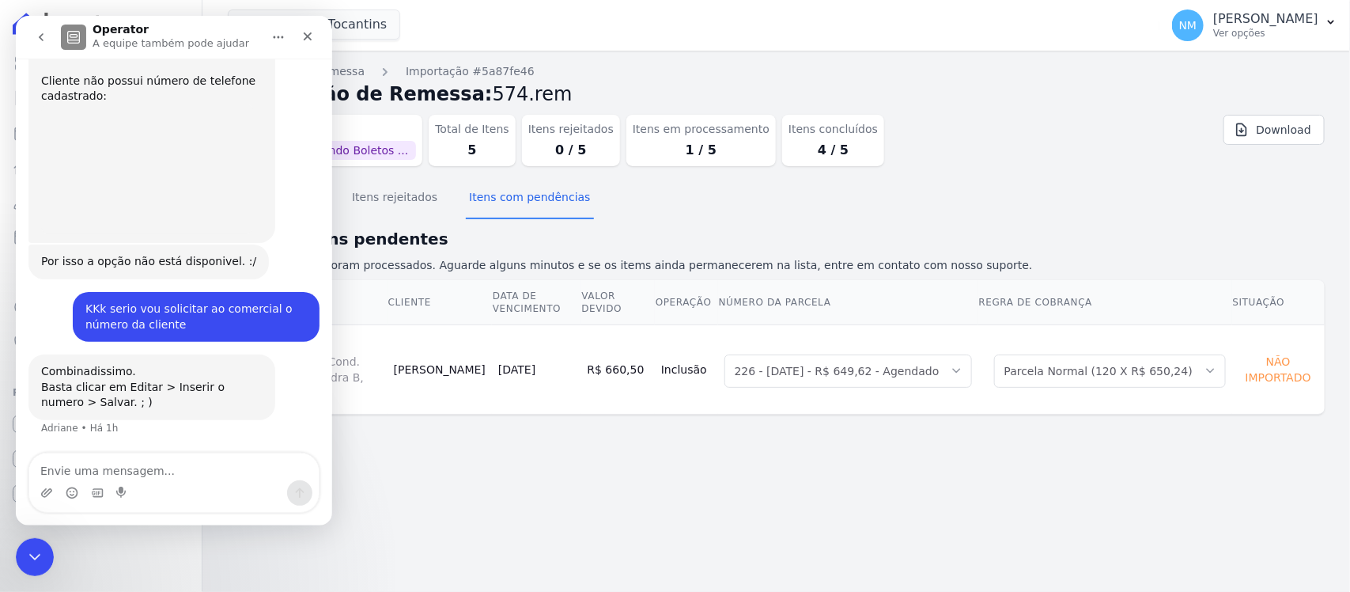
scroll to position [11439, 0]
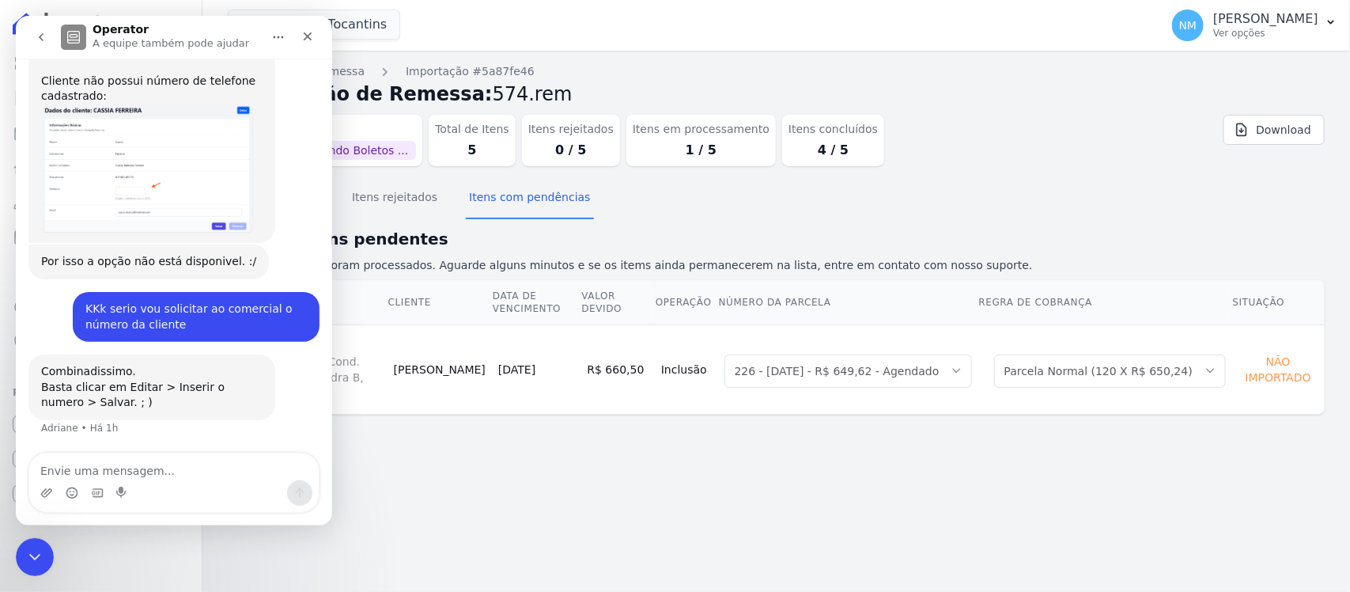
click at [127, 459] on textarea "Envie uma mensagem..." at bounding box center [173, 466] width 289 height 27
type textarea "Adriane"
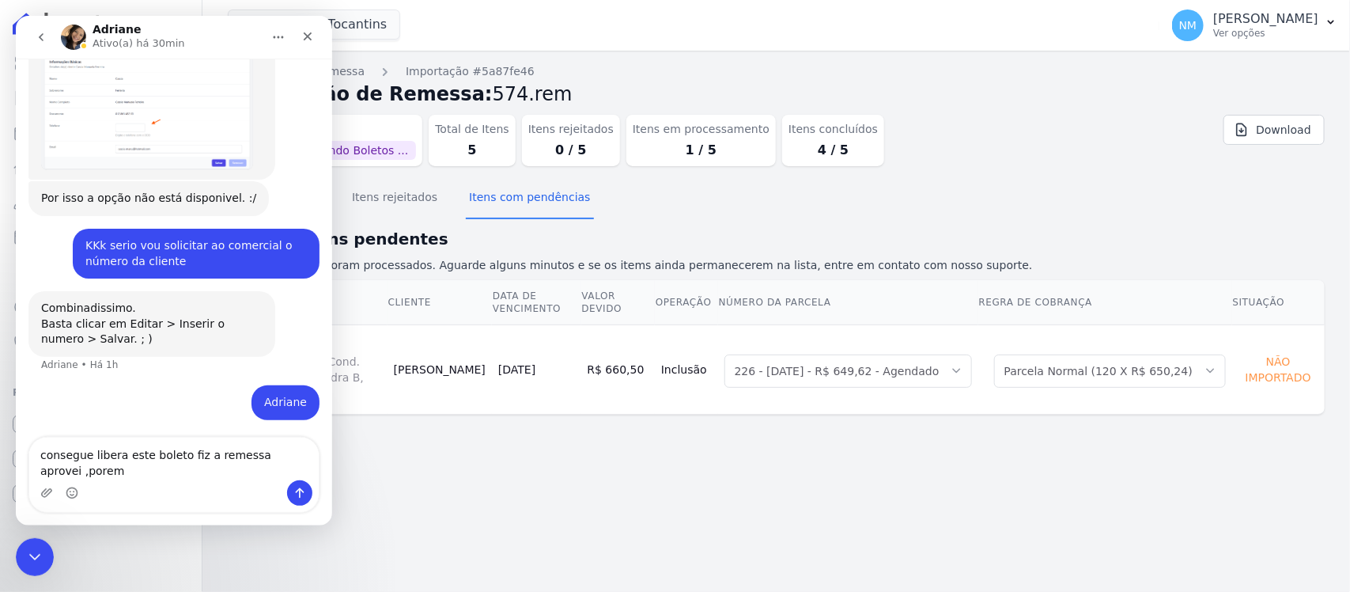
scroll to position [11502, 0]
type textarea "consegue libera este boleto fiz a remessa aprovei ,porem esta aparece como não …"
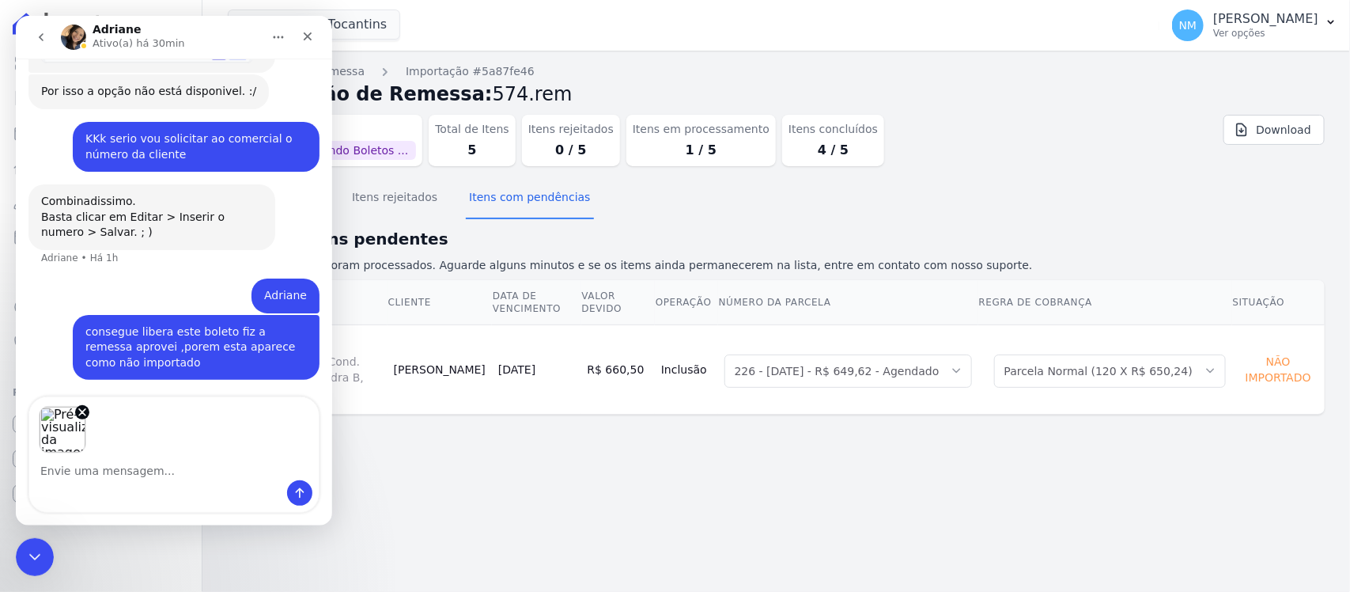
scroll to position [11609, 0]
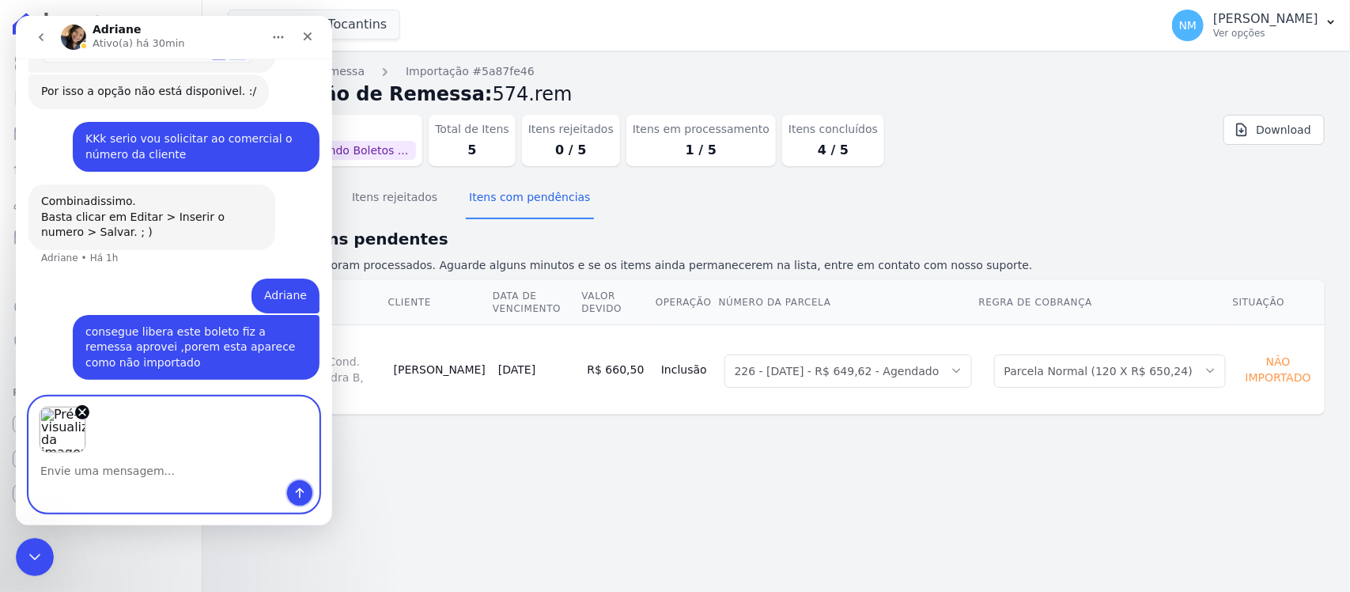
click at [308, 495] on button "Enviar uma mensagem" at bounding box center [299, 492] width 25 height 25
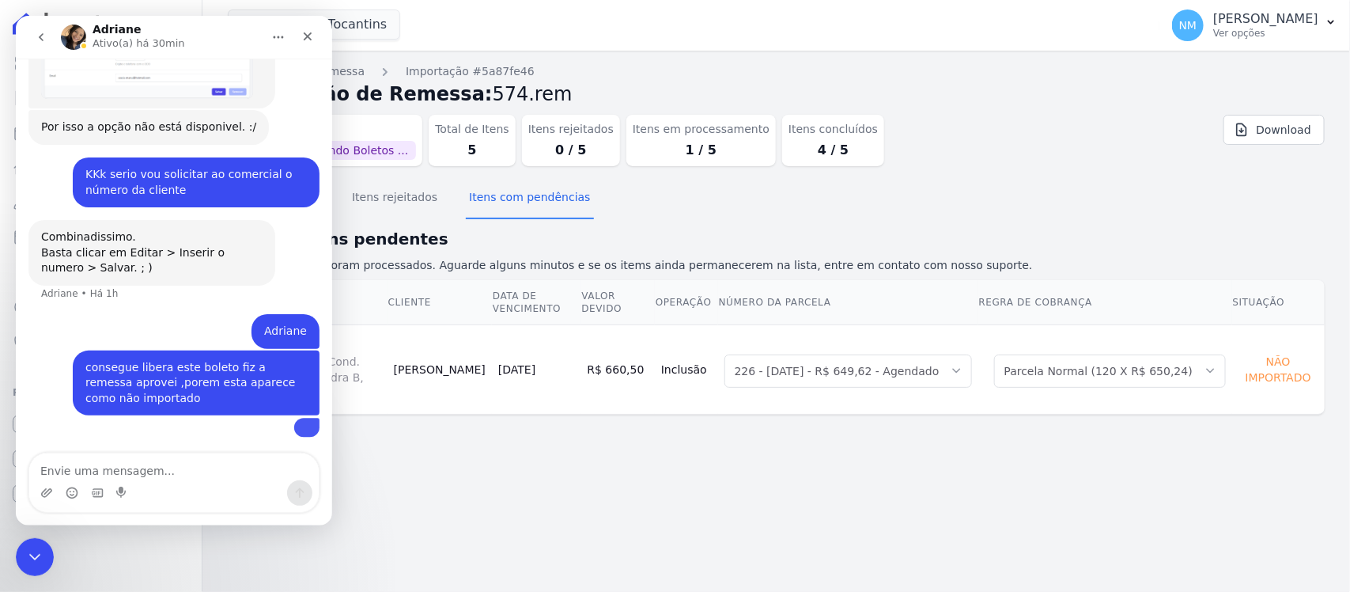
scroll to position [11653, 0]
drag, startPoint x: 19, startPoint y: 546, endPoint x: 237, endPoint y: 536, distance: 218.5
click at [16, 544] on div "Encerramento do Messenger da Intercom" at bounding box center [32, 554] width 38 height 38
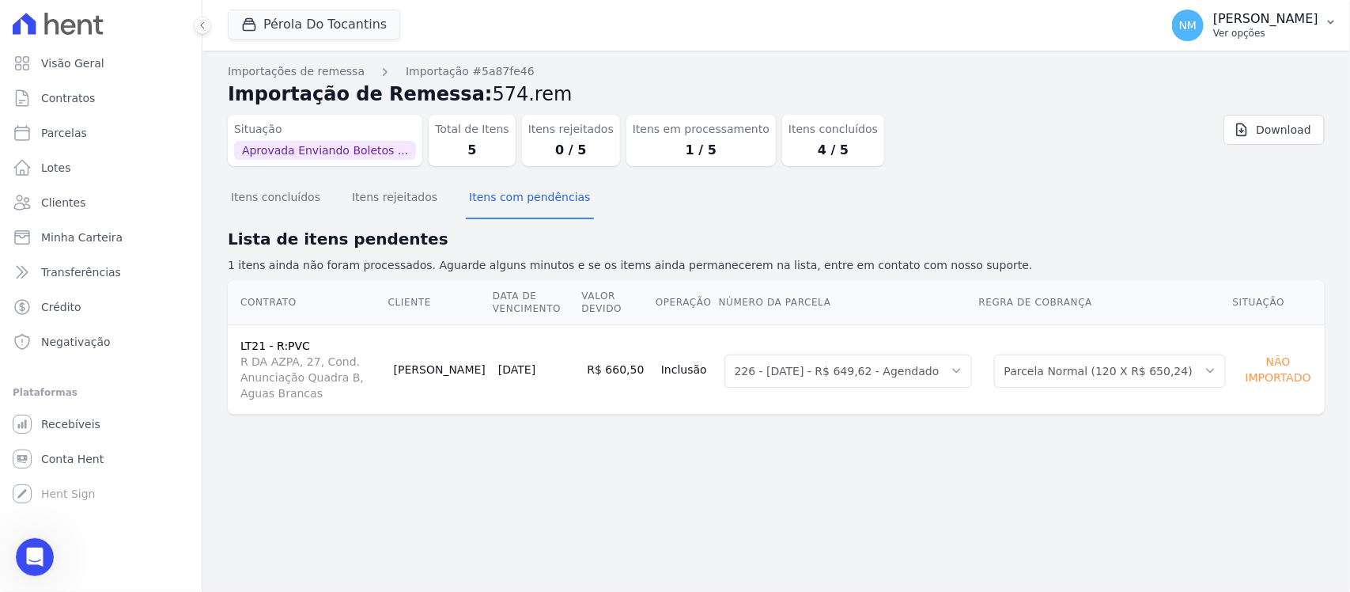
click at [1319, 20] on button "NM Nilda Moura Ver opções" at bounding box center [1254, 25] width 191 height 44
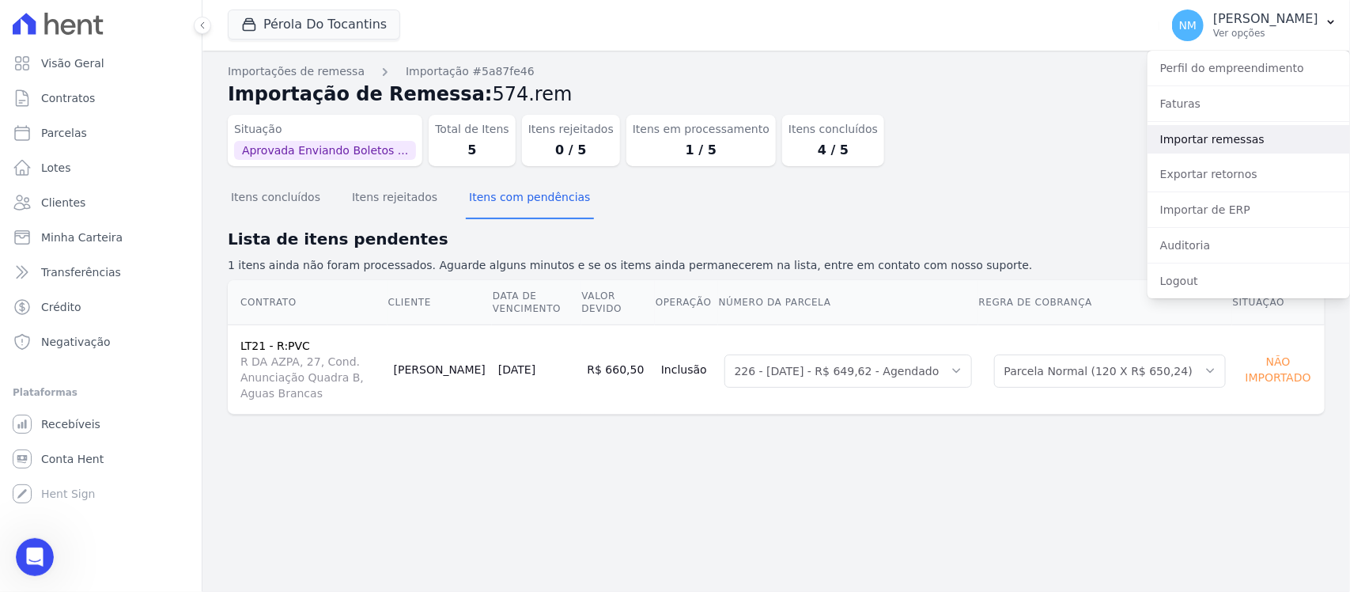
click at [1230, 138] on link "Importar remessas" at bounding box center [1248, 139] width 202 height 28
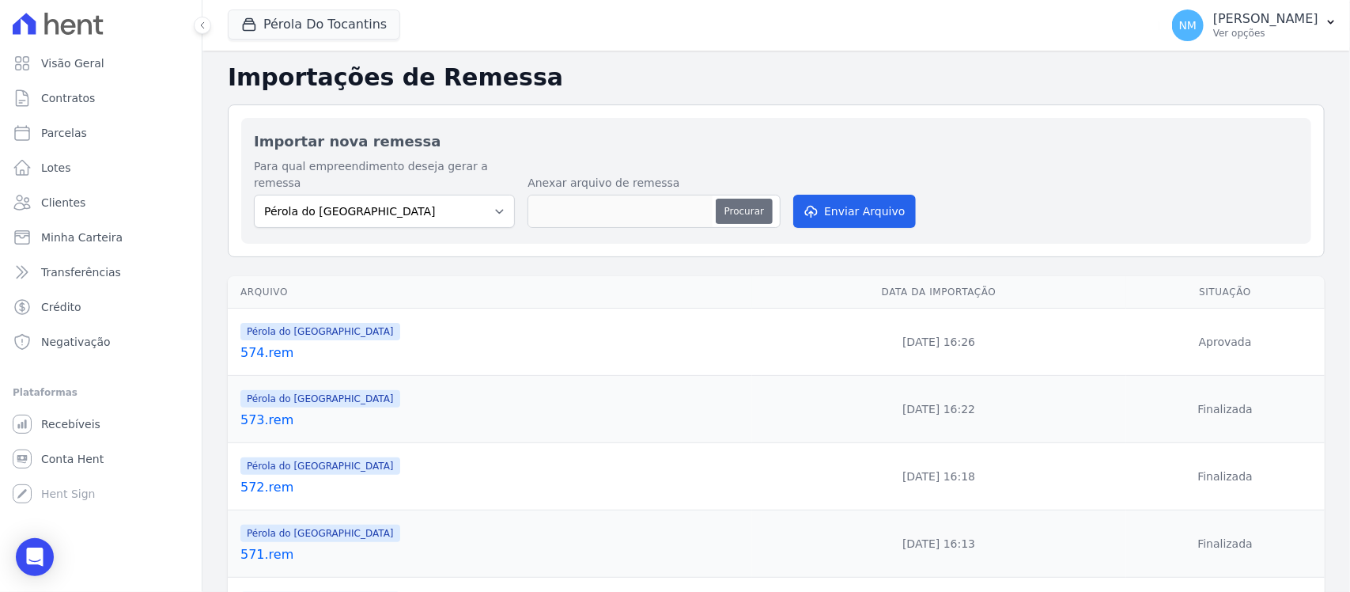
click at [740, 198] on button "Procurar" at bounding box center [744, 210] width 57 height 25
type input "575.rem"
click at [834, 195] on button "Enviar Arquivo" at bounding box center [854, 211] width 122 height 33
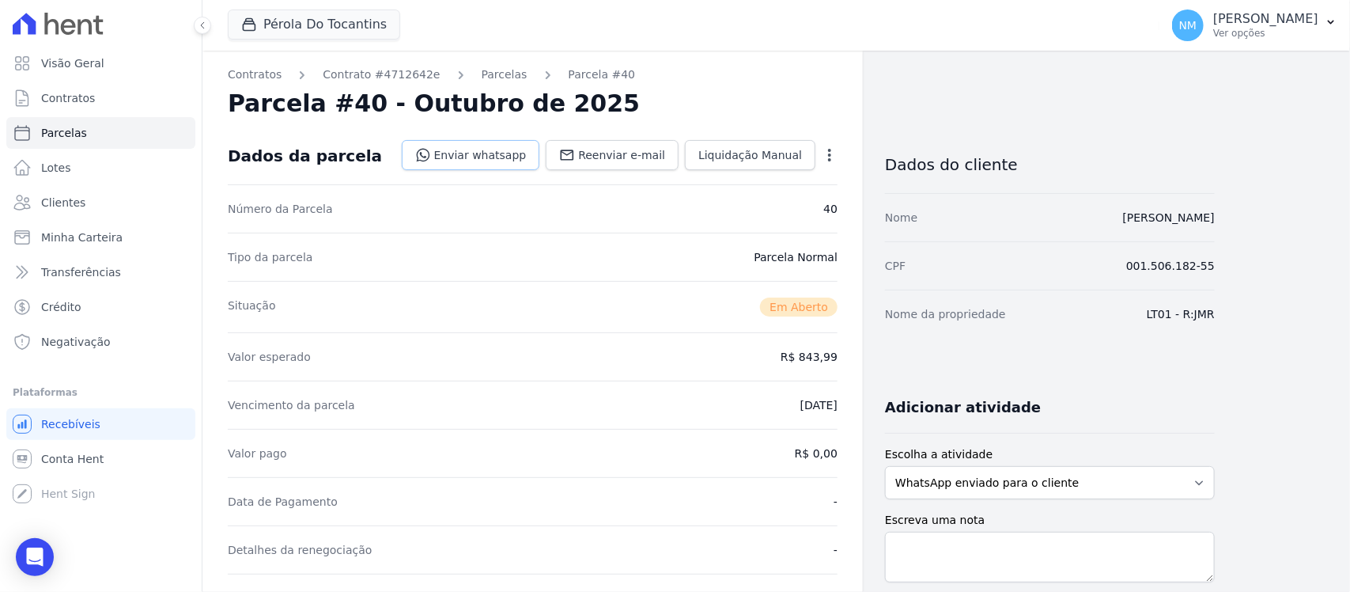
click at [500, 151] on link "Enviar whatsapp" at bounding box center [471, 155] width 138 height 30
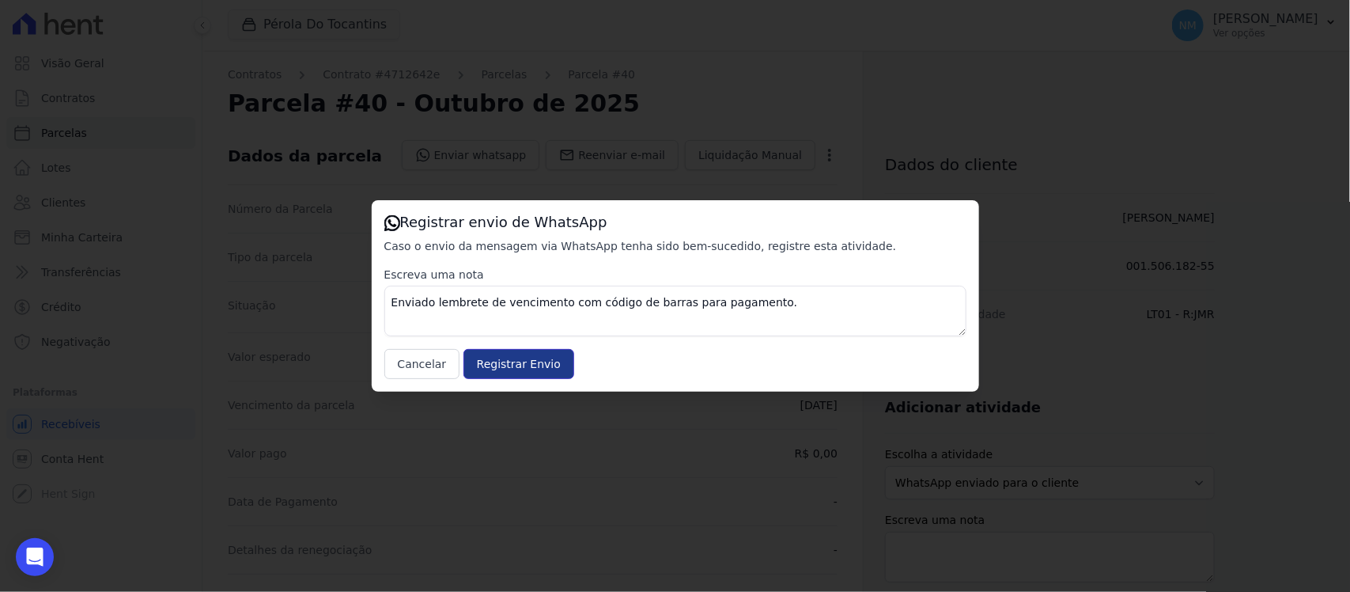
click at [540, 364] on input "Registrar Envio" at bounding box center [518, 364] width 111 height 30
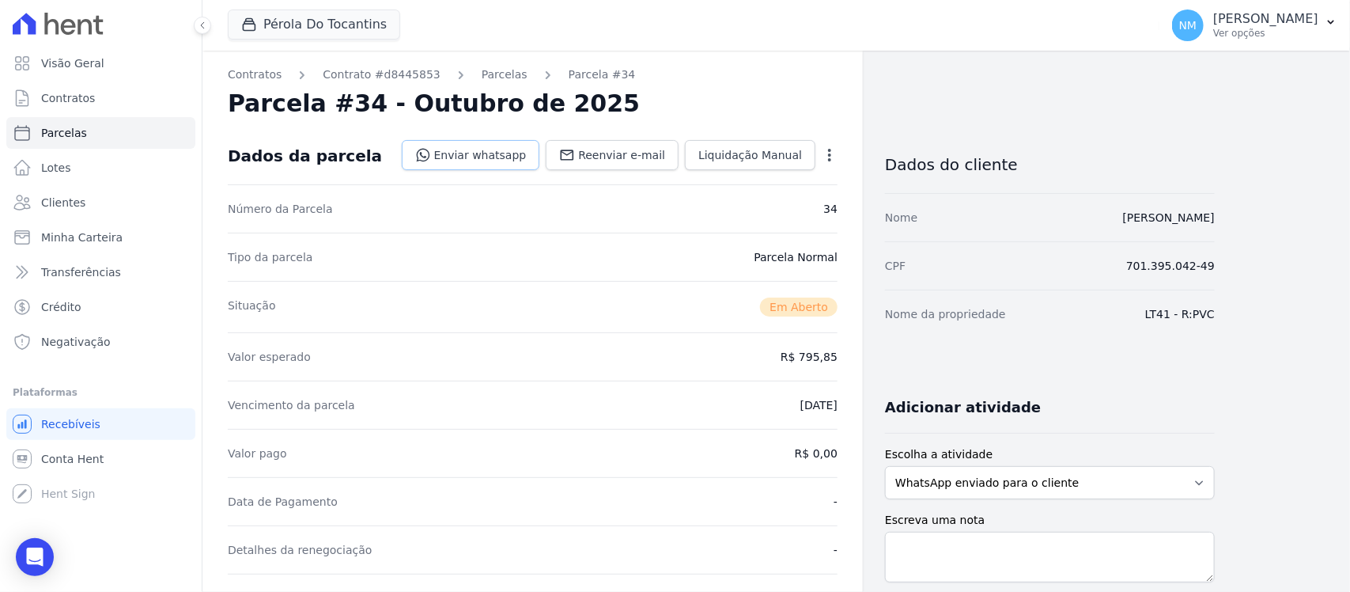
click at [512, 153] on link "Enviar whatsapp" at bounding box center [471, 155] width 138 height 30
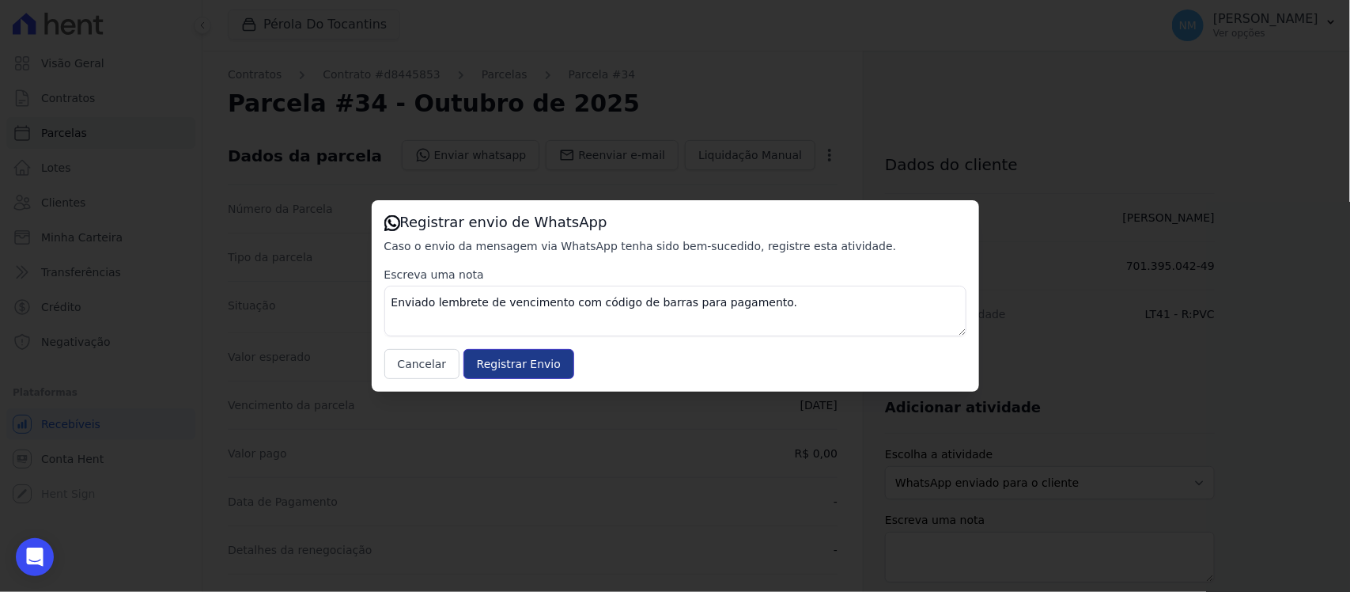
drag, startPoint x: 543, startPoint y: 362, endPoint x: 581, endPoint y: 335, distance: 47.0
click at [544, 358] on input "Registrar Envio" at bounding box center [518, 364] width 111 height 30
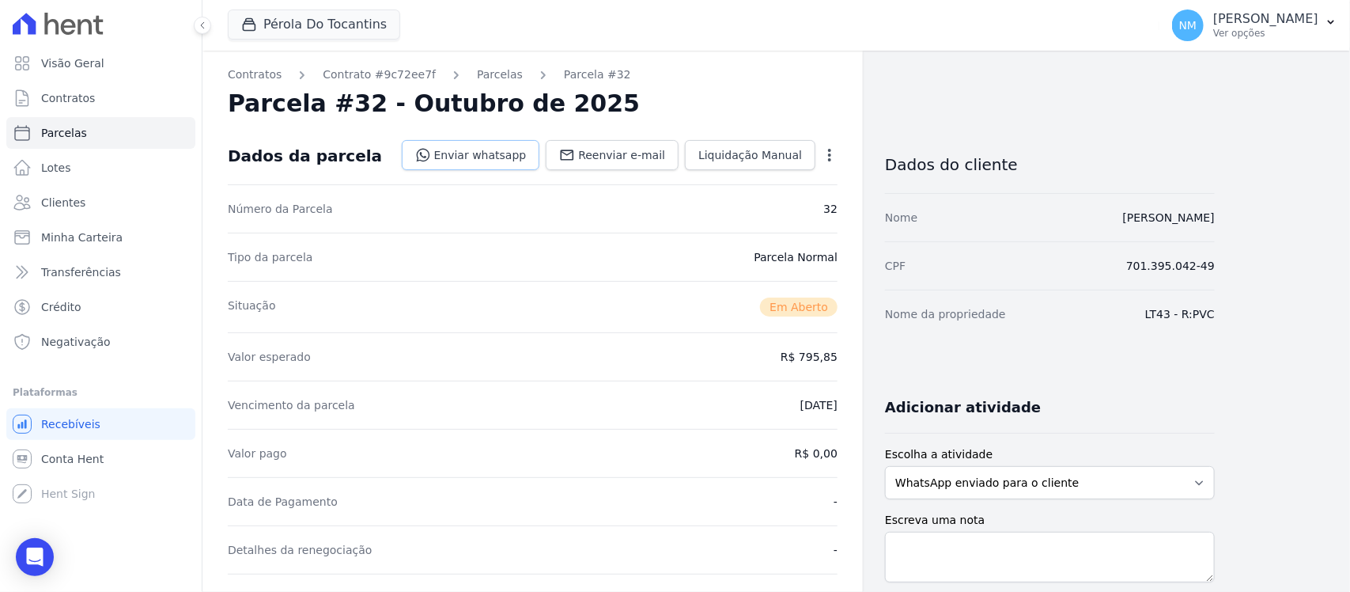
click at [502, 163] on link "Enviar whatsapp" at bounding box center [471, 155] width 138 height 30
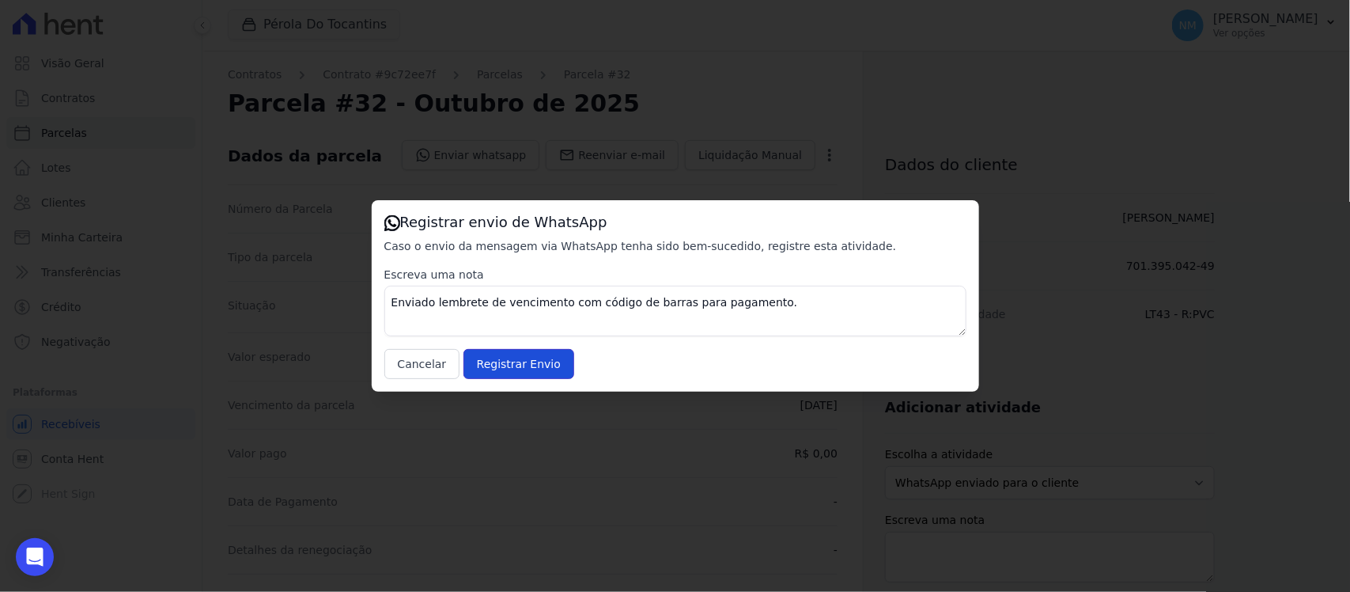
drag, startPoint x: 536, startPoint y: 364, endPoint x: 740, endPoint y: 262, distance: 228.1
click at [551, 361] on input "Registrar Envio" at bounding box center [518, 364] width 111 height 30
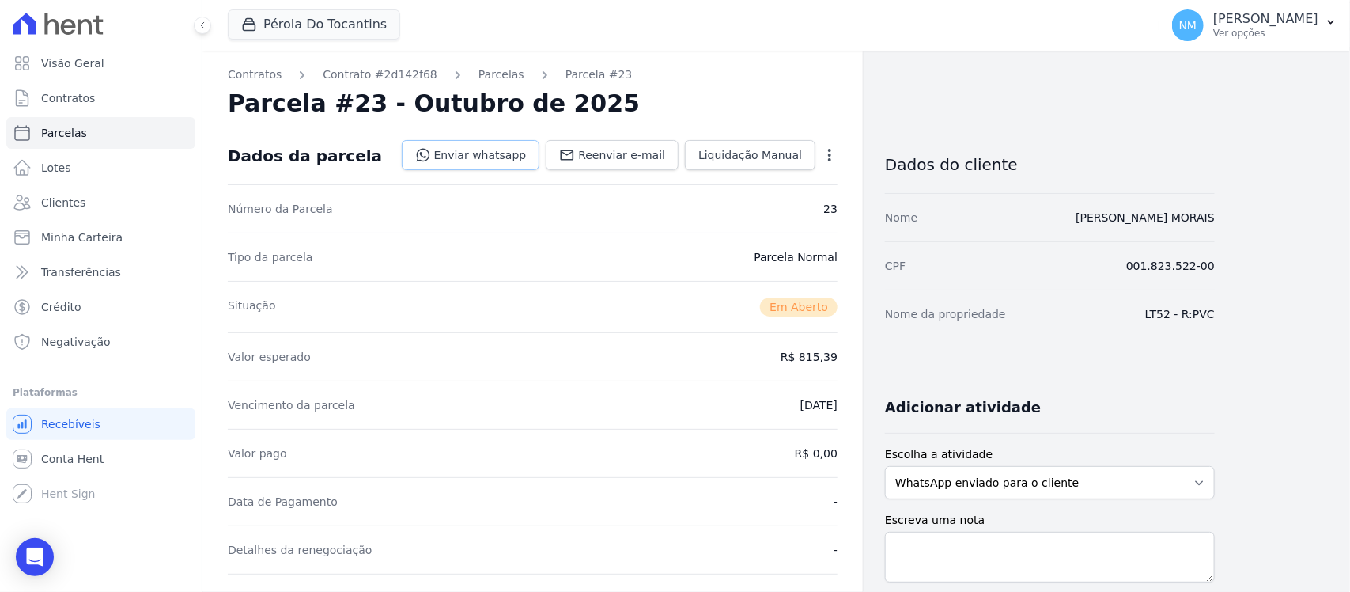
click at [504, 154] on link "Enviar whatsapp" at bounding box center [471, 155] width 138 height 30
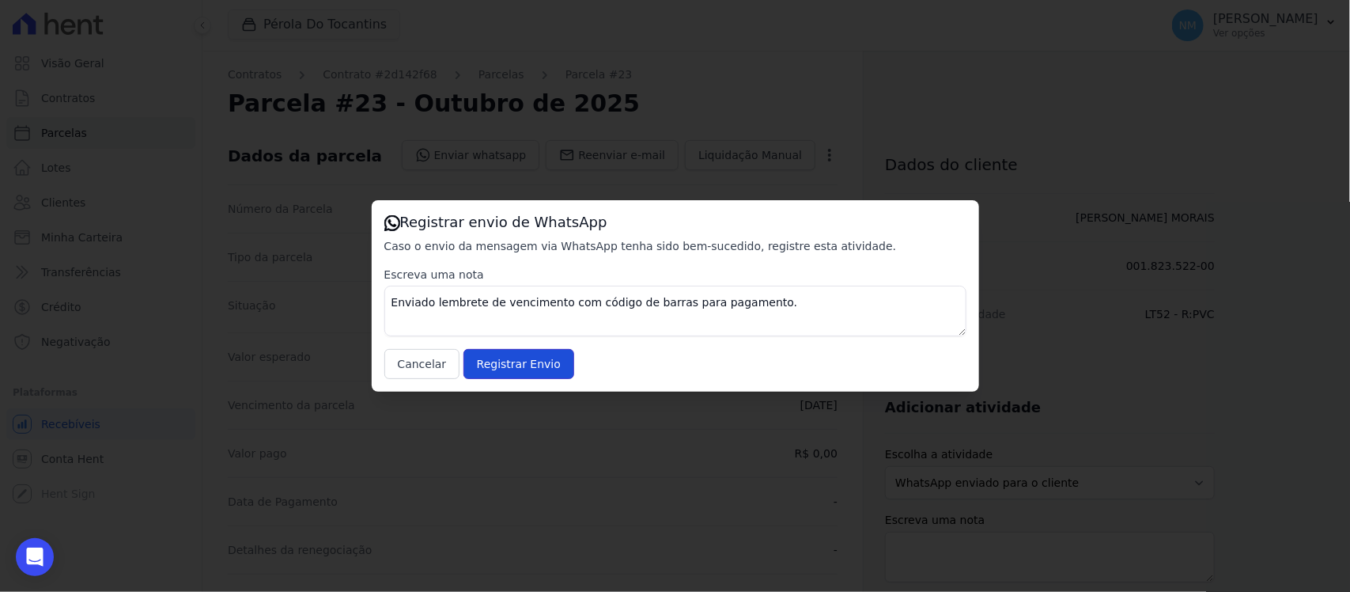
drag, startPoint x: 540, startPoint y: 365, endPoint x: 823, endPoint y: 191, distance: 332.3
click at [548, 362] on input "Registrar Envio" at bounding box center [518, 364] width 111 height 30
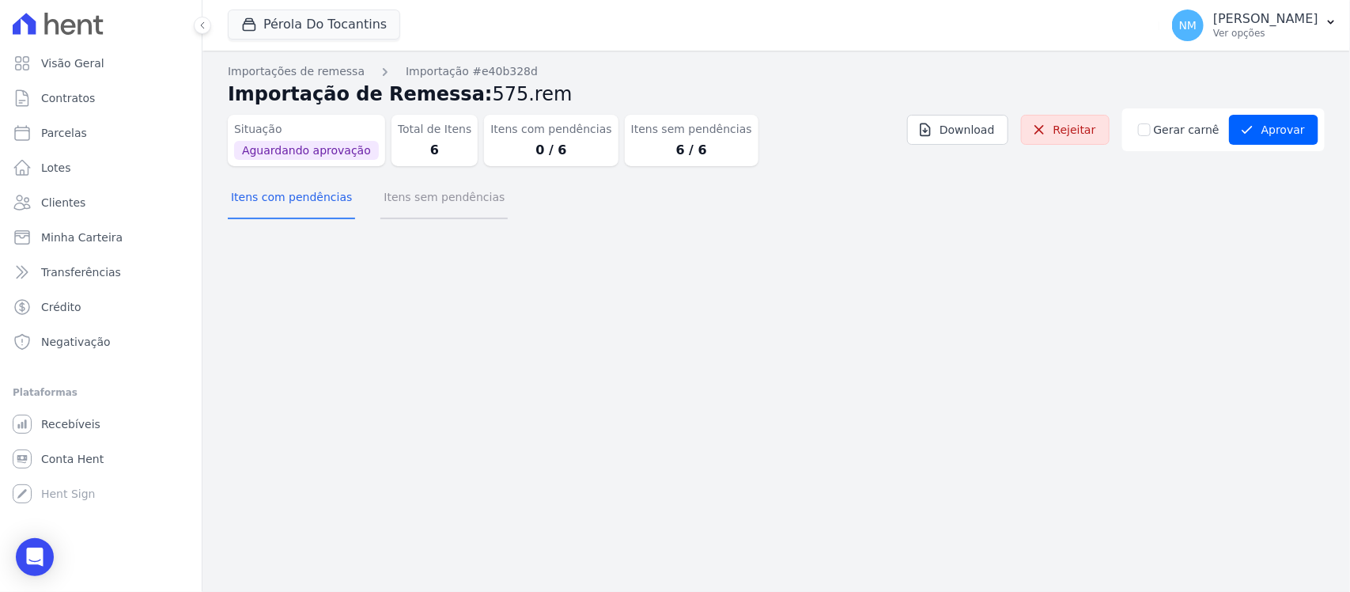
click at [467, 206] on button "Itens sem pendências" at bounding box center [443, 198] width 127 height 41
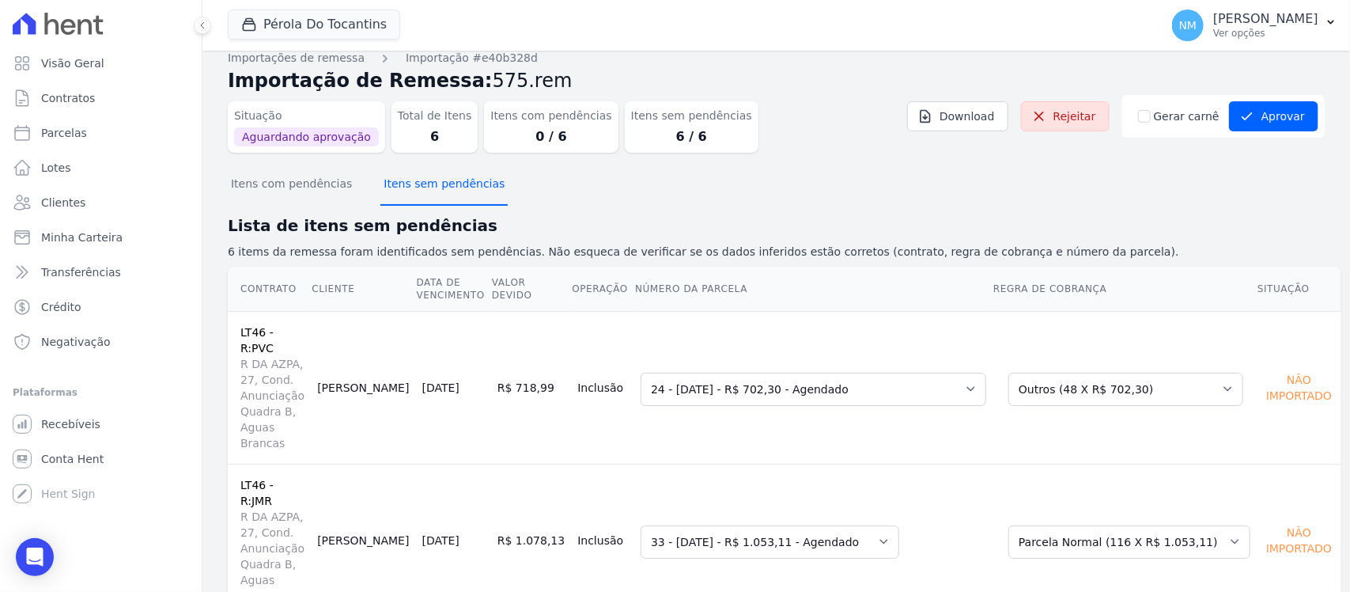
scroll to position [8, 0]
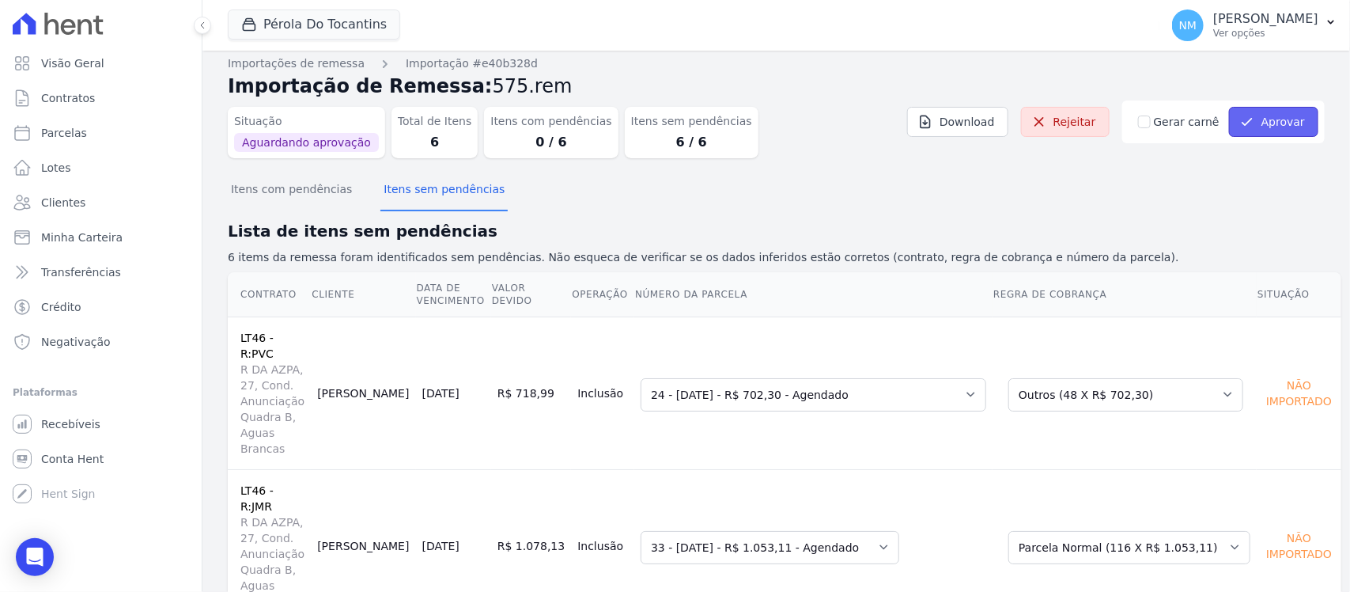
click at [1252, 121] on button "Aprovar" at bounding box center [1273, 122] width 89 height 30
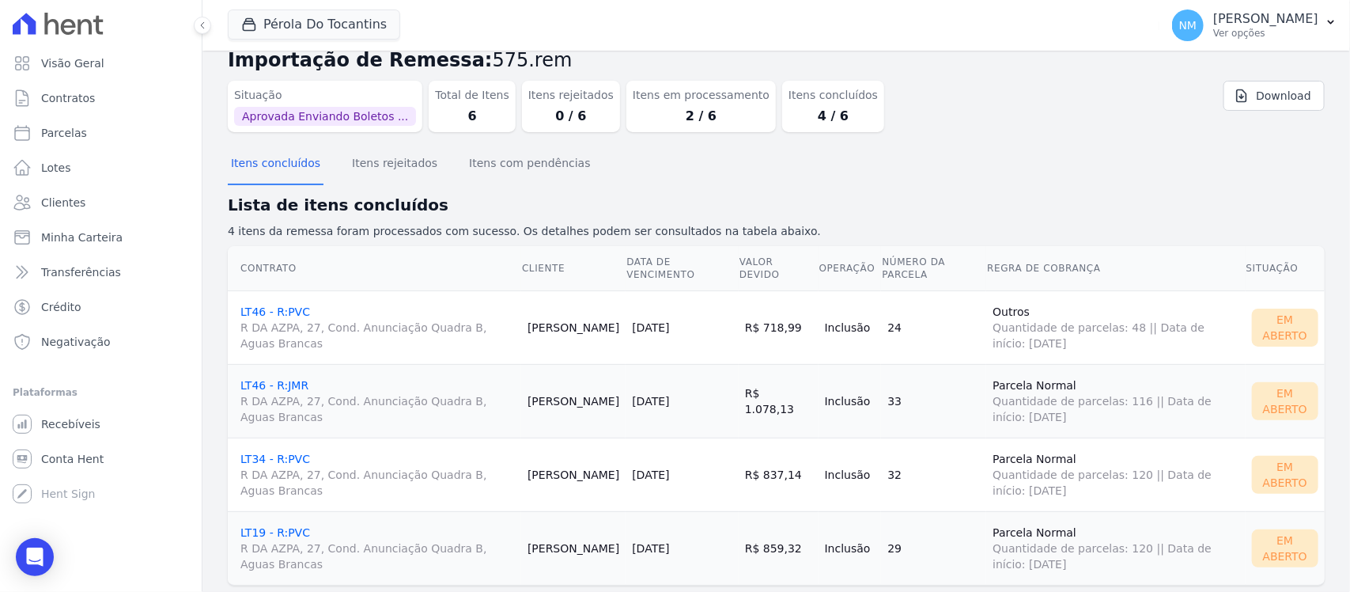
scroll to position [66, 0]
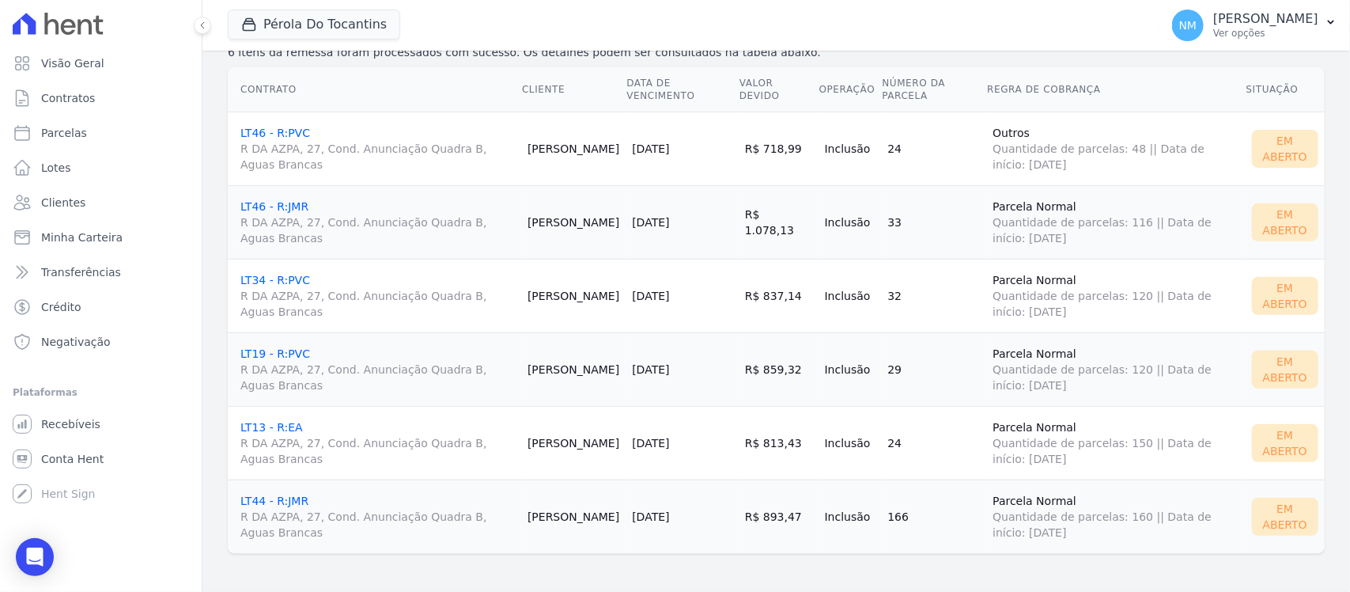
scroll to position [16, 0]
click at [1331, 28] on icon "button" at bounding box center [1331, 22] width 13 height 13
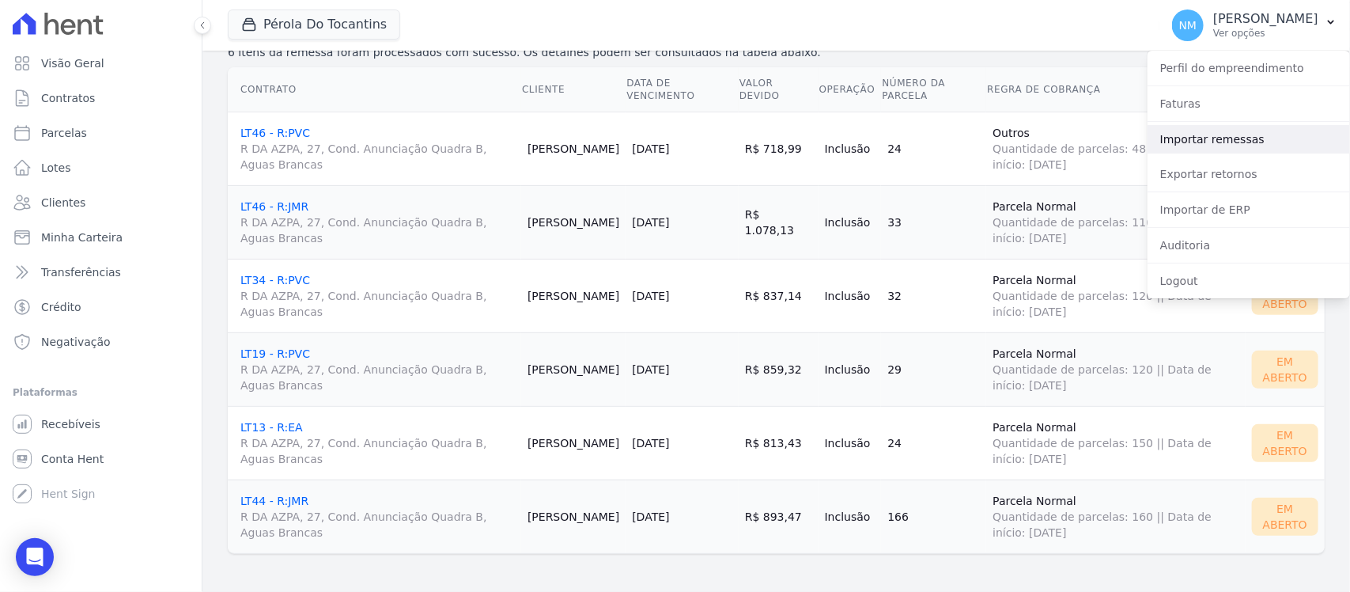
drag, startPoint x: 1228, startPoint y: 139, endPoint x: 1168, endPoint y: 140, distance: 60.1
click at [1228, 139] on link "Importar remessas" at bounding box center [1248, 139] width 202 height 28
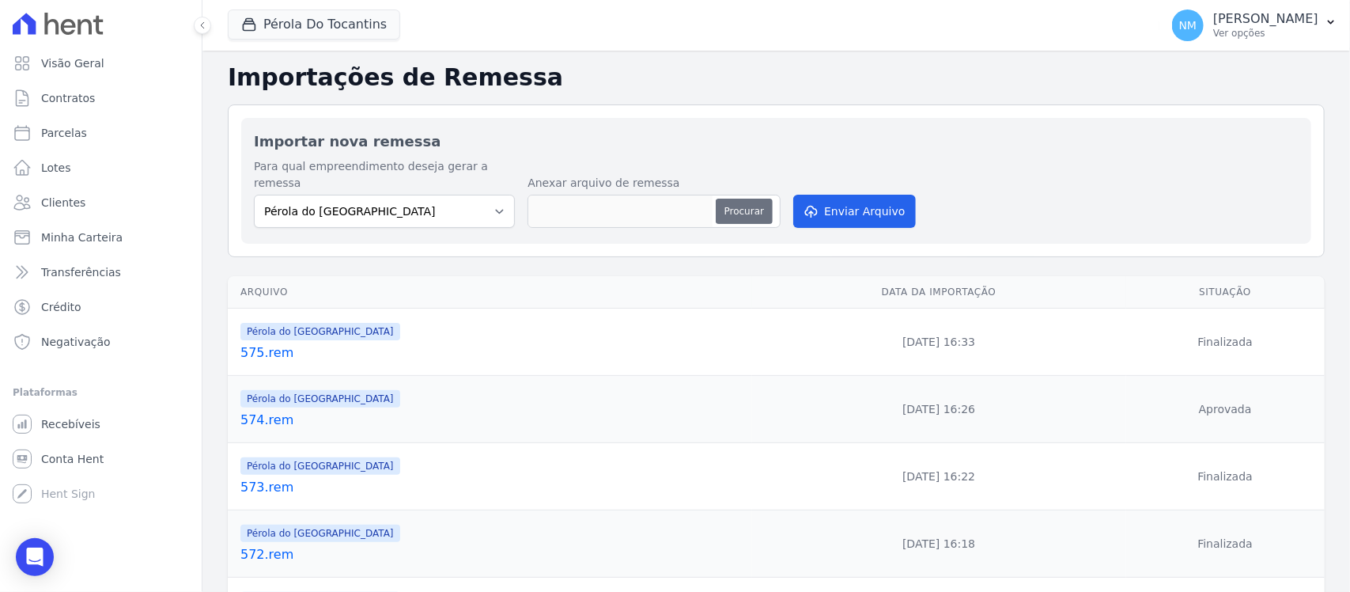
click at [730, 198] on button "Procurar" at bounding box center [744, 210] width 57 height 25
type input "576.rem"
click at [819, 195] on button "Enviar Arquivo" at bounding box center [854, 211] width 122 height 33
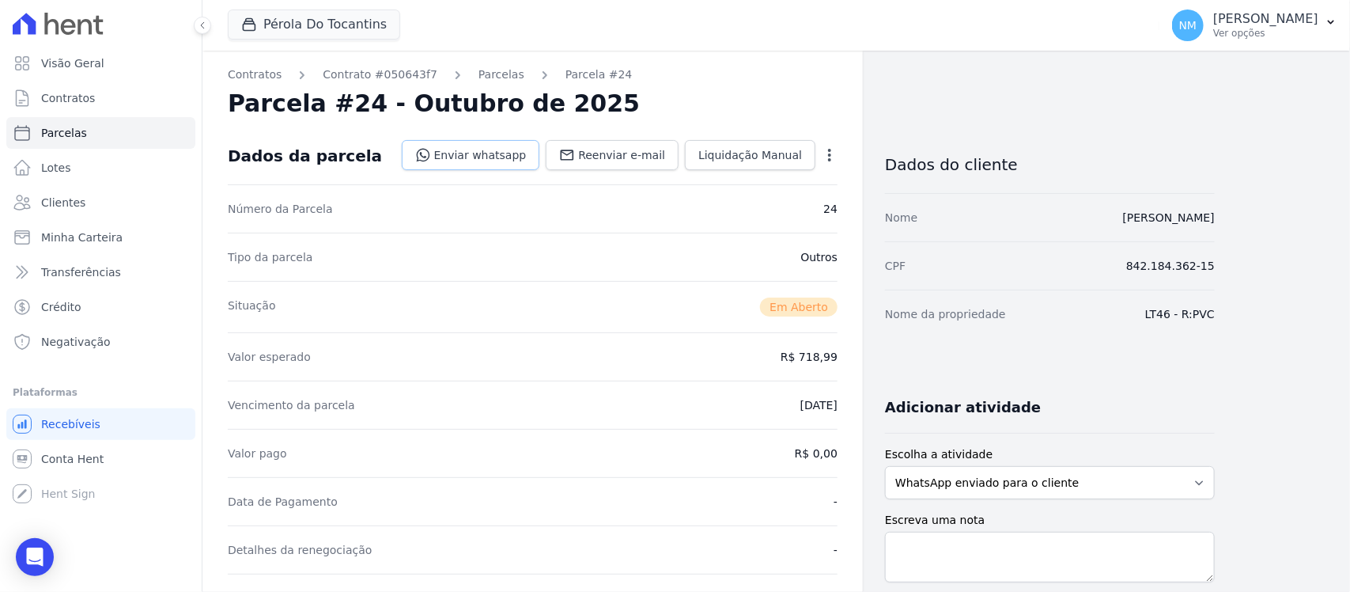
click at [508, 154] on link "Enviar whatsapp" at bounding box center [471, 155] width 138 height 30
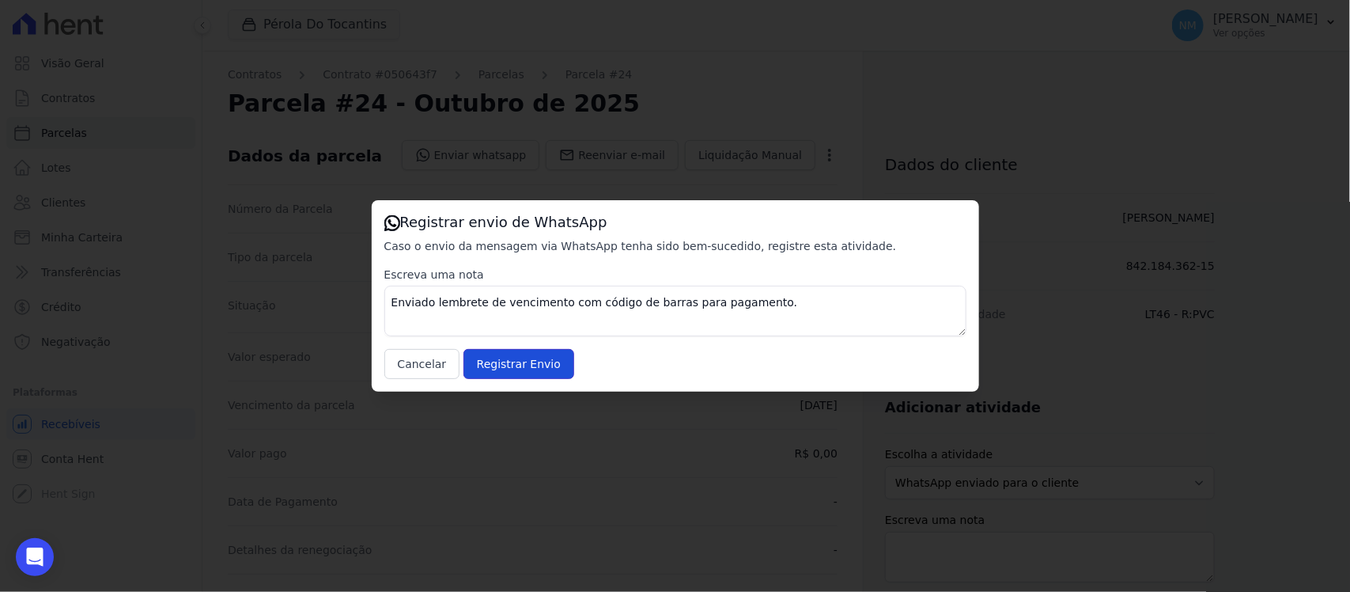
drag, startPoint x: 539, startPoint y: 365, endPoint x: 592, endPoint y: 328, distance: 64.3
click at [539, 361] on input "Registrar Envio" at bounding box center [518, 364] width 111 height 30
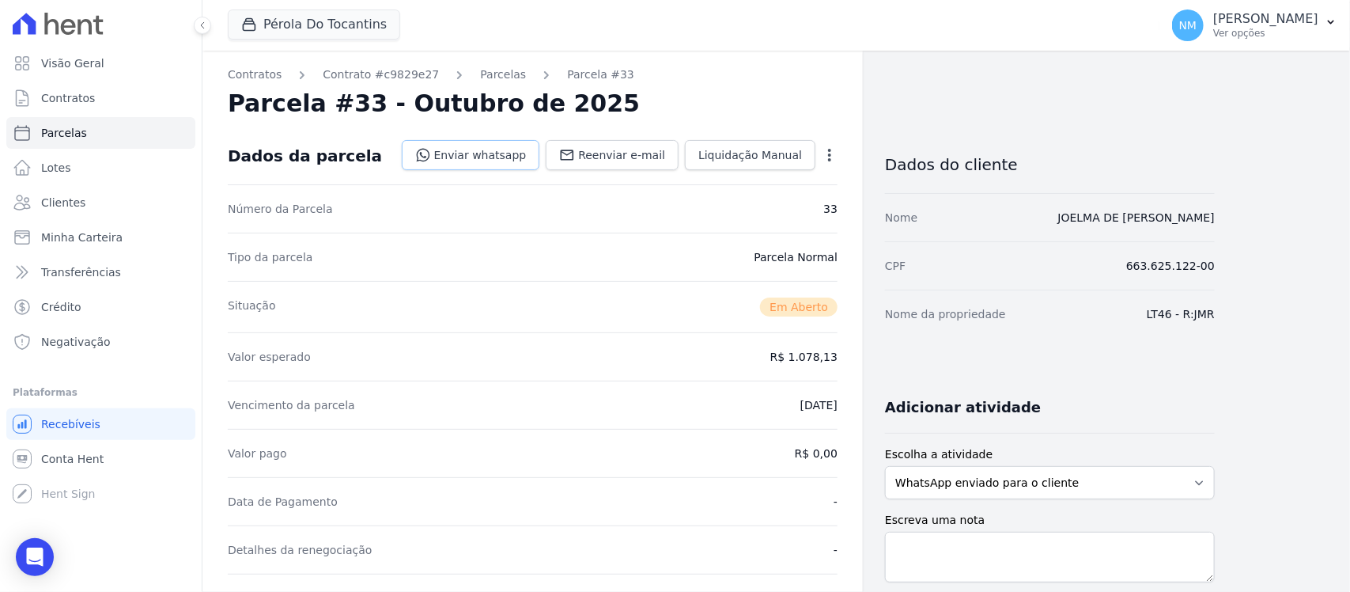
click at [512, 158] on link "Enviar whatsapp" at bounding box center [471, 155] width 138 height 30
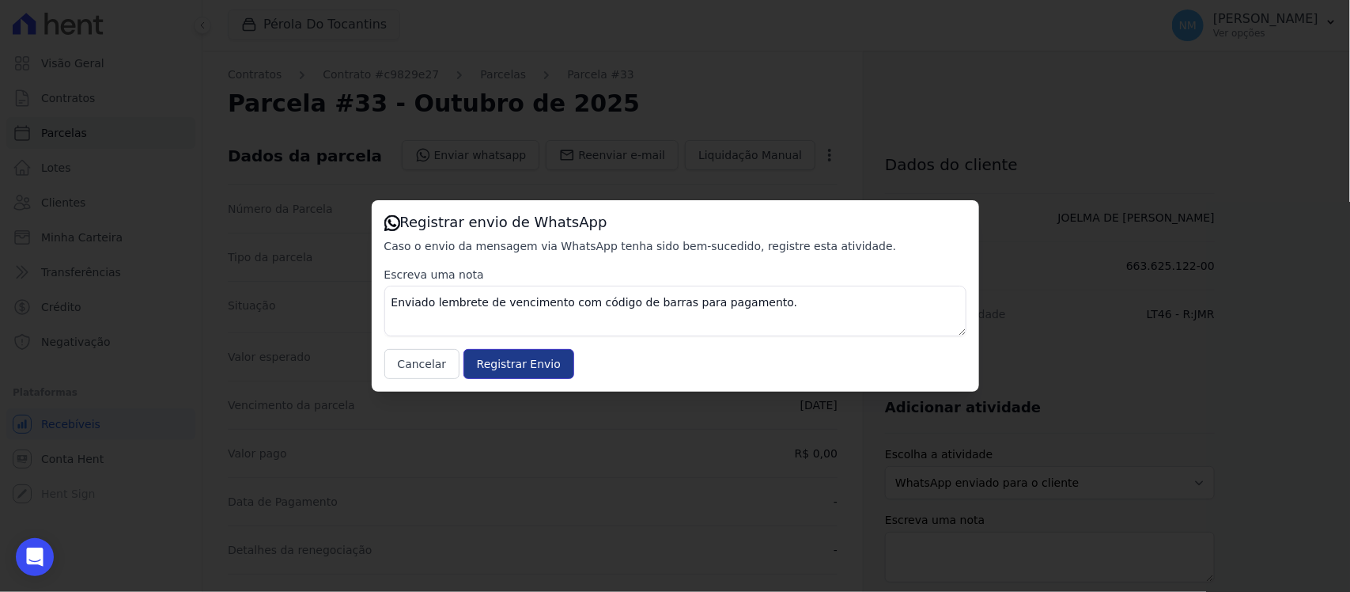
drag, startPoint x: 540, startPoint y: 372, endPoint x: 569, endPoint y: 348, distance: 37.7
click at [539, 372] on input "Registrar Envio" at bounding box center [518, 364] width 111 height 30
drag, startPoint x: 526, startPoint y: 364, endPoint x: 729, endPoint y: 147, distance: 297.1
click at [528, 364] on input "Registrar Envio" at bounding box center [518, 364] width 111 height 30
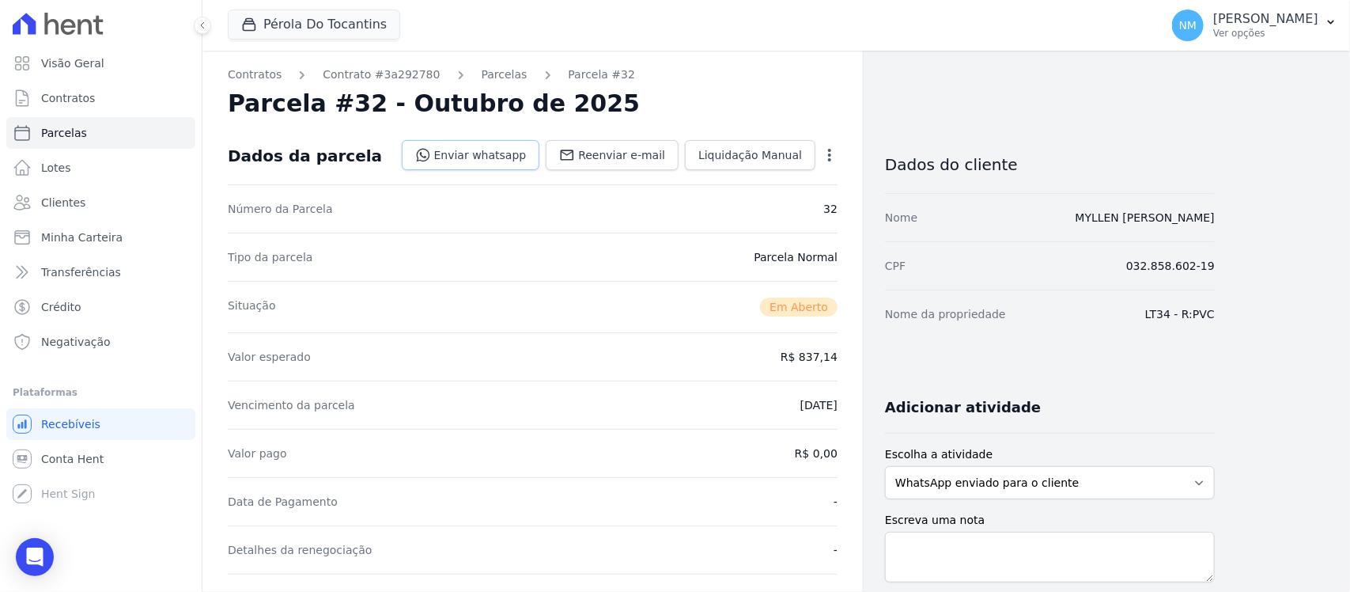
click at [516, 154] on link "Enviar whatsapp" at bounding box center [471, 155] width 138 height 30
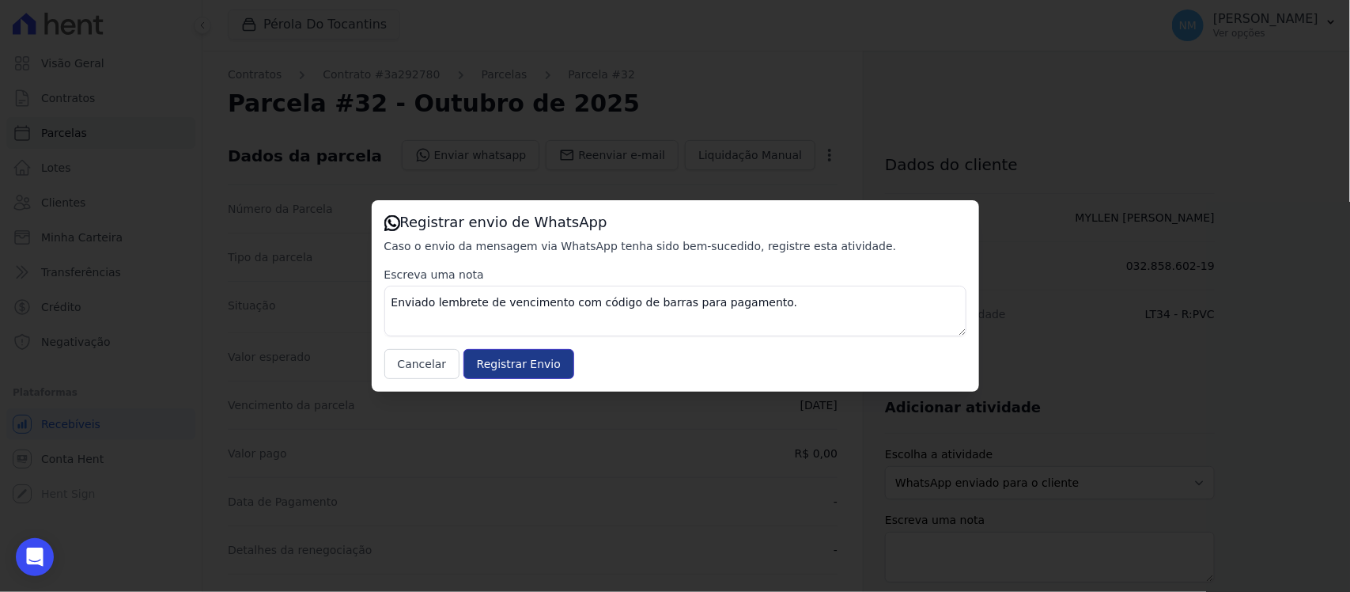
click at [550, 364] on input "Registrar Envio" at bounding box center [518, 364] width 111 height 30
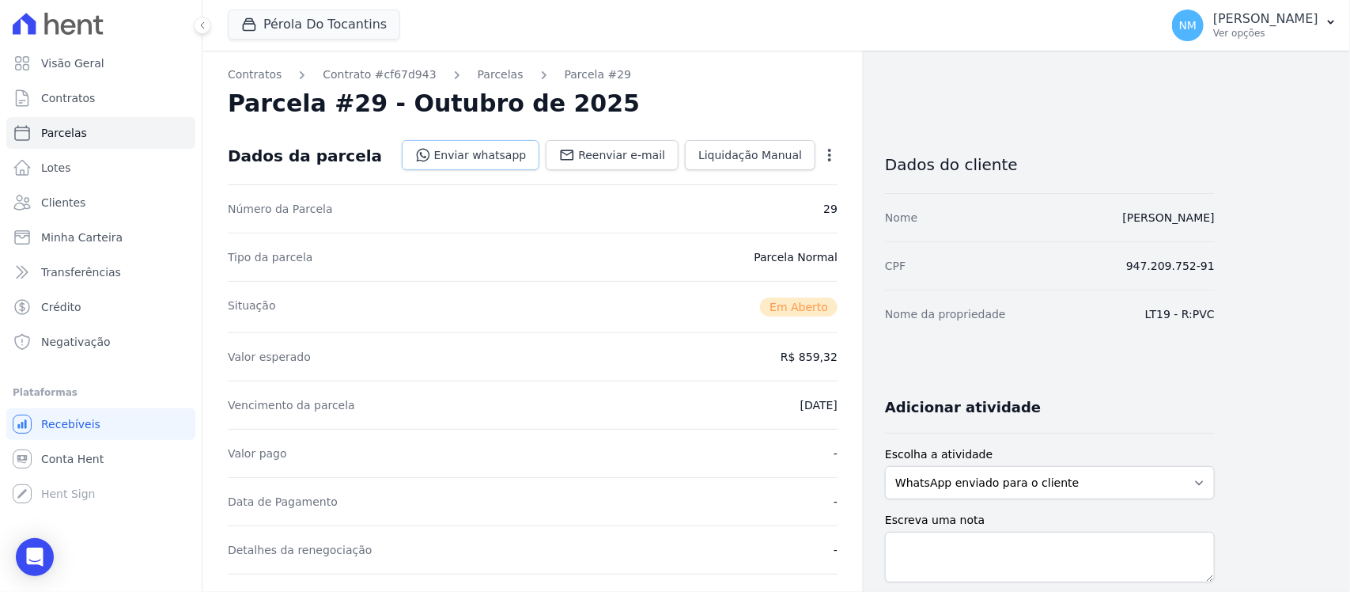
click at [460, 151] on link "Enviar whatsapp" at bounding box center [471, 155] width 138 height 30
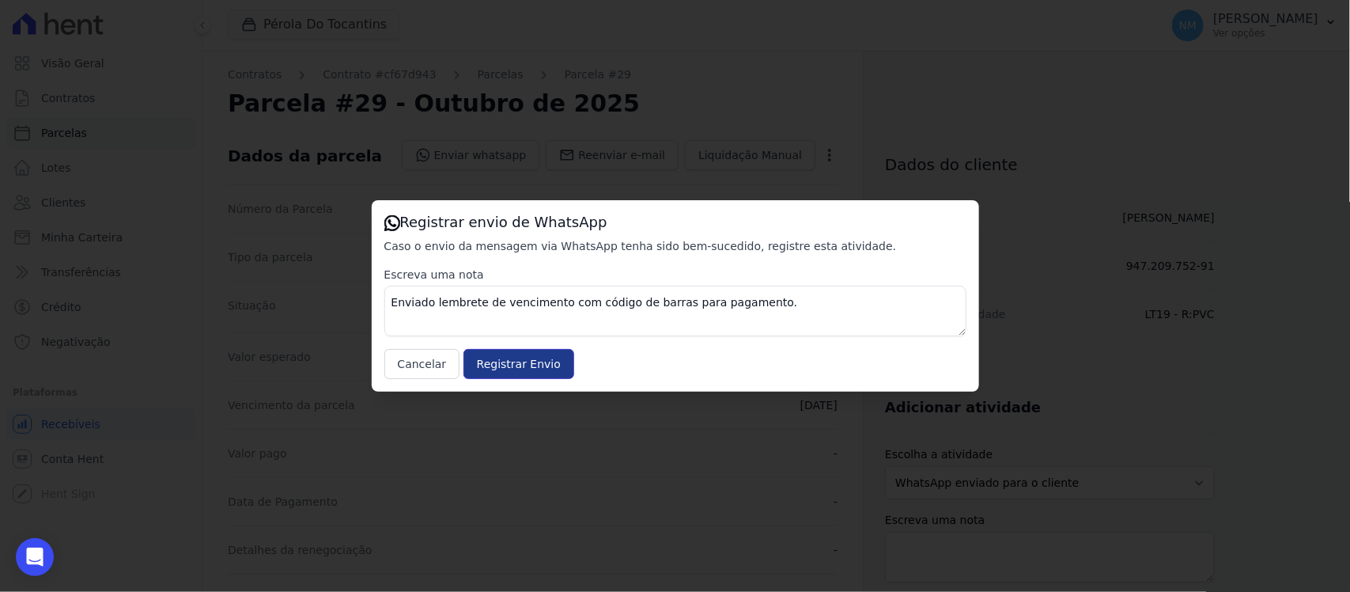
click at [539, 357] on input "Registrar Envio" at bounding box center [518, 364] width 111 height 30
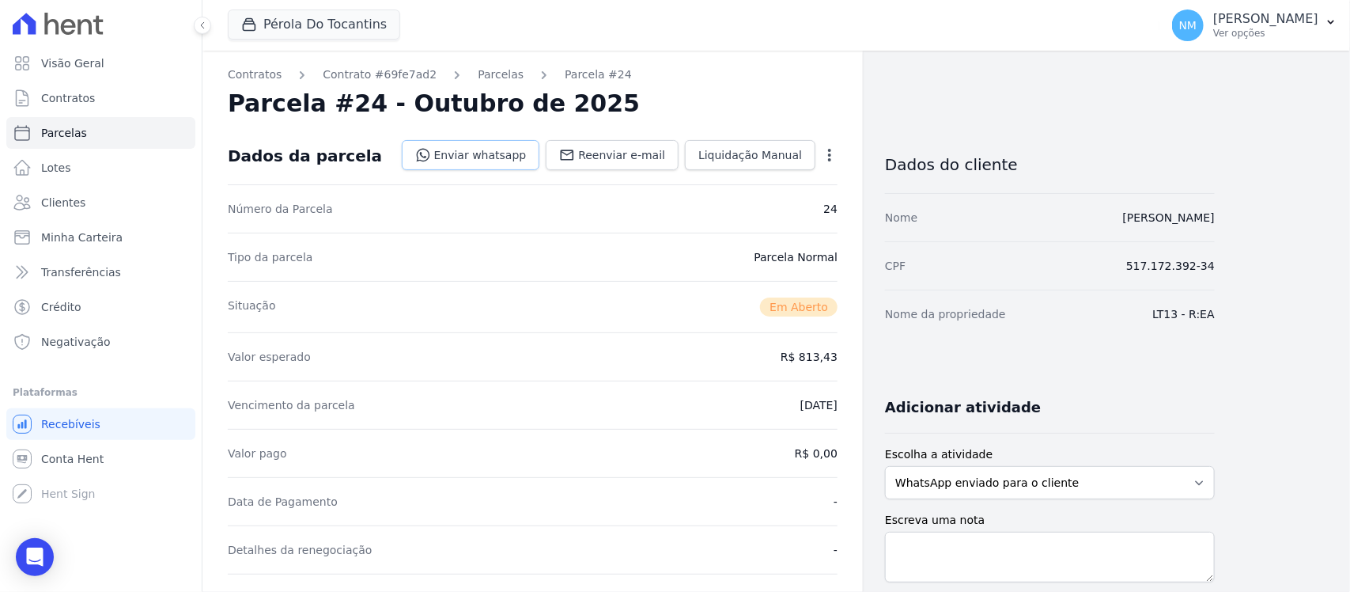
click at [512, 150] on link "Enviar whatsapp" at bounding box center [471, 155] width 138 height 30
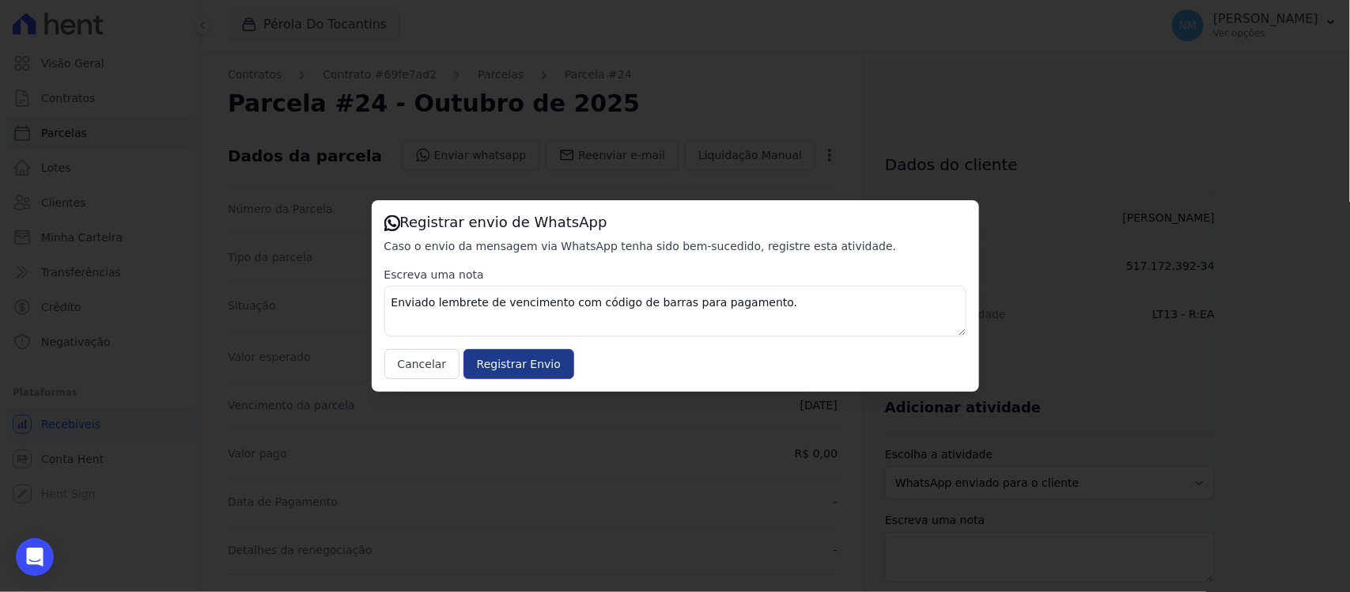
click at [550, 361] on input "Registrar Envio" at bounding box center [518, 364] width 111 height 30
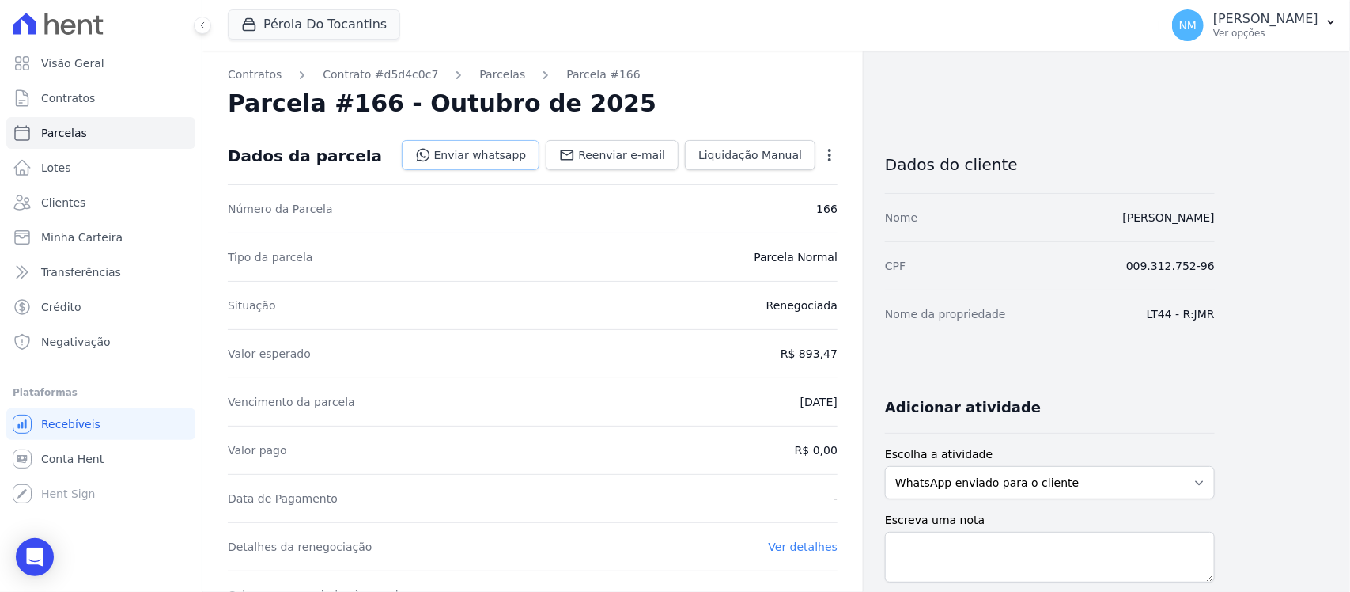
click at [520, 159] on link "Enviar whatsapp" at bounding box center [471, 155] width 138 height 30
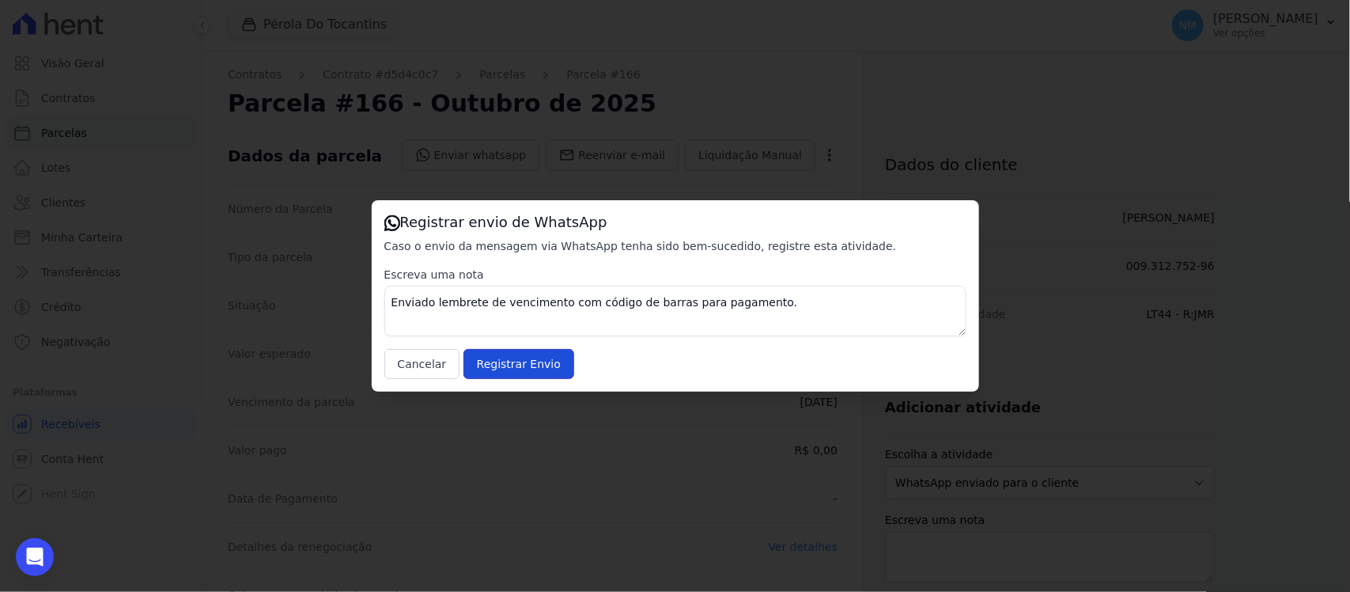
drag, startPoint x: 528, startPoint y: 365, endPoint x: 655, endPoint y: 314, distance: 136.6
click at [531, 365] on input "Registrar Envio" at bounding box center [518, 364] width 111 height 30
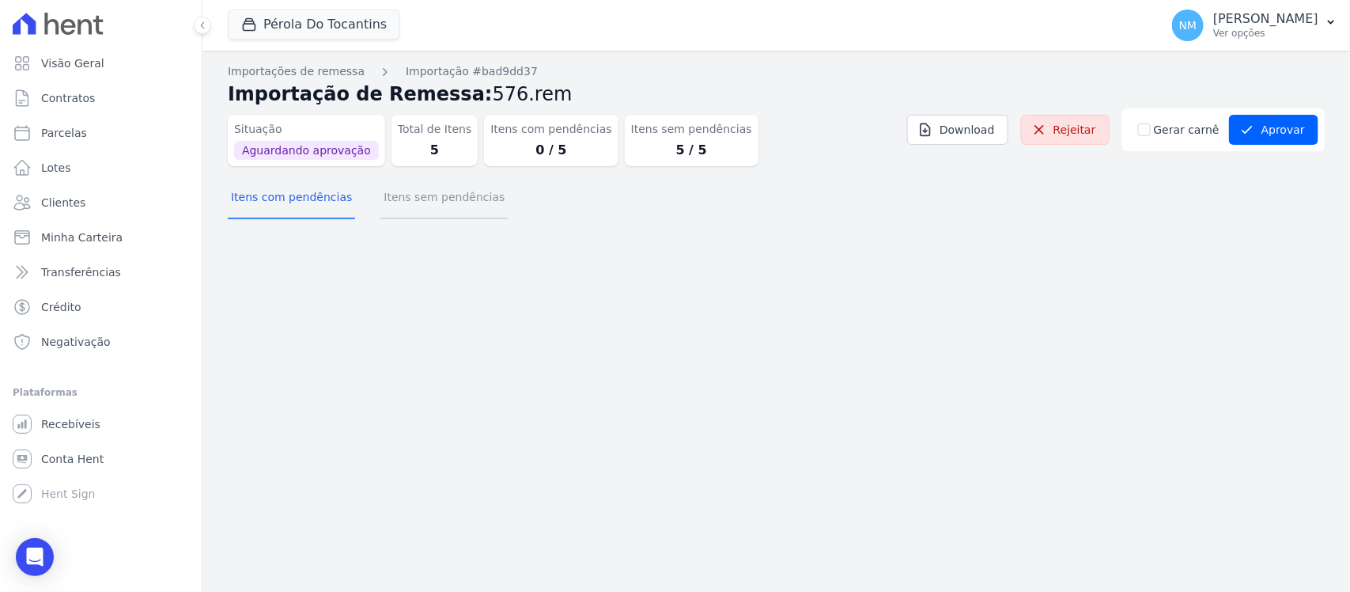
click at [463, 198] on button "Itens sem pendências" at bounding box center [443, 198] width 127 height 41
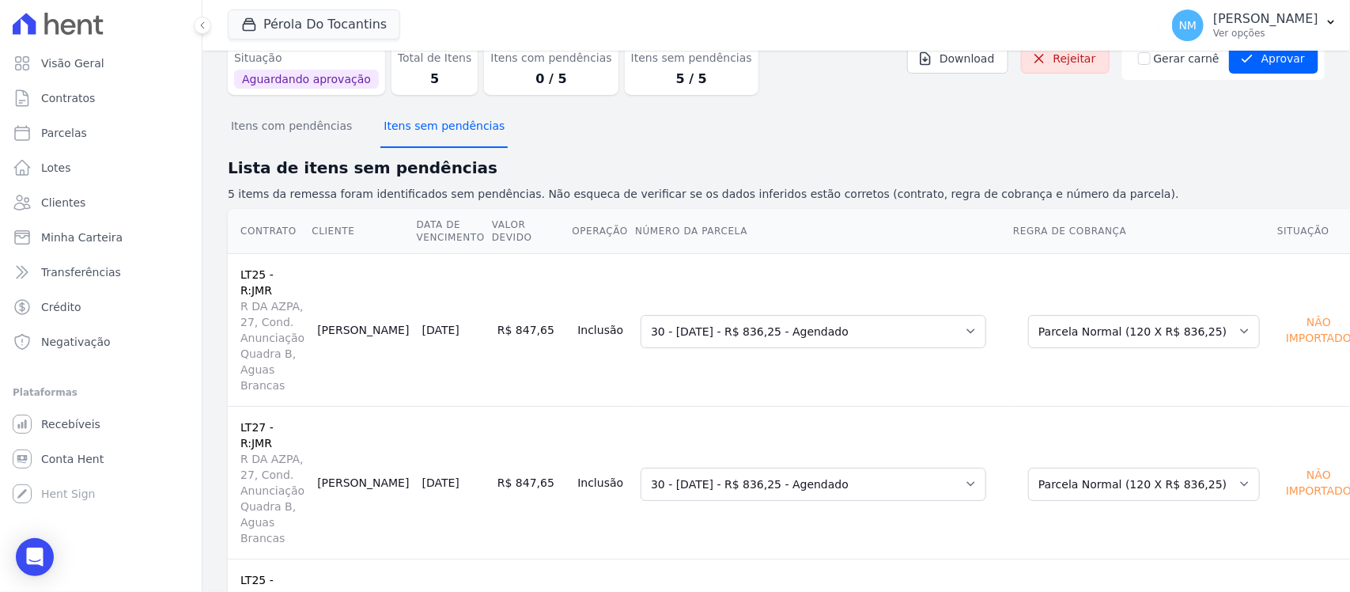
scroll to position [2, 0]
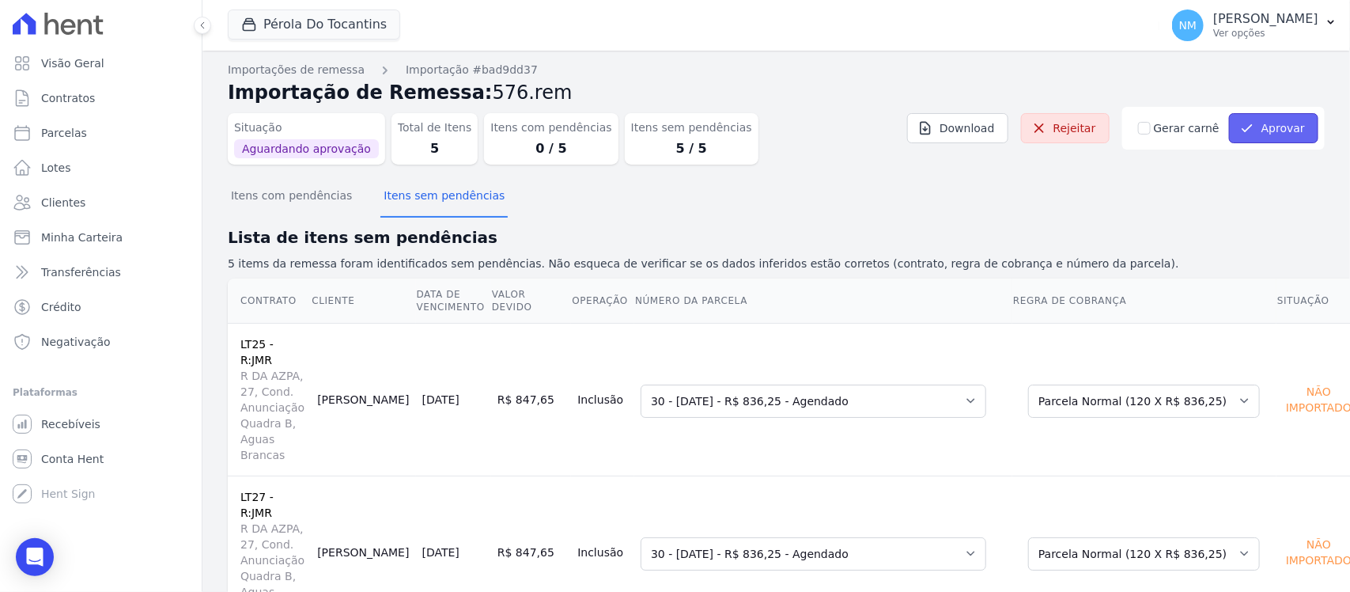
click at [1254, 134] on button "Aprovar" at bounding box center [1273, 128] width 89 height 30
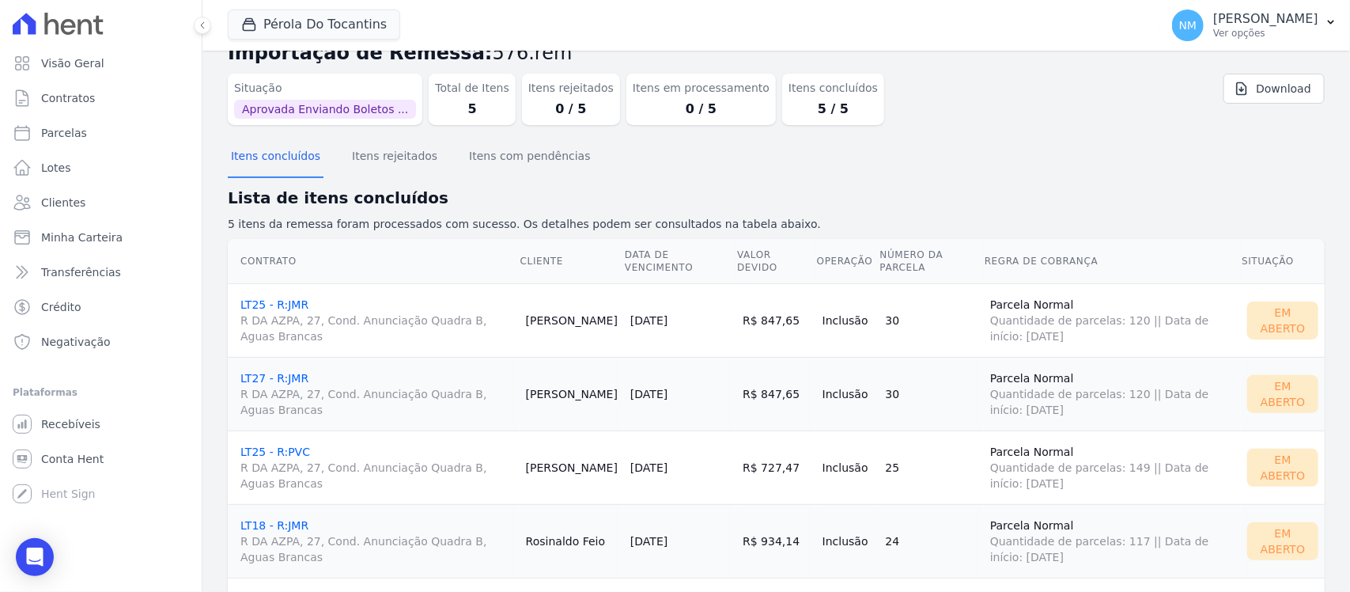
scroll to position [139, 0]
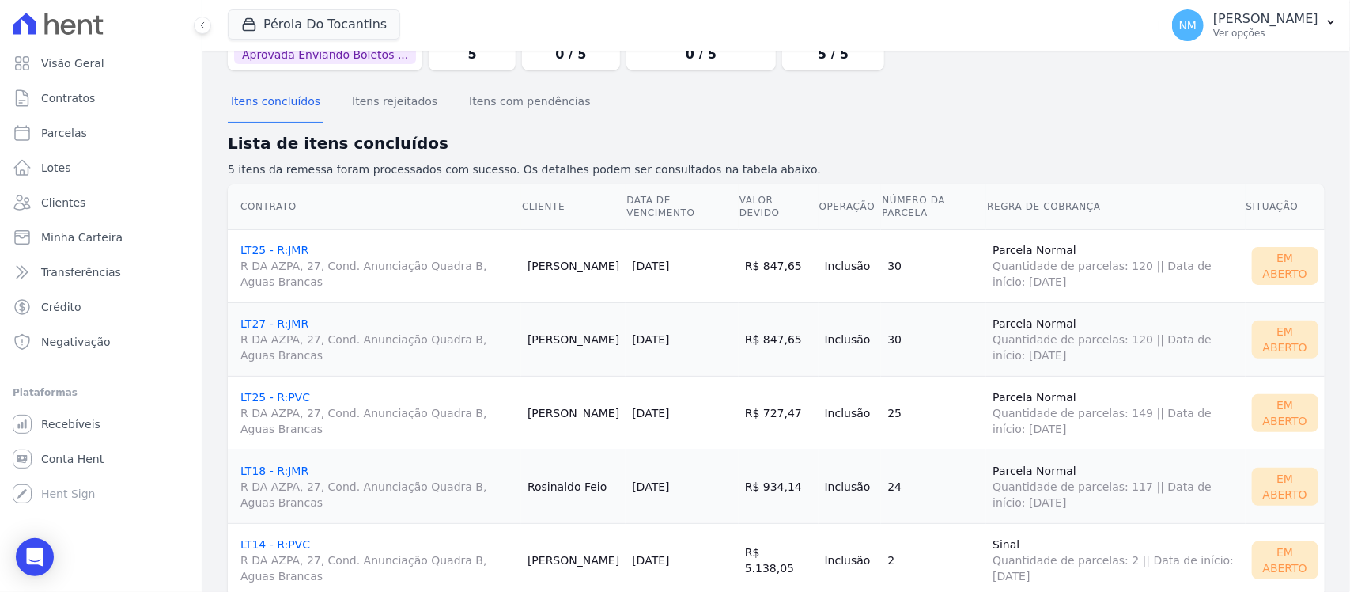
scroll to position [139, 0]
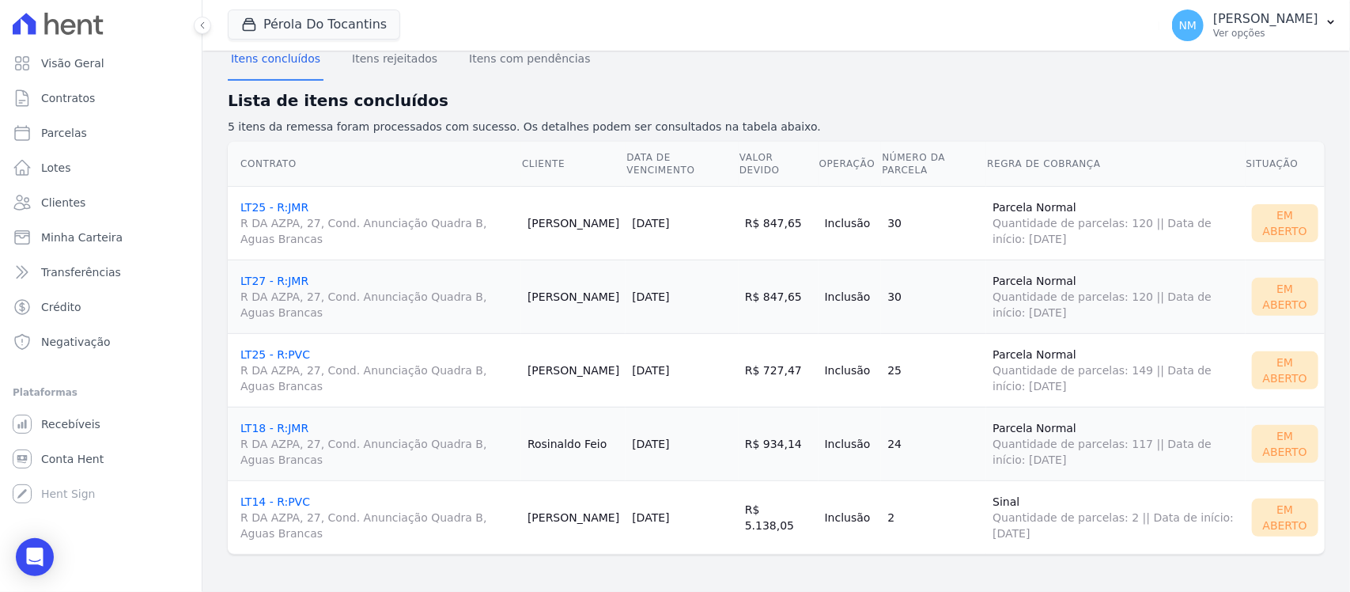
scroll to position [139, 0]
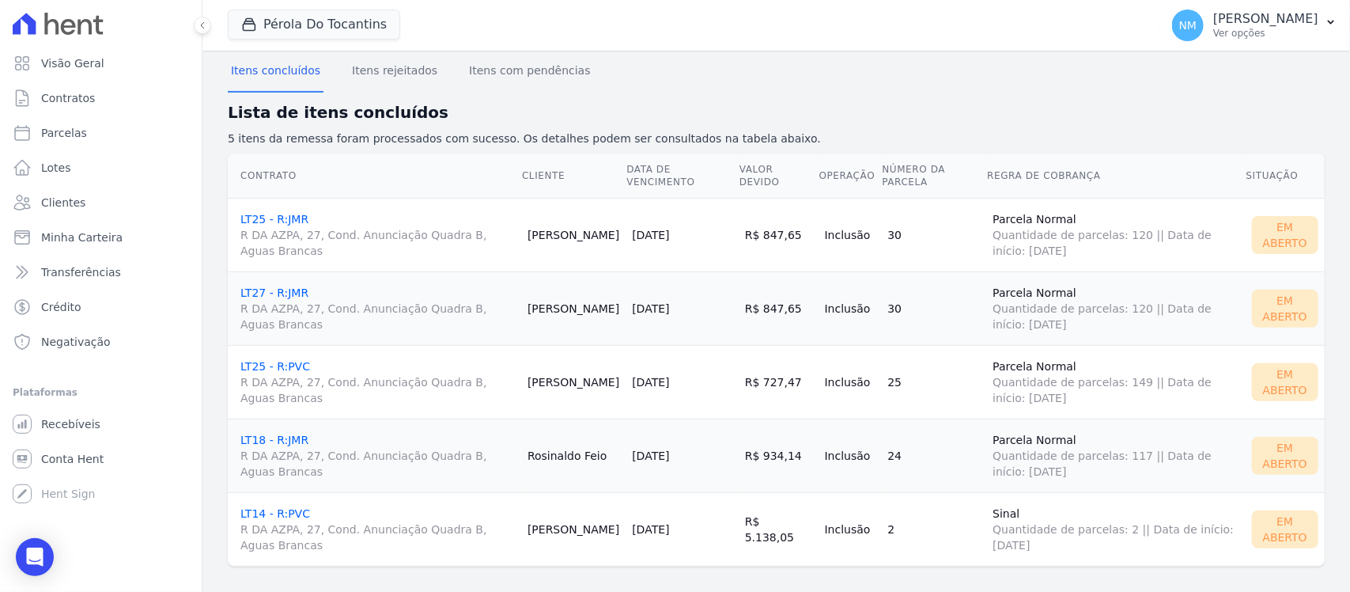
scroll to position [139, 0]
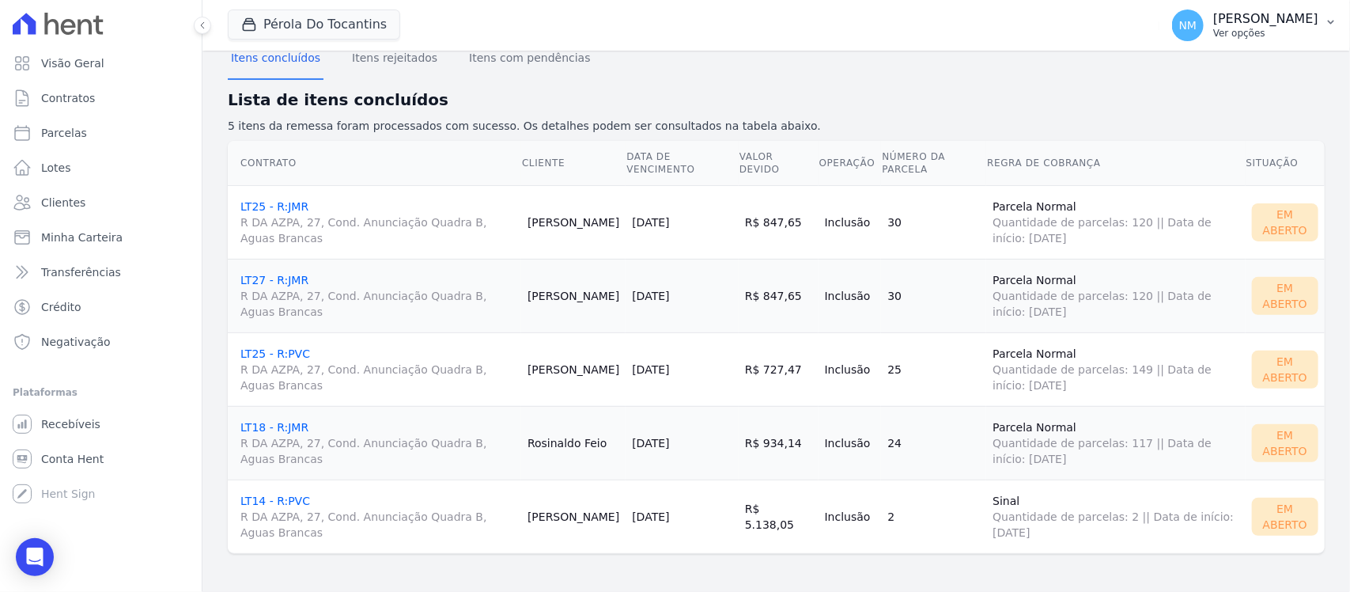
click at [1322, 10] on button "NM Nilda Moura Ver opções" at bounding box center [1254, 25] width 191 height 44
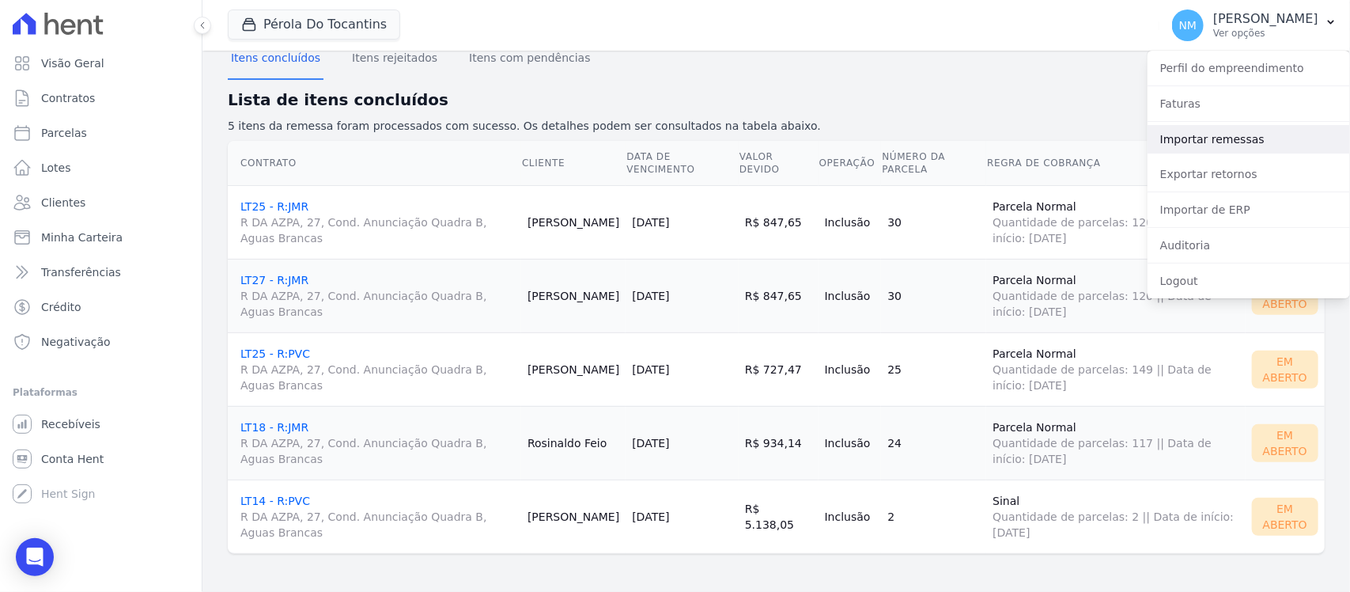
drag, startPoint x: 1211, startPoint y: 139, endPoint x: 1190, endPoint y: 139, distance: 21.4
click at [1211, 139] on link "Importar remessas" at bounding box center [1248, 139] width 202 height 28
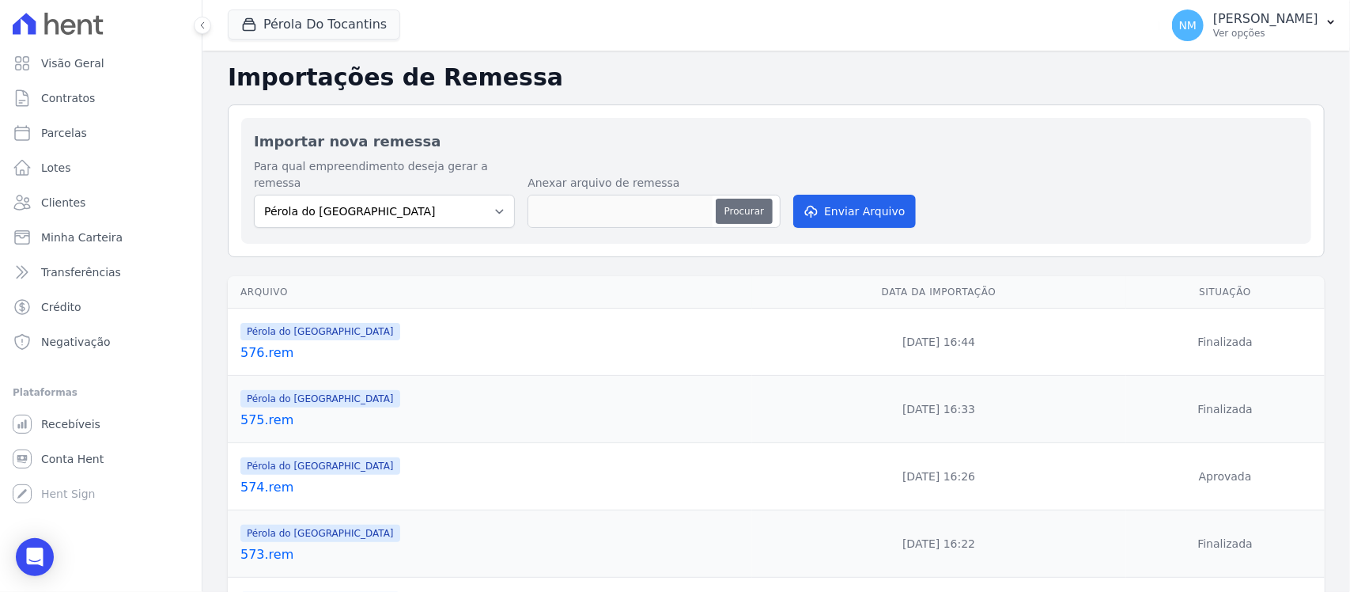
click at [729, 198] on button "Procurar" at bounding box center [744, 210] width 57 height 25
type input "577.rem"
click at [828, 199] on button "Enviar Arquivo" at bounding box center [854, 211] width 122 height 33
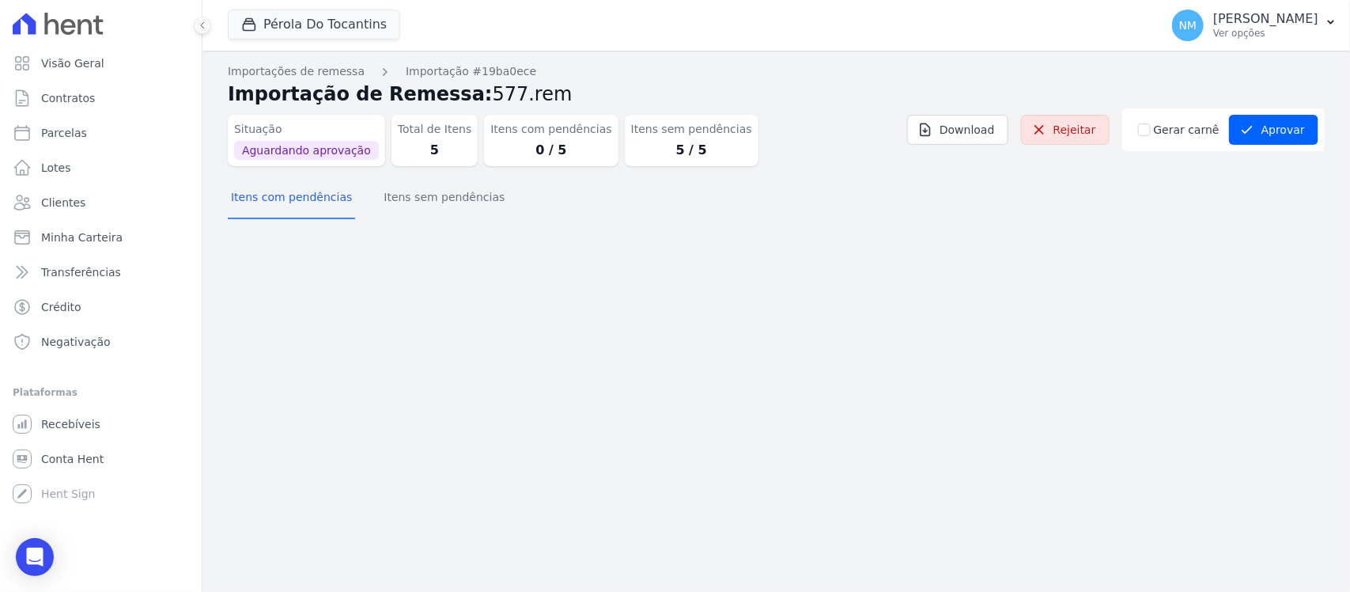
click at [864, 202] on div "Itens com pendências Itens sem pendências" at bounding box center [776, 198] width 1097 height 39
click at [445, 204] on button "Itens sem pendências" at bounding box center [443, 198] width 127 height 41
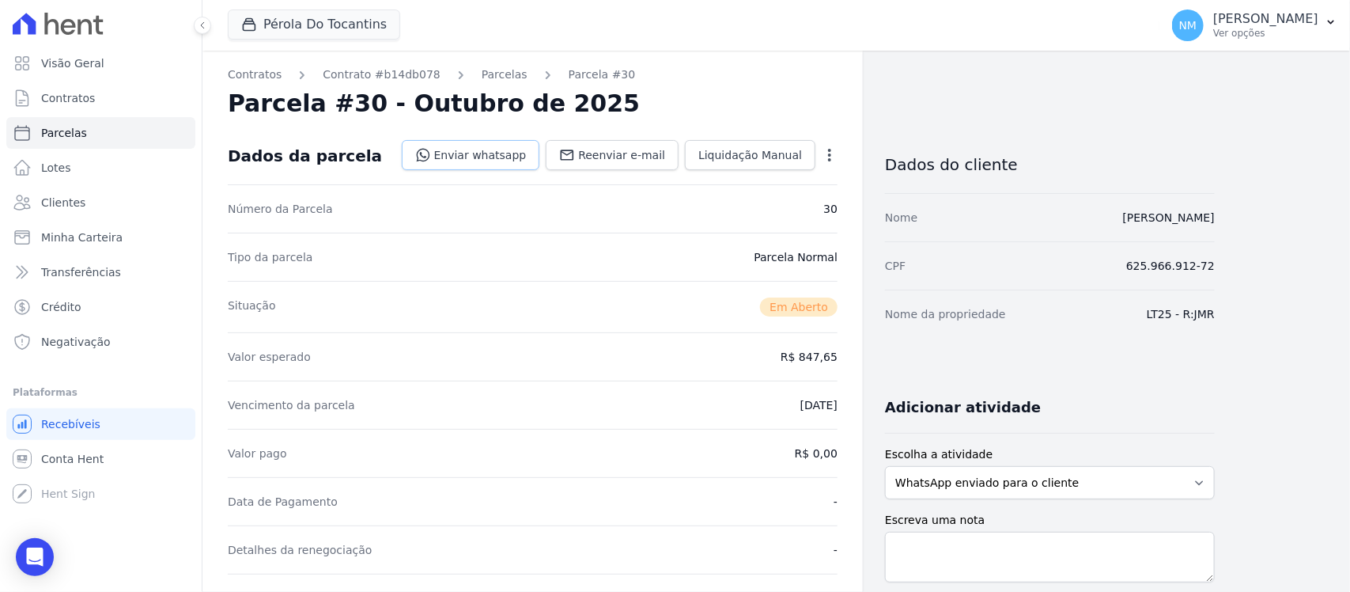
click at [511, 160] on link "Enviar whatsapp" at bounding box center [471, 155] width 138 height 30
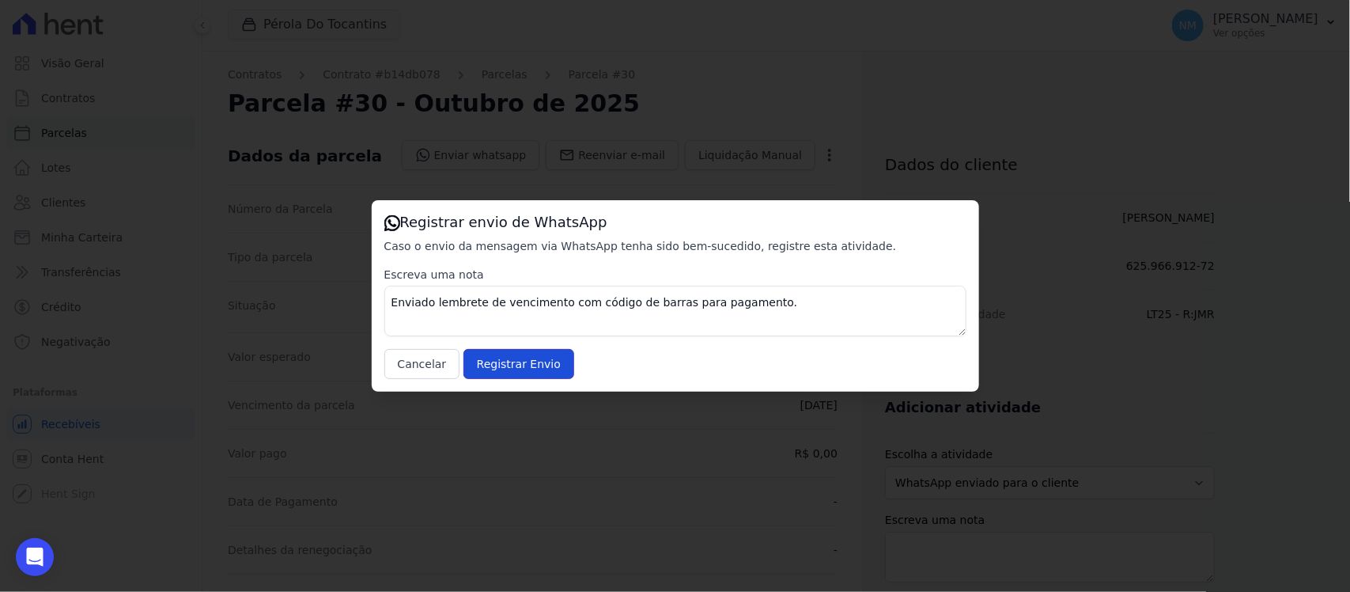
drag, startPoint x: 526, startPoint y: 357, endPoint x: 584, endPoint y: 354, distance: 57.8
click at [532, 357] on input "Registrar Envio" at bounding box center [518, 364] width 111 height 30
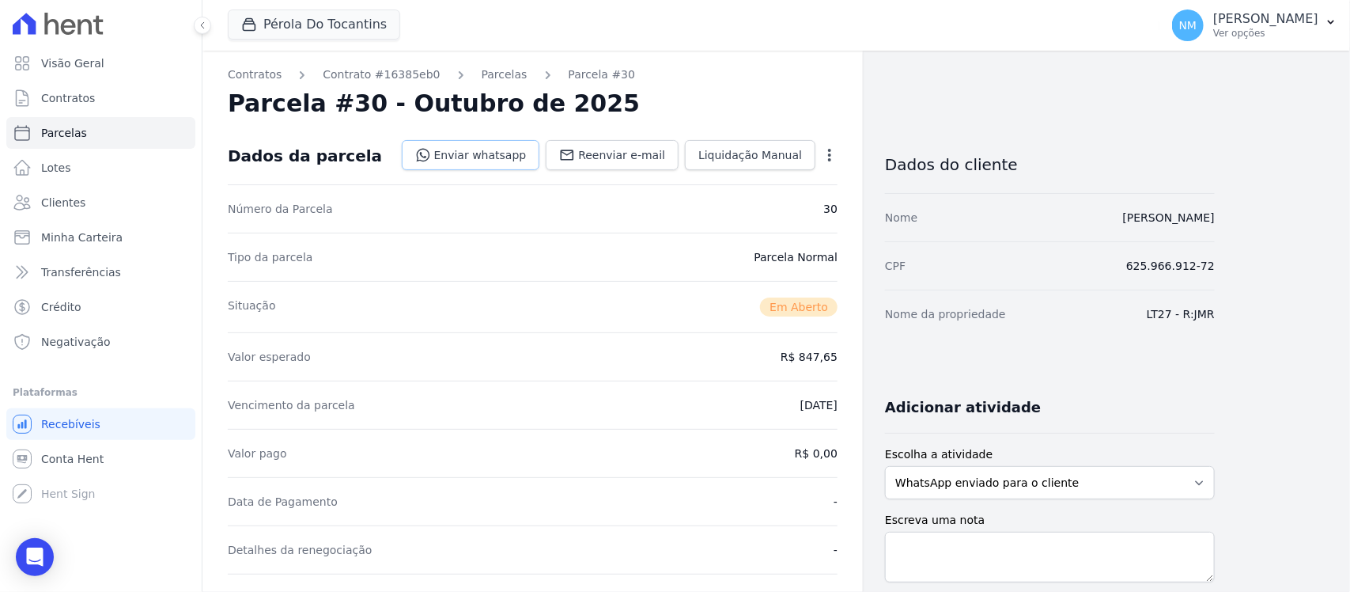
click at [518, 157] on link "Enviar whatsapp" at bounding box center [471, 155] width 138 height 30
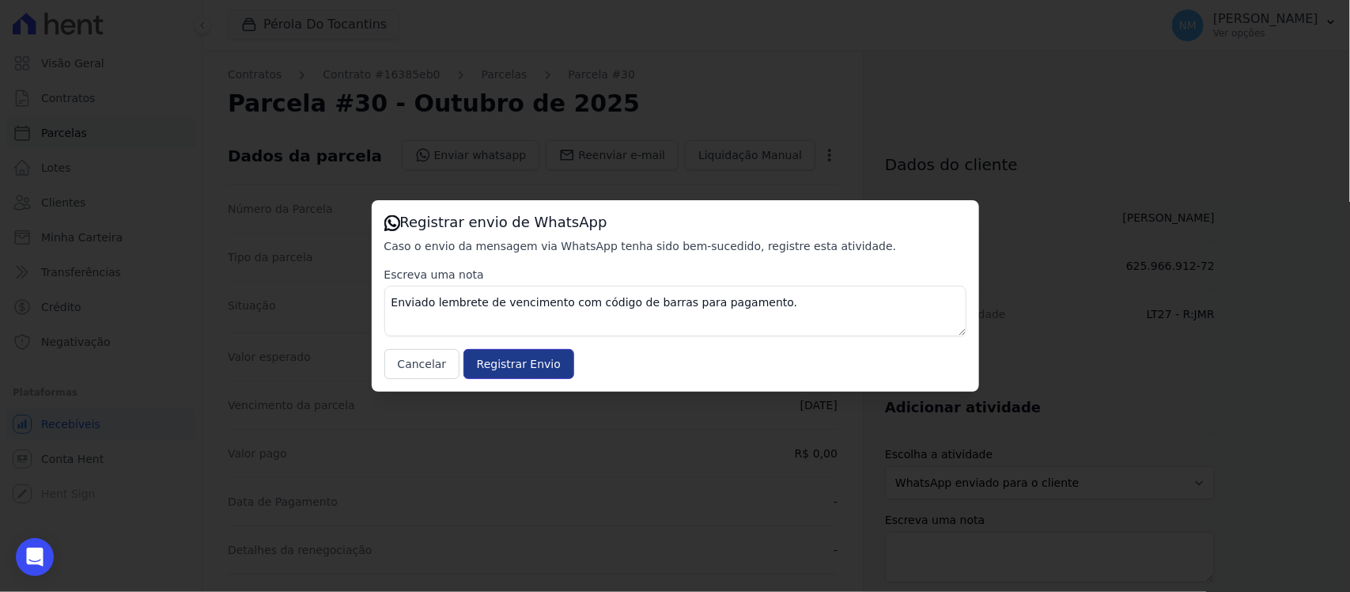
click at [510, 368] on input "Registrar Envio" at bounding box center [518, 364] width 111 height 30
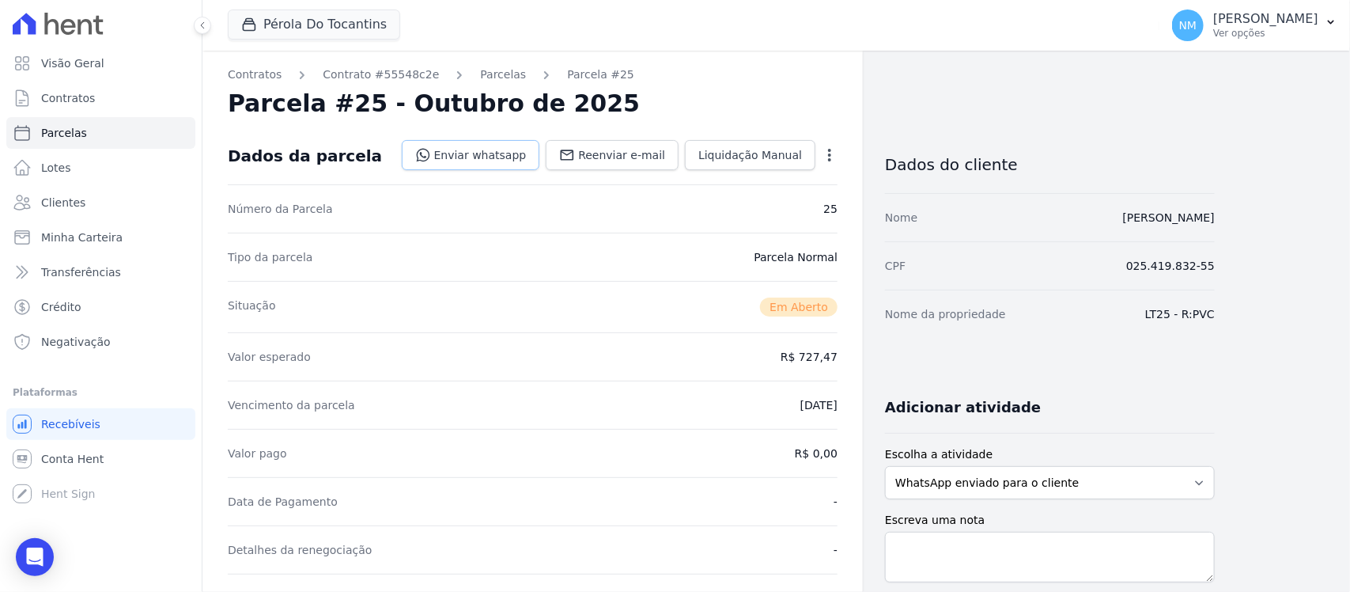
click at [512, 159] on link "Enviar whatsapp" at bounding box center [471, 155] width 138 height 30
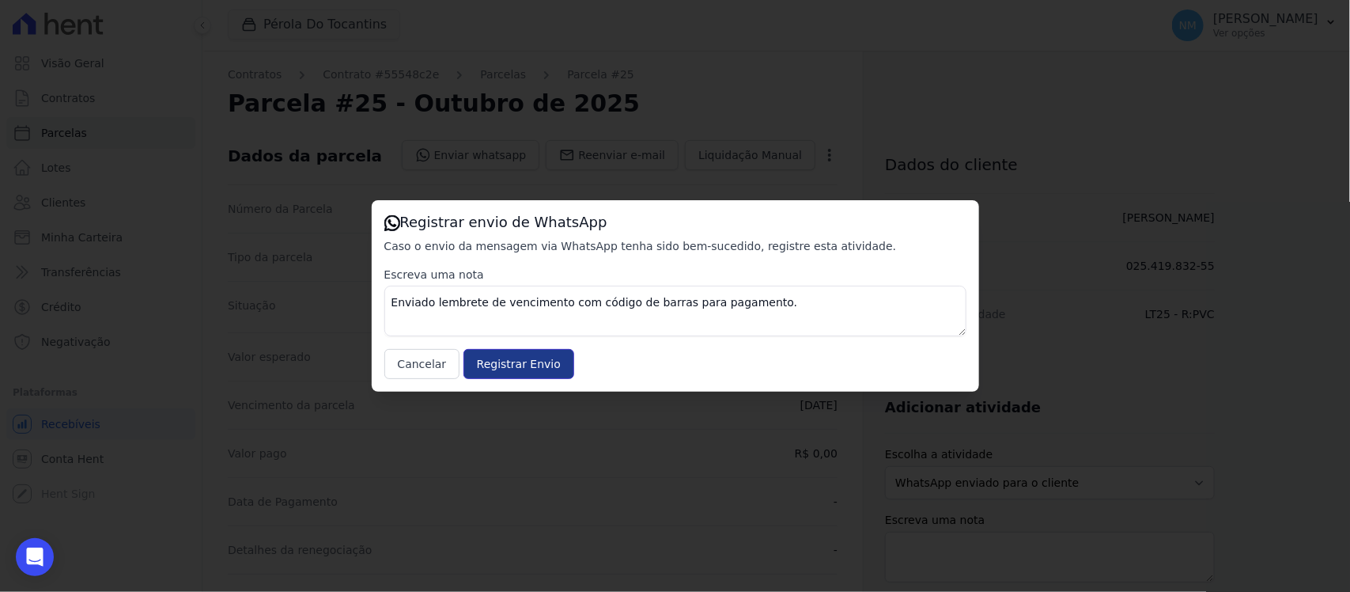
click at [535, 361] on input "Registrar Envio" at bounding box center [518, 364] width 111 height 30
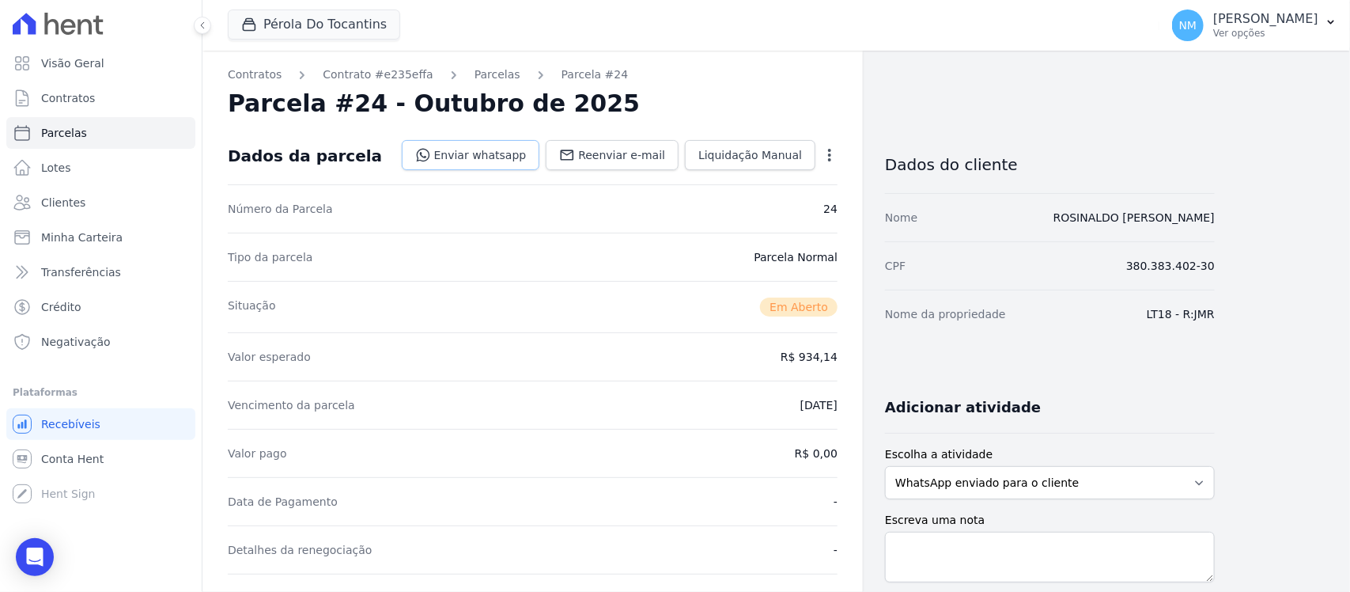
click at [516, 158] on link "Enviar whatsapp" at bounding box center [471, 155] width 138 height 30
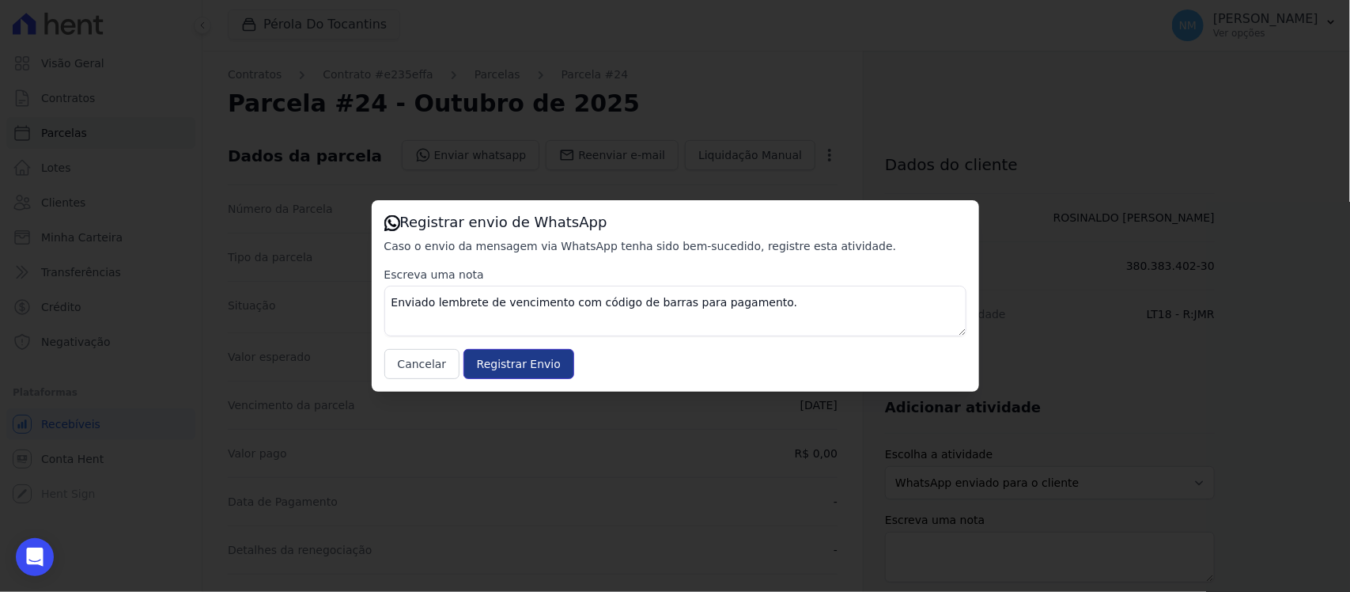
click at [520, 361] on input "Registrar Envio" at bounding box center [518, 364] width 111 height 30
drag, startPoint x: 516, startPoint y: 352, endPoint x: 576, endPoint y: 334, distance: 62.0
click at [518, 352] on input "Registrar Envio" at bounding box center [518, 364] width 111 height 30
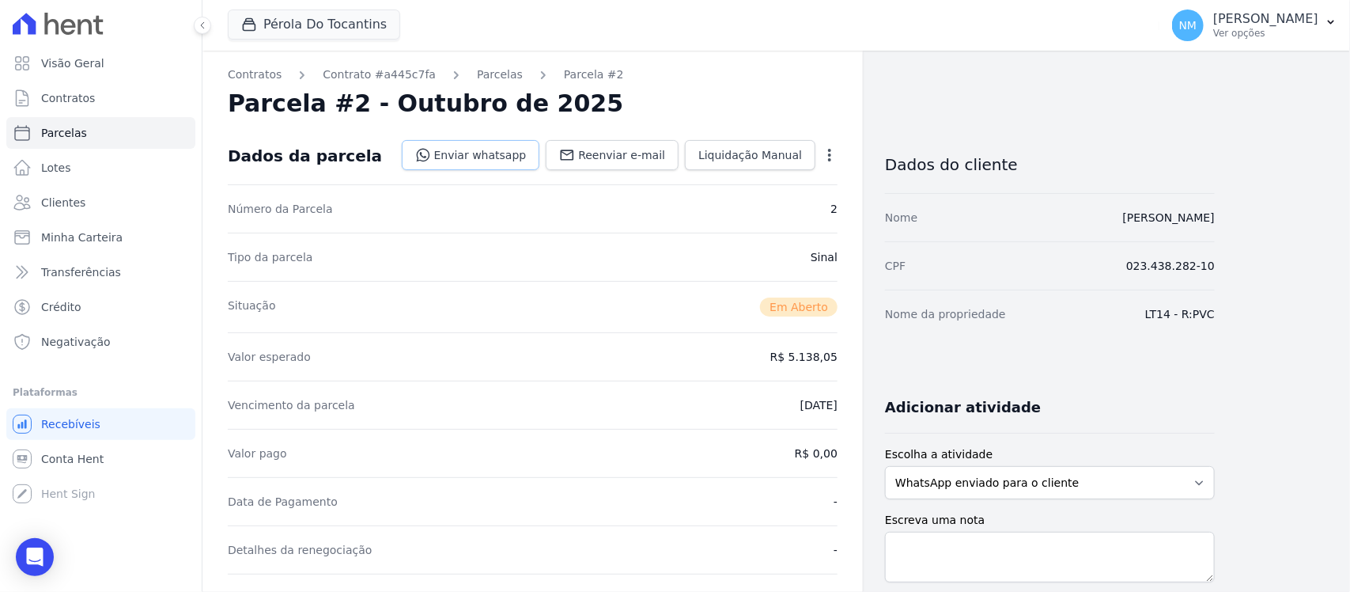
click at [514, 148] on link "Enviar whatsapp" at bounding box center [471, 155] width 138 height 30
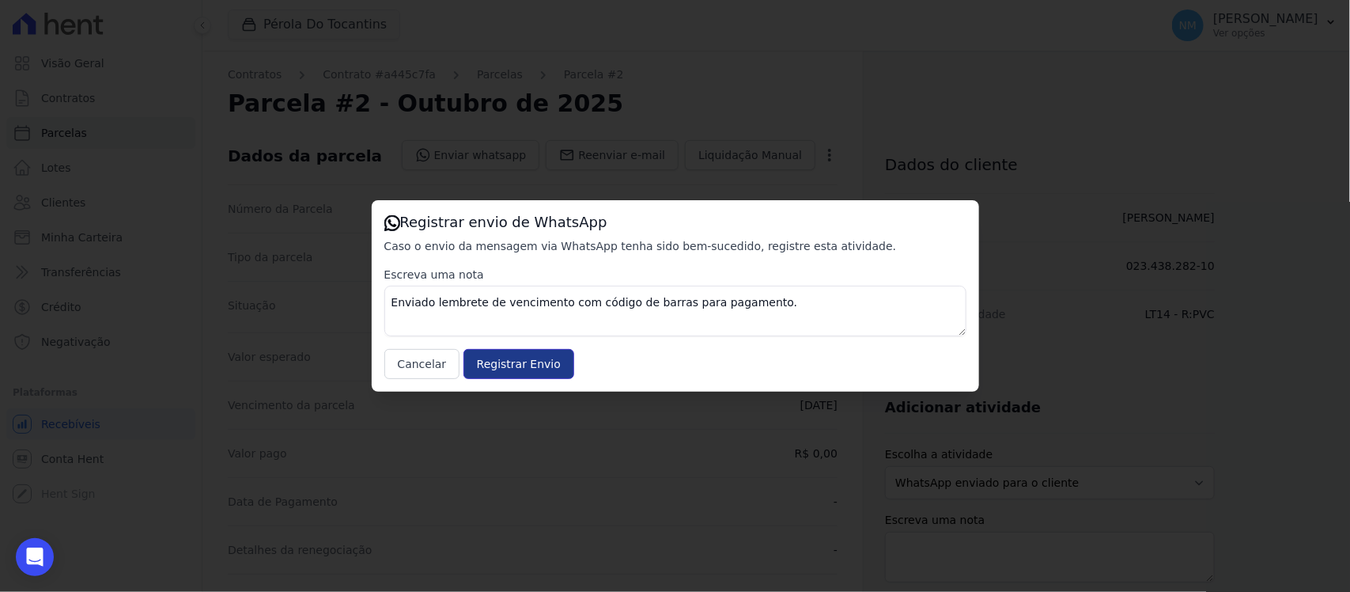
click at [535, 362] on input "Registrar Envio" at bounding box center [518, 364] width 111 height 30
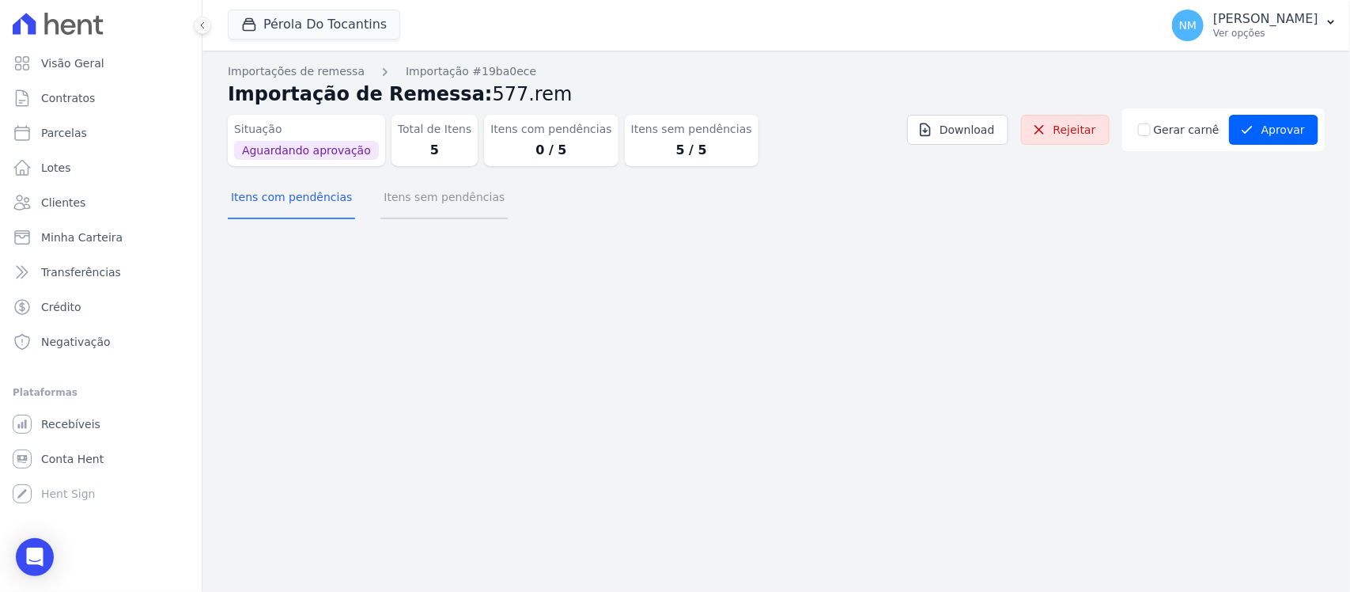
click at [433, 199] on button "Itens sem pendências" at bounding box center [443, 198] width 127 height 41
click at [451, 198] on button "Itens sem pendências" at bounding box center [443, 198] width 127 height 41
click at [457, 202] on button "Itens sem pendências" at bounding box center [443, 198] width 127 height 41
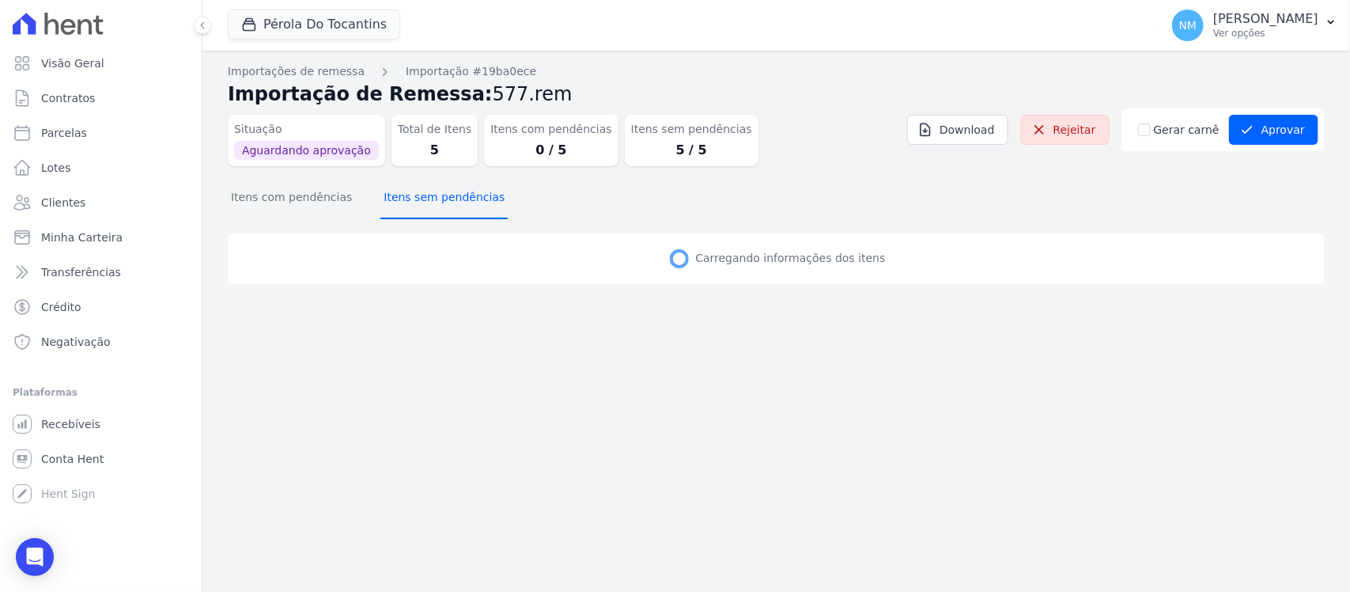
click at [380, 178] on button "Itens sem pendências" at bounding box center [443, 198] width 127 height 41
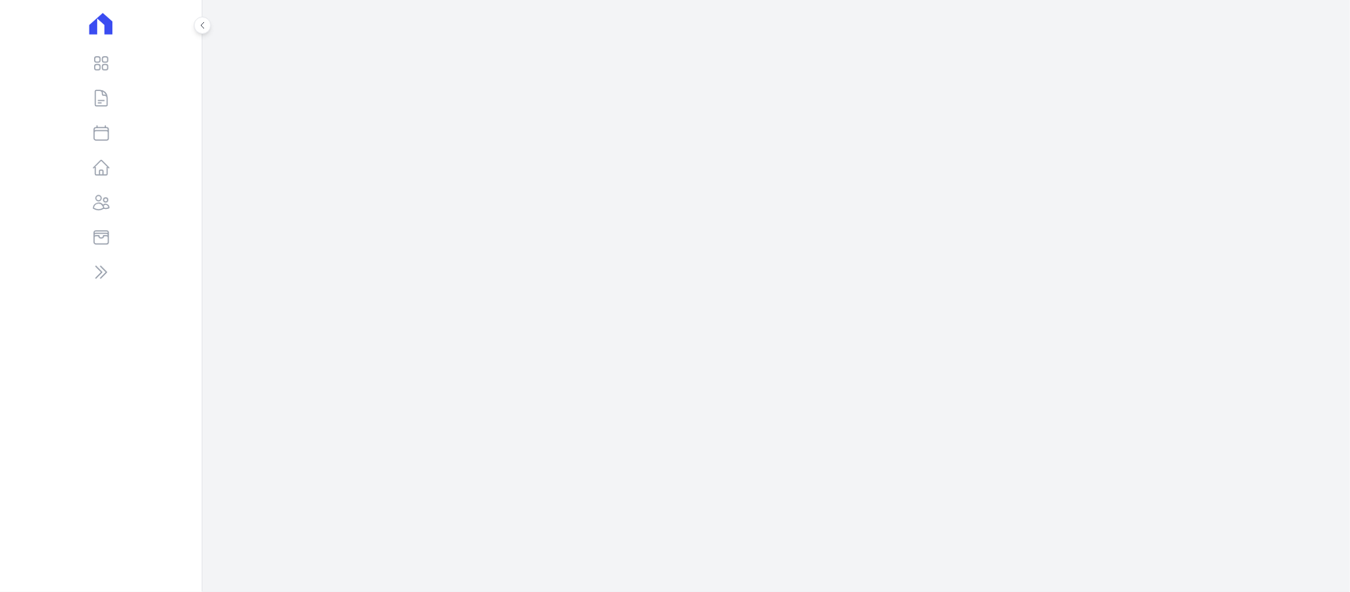
click at [24, 563] on div "Visão Geral Contratos [GEOGRAPHIC_DATA] Lotes Clientes Minha Carteira Transferê…" at bounding box center [101, 296] width 202 height 592
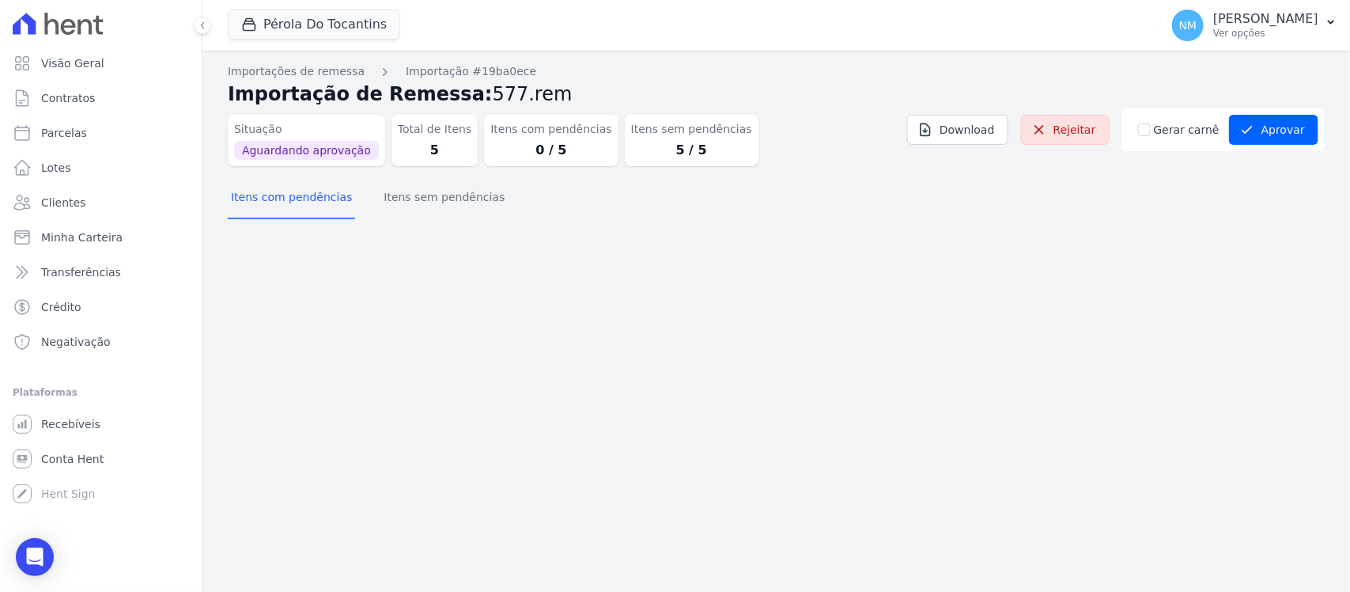
drag, startPoint x: 38, startPoint y: 560, endPoint x: 59, endPoint y: 527, distance: 38.8
click at [37, 560] on icon "Open Intercom Messenger" at bounding box center [35, 556] width 17 height 19
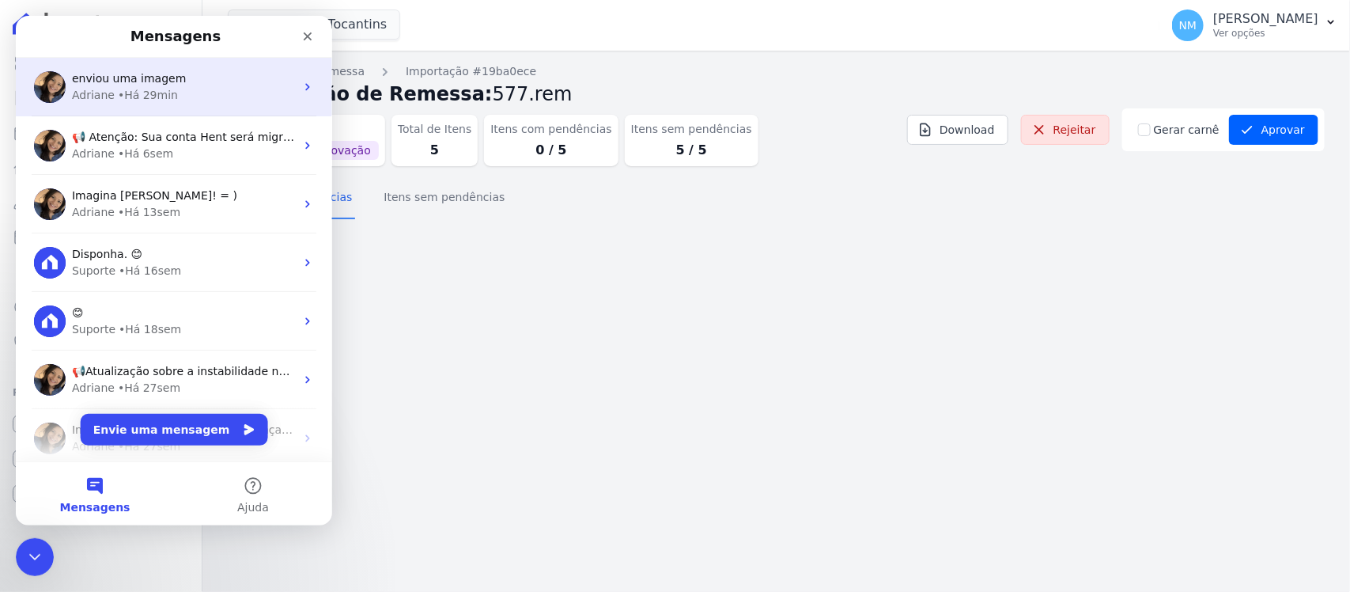
click at [156, 84] on span "enviou uma imagem" at bounding box center [129, 78] width 114 height 13
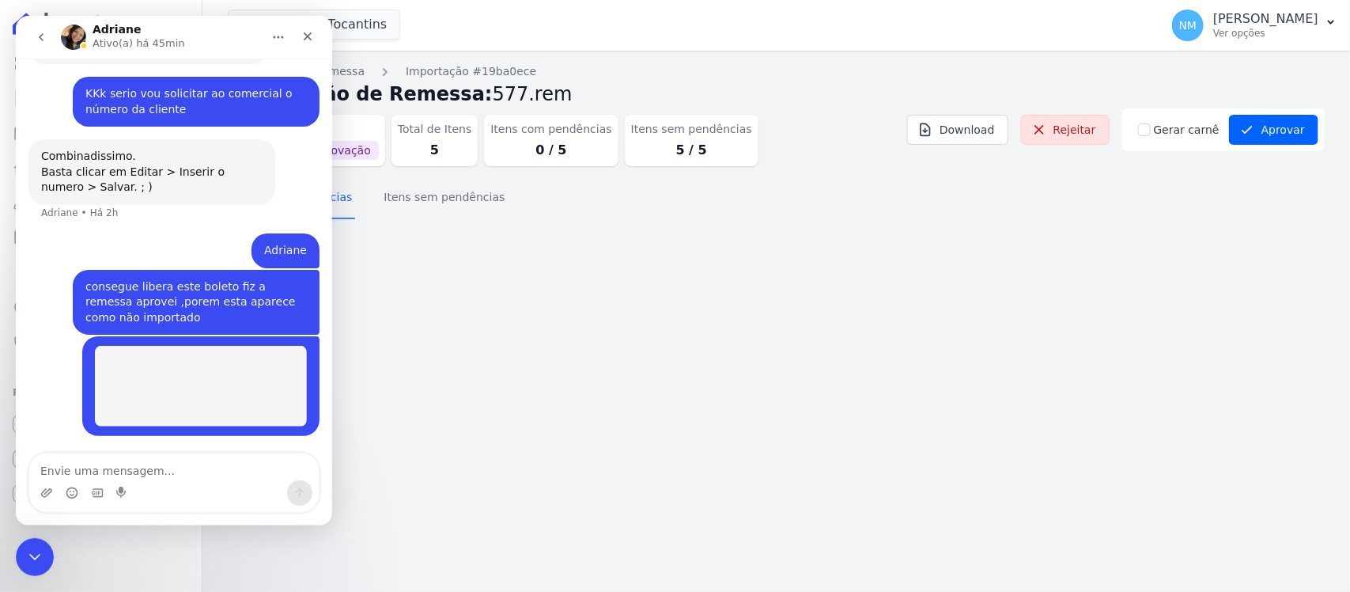
scroll to position [11653, 0]
click at [187, 479] on textarea "Envie uma mensagem..." at bounding box center [173, 466] width 289 height 27
click at [87, 467] on textarea "Envie uma mensagem..." at bounding box center [173, 466] width 289 height 27
click at [38, 564] on div "Encerramento do Messenger da Intercom" at bounding box center [32, 554] width 38 height 38
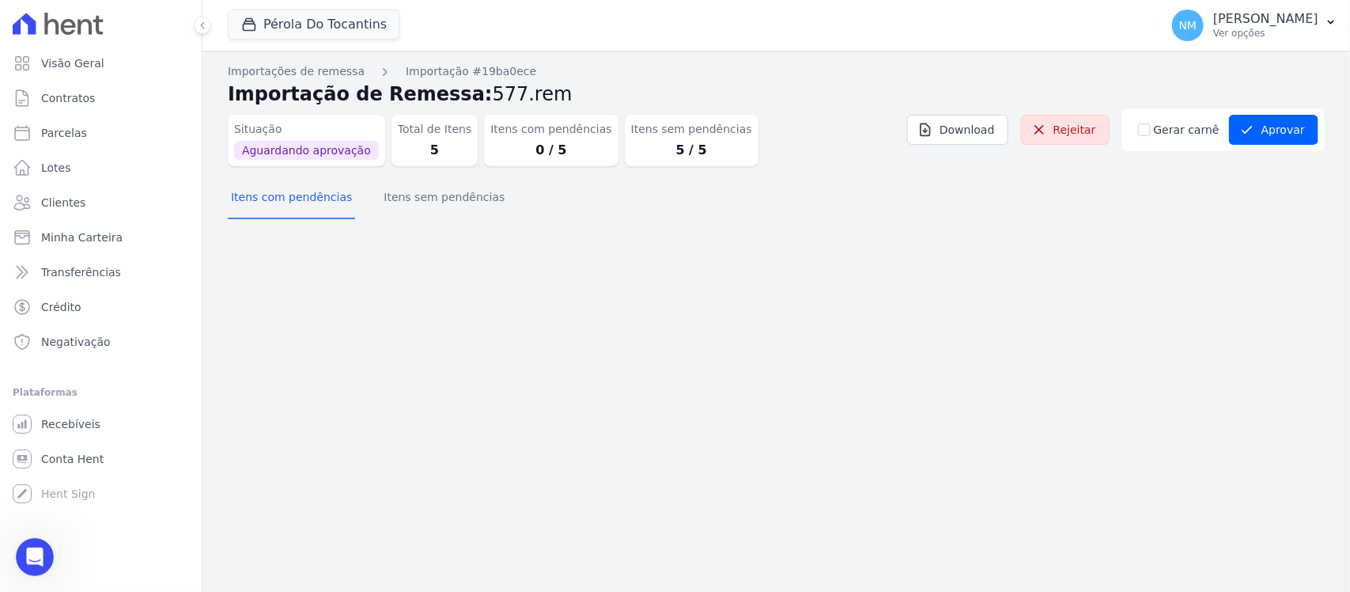
click at [1082, 275] on div "Importações de remessa Importação #19ba0ece Importação de Remessa: 577.rem Situ…" at bounding box center [775, 321] width 1147 height 541
drag, startPoint x: 1265, startPoint y: 132, endPoint x: 1169, endPoint y: 208, distance: 122.8
click at [1265, 131] on button "Aprovar" at bounding box center [1273, 130] width 89 height 30
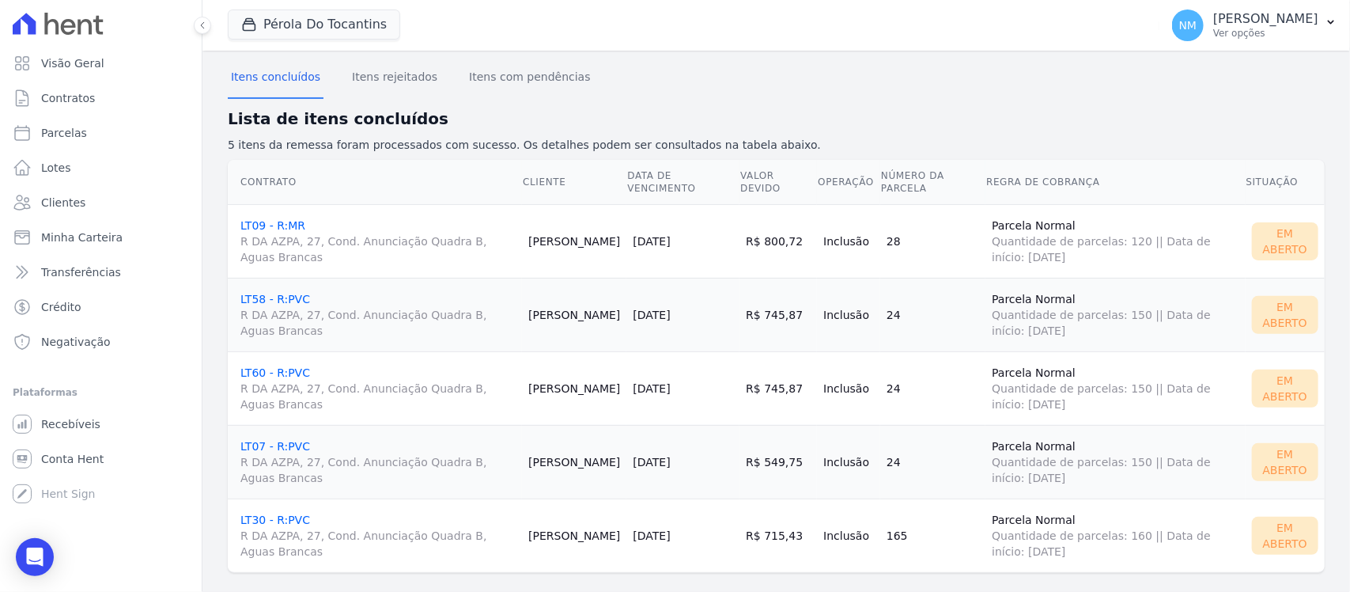
scroll to position [139, 0]
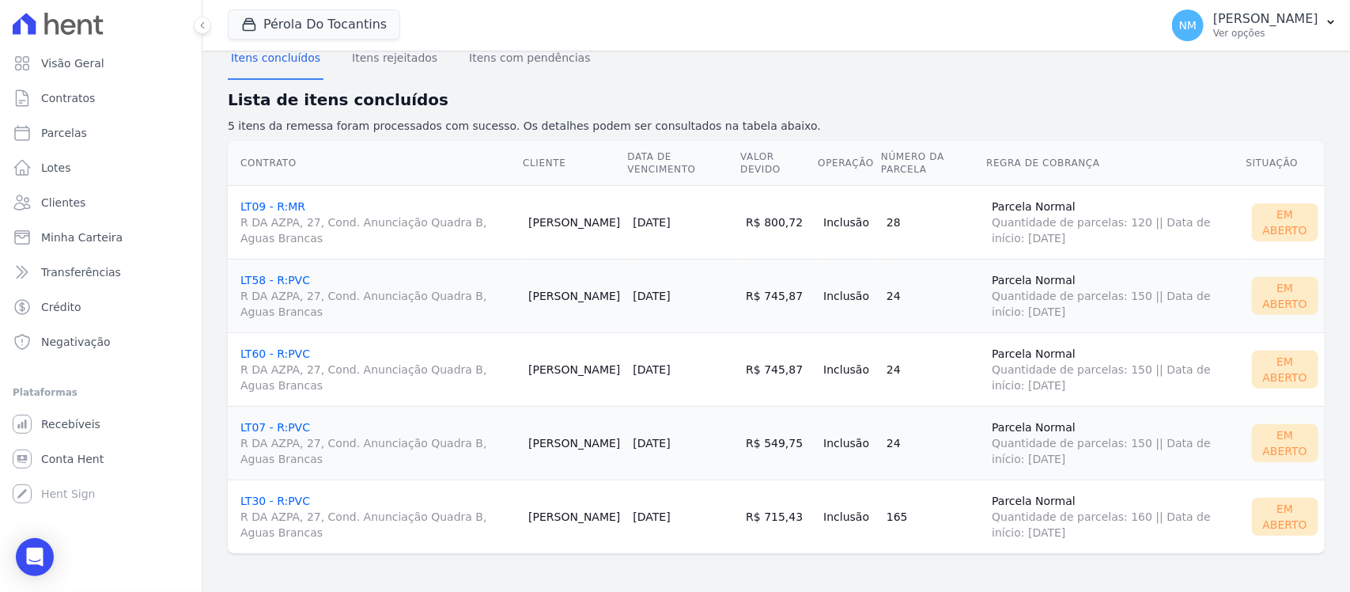
scroll to position [40, 0]
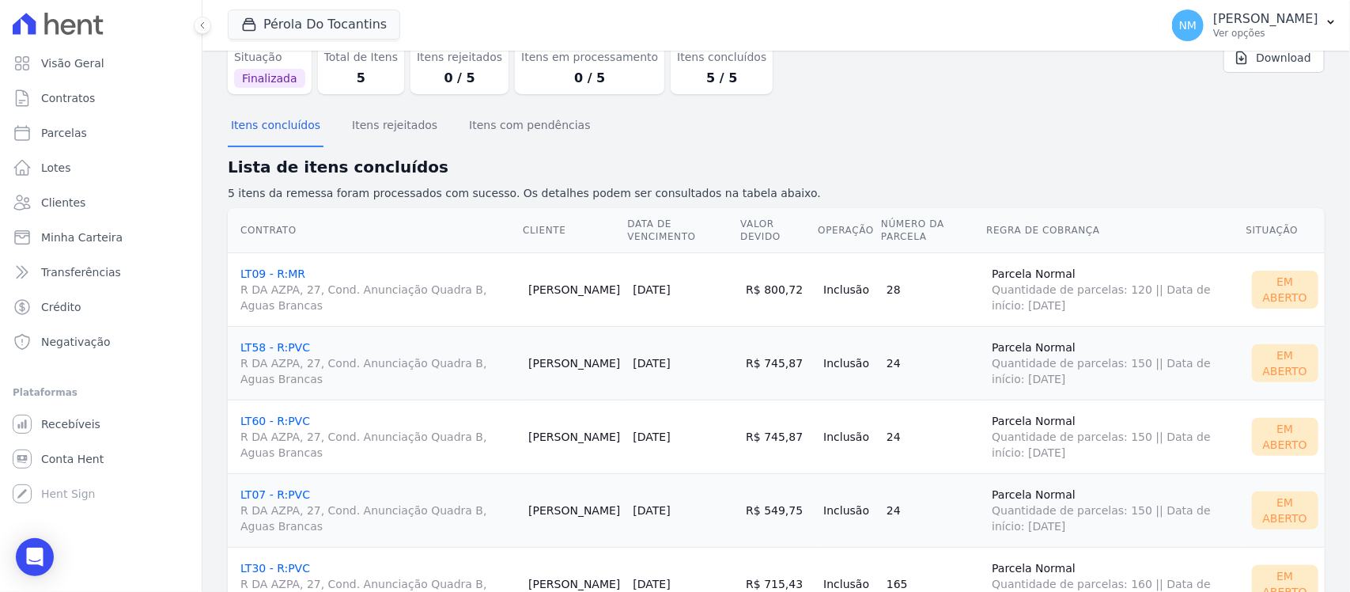
scroll to position [139, 0]
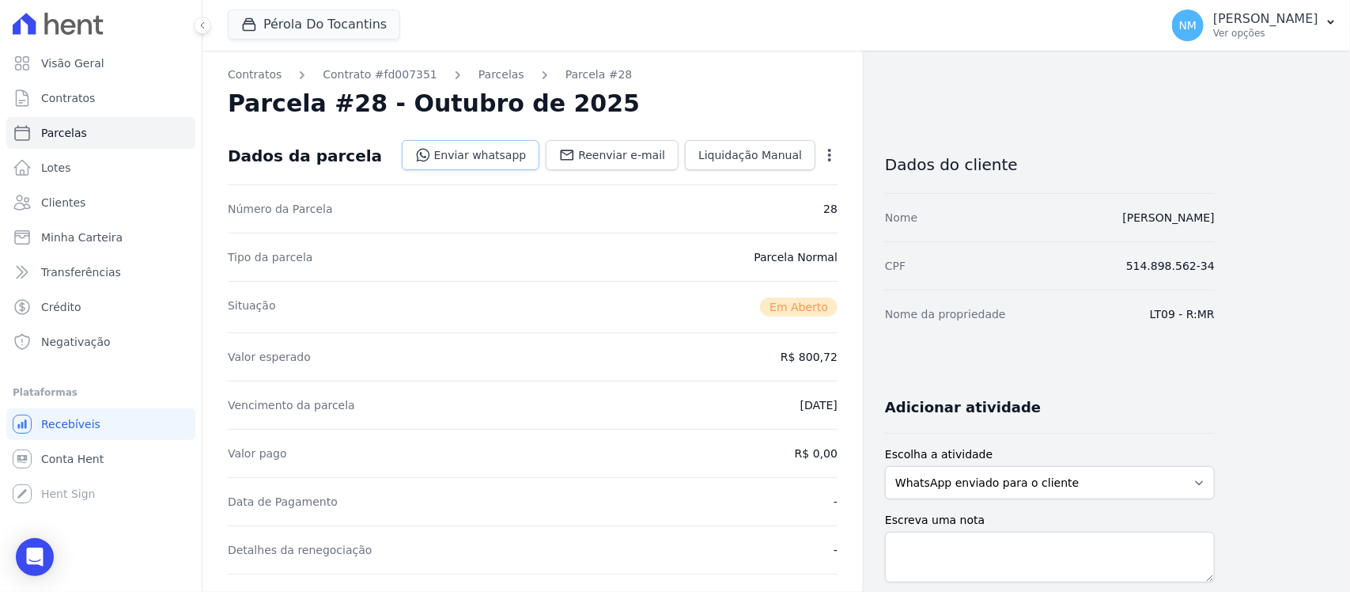
click at [510, 150] on link "Enviar whatsapp" at bounding box center [471, 155] width 138 height 30
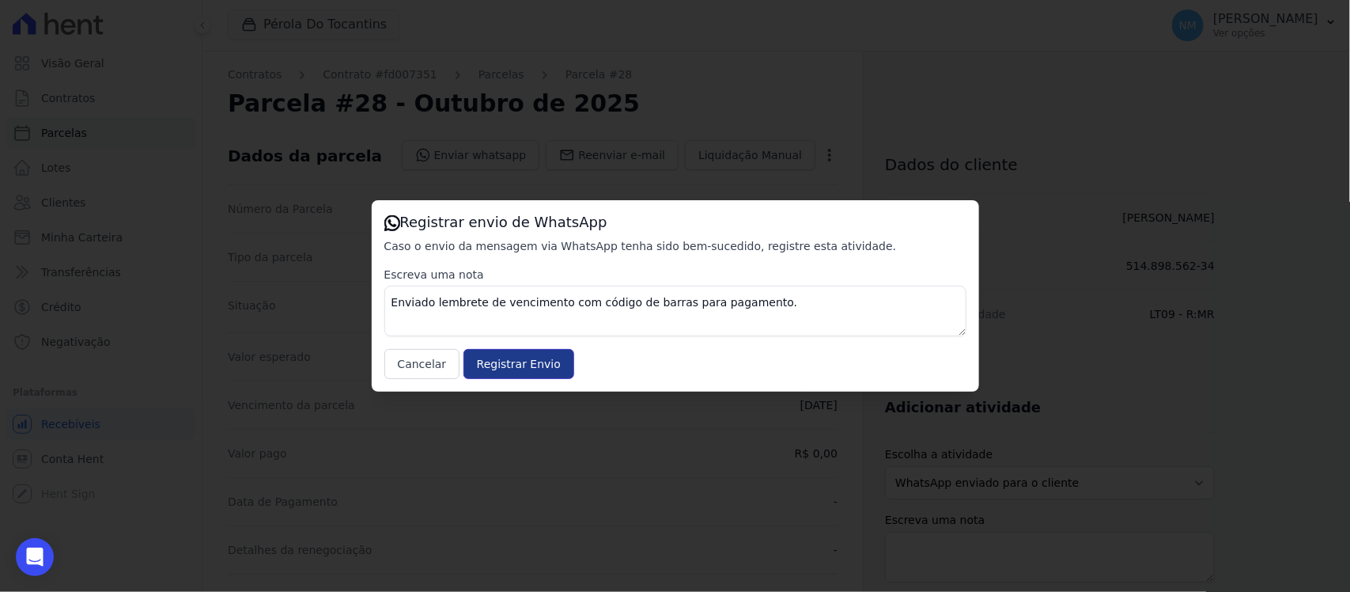
click at [540, 365] on input "Registrar Envio" at bounding box center [518, 364] width 111 height 30
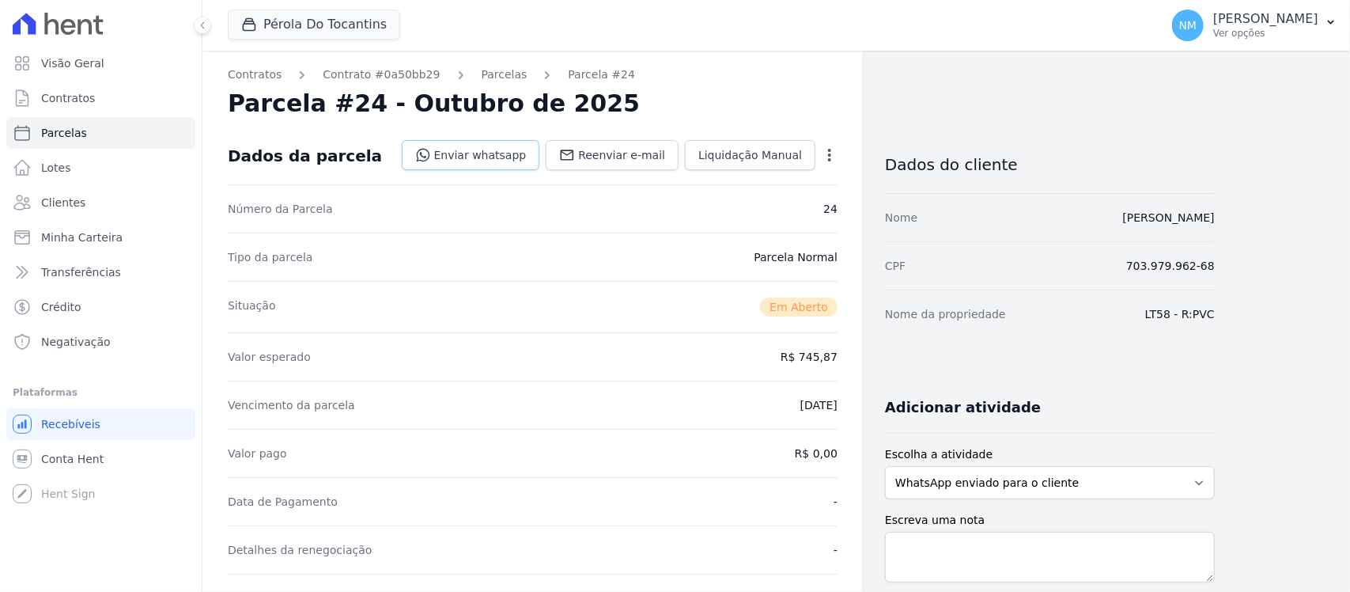
click at [498, 163] on link "Enviar whatsapp" at bounding box center [471, 155] width 138 height 30
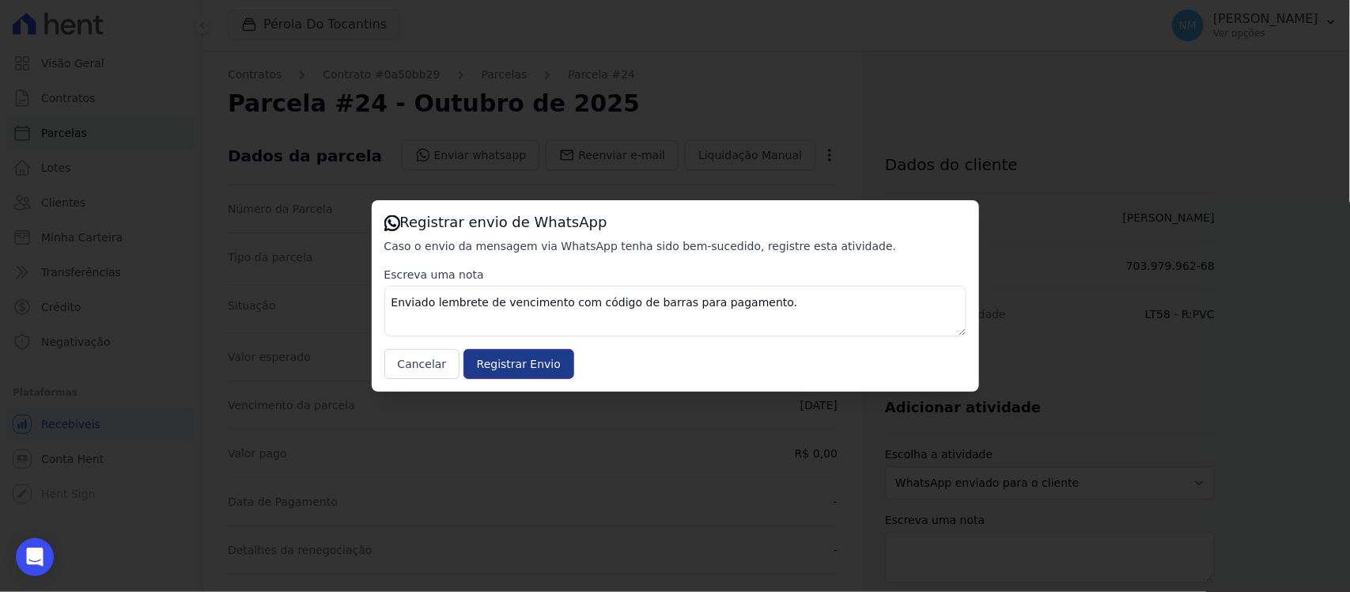
click at [539, 362] on input "Registrar Envio" at bounding box center [518, 364] width 111 height 30
click at [542, 362] on input "Registrar Envio" at bounding box center [518, 364] width 111 height 30
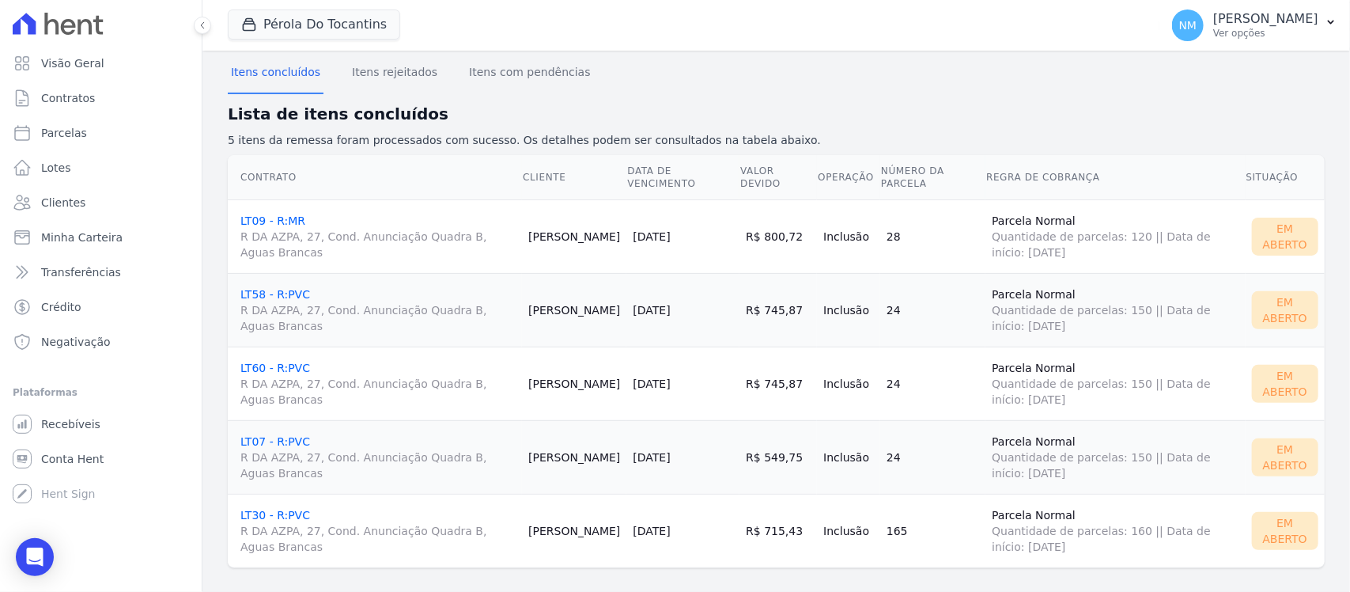
scroll to position [139, 0]
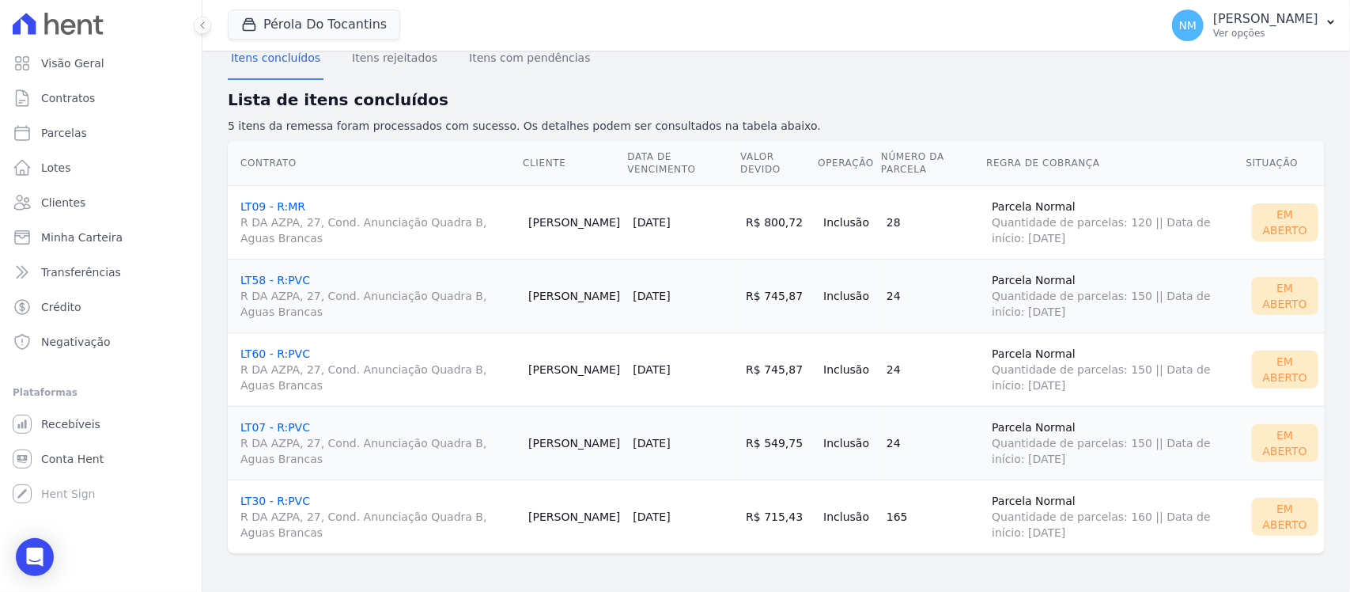
drag, startPoint x: 281, startPoint y: 492, endPoint x: 282, endPoint y: 503, distance: 11.1
click at [1327, 21] on icon "button" at bounding box center [1331, 22] width 13 height 13
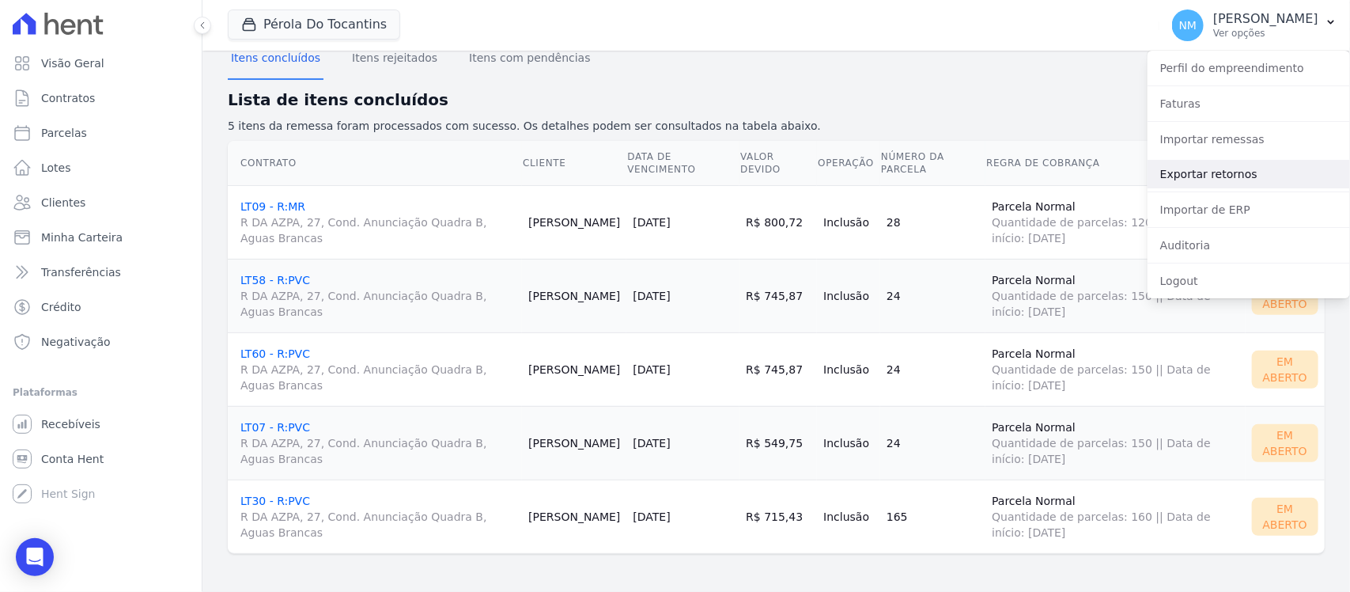
click at [1220, 175] on link "Exportar retornos" at bounding box center [1248, 174] width 202 height 28
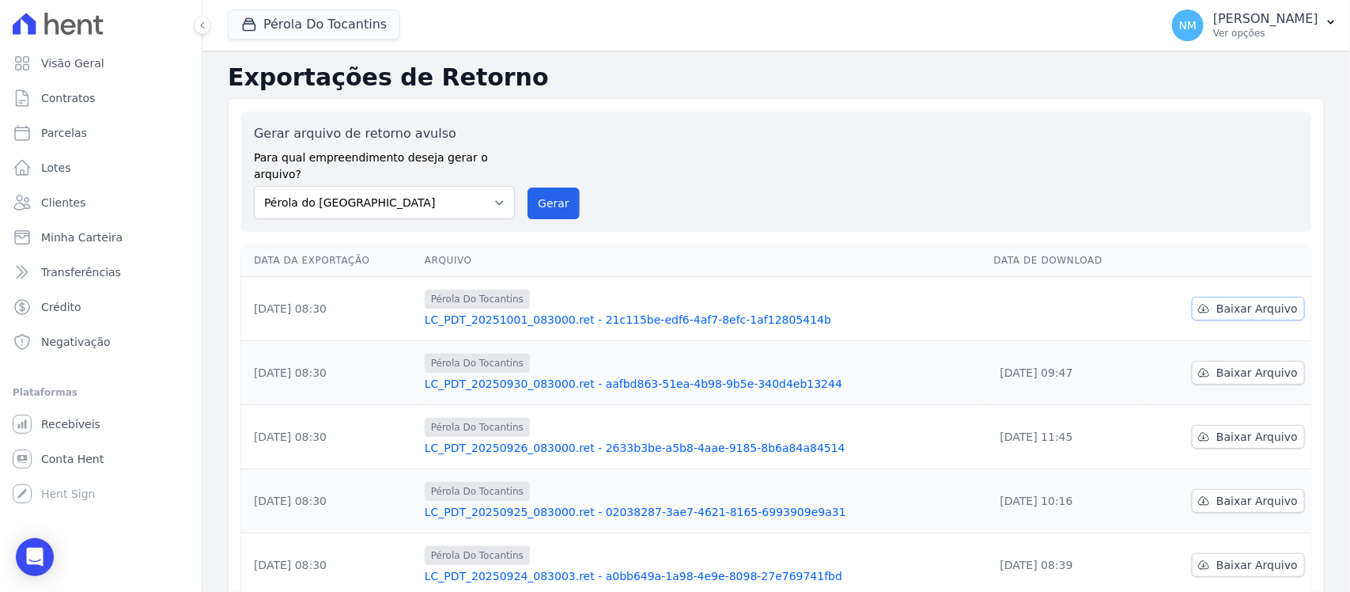
click at [1234, 300] on span "Baixar Arquivo" at bounding box center [1256, 308] width 81 height 16
click at [329, 28] on button "Pérola Do Tocantins" at bounding box center [314, 24] width 172 height 30
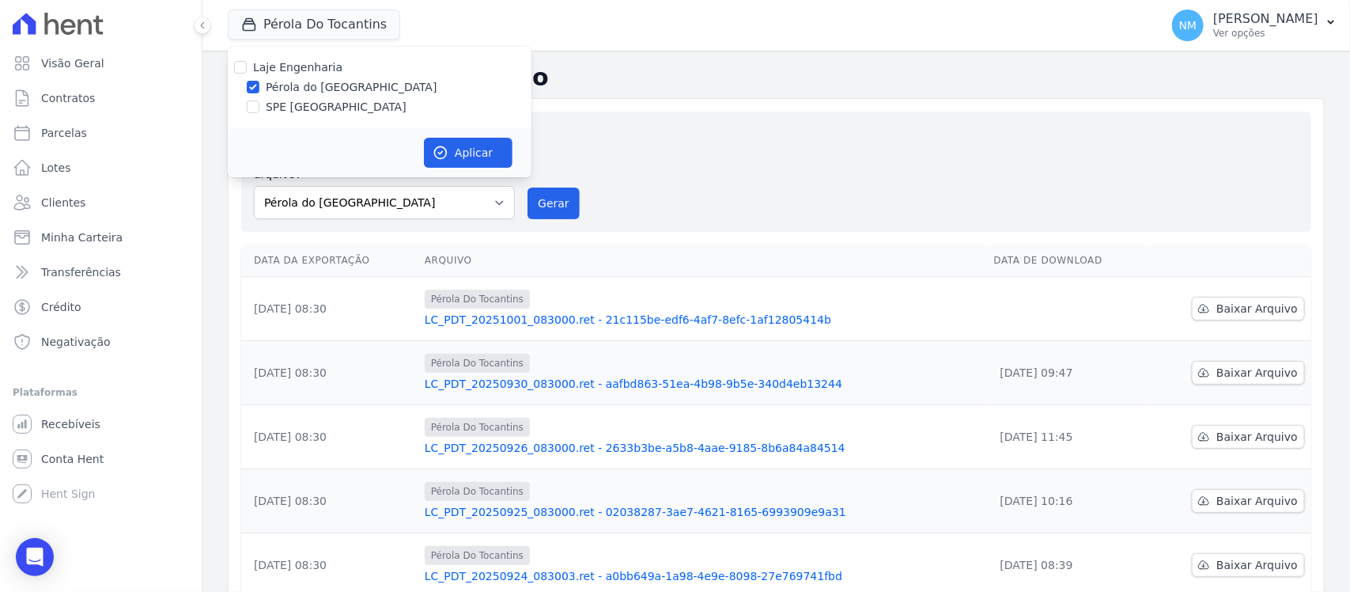
click at [327, 108] on label "SPE [GEOGRAPHIC_DATA]" at bounding box center [336, 107] width 141 height 17
click at [259, 108] on input "SPE [GEOGRAPHIC_DATA]" at bounding box center [253, 106] width 13 height 13
checkbox input "true"
click at [325, 85] on label "Pérola do [GEOGRAPHIC_DATA]" at bounding box center [352, 87] width 172 height 17
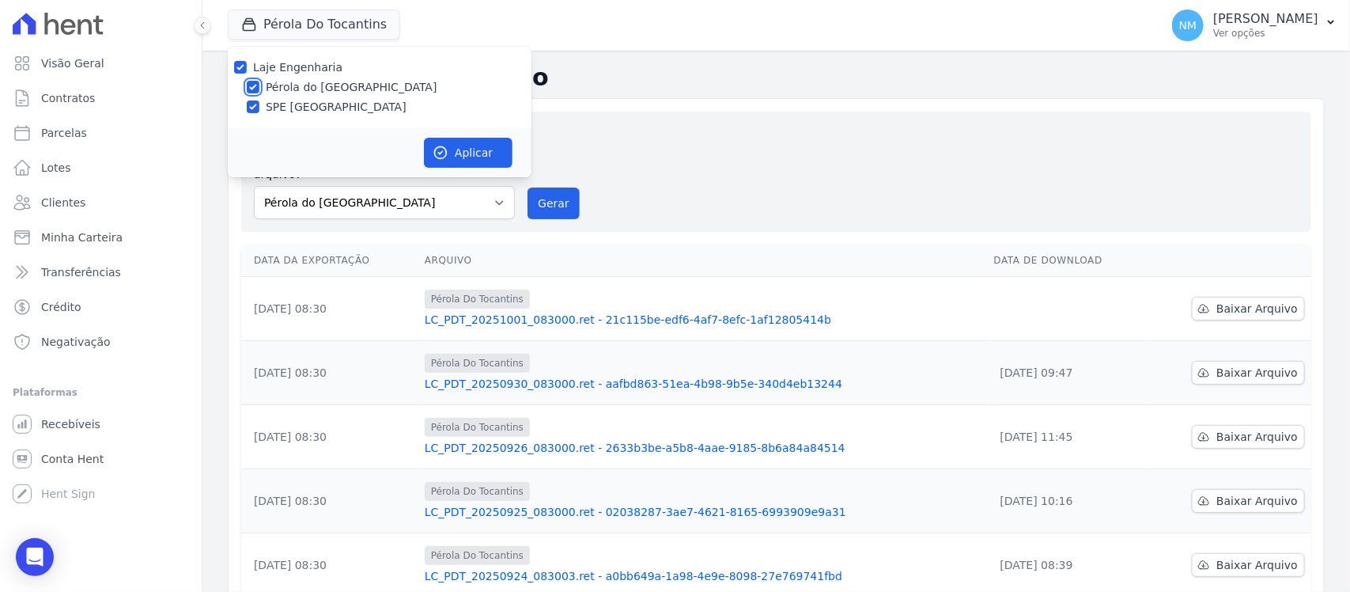
click at [259, 85] on input "Pérola do [GEOGRAPHIC_DATA]" at bounding box center [253, 87] width 13 height 13
checkbox input "false"
click at [455, 143] on button "Aplicar" at bounding box center [468, 153] width 89 height 30
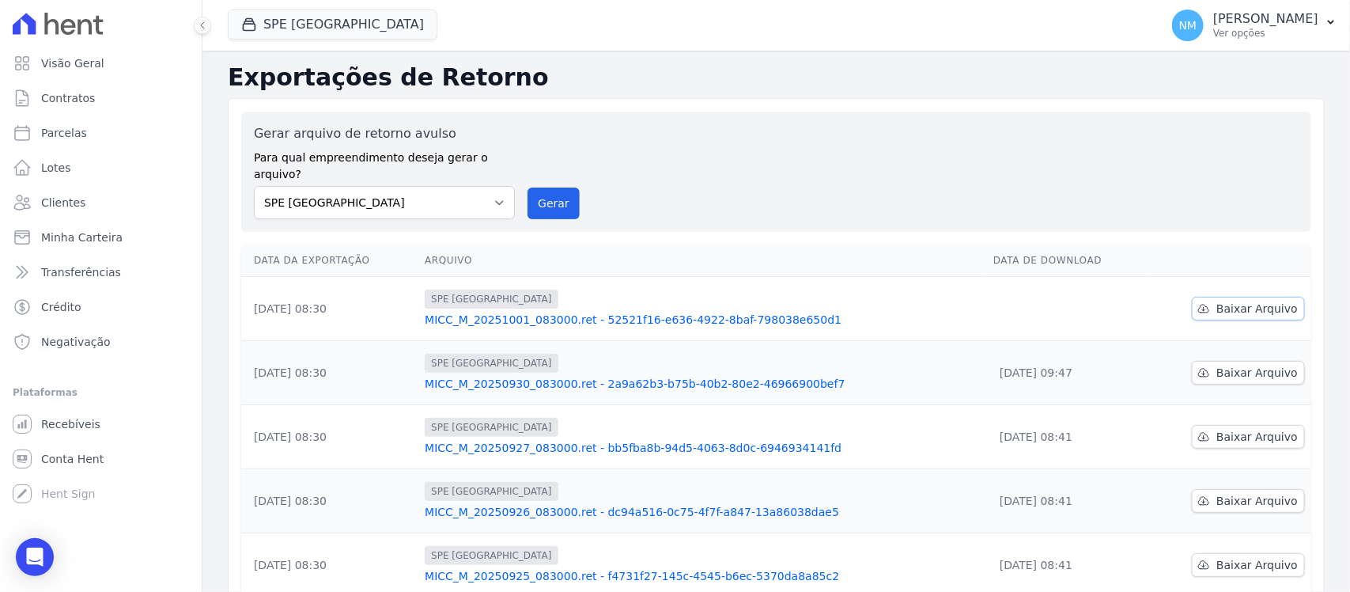
click at [1204, 297] on link "Baixar Arquivo" at bounding box center [1248, 309] width 113 height 24
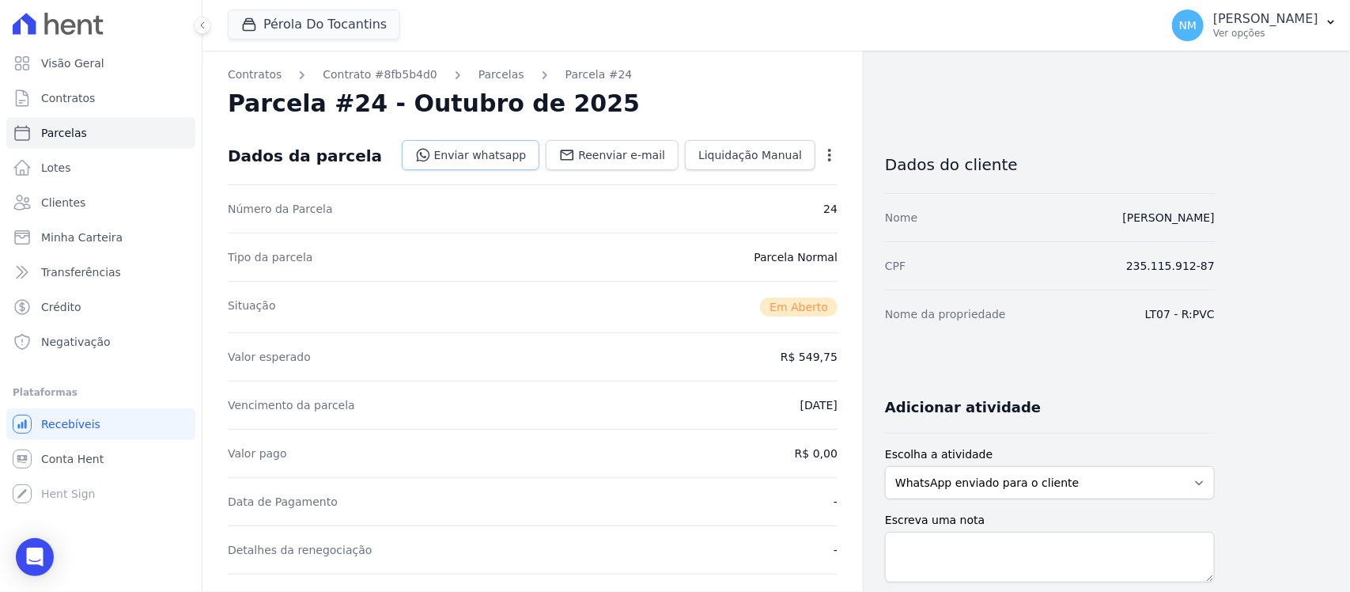
click at [512, 156] on link "Enviar whatsapp" at bounding box center [471, 155] width 138 height 30
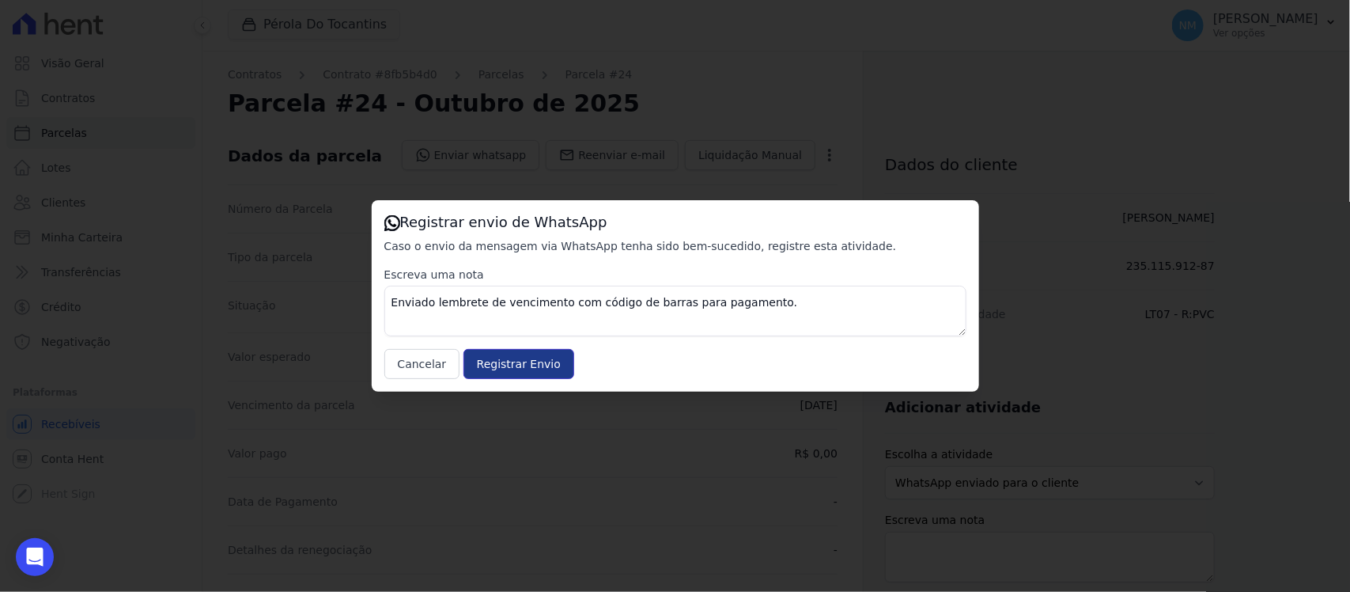
click at [531, 352] on input "Registrar Envio" at bounding box center [518, 364] width 111 height 30
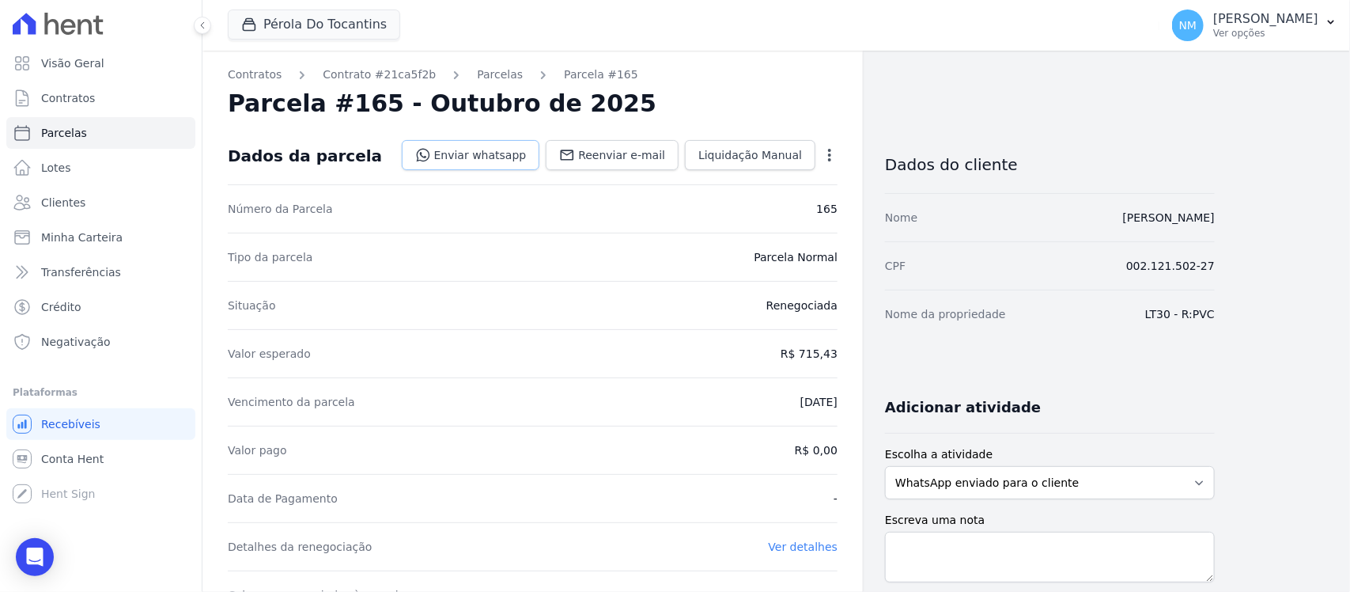
click at [501, 155] on link "Enviar whatsapp" at bounding box center [471, 155] width 138 height 30
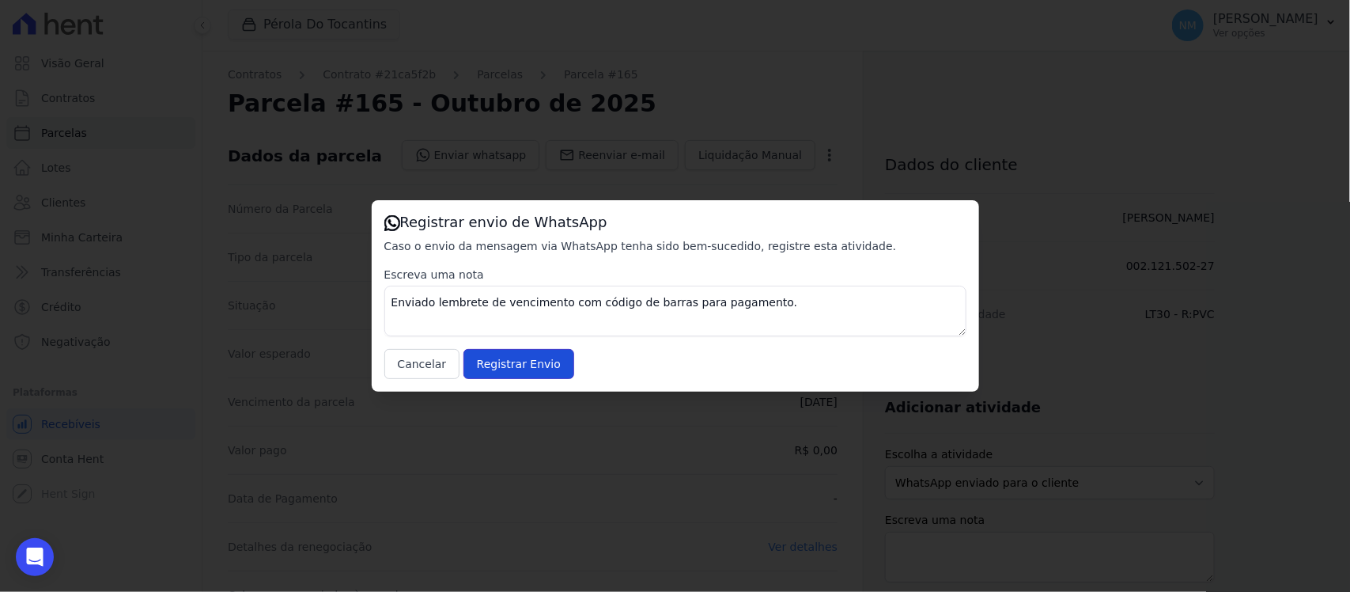
drag, startPoint x: 511, startPoint y: 368, endPoint x: 610, endPoint y: 279, distance: 133.3
click at [515, 368] on input "Registrar Envio" at bounding box center [518, 364] width 111 height 30
